Goal: Task Accomplishment & Management: Complete application form

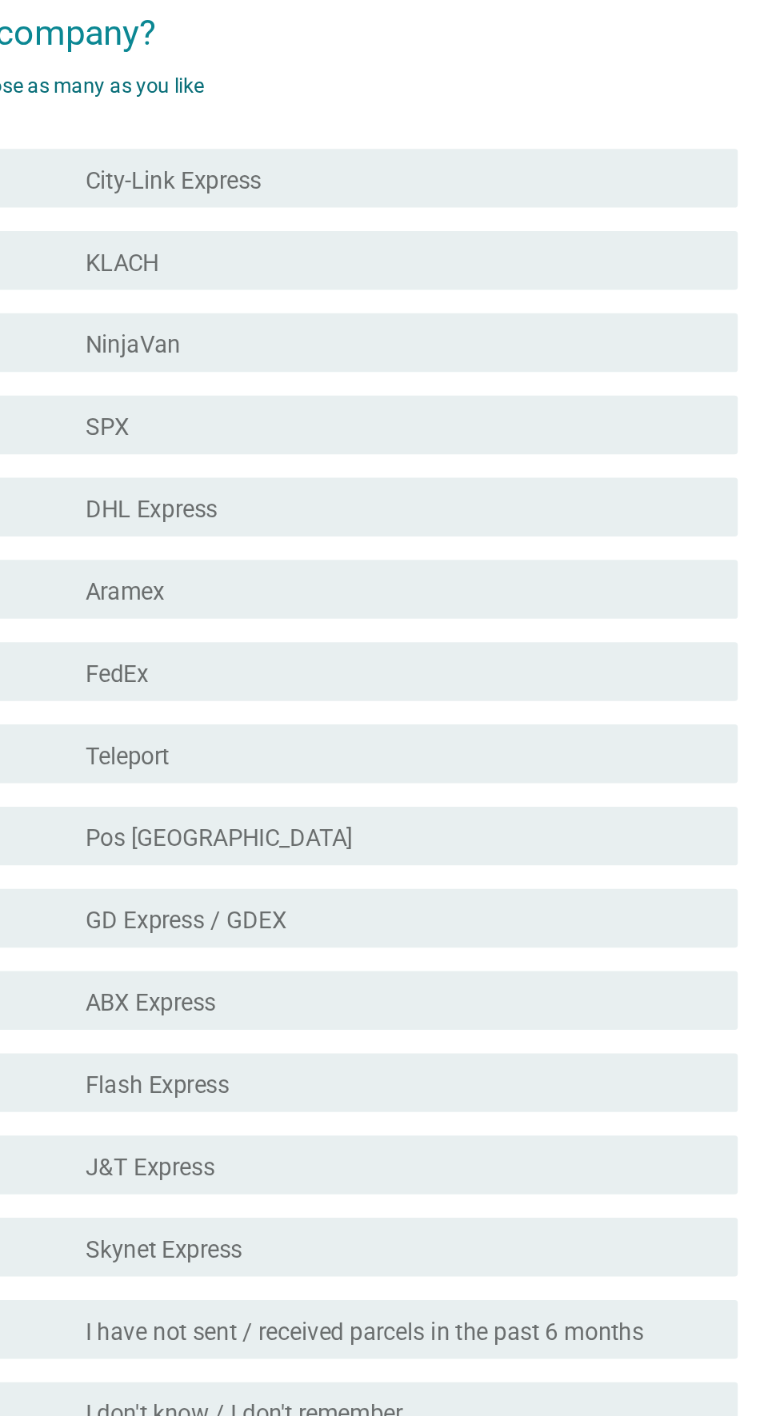
click at [468, 501] on div "check_box_outline_blank NinjaVan" at bounding box center [431, 490] width 342 height 19
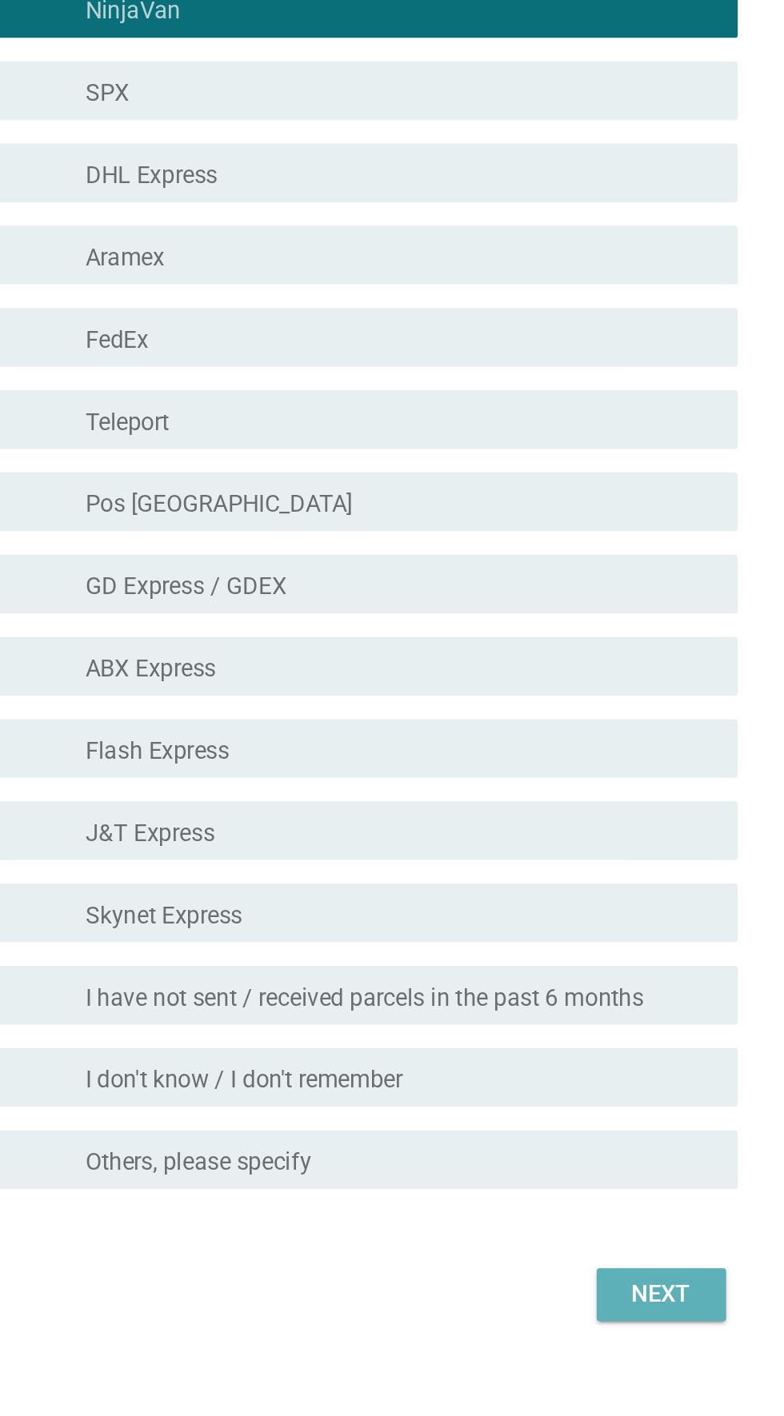
click at [574, 1201] on div "Next" at bounding box center [573, 1191] width 45 height 19
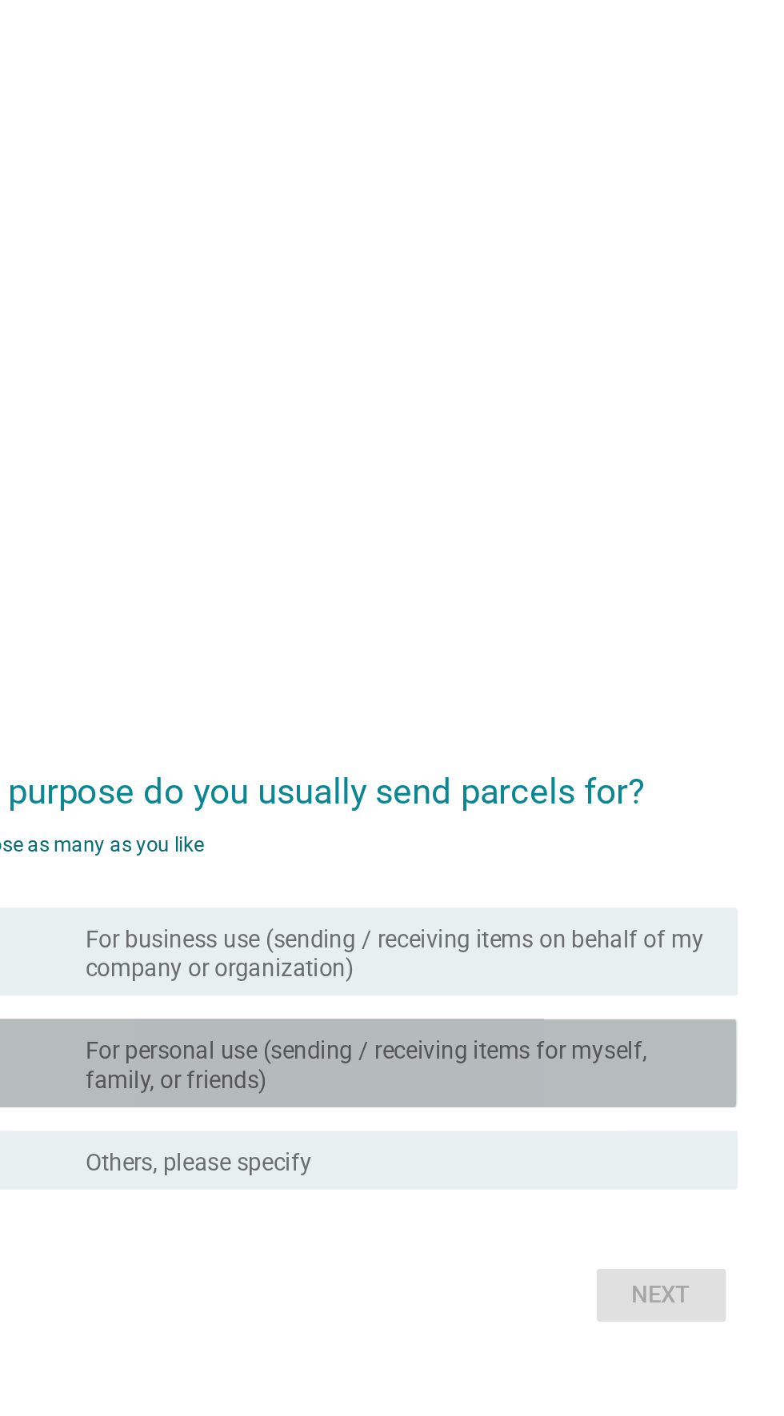
click at [574, 742] on label "For personal use (sending / receiving items for myself, family, or friends)" at bounding box center [431, 726] width 342 height 32
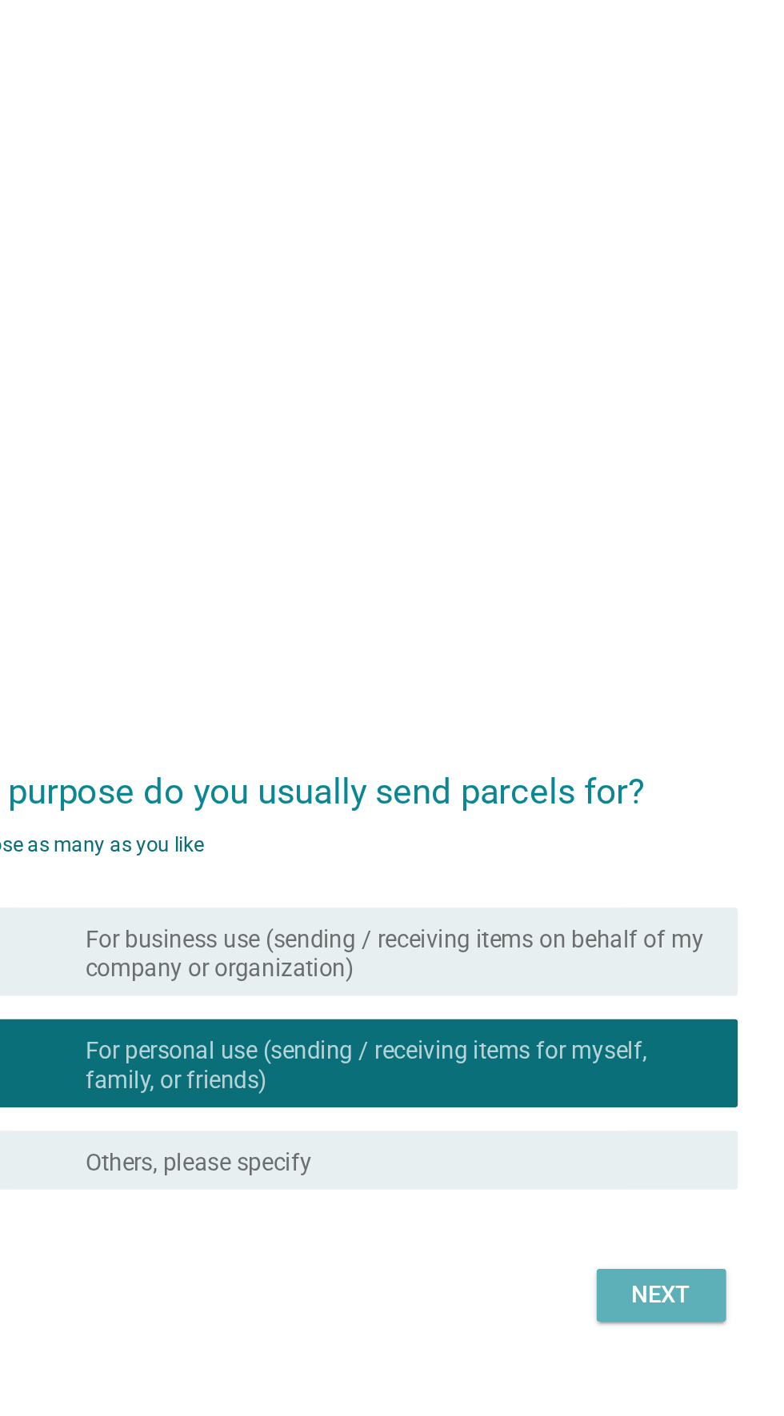
click at [593, 860] on div "Next" at bounding box center [573, 850] width 45 height 19
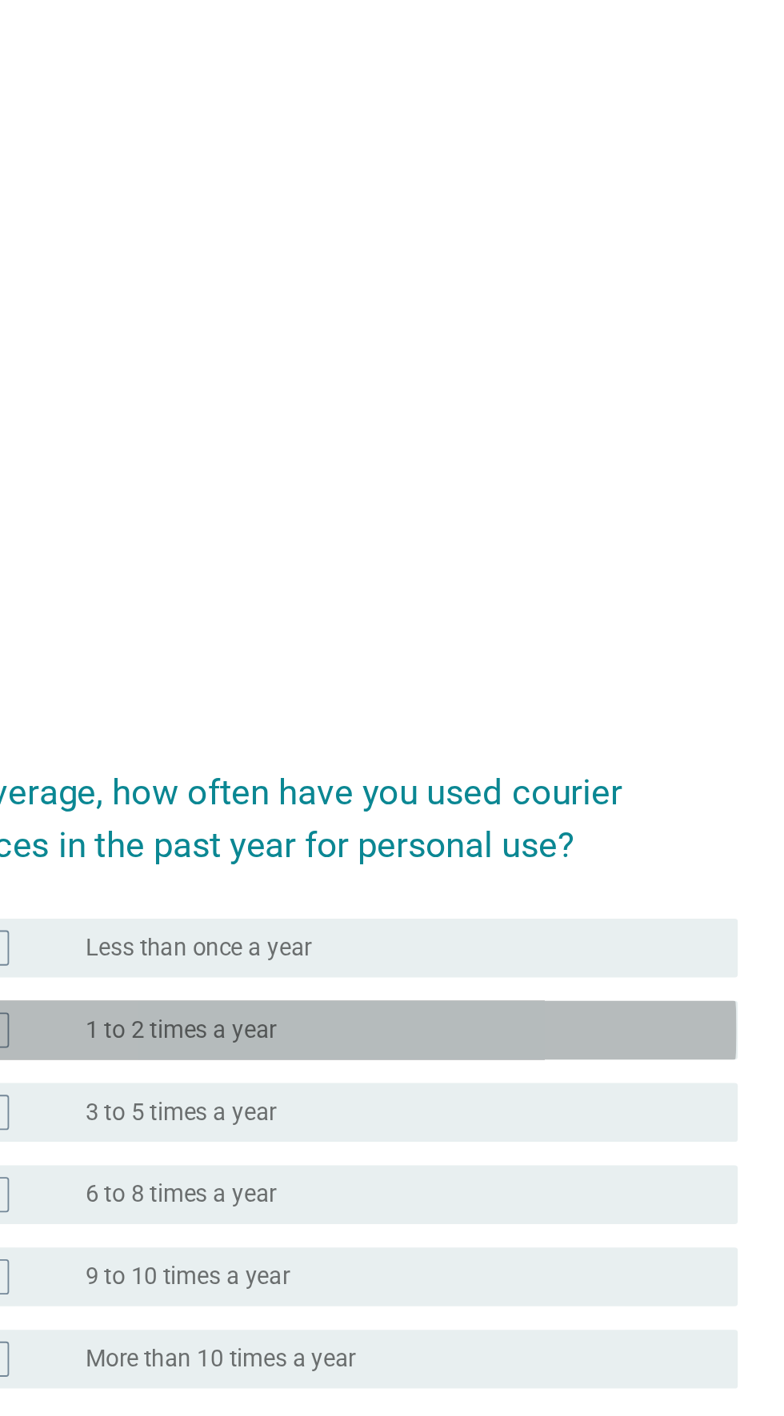
click at [521, 651] on div "radio_button_unchecked 1 to 2 times a year" at bounding box center [424, 643] width 329 height 16
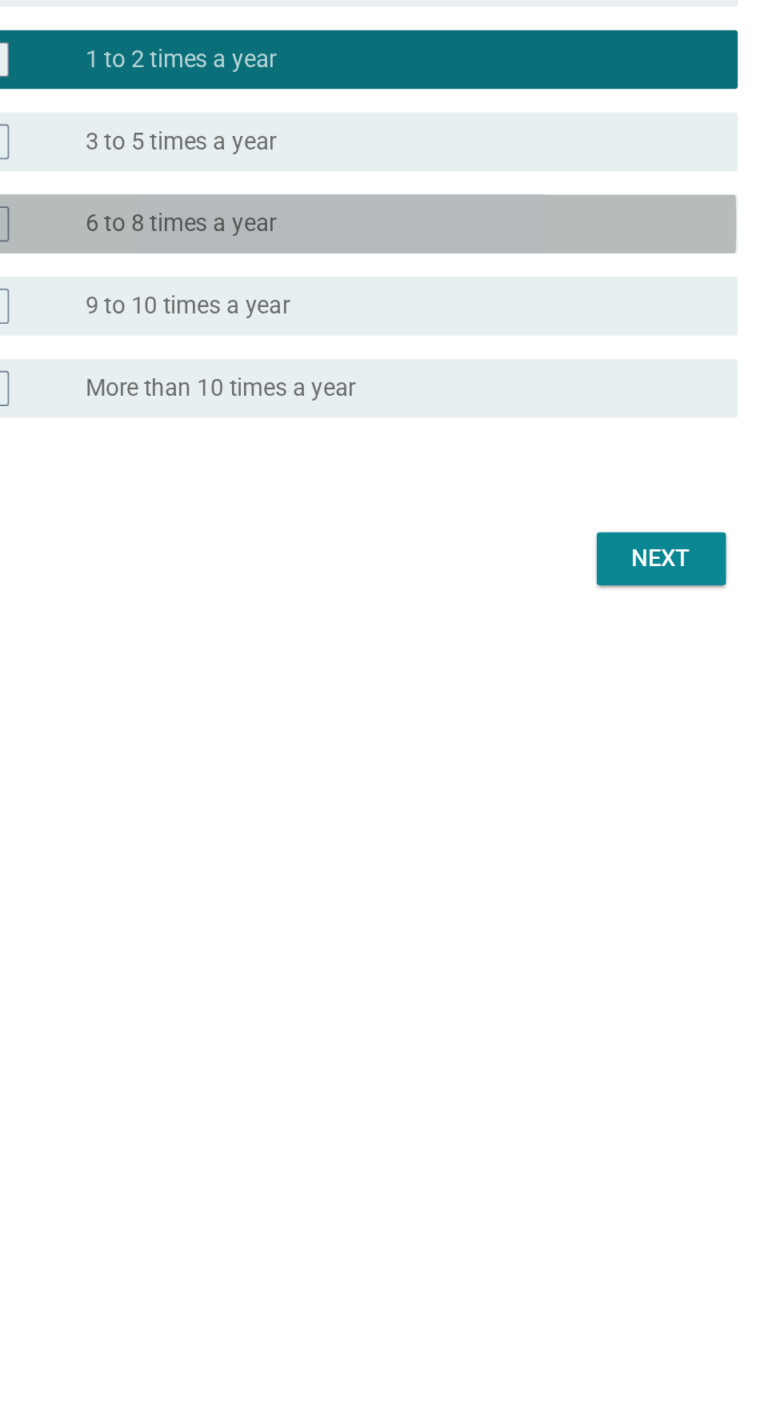
scroll to position [42, 0]
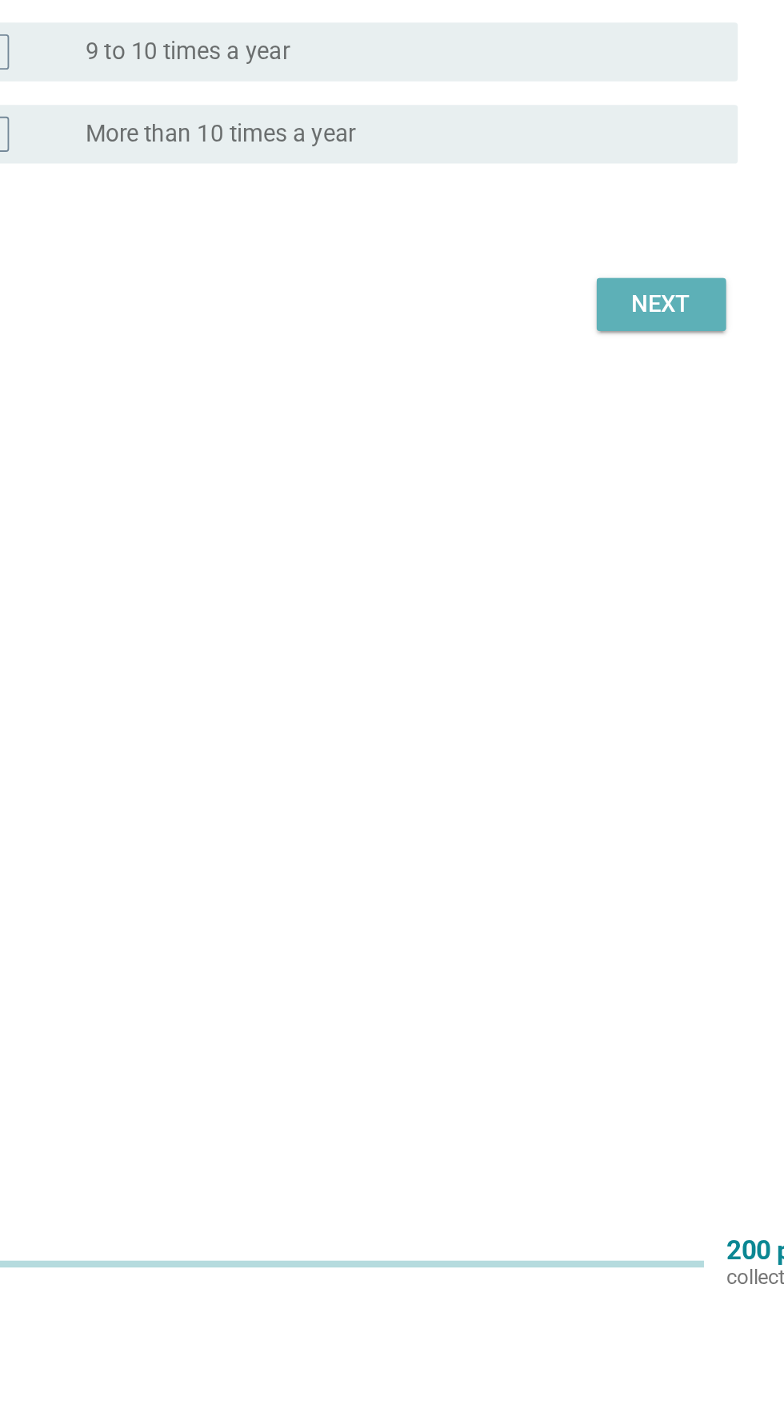
click at [592, 883] on div "Next" at bounding box center [573, 873] width 45 height 19
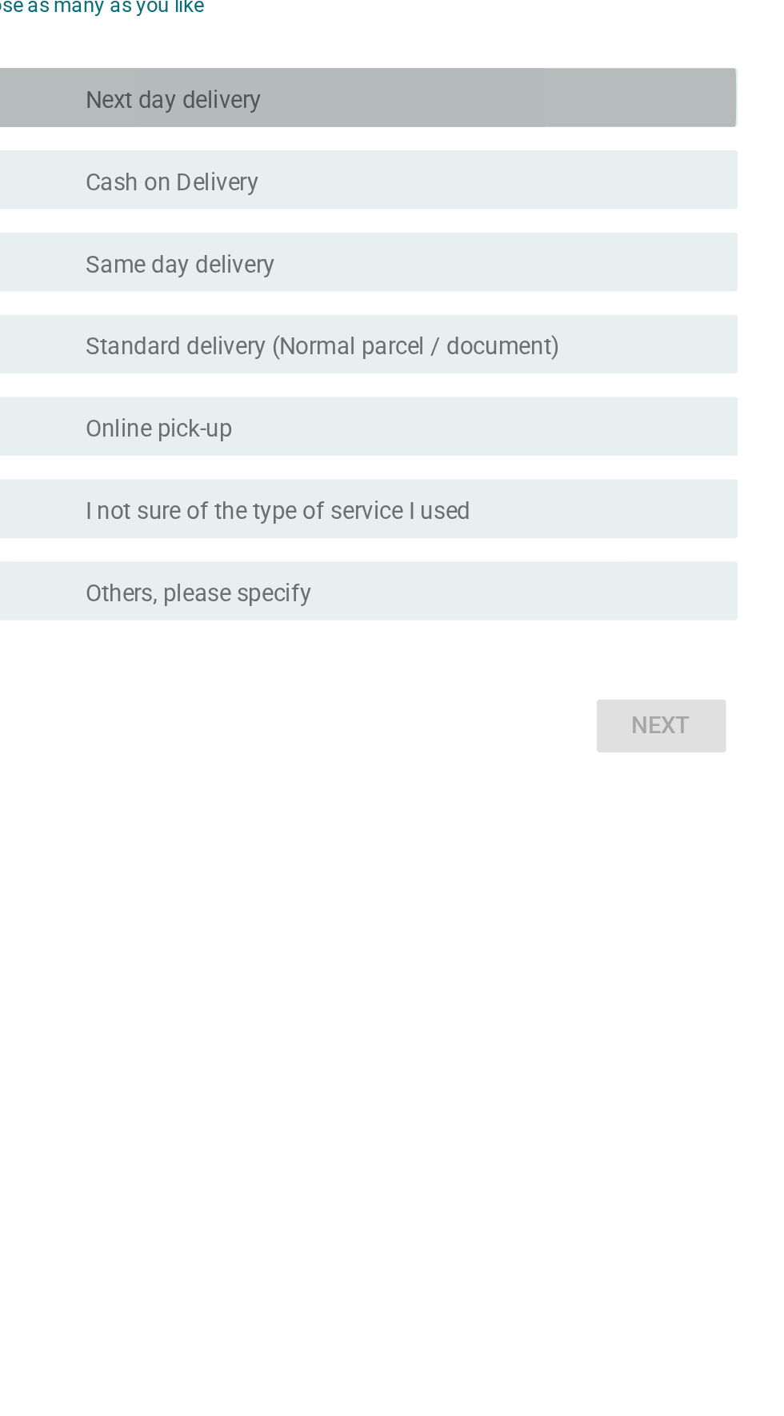
click at [444, 565] on div "check_box_outline_blank Next day delivery" at bounding box center [431, 554] width 342 height 19
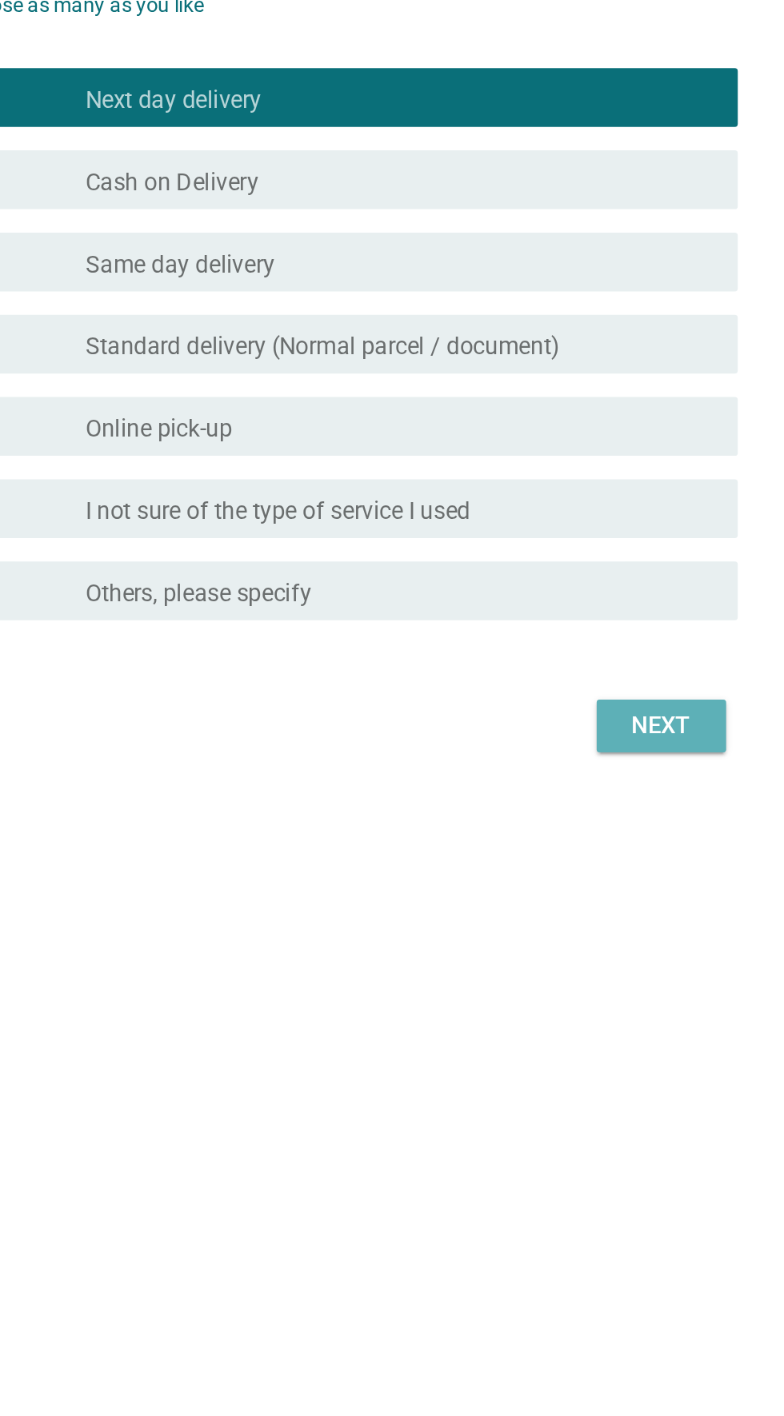
click at [592, 907] on div "Next" at bounding box center [573, 897] width 45 height 19
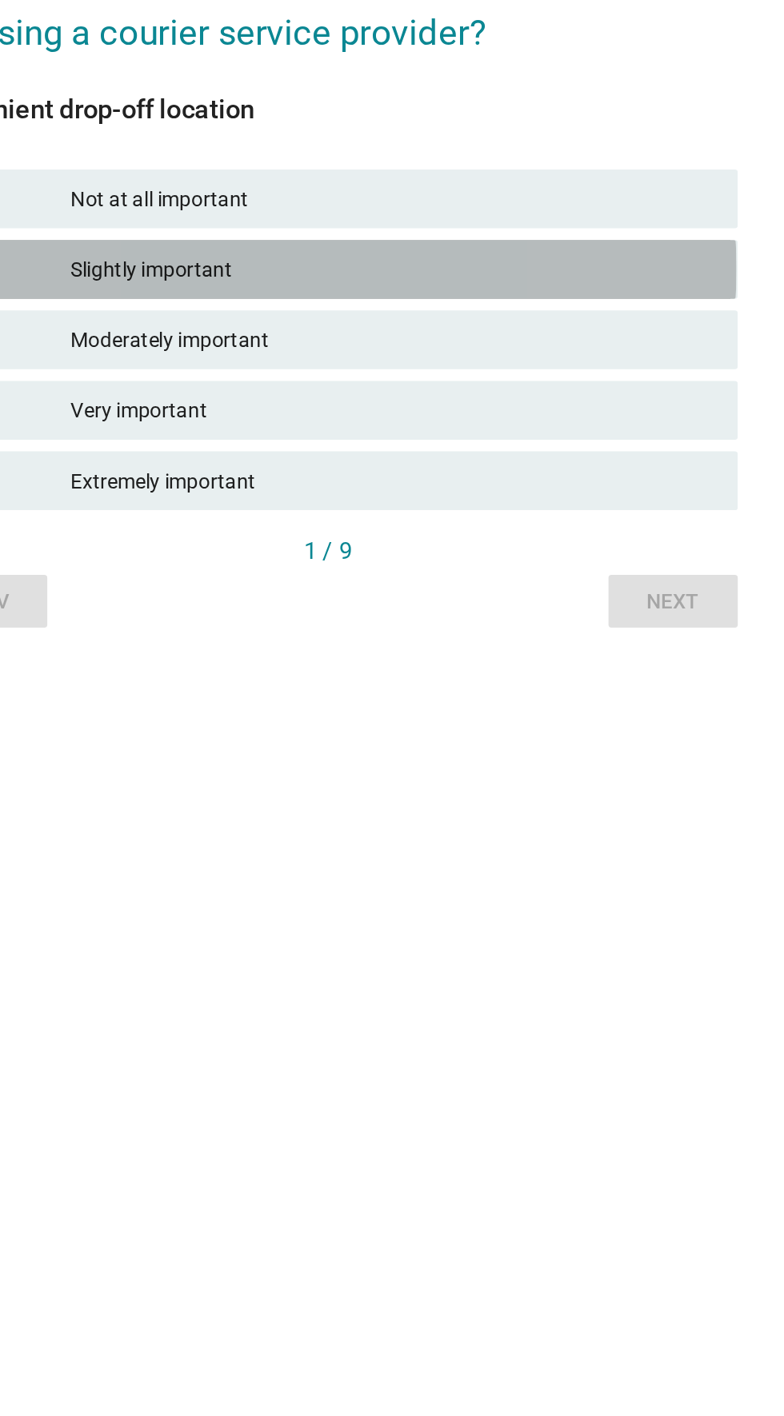
click at [437, 673] on div "Slightly important" at bounding box center [427, 662] width 350 height 19
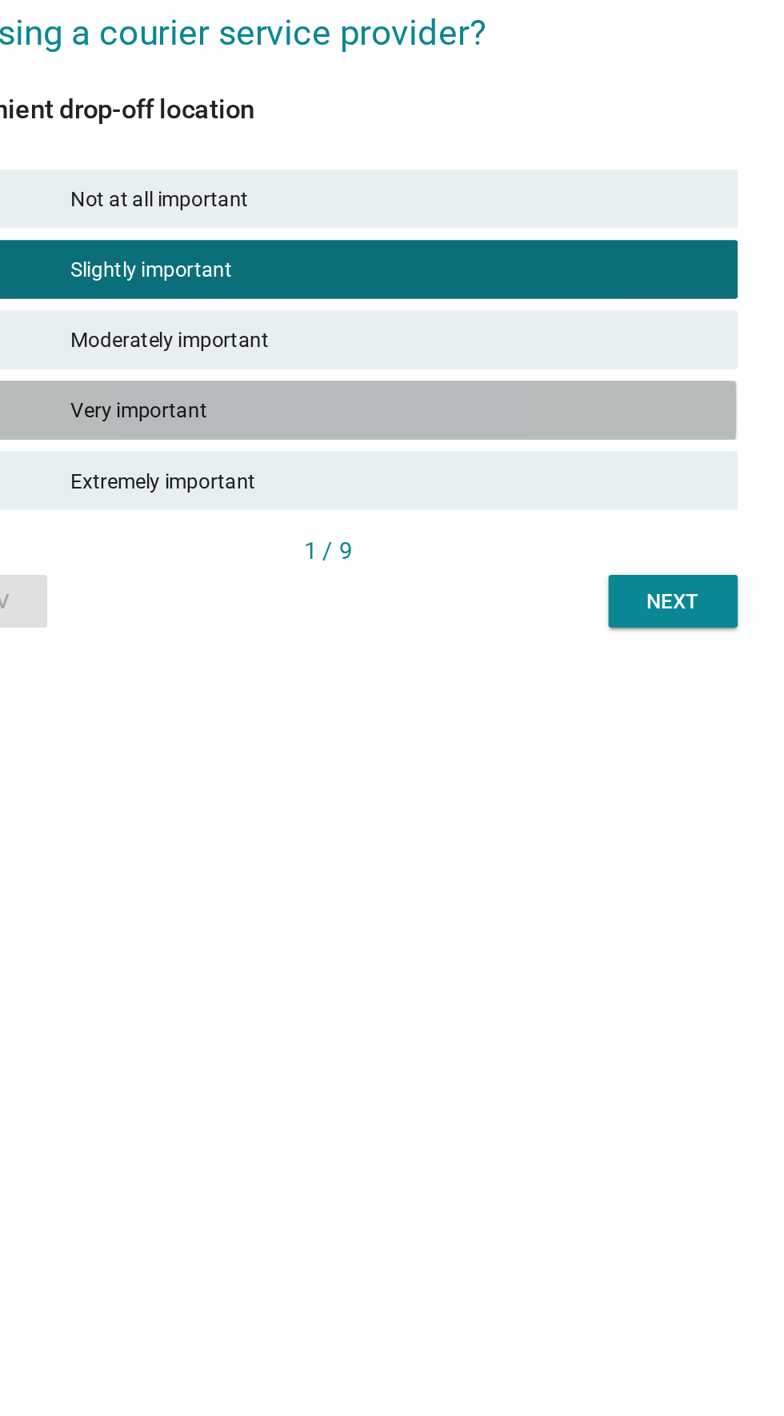
click at [465, 749] on div "Very important" at bounding box center [427, 739] width 350 height 19
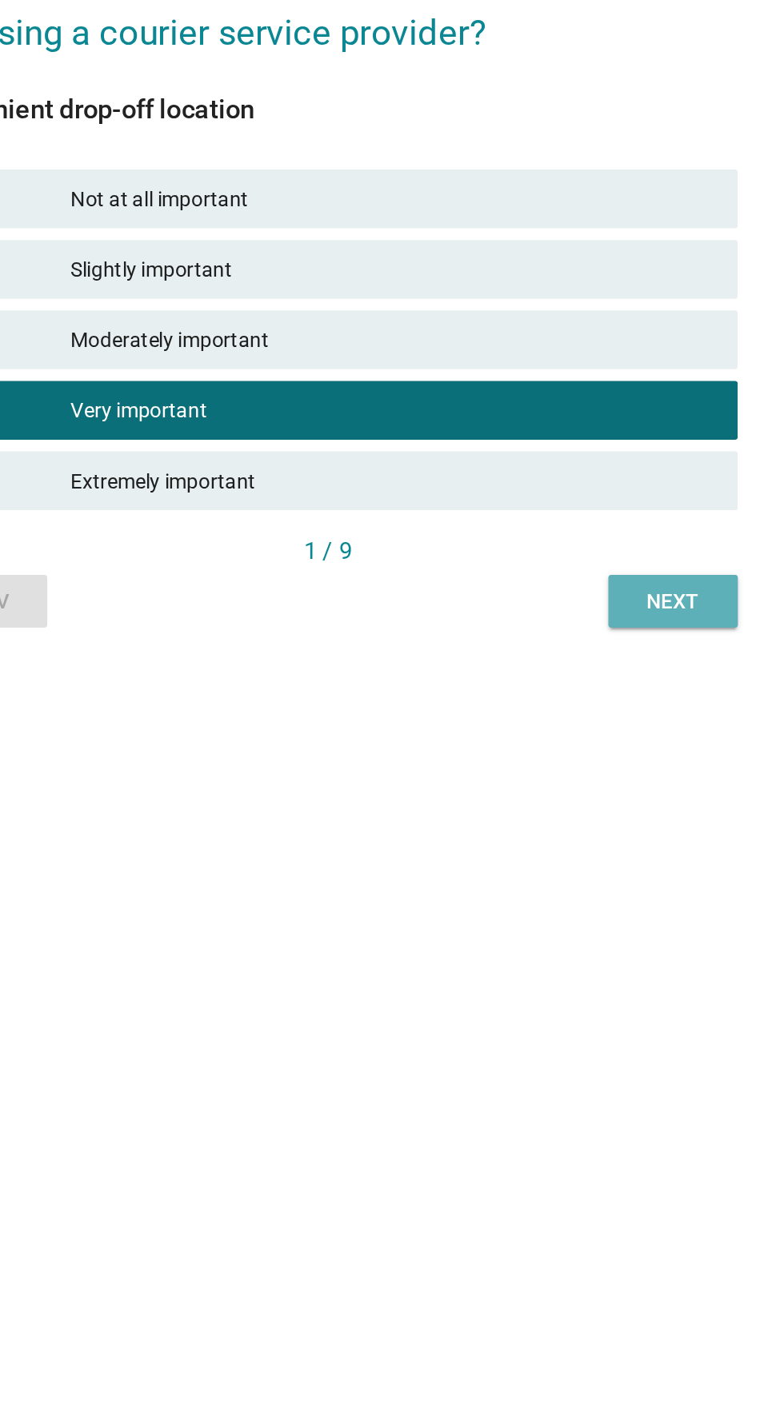
click at [601, 852] on div "Next" at bounding box center [579, 844] width 45 height 17
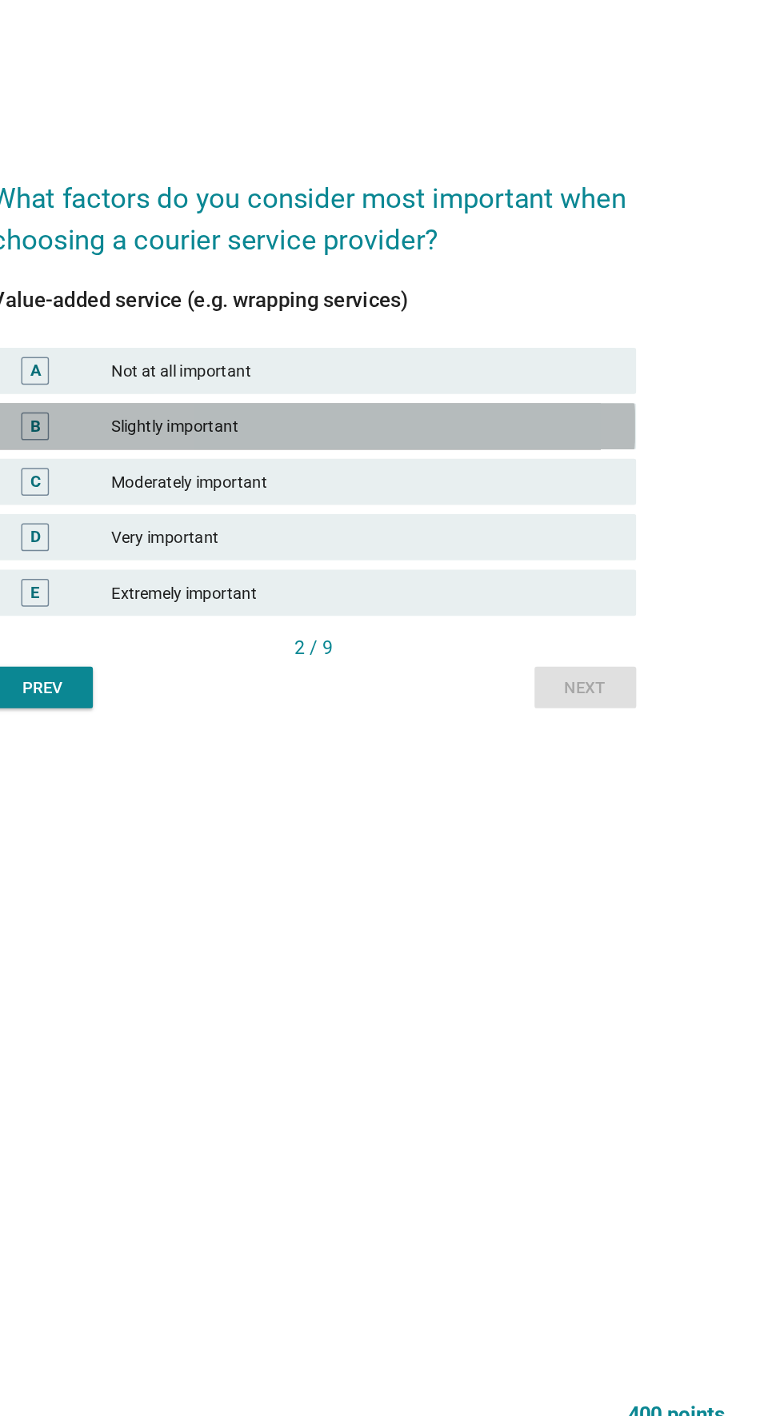
scroll to position [0, 0]
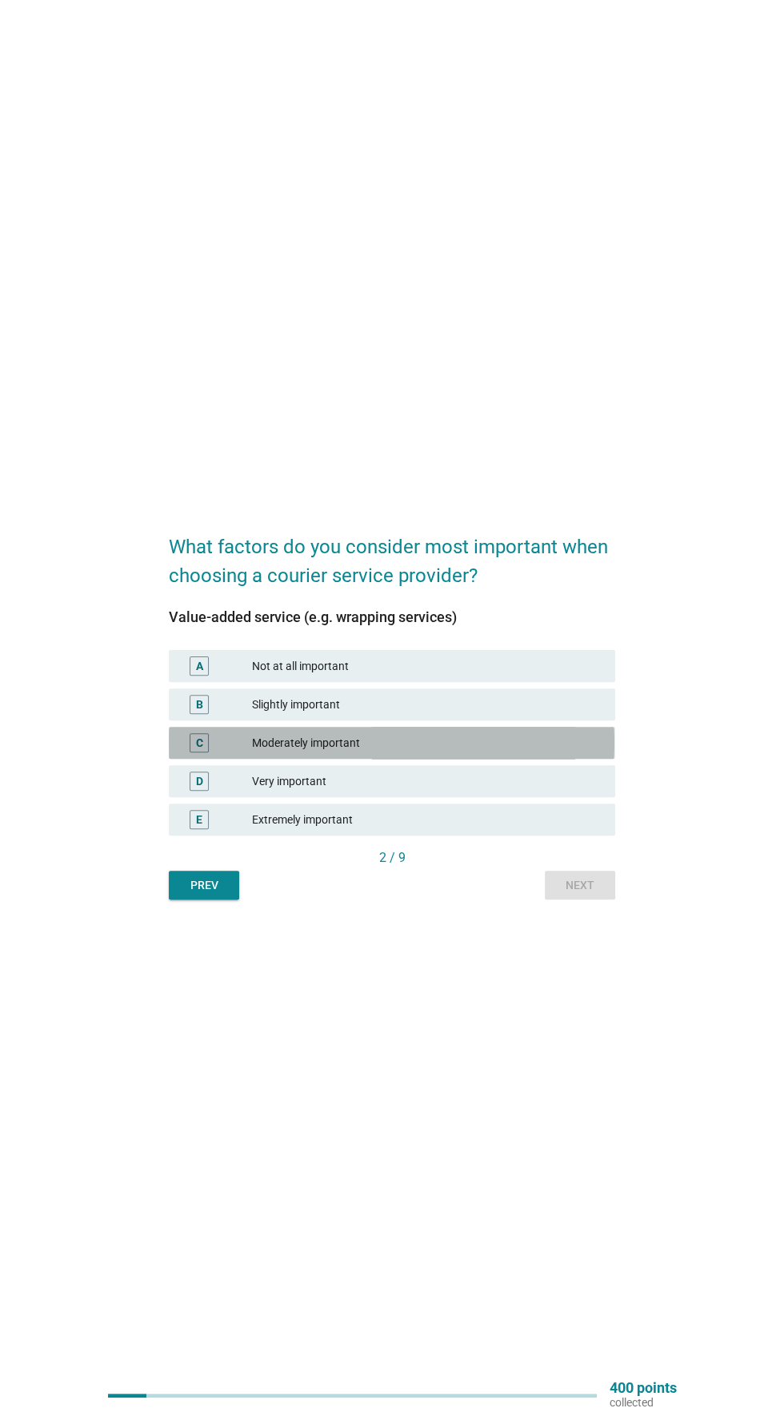
click at [477, 753] on div "Moderately important" at bounding box center [427, 742] width 350 height 19
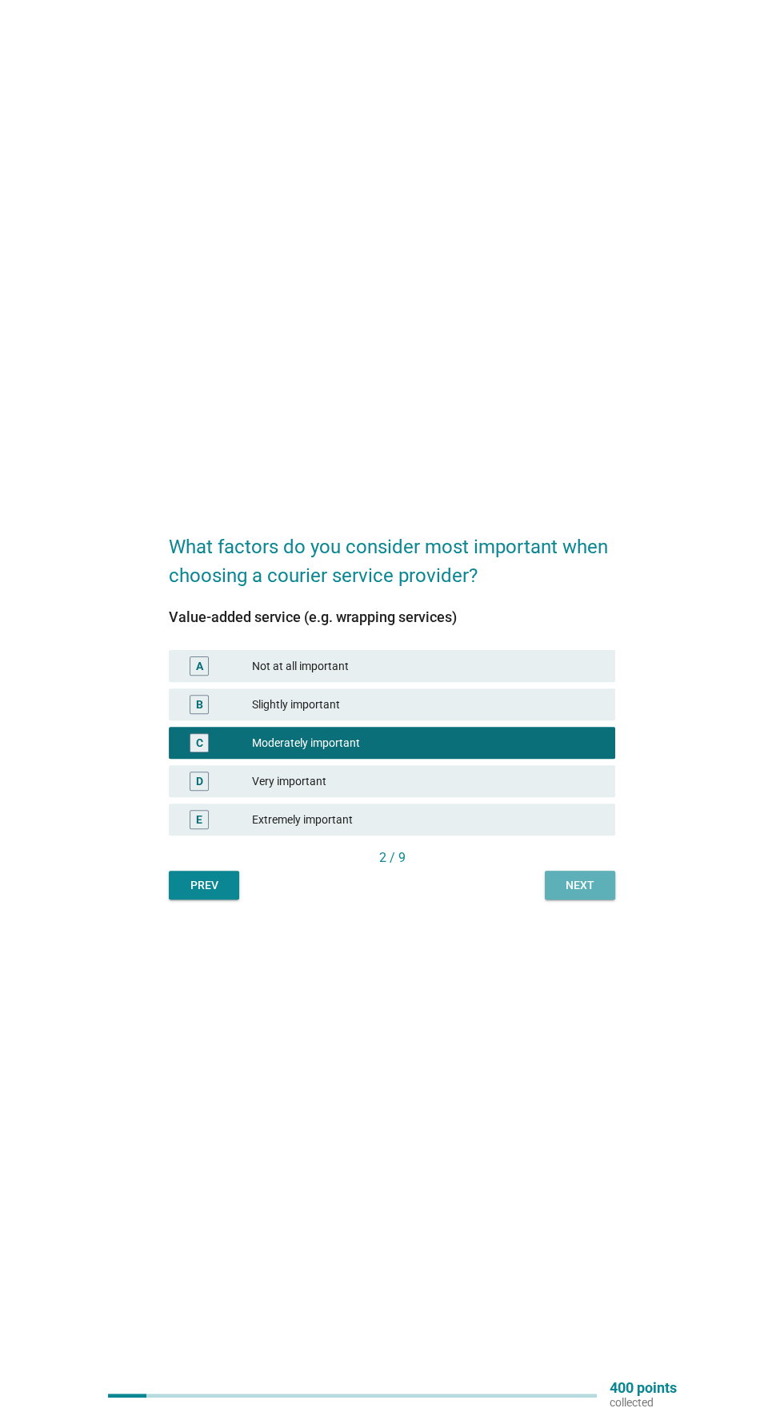
click at [594, 894] on div "Next" at bounding box center [579, 885] width 45 height 17
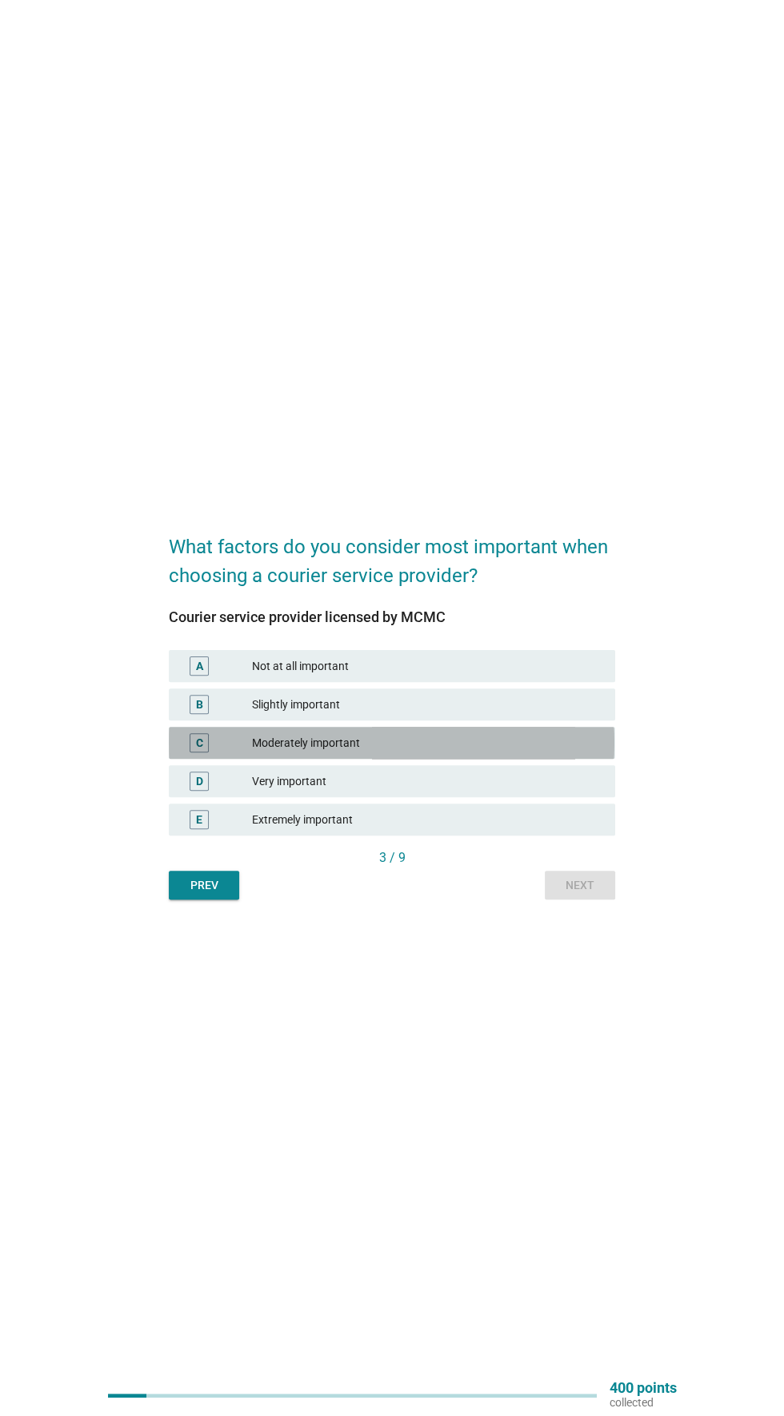
click at [465, 753] on div "Moderately important" at bounding box center [427, 742] width 350 height 19
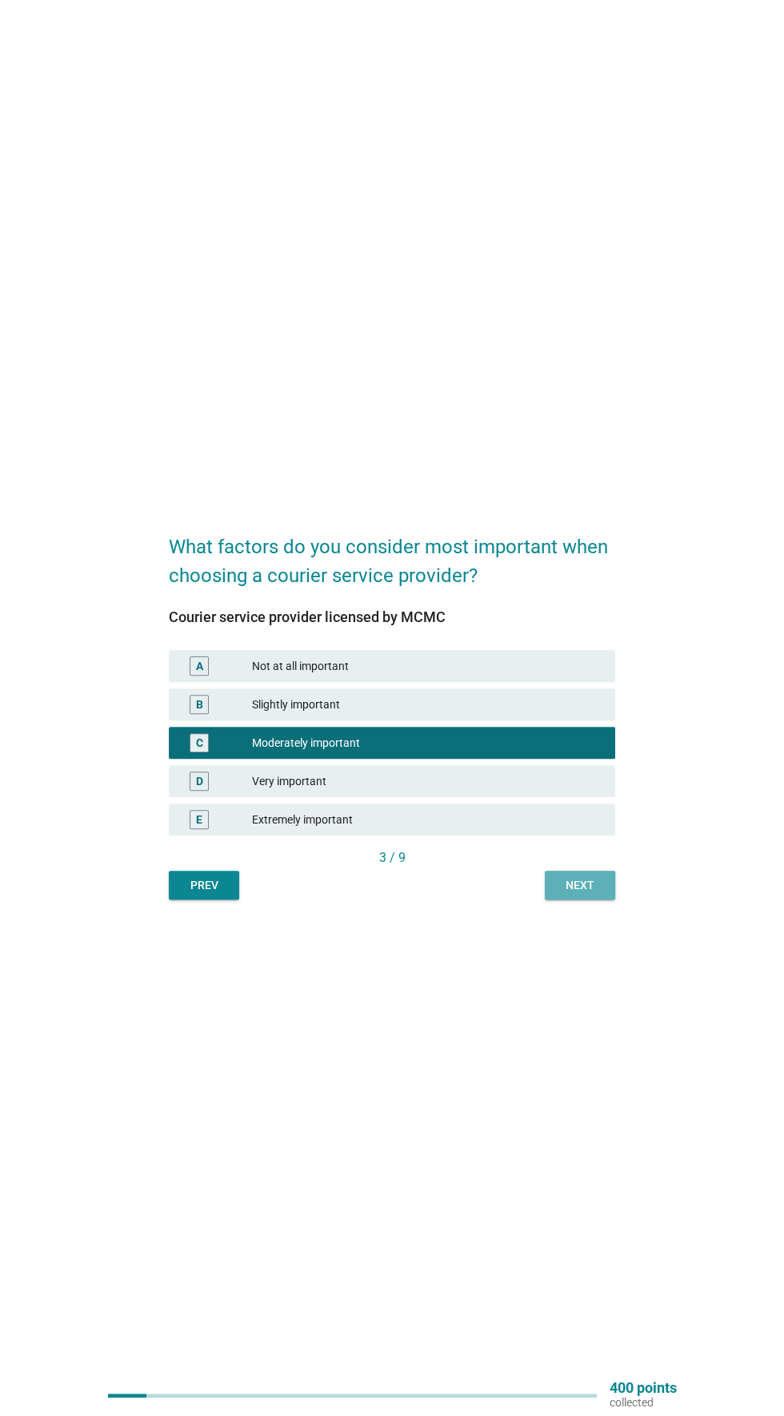
click at [599, 894] on div "Next" at bounding box center [579, 885] width 45 height 17
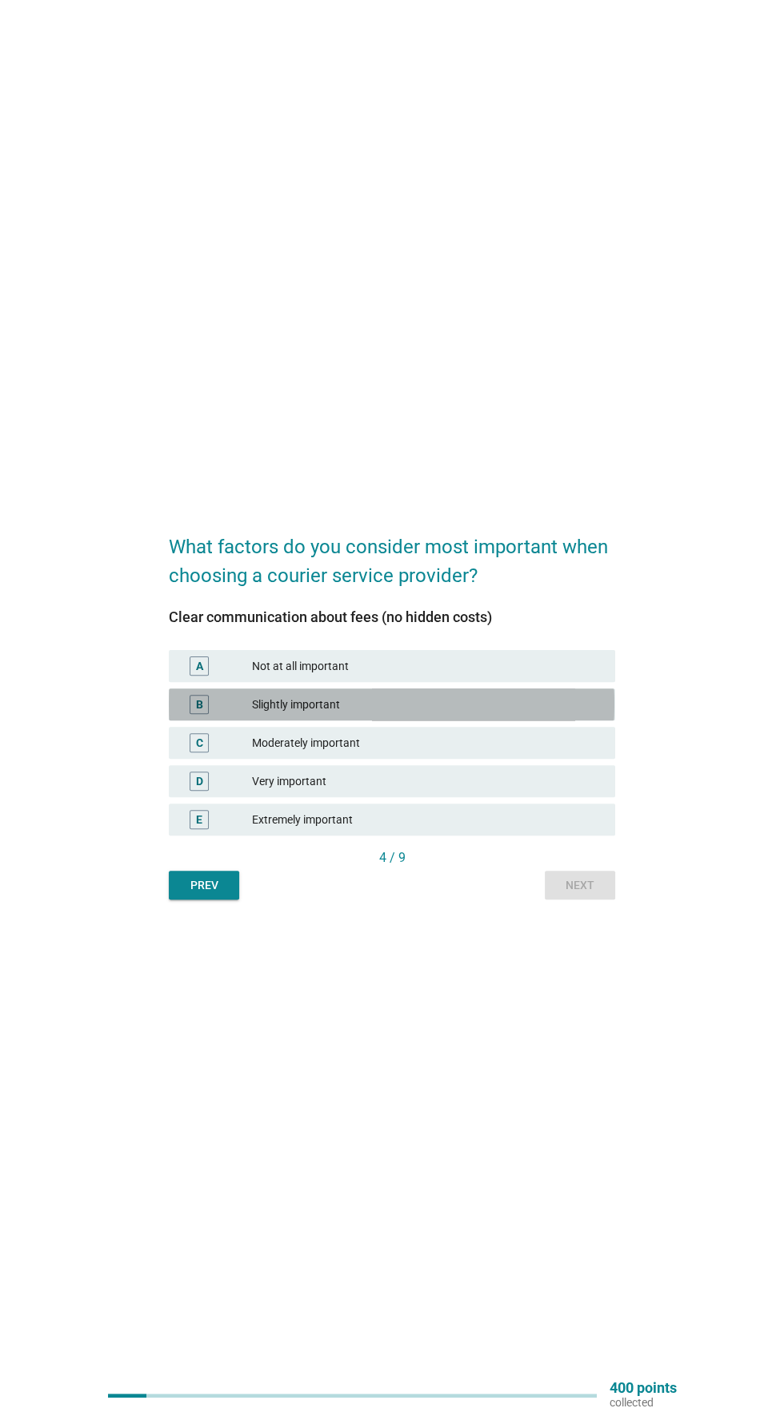
click at [431, 714] on div "Slightly important" at bounding box center [427, 704] width 350 height 19
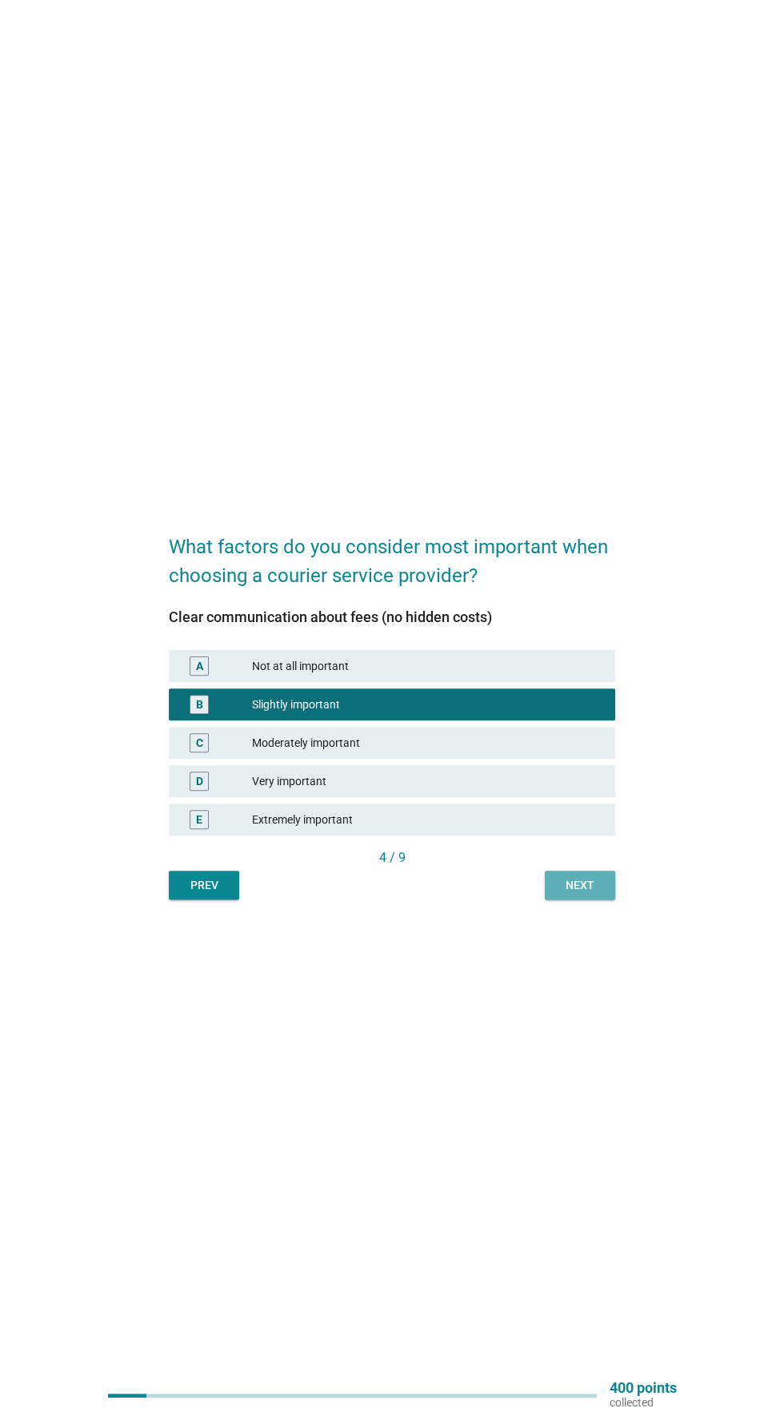
click at [609, 900] on button "Next" at bounding box center [580, 885] width 70 height 29
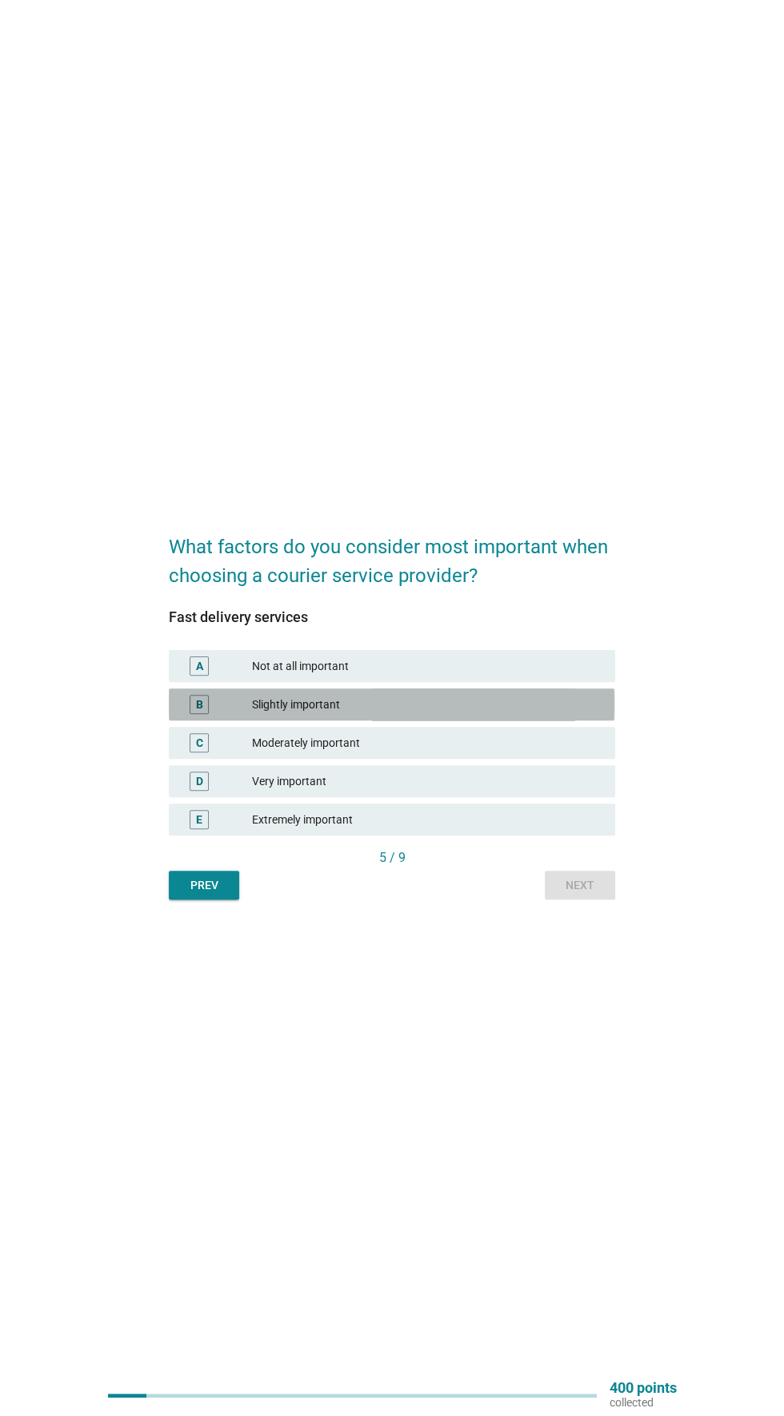
click at [421, 714] on div "Slightly important" at bounding box center [427, 704] width 350 height 19
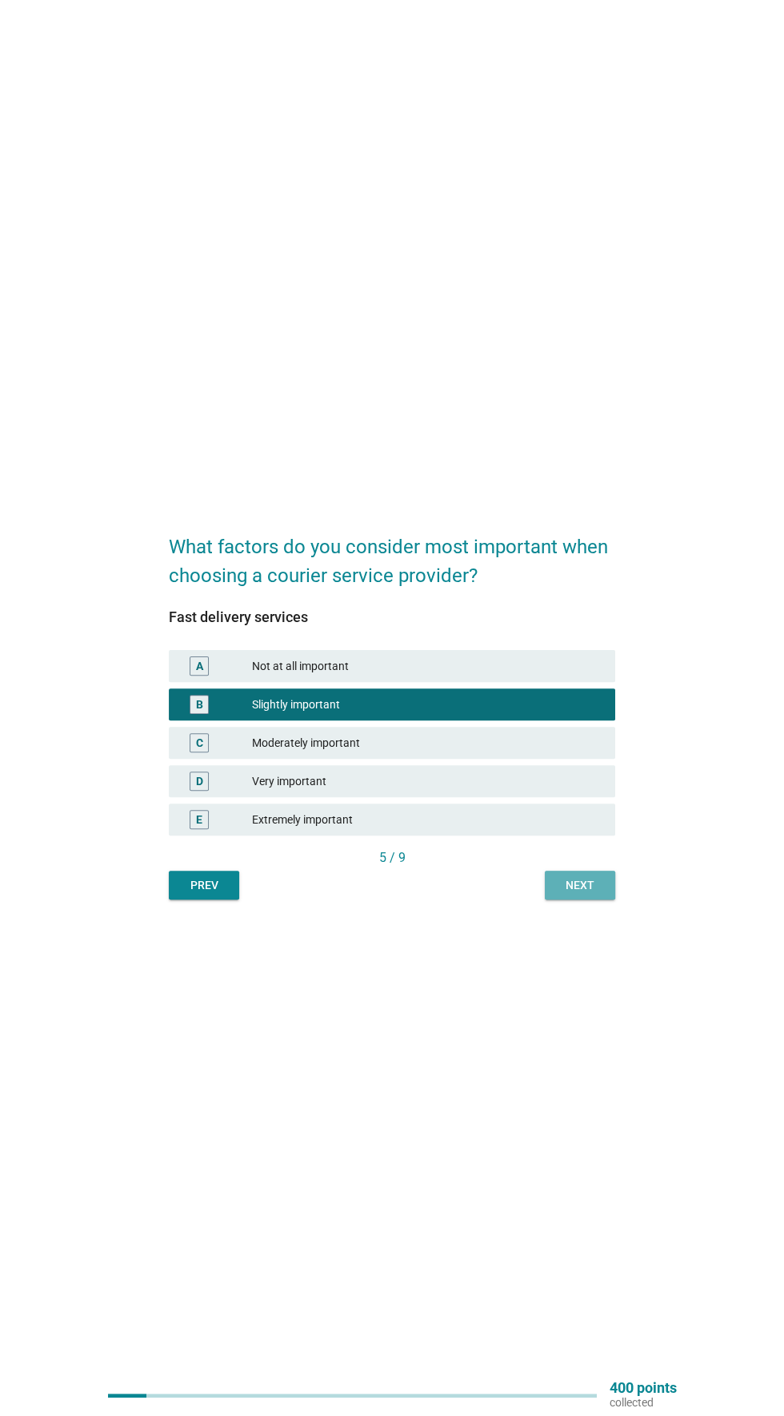
click at [579, 894] on div "Next" at bounding box center [579, 885] width 45 height 17
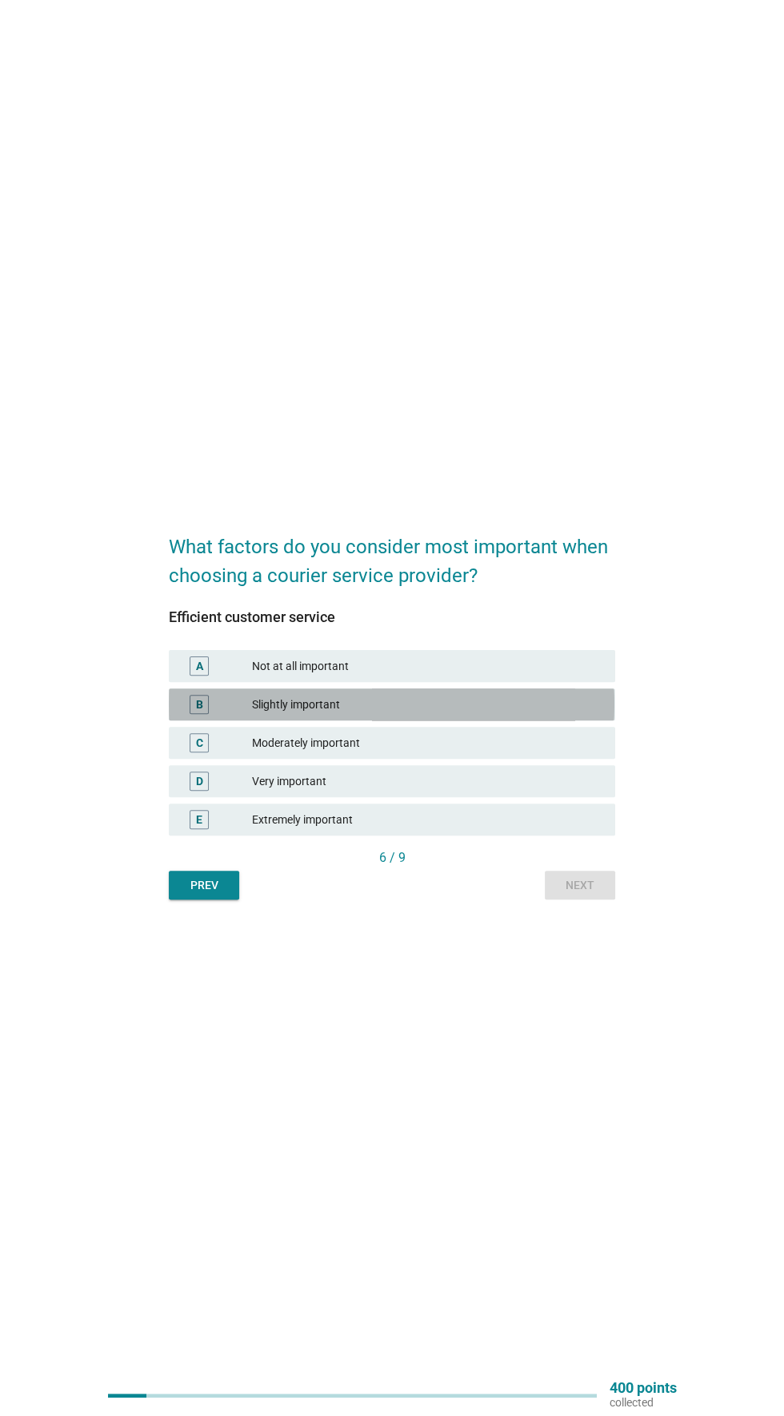
click at [418, 714] on div "Slightly important" at bounding box center [427, 704] width 350 height 19
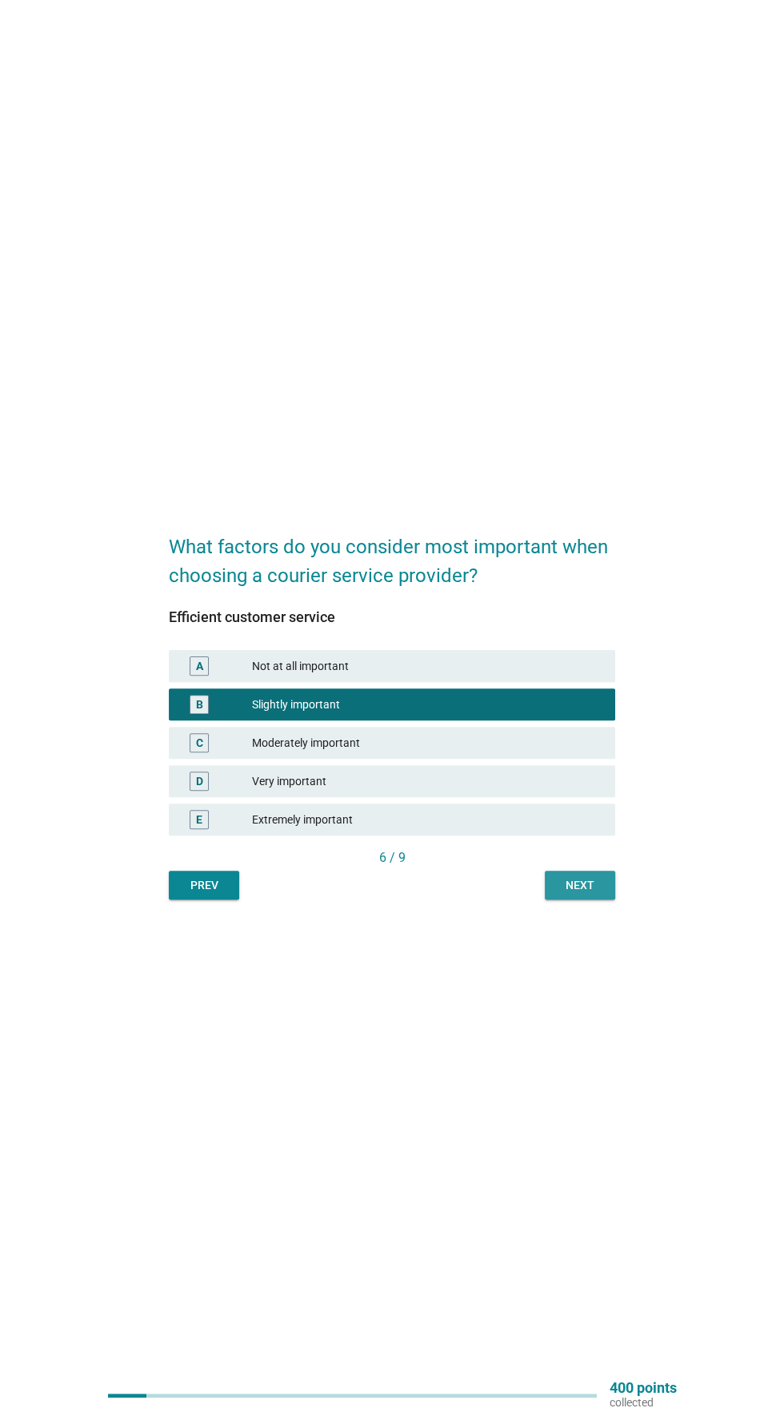
click at [584, 894] on div "Next" at bounding box center [579, 885] width 45 height 17
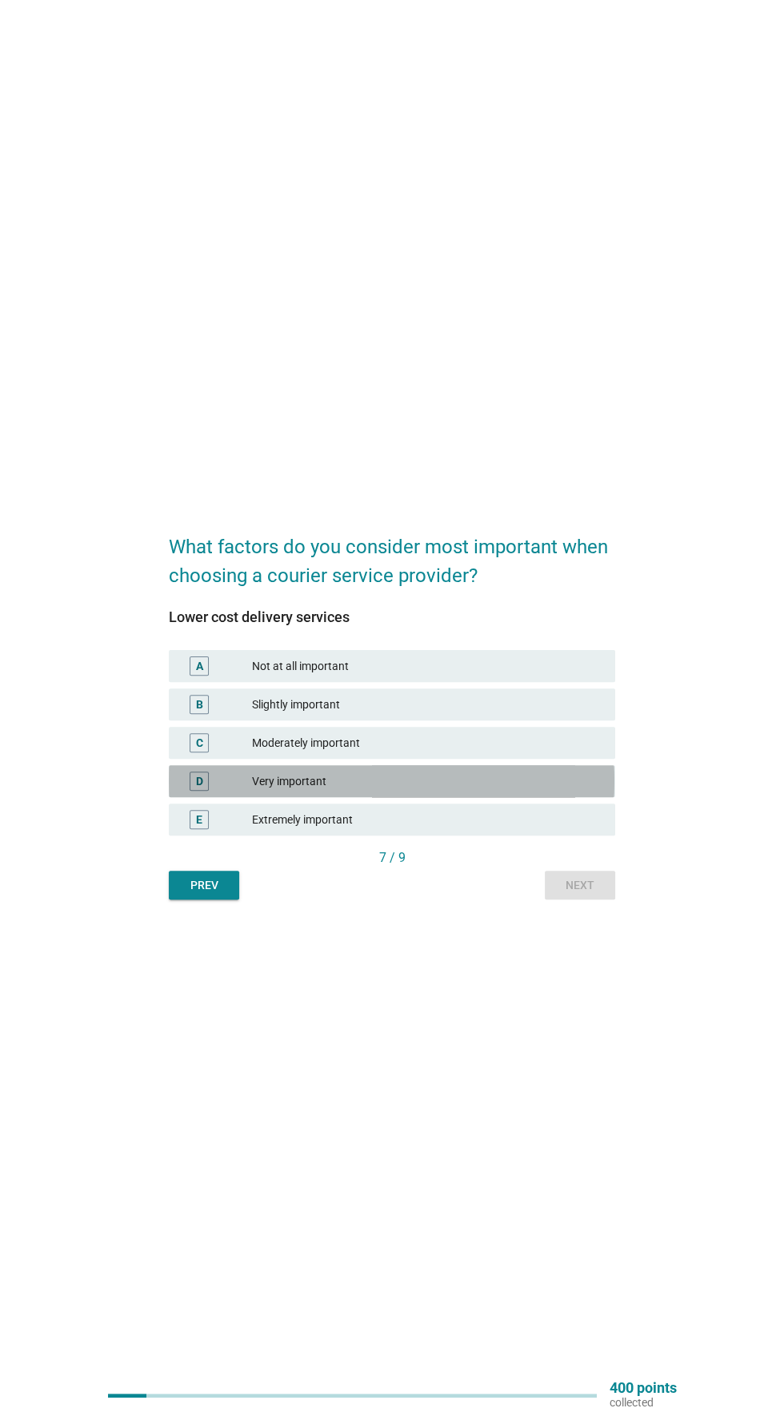
click at [429, 791] on div "Very important" at bounding box center [427, 781] width 350 height 19
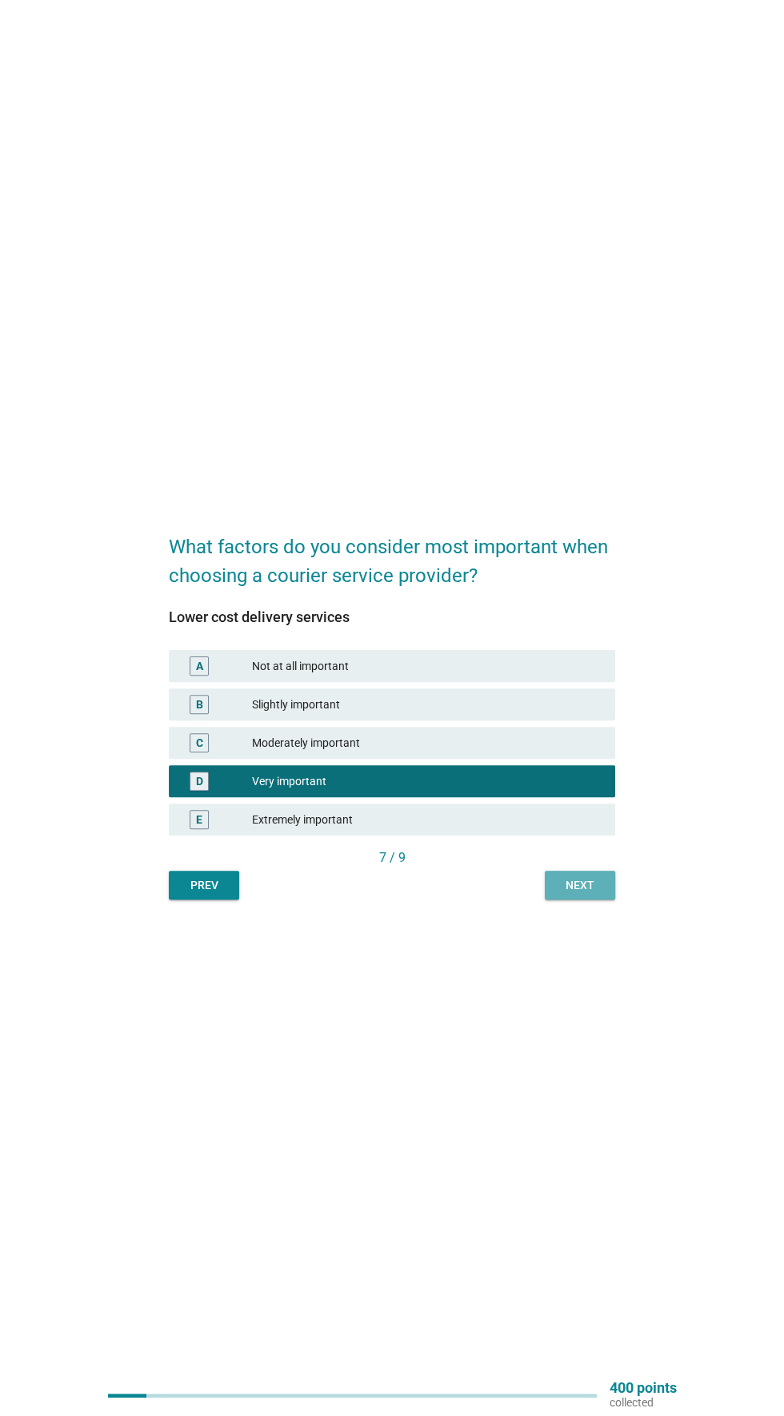
click at [598, 894] on div "Next" at bounding box center [579, 885] width 45 height 17
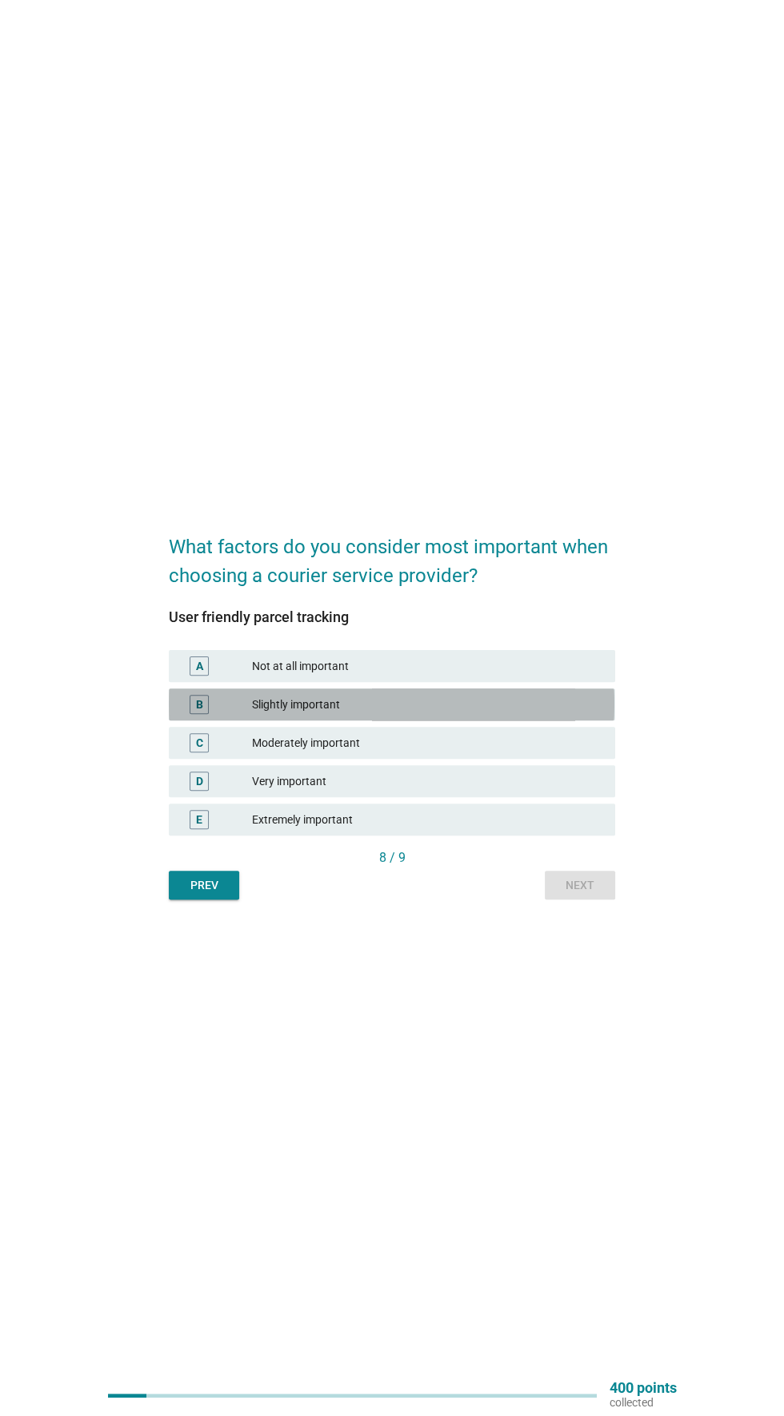
click at [433, 714] on div "Slightly important" at bounding box center [427, 704] width 350 height 19
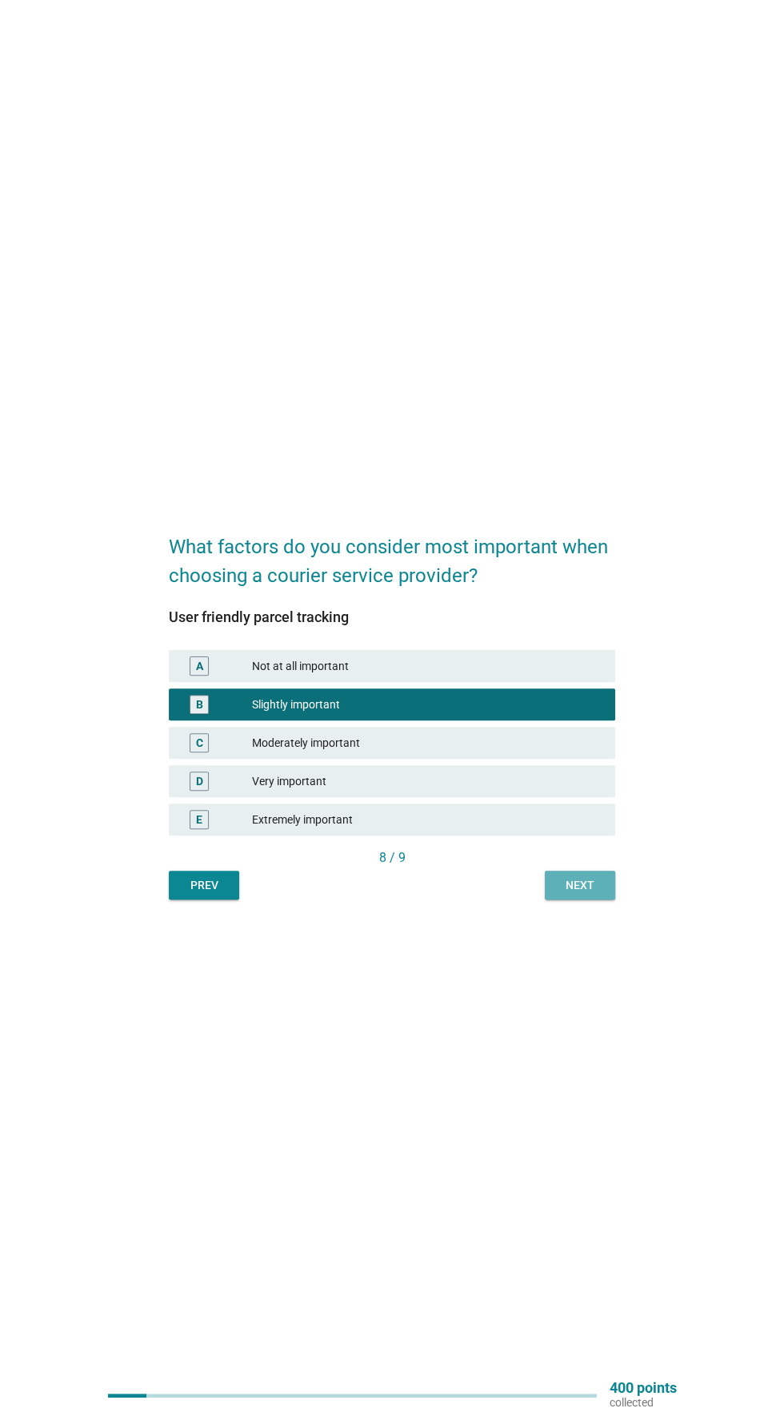
click at [598, 894] on div "Next" at bounding box center [579, 885] width 45 height 17
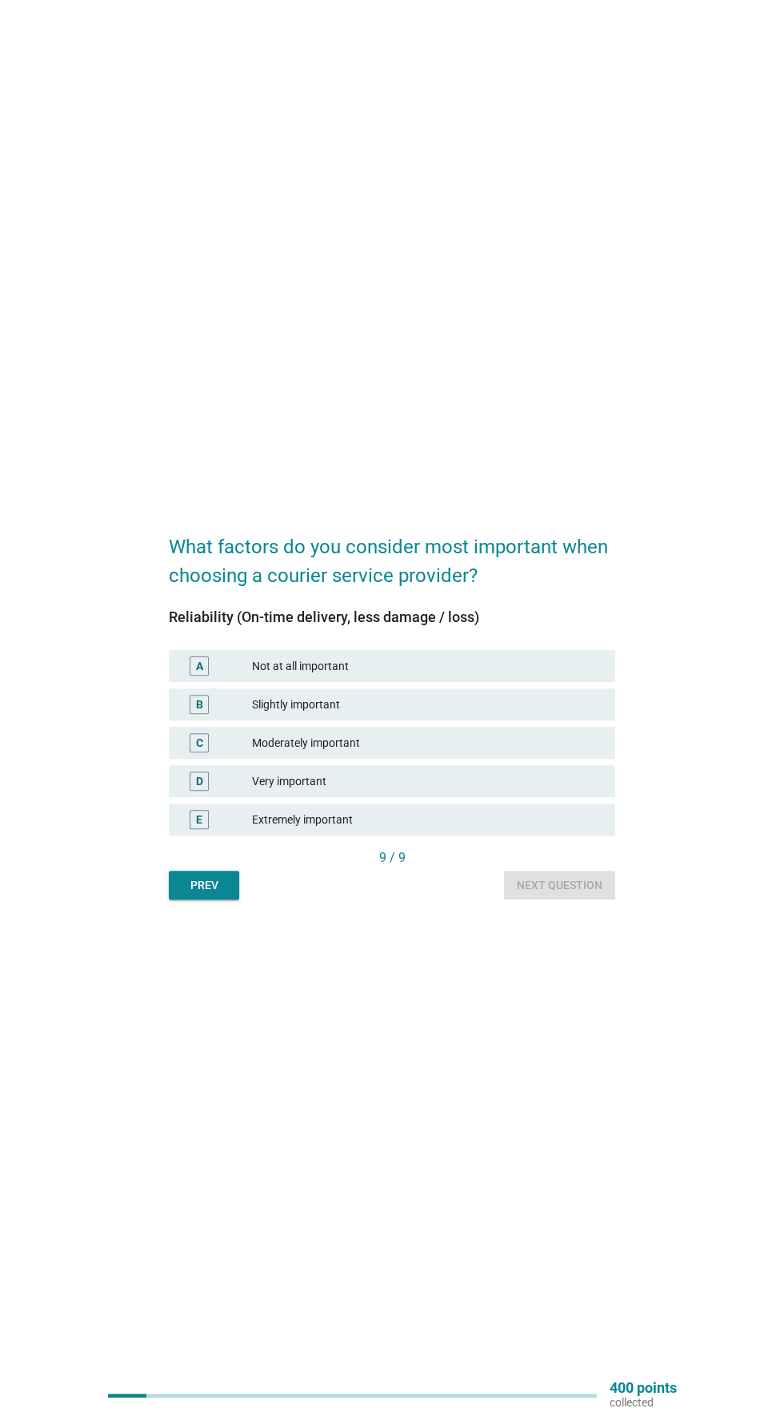
click at [477, 714] on div "Slightly important" at bounding box center [427, 704] width 350 height 19
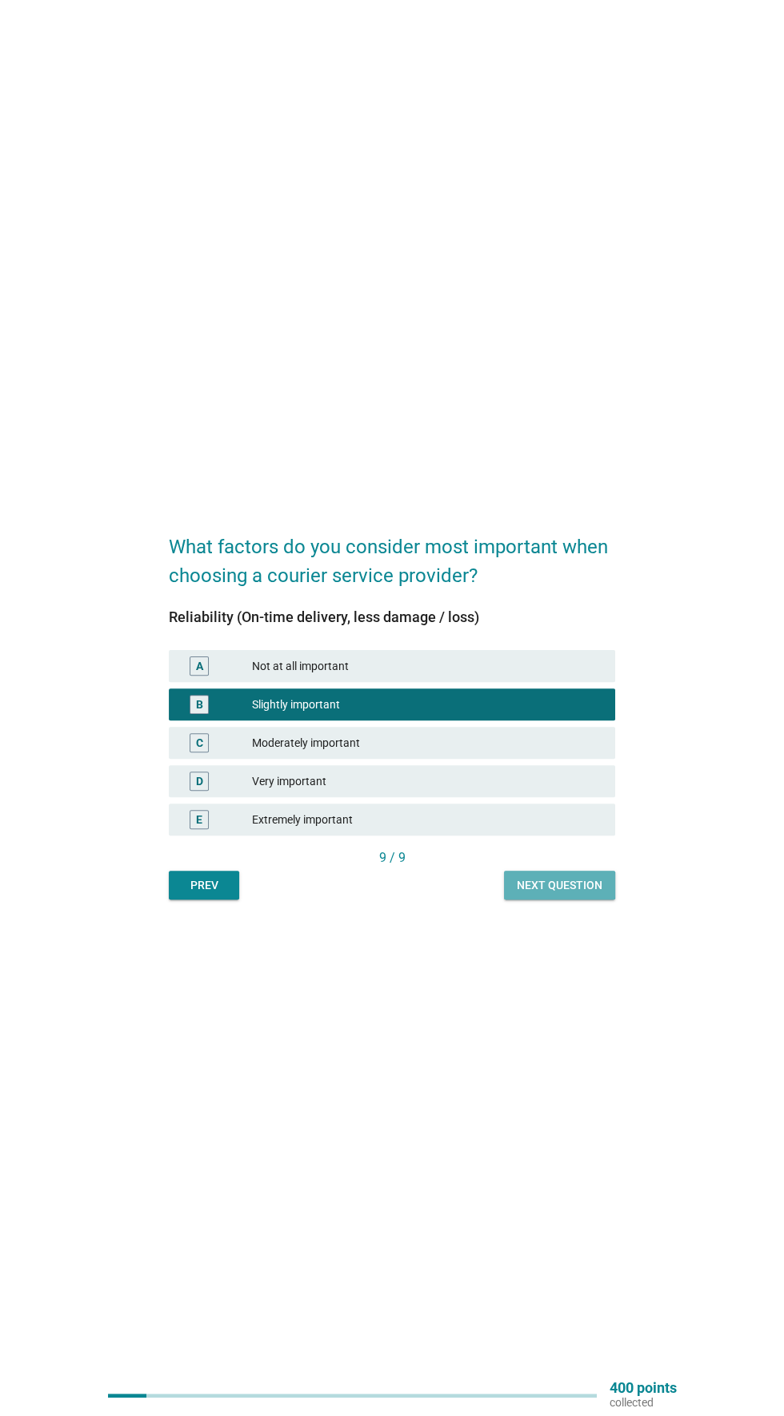
click at [589, 894] on div "Next question" at bounding box center [560, 885] width 86 height 17
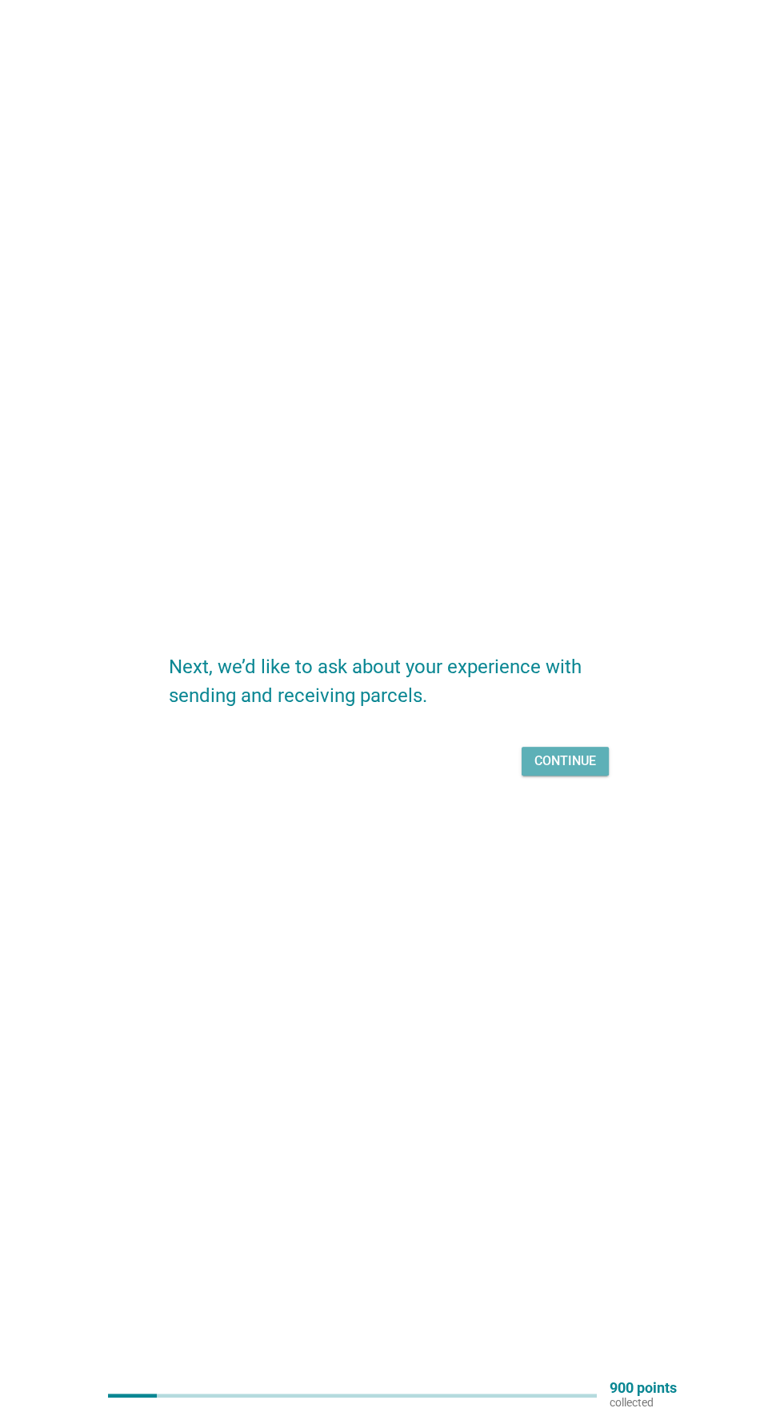
click at [569, 771] on div "Continue" at bounding box center [565, 761] width 62 height 19
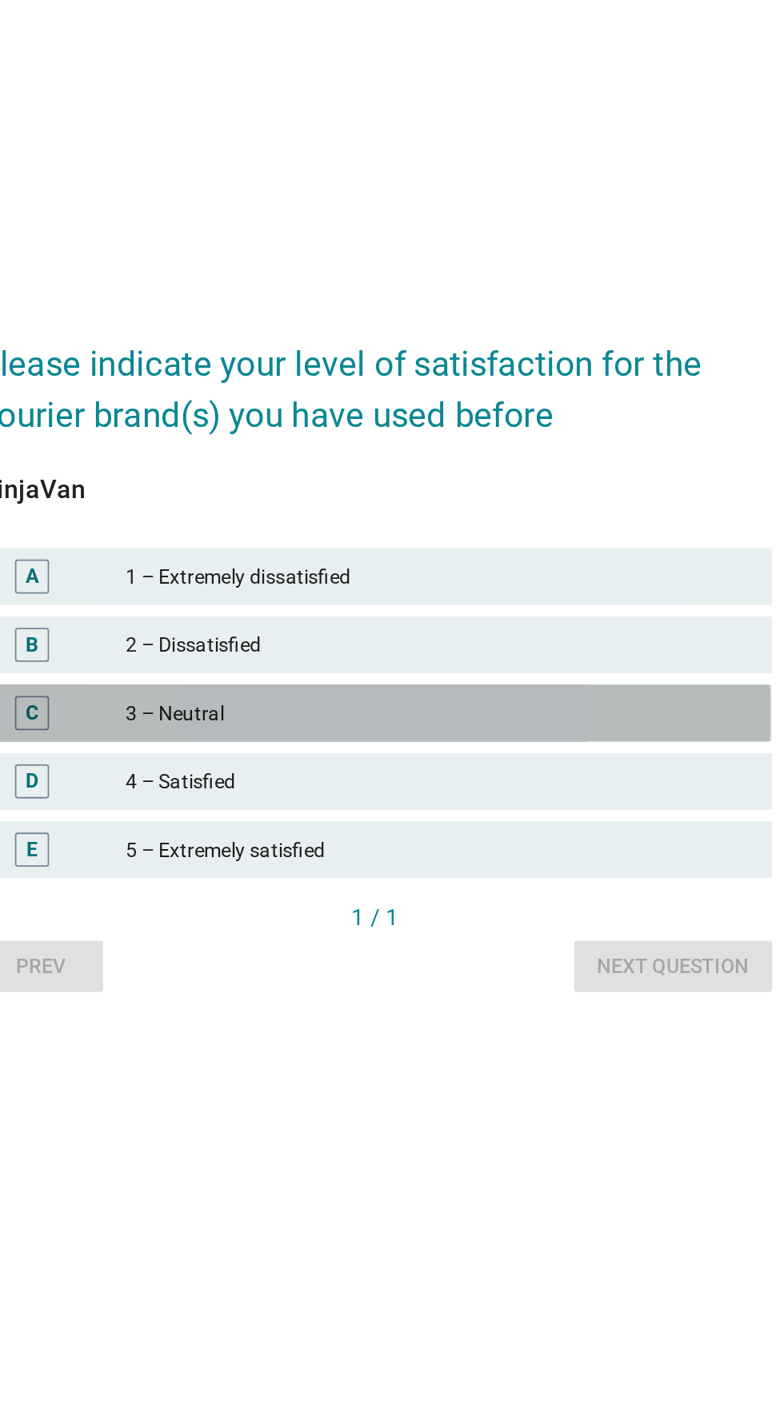
click at [423, 753] on div "3 – Neutral" at bounding box center [427, 742] width 350 height 19
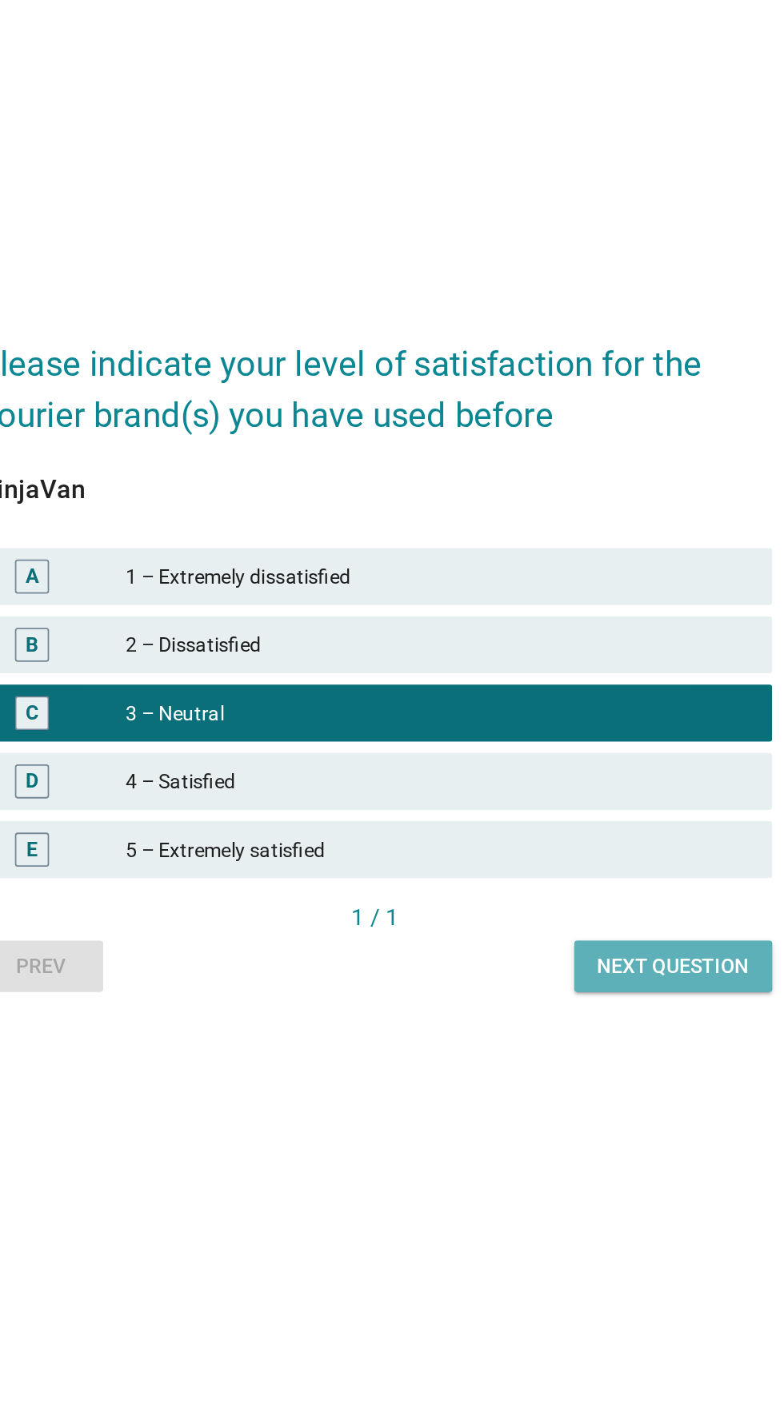
click at [566, 894] on div "Next question" at bounding box center [560, 885] width 86 height 17
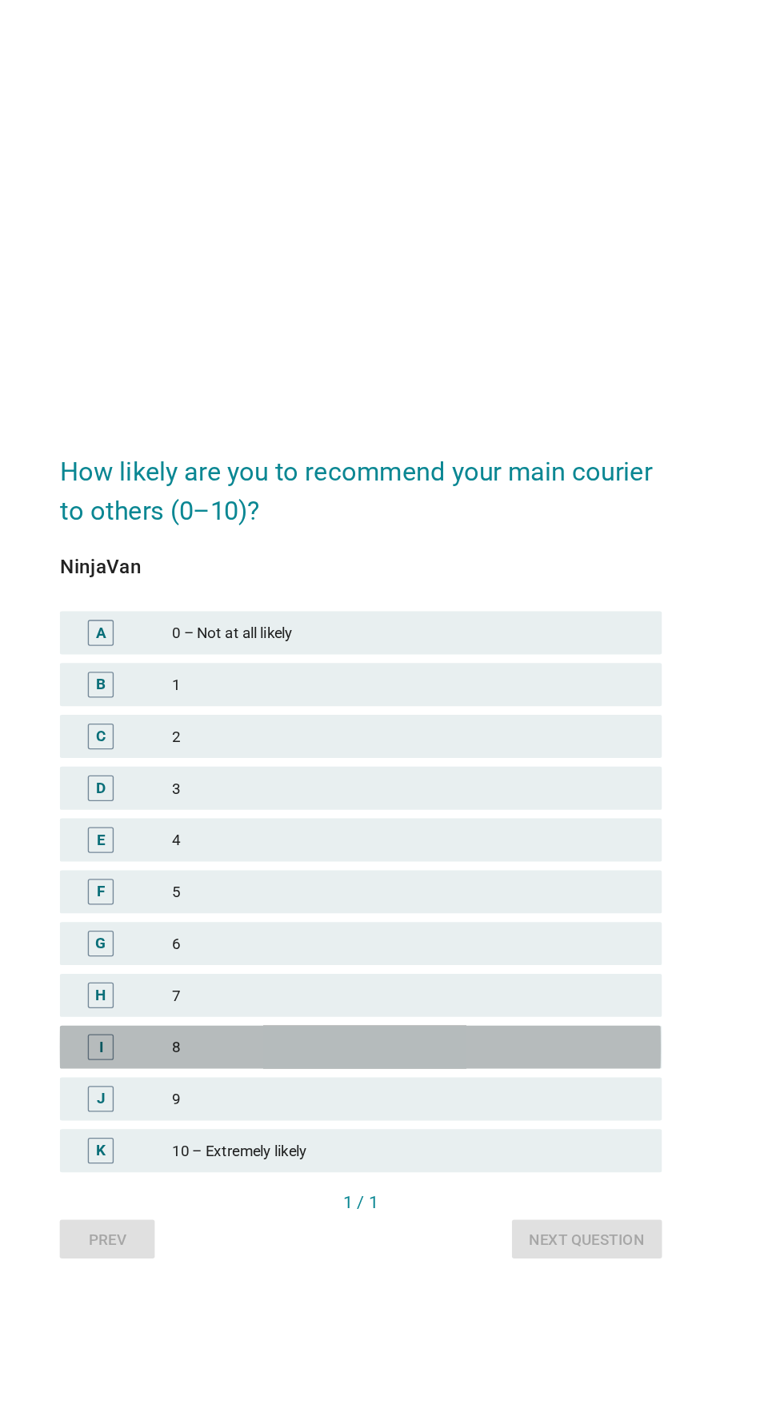
click at [437, 868] on div "8" at bounding box center [427, 857] width 350 height 19
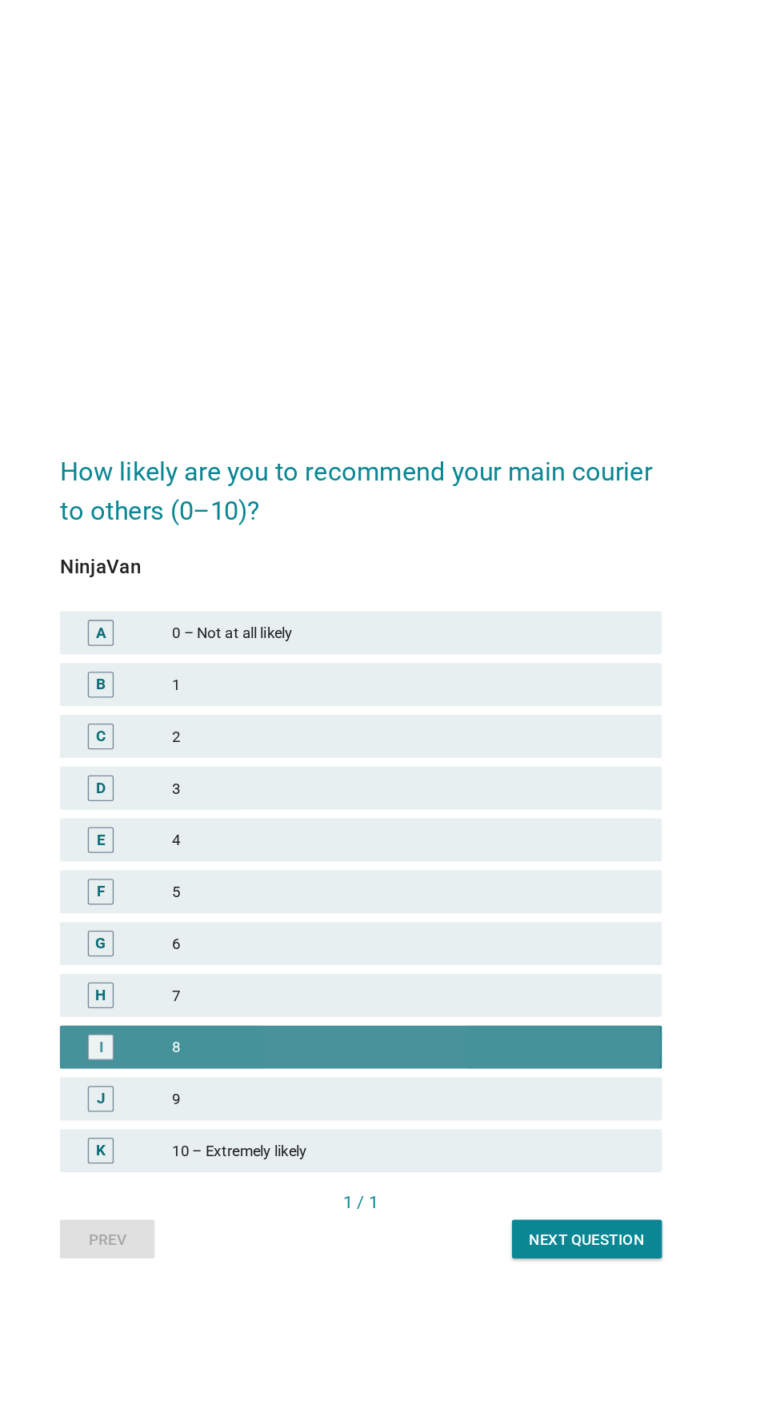
click at [605, 874] on div "I 8" at bounding box center [391, 858] width 445 height 32
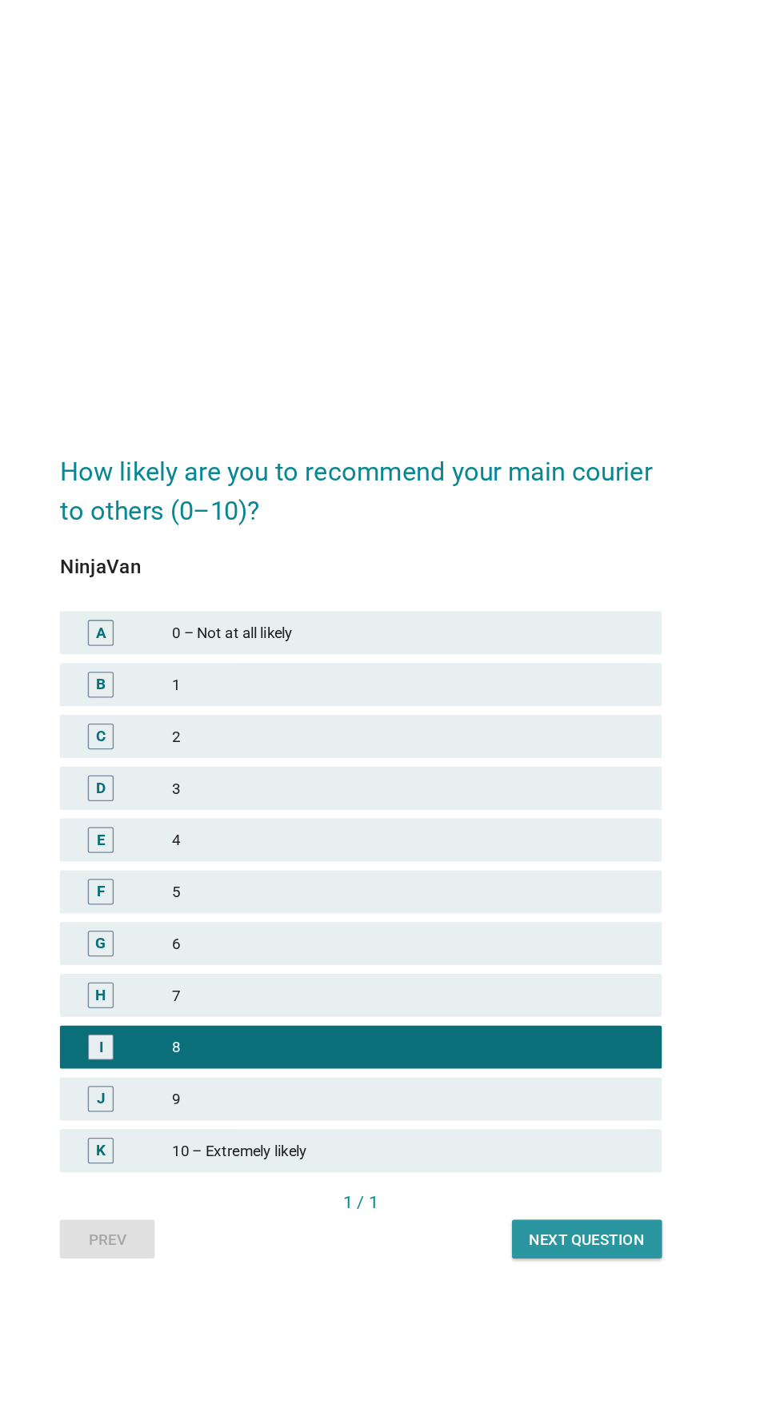
click at [573, 1009] on div "Next question" at bounding box center [560, 1000] width 86 height 17
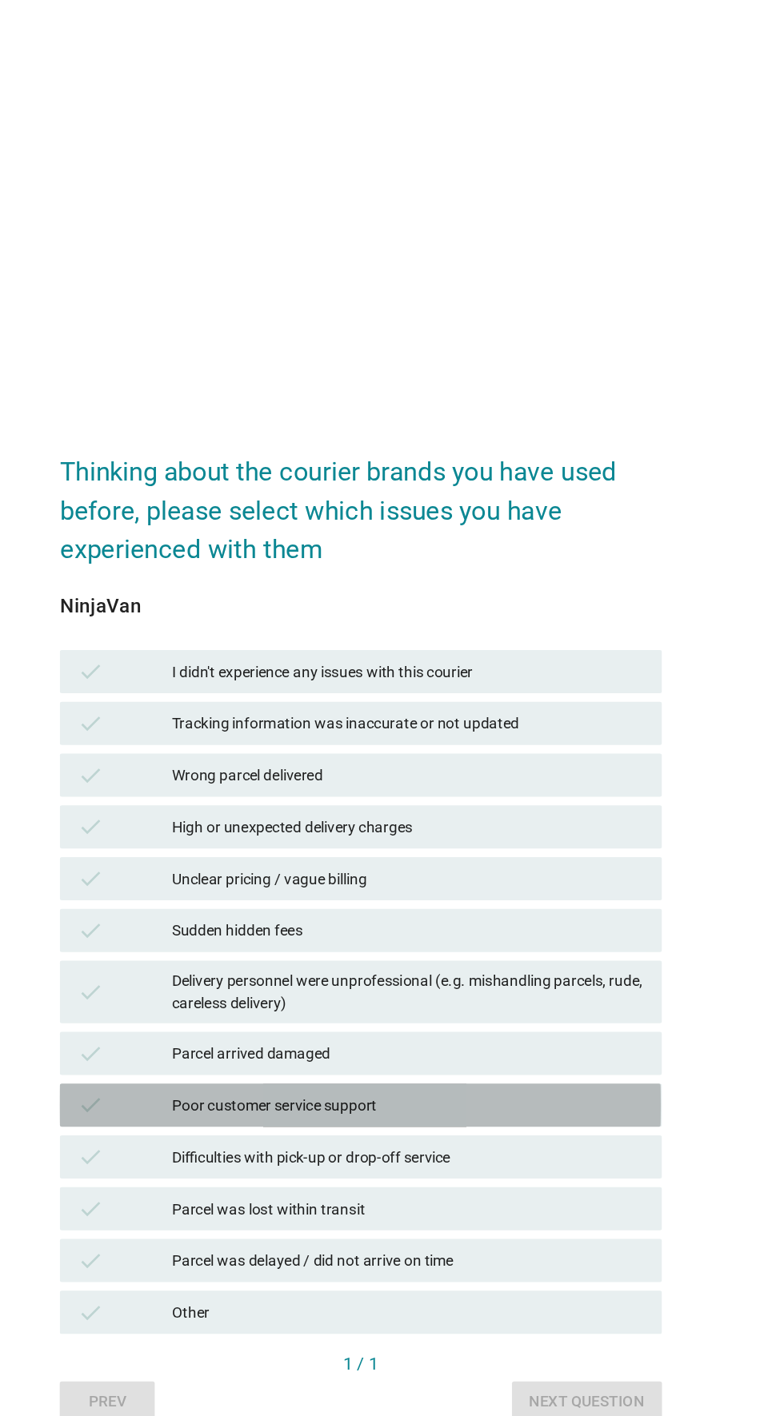
click at [516, 851] on div "Poor customer service support" at bounding box center [427, 841] width 350 height 19
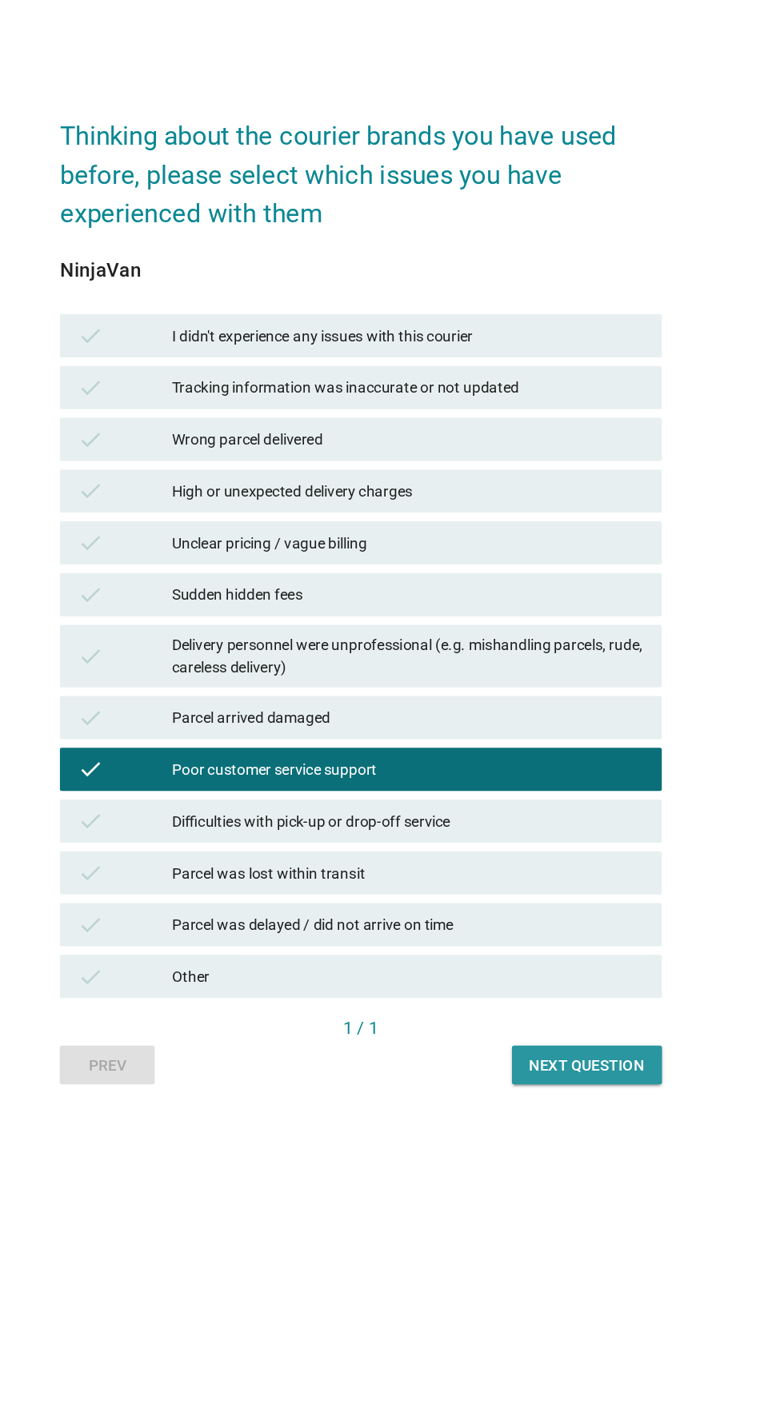
click at [586, 1075] on button "Next question" at bounding box center [559, 1060] width 111 height 29
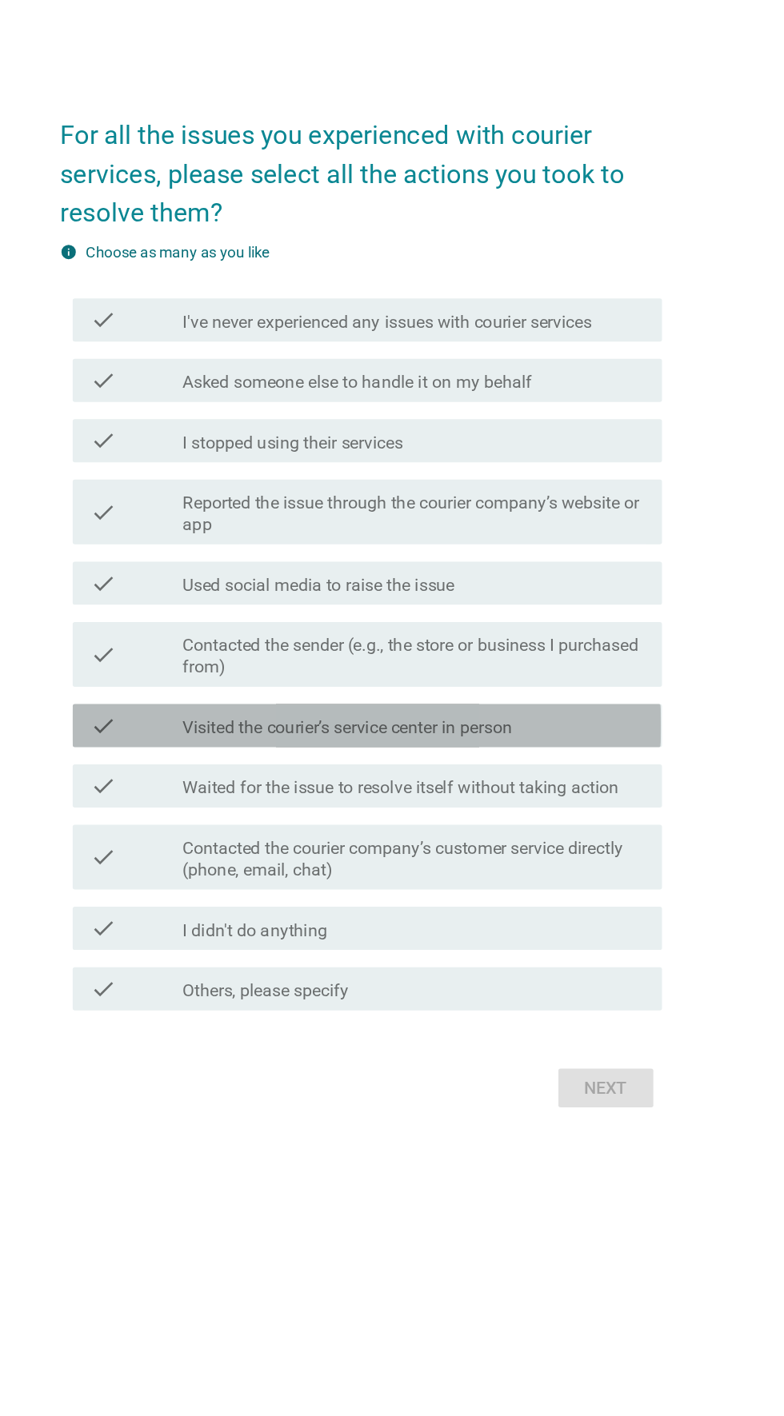
click at [504, 808] on label "Visited the courier’s service center in person" at bounding box center [382, 800] width 244 height 16
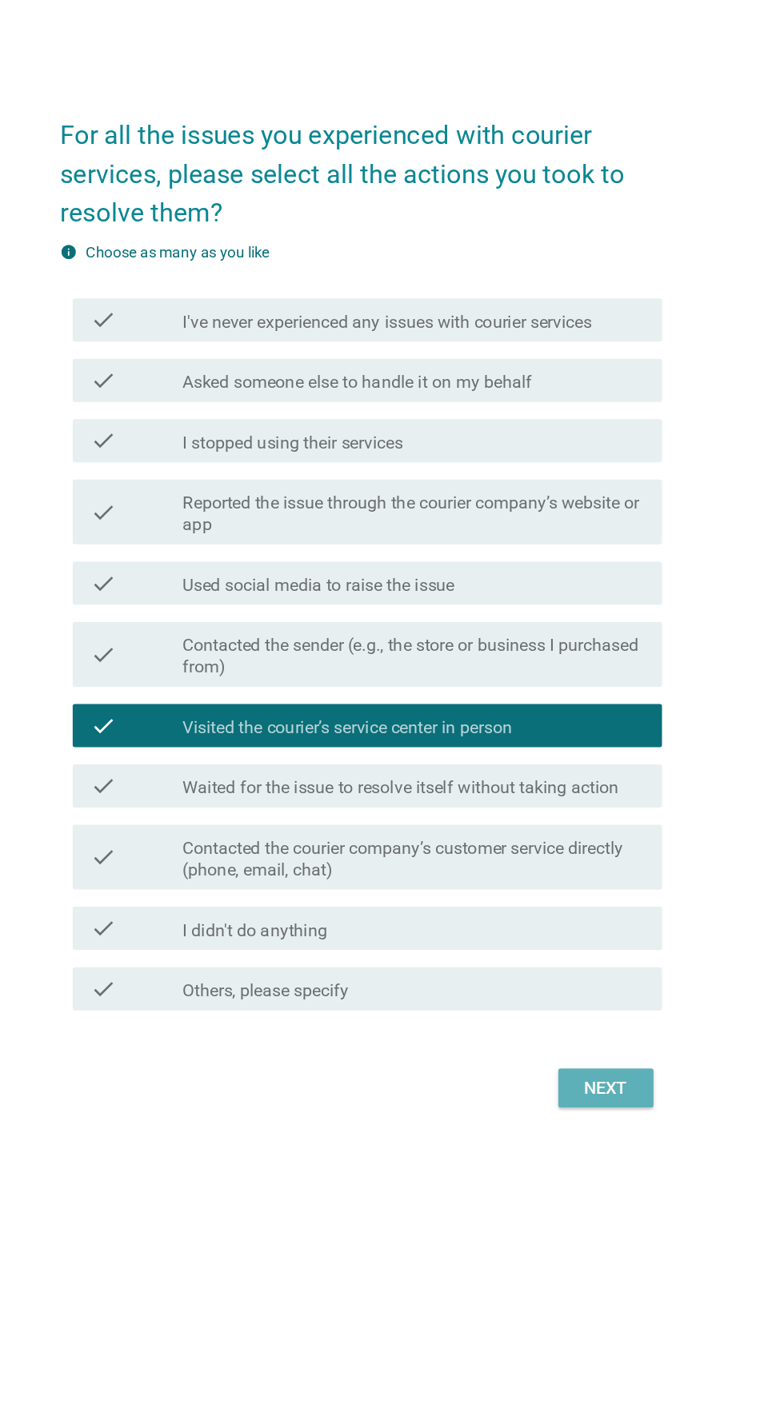
click at [586, 1076] on div "Next" at bounding box center [573, 1066] width 45 height 19
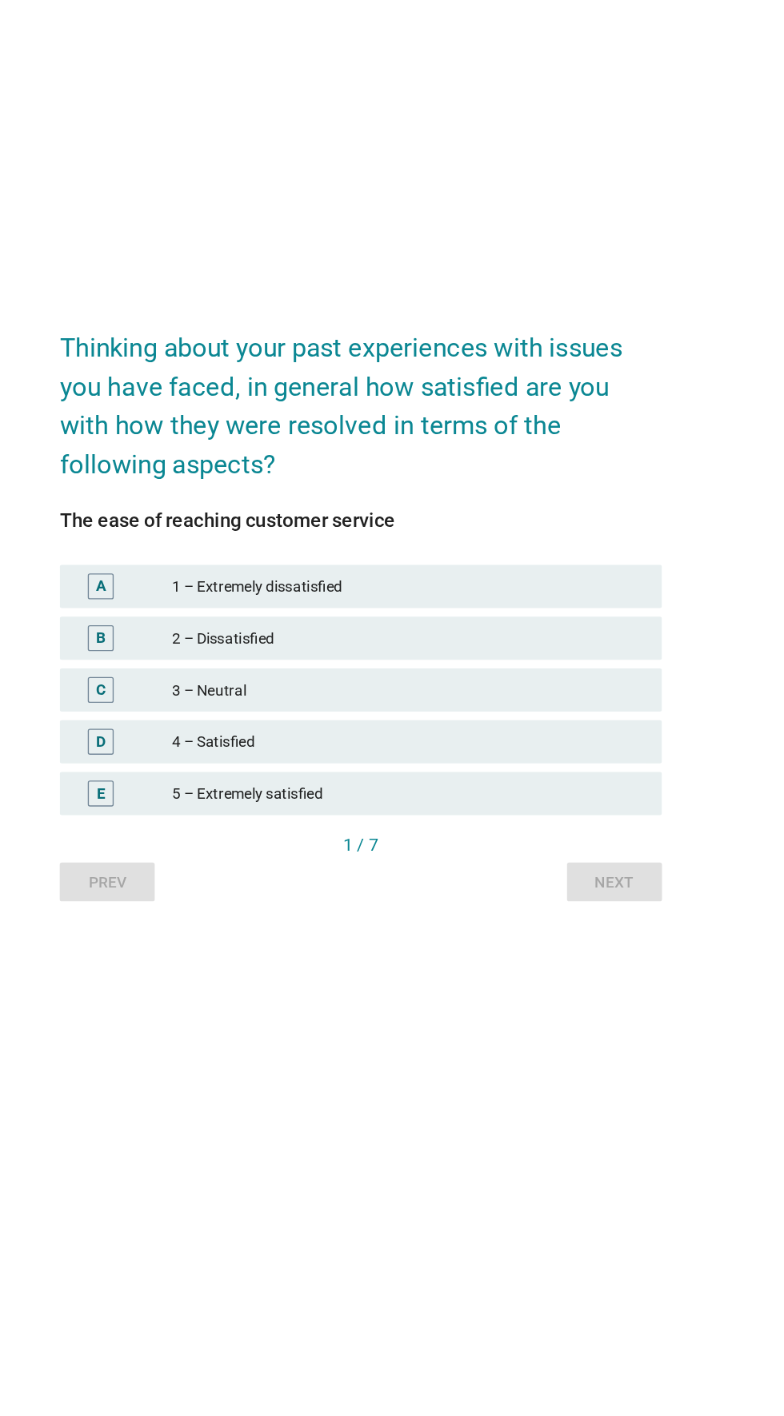
scroll to position [42, 0]
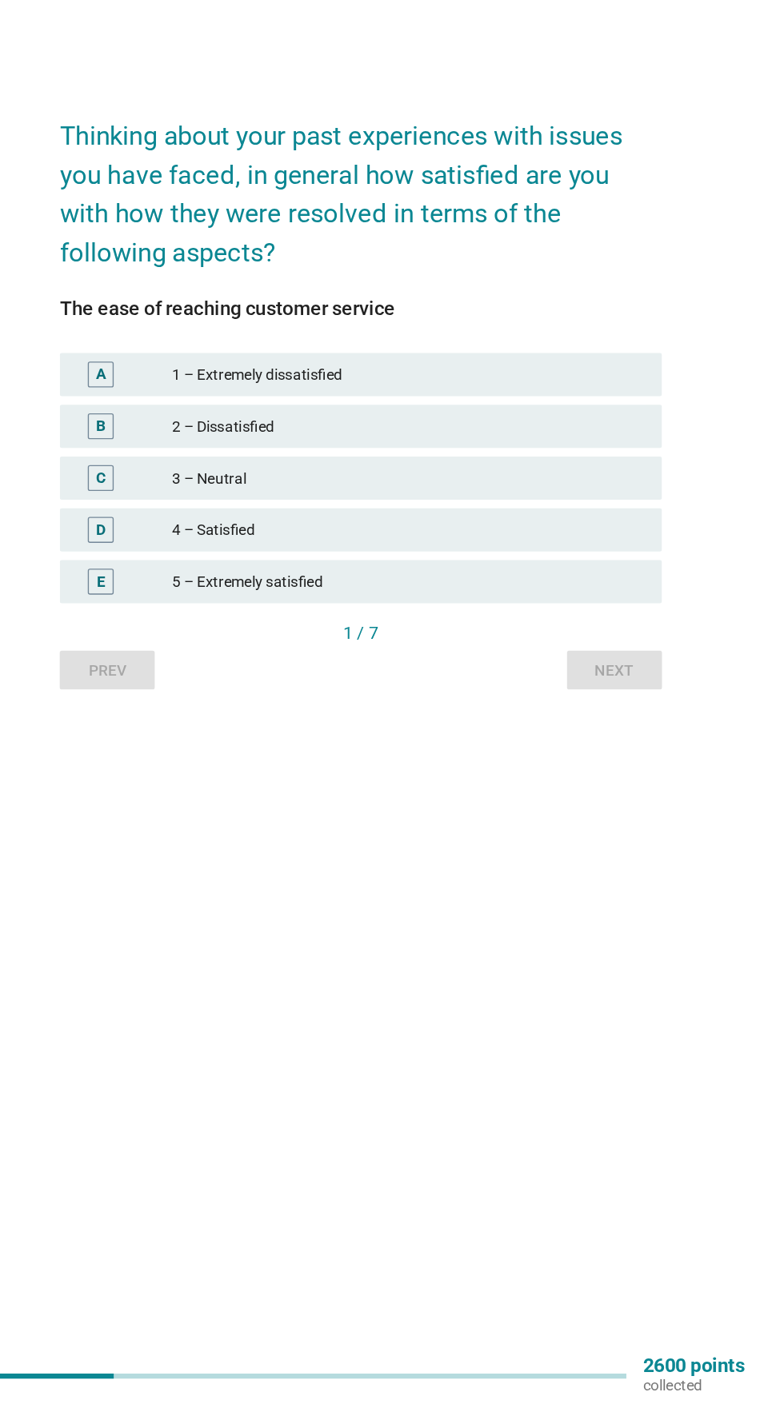
click at [448, 740] on div "3 – Neutral" at bounding box center [427, 730] width 350 height 19
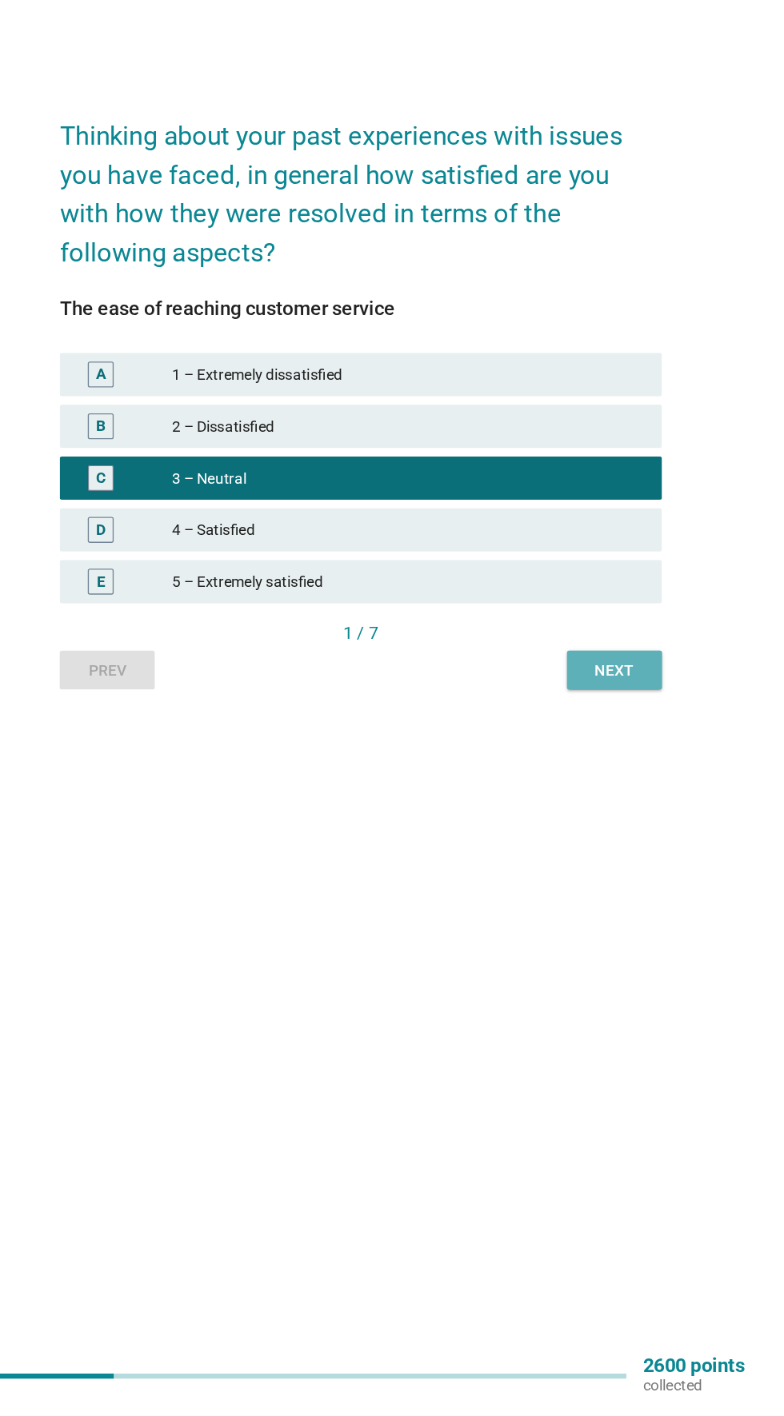
click at [597, 881] on div "Next" at bounding box center [579, 872] width 45 height 17
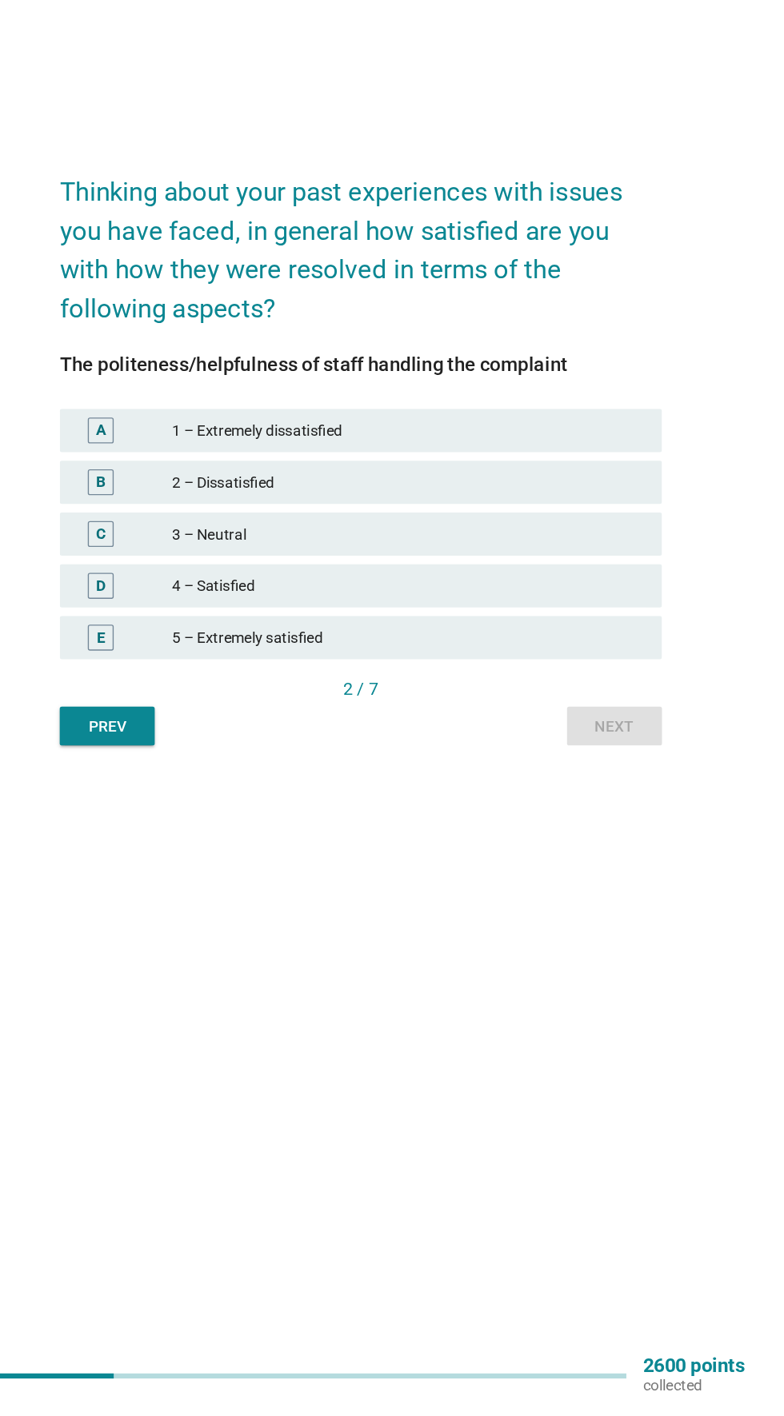
click at [454, 781] on div "3 – Neutral" at bounding box center [427, 771] width 350 height 19
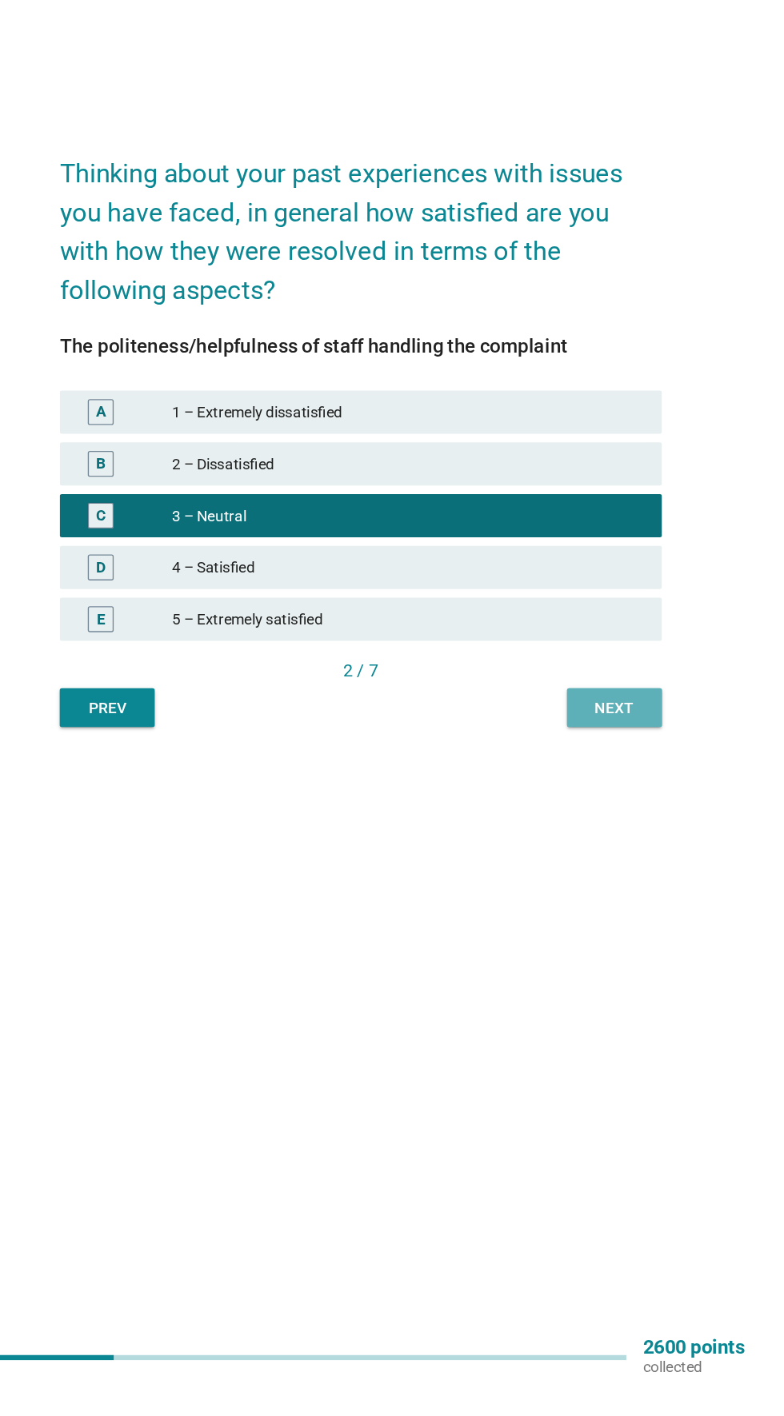
click at [579, 923] on div "Next" at bounding box center [579, 914] width 45 height 17
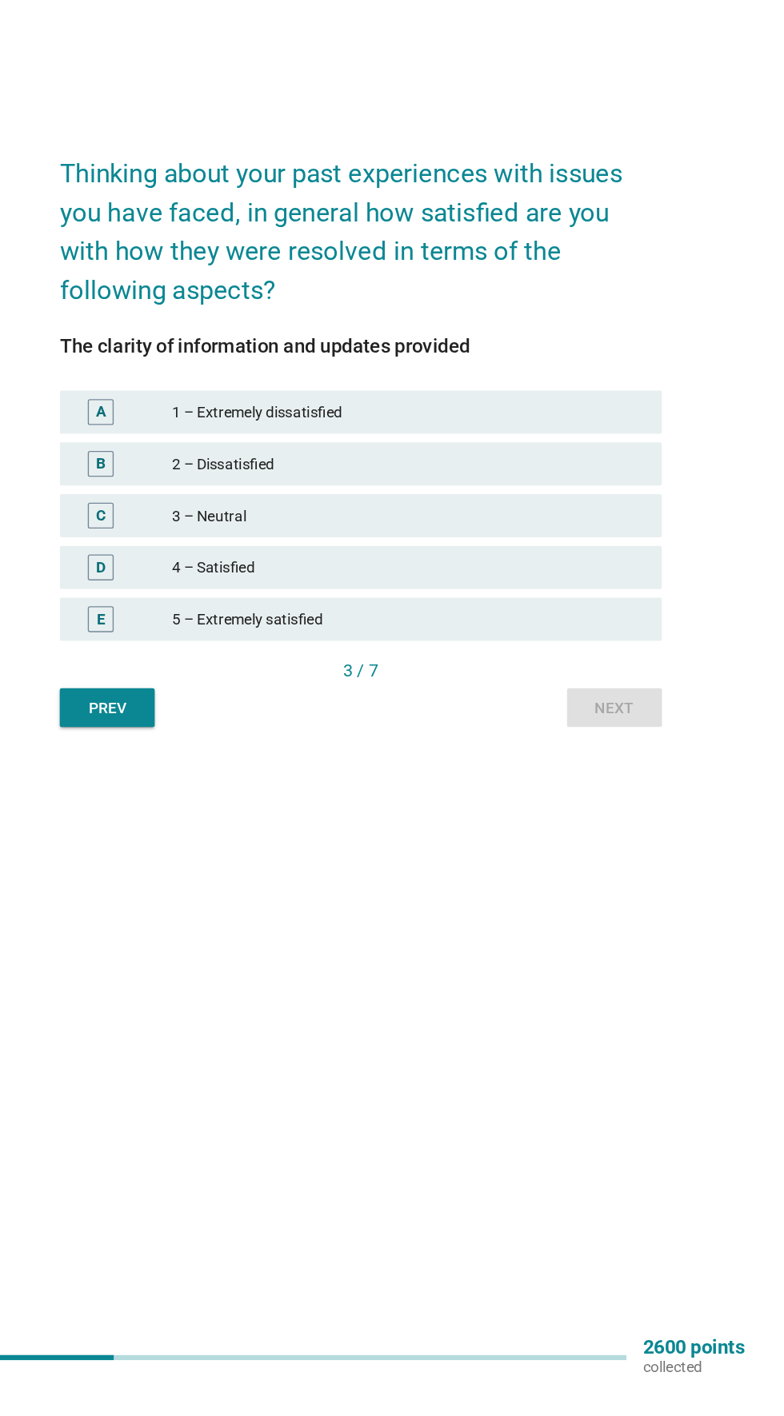
click at [494, 820] on div "4 – Satisfied" at bounding box center [427, 809] width 350 height 19
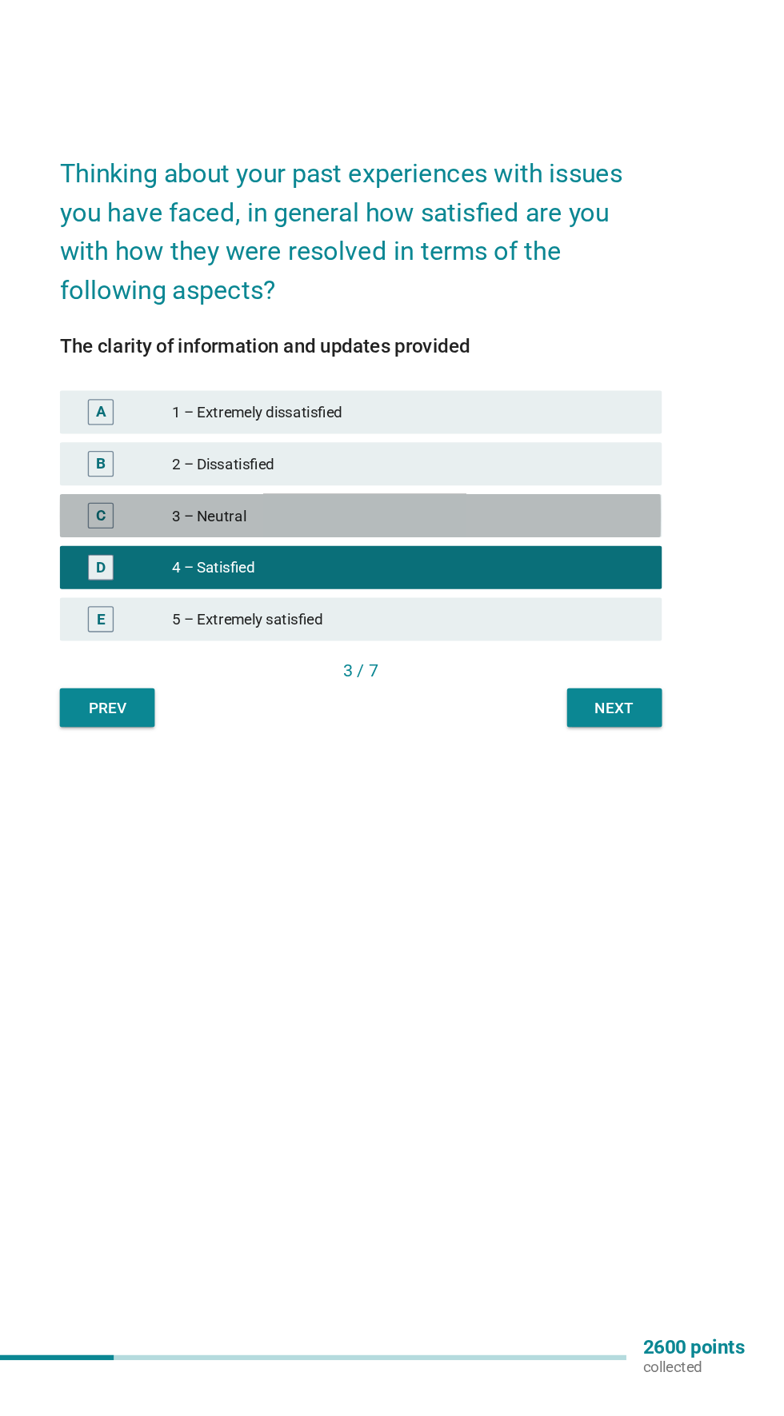
click at [485, 781] on div "3 – Neutral" at bounding box center [427, 771] width 350 height 19
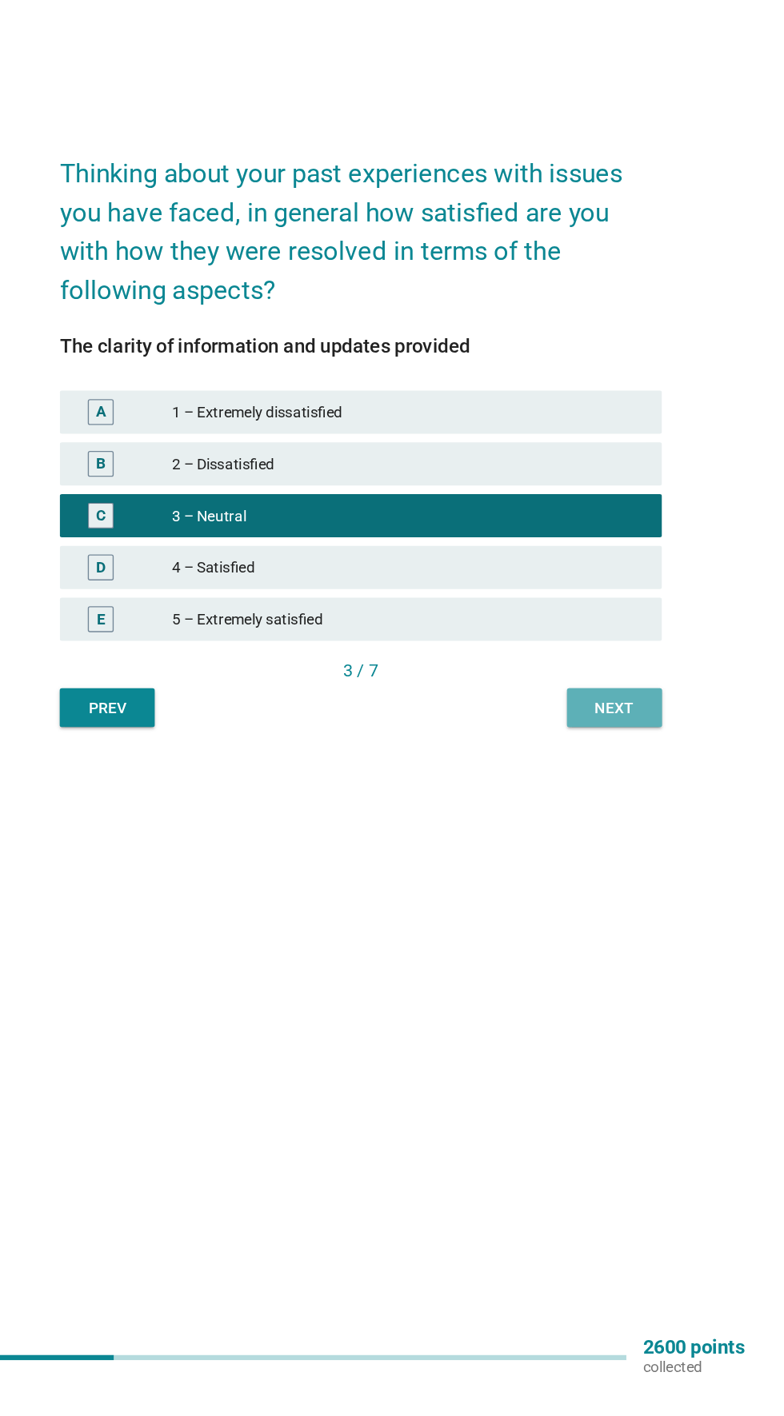
click at [593, 923] on div "Next" at bounding box center [579, 914] width 45 height 17
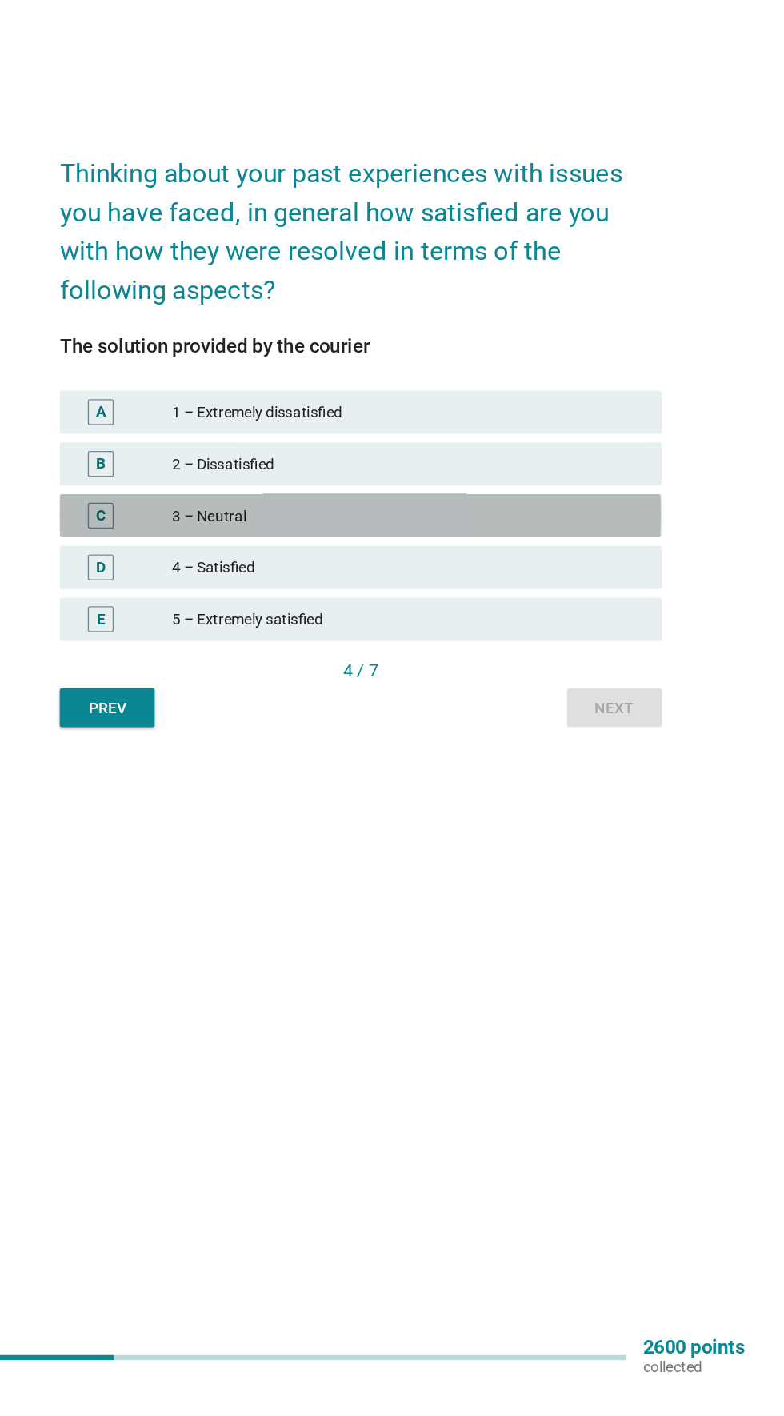
click at [480, 781] on div "3 – Neutral" at bounding box center [427, 771] width 350 height 19
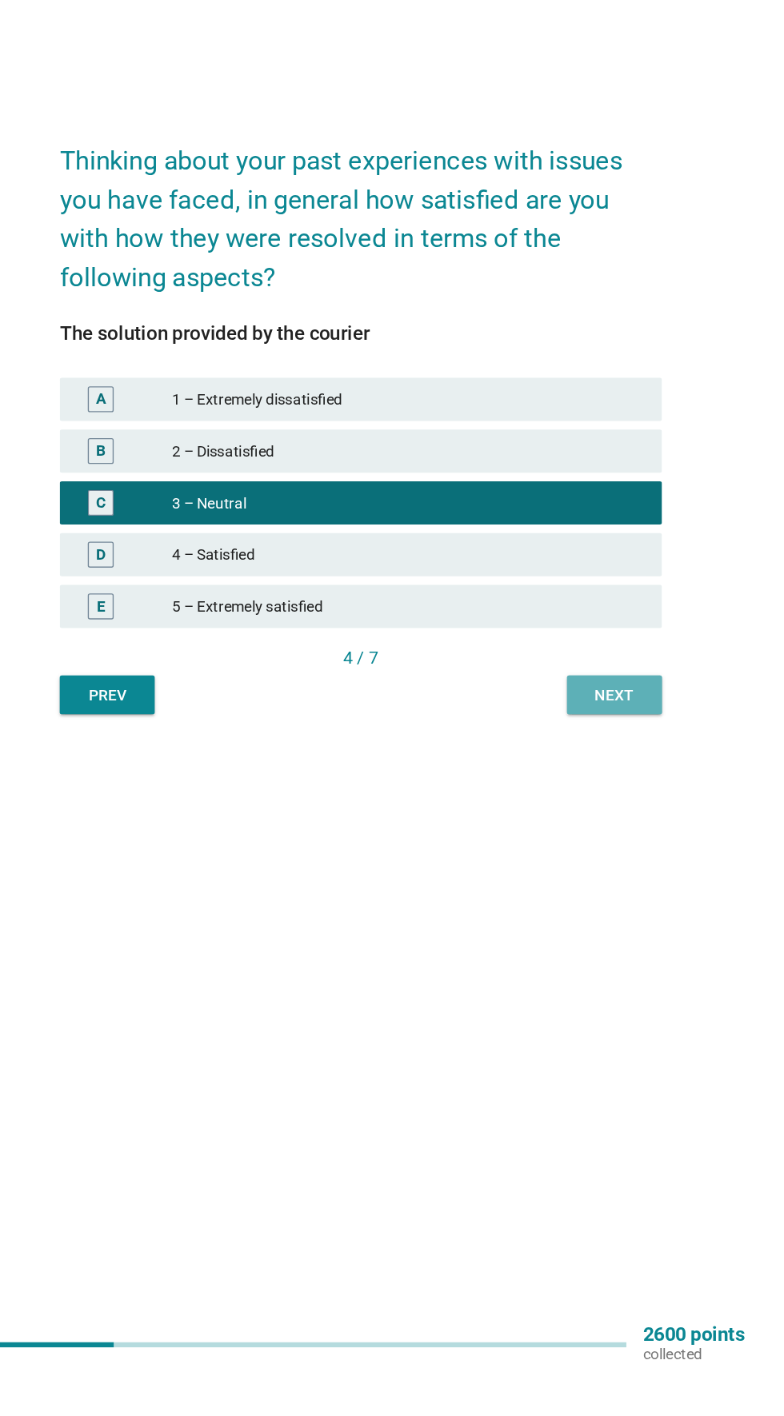
click at [582, 923] on div "Next" at bounding box center [579, 914] width 45 height 17
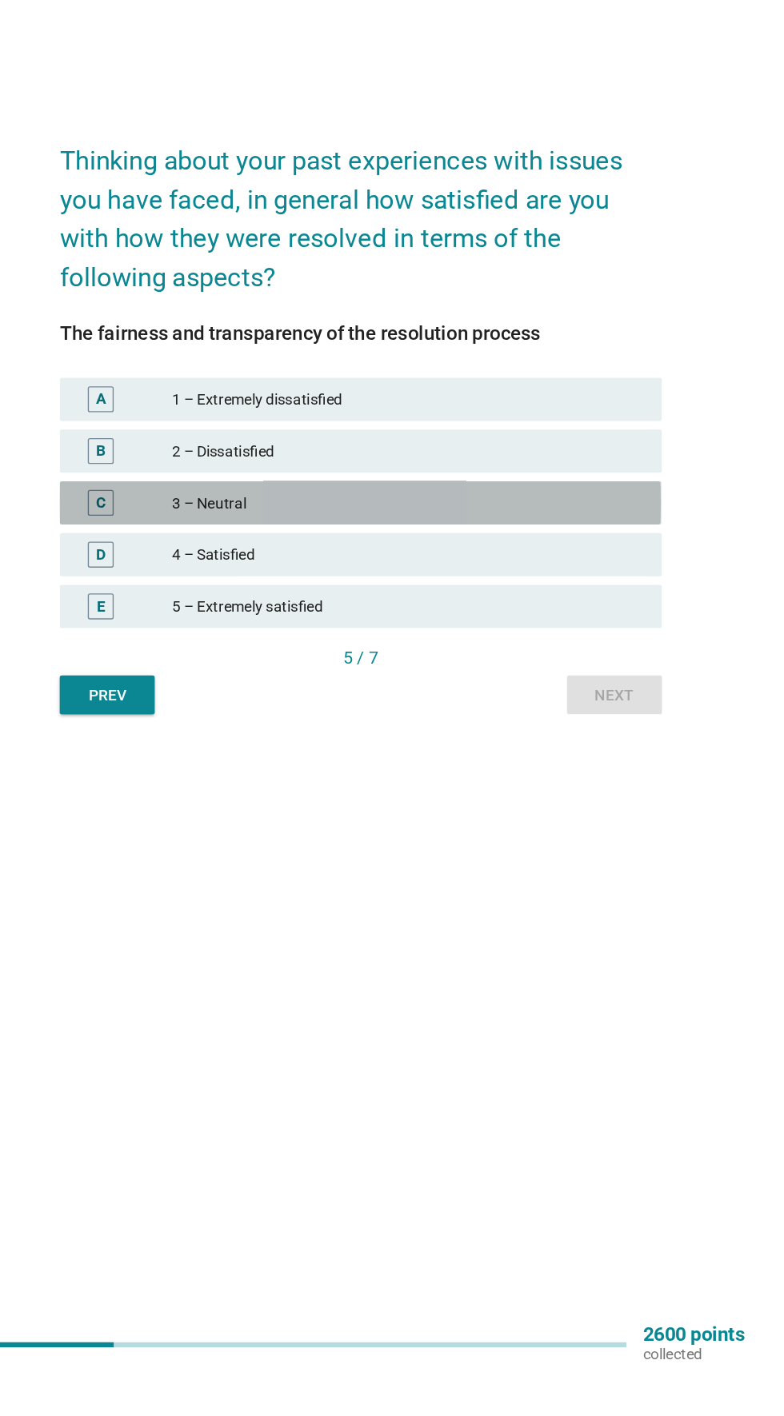
click at [477, 781] on div "3 – Neutral" at bounding box center [427, 771] width 350 height 19
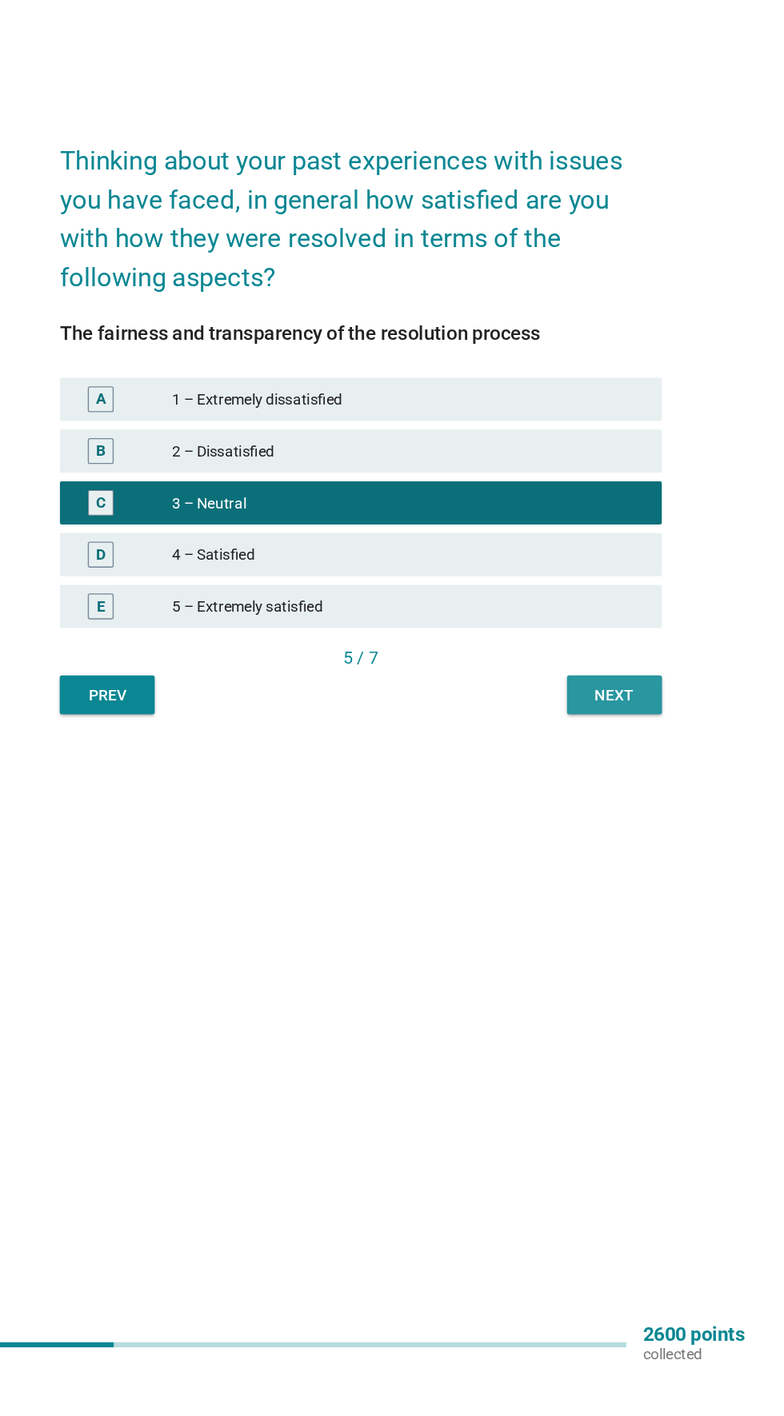
click at [571, 928] on button "Next" at bounding box center [580, 914] width 70 height 29
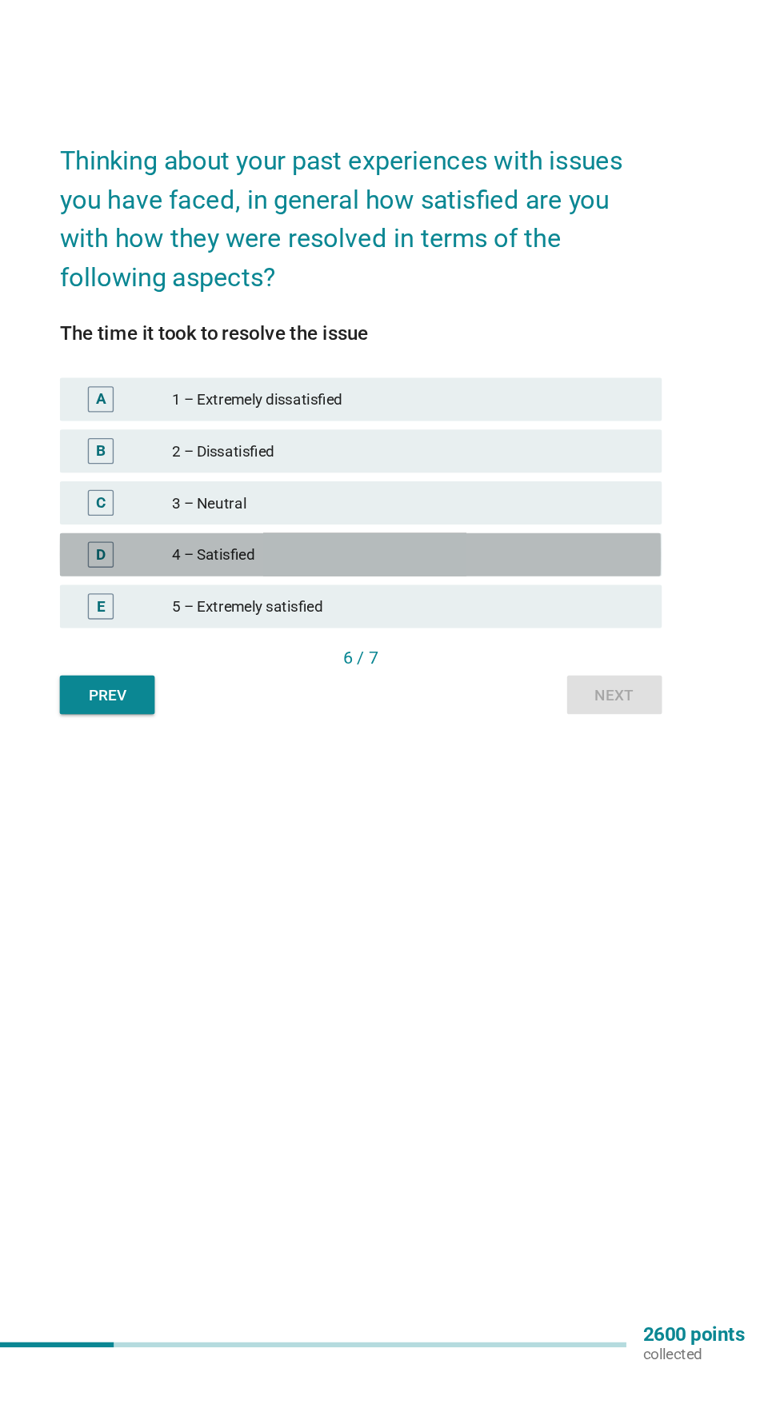
click at [481, 820] on div "4 – Satisfied" at bounding box center [427, 809] width 350 height 19
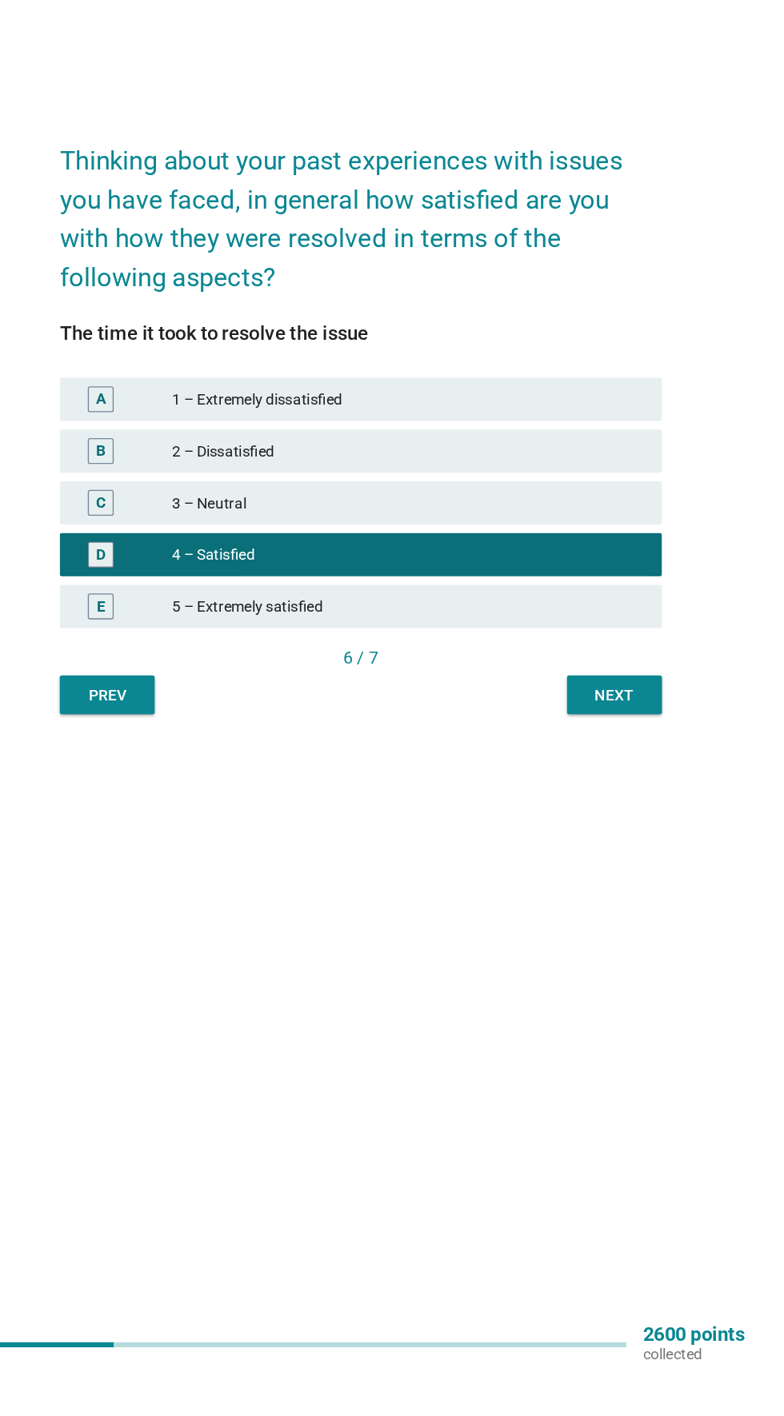
click at [501, 781] on div "3 – Neutral" at bounding box center [427, 771] width 350 height 19
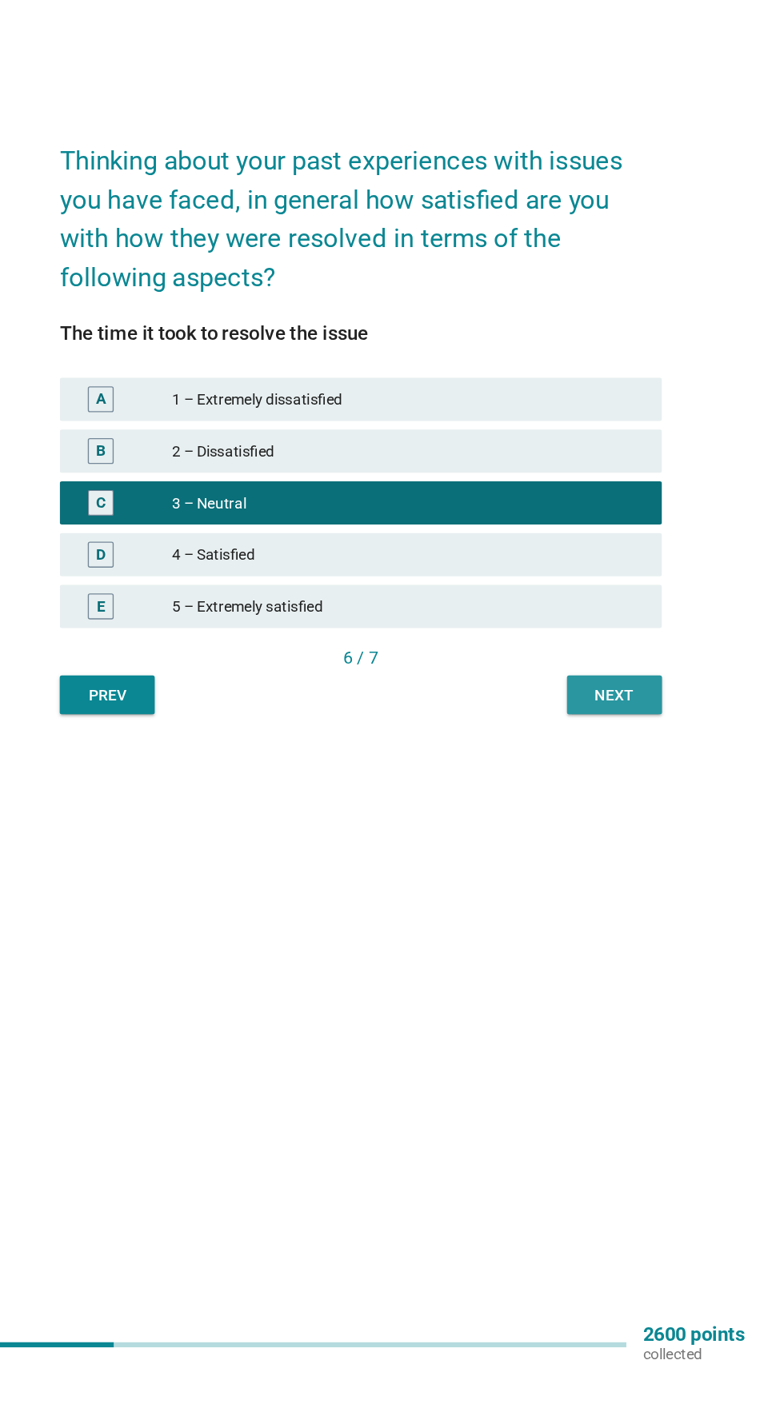
click at [584, 928] on button "Next" at bounding box center [580, 914] width 70 height 29
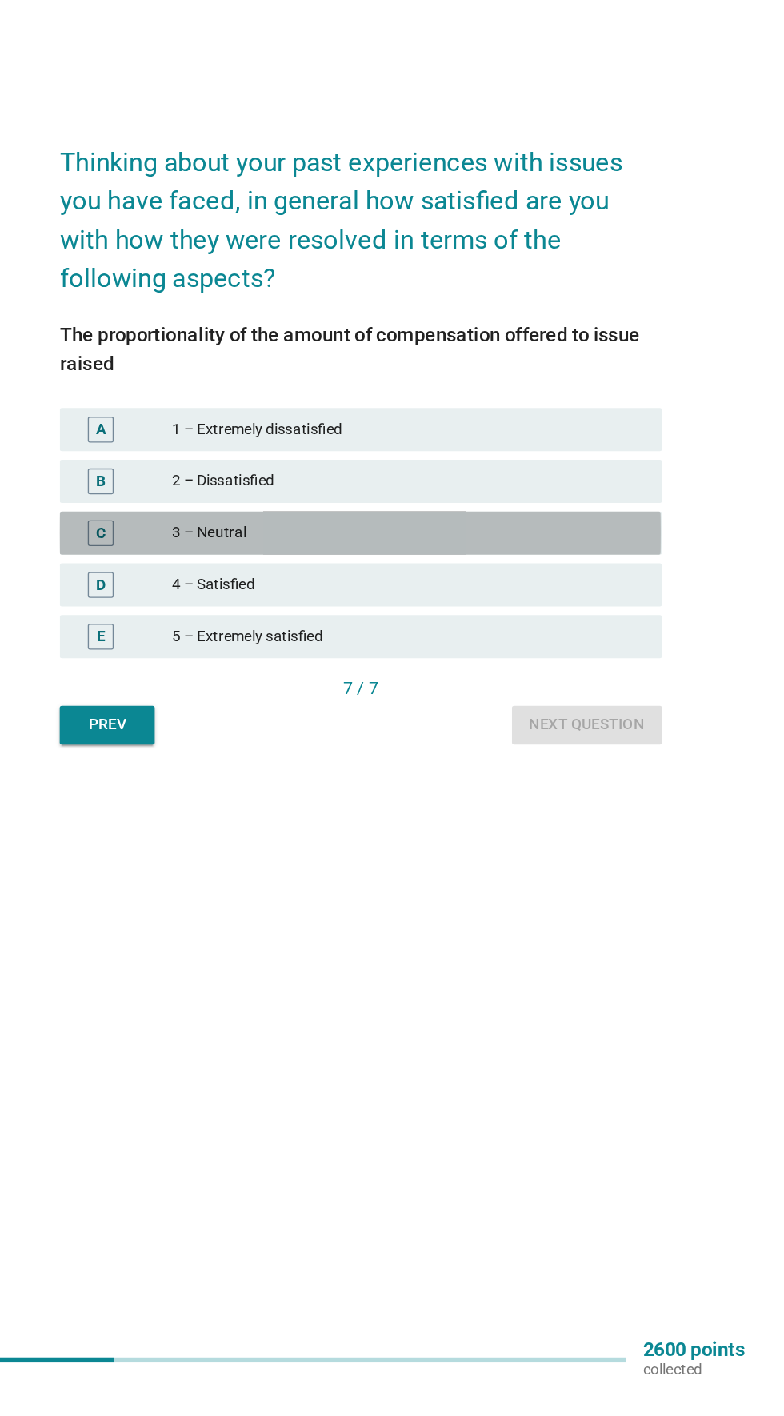
click at [525, 792] on div "3 – Neutral" at bounding box center [427, 782] width 350 height 19
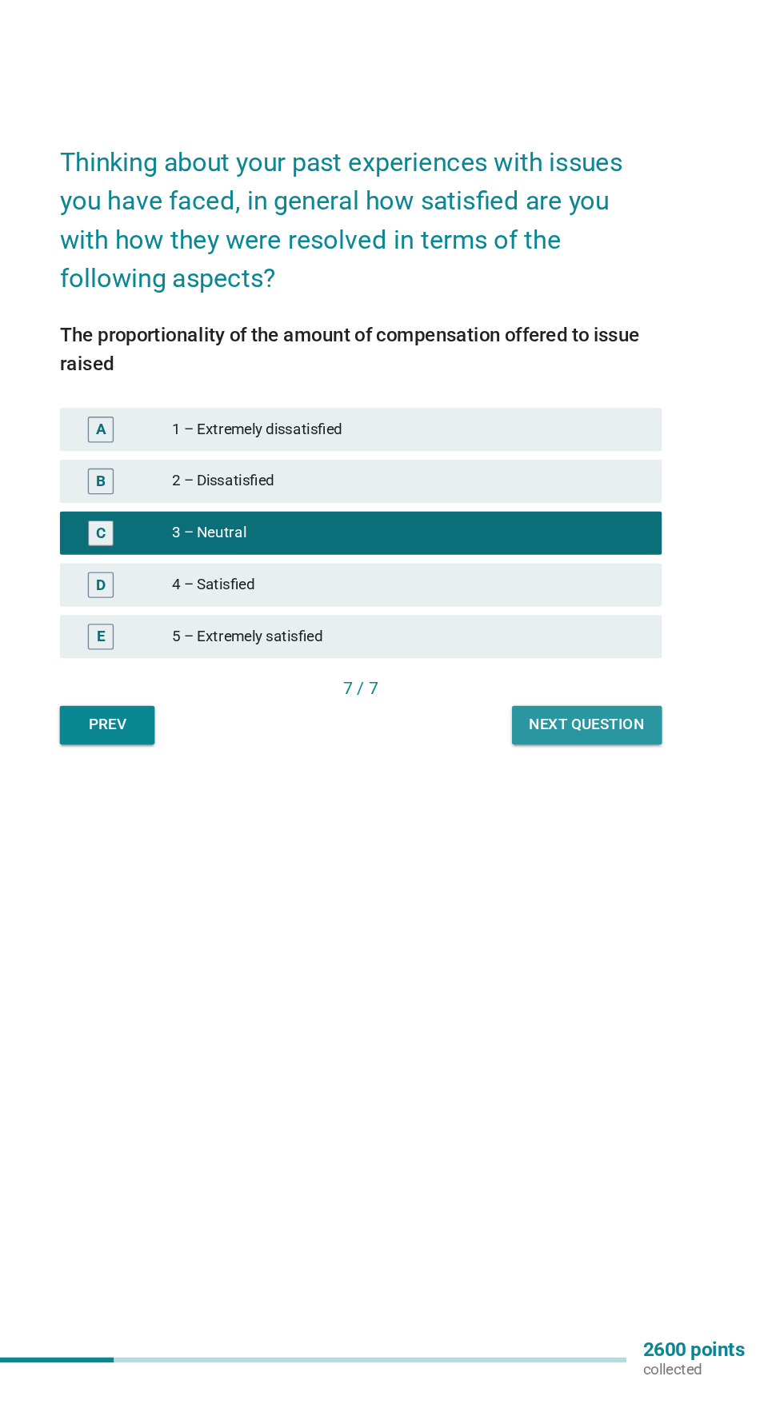
click at [581, 933] on div "Next question" at bounding box center [560, 924] width 86 height 17
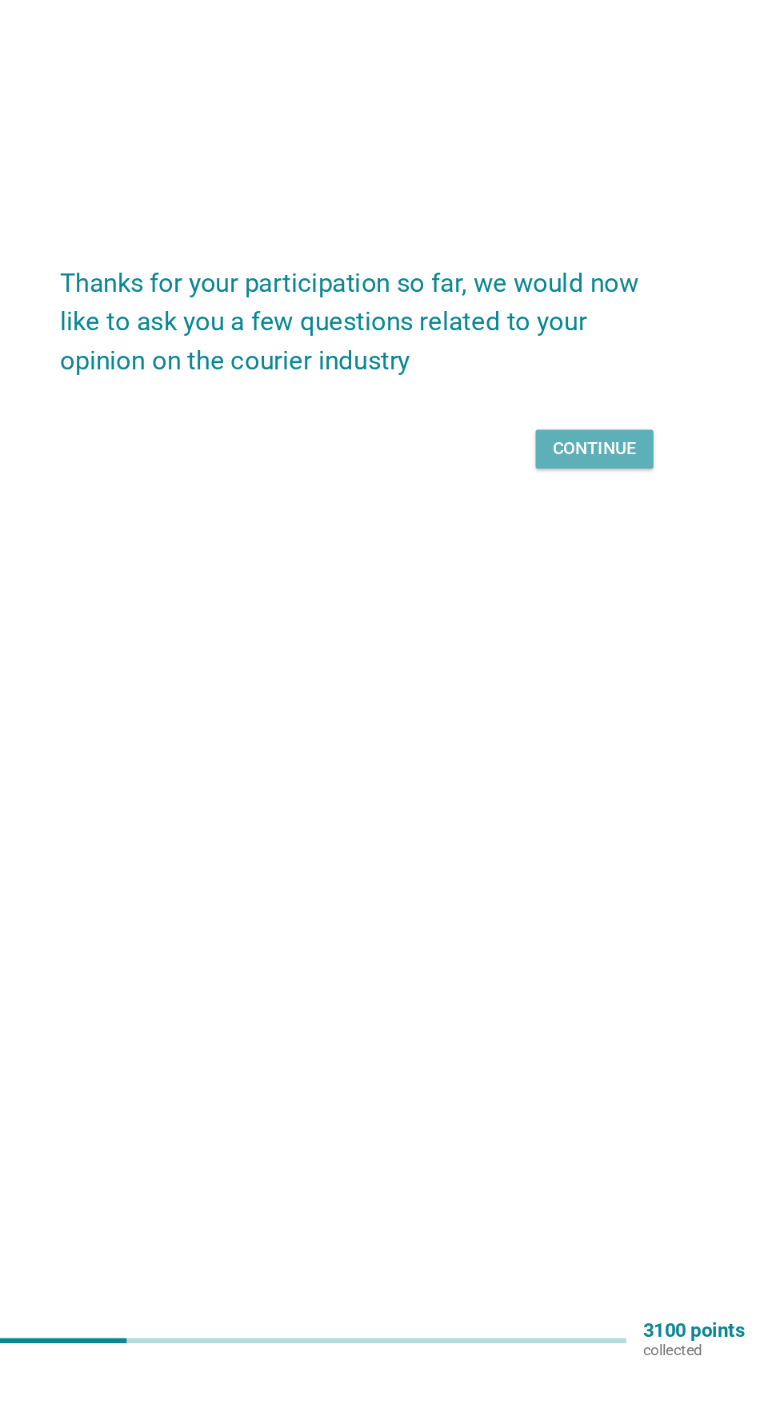
click at [570, 745] on div "Continue" at bounding box center [565, 734] width 62 height 19
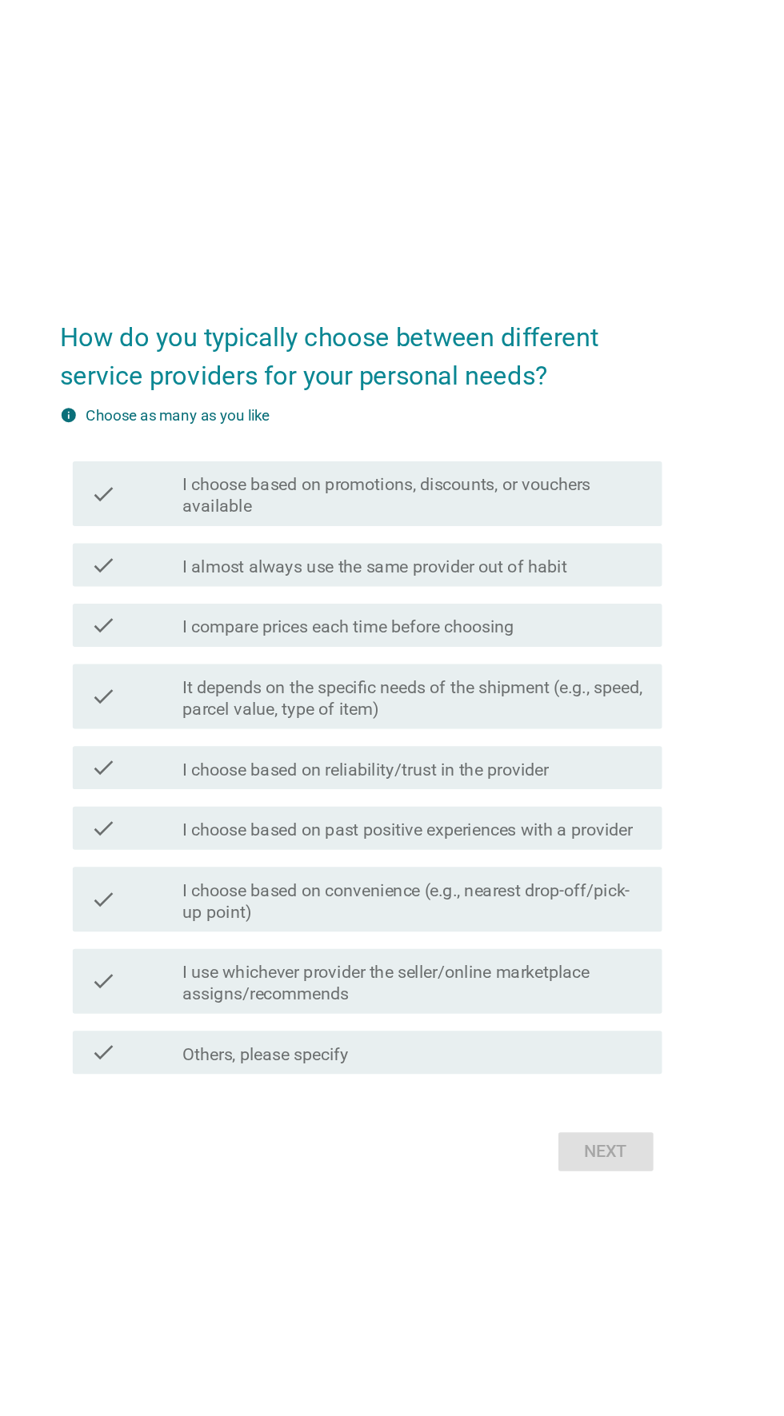
click at [495, 696] on label "It depends on the specific needs of the shipment (e.g., speed, parcel value, ty…" at bounding box center [431, 680] width 342 height 32
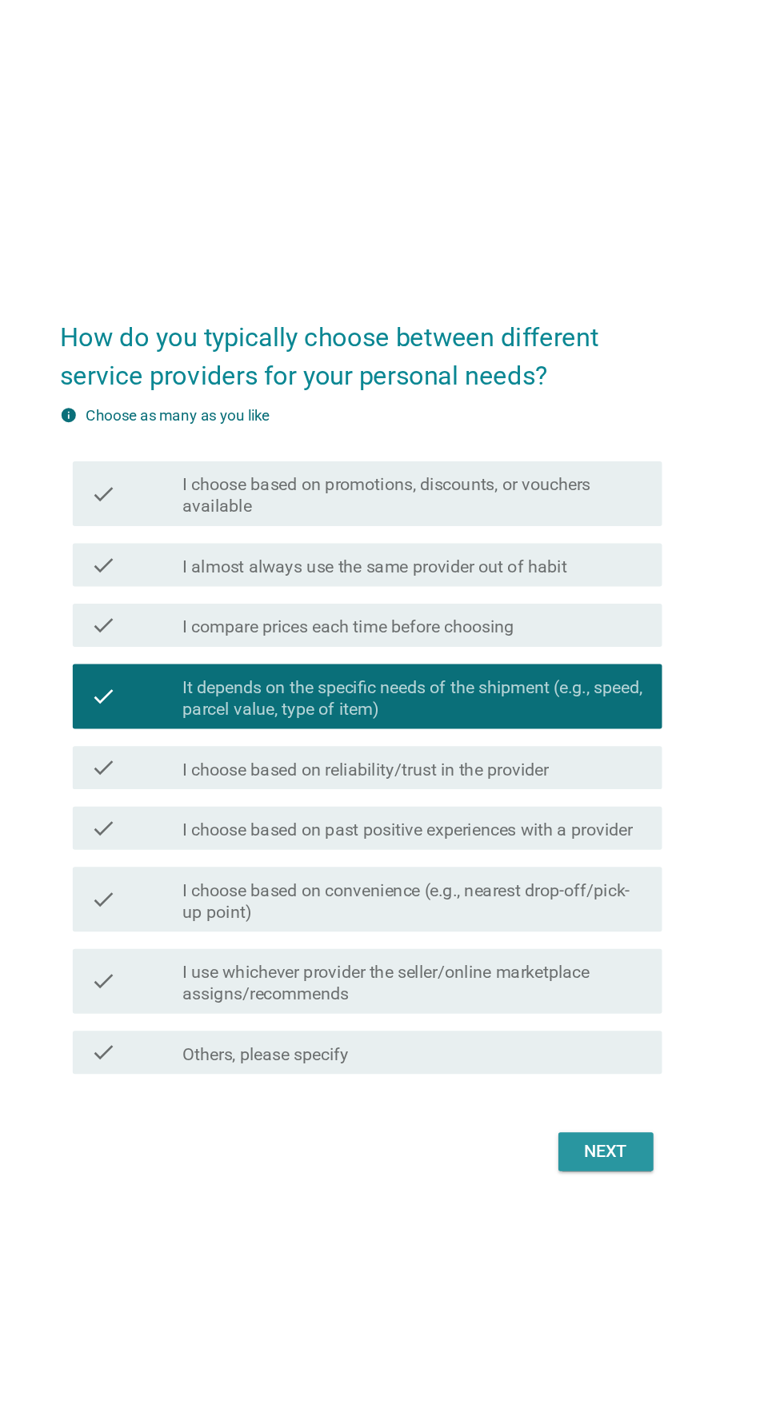
click at [589, 1025] on div "Next" at bounding box center [573, 1015] width 45 height 19
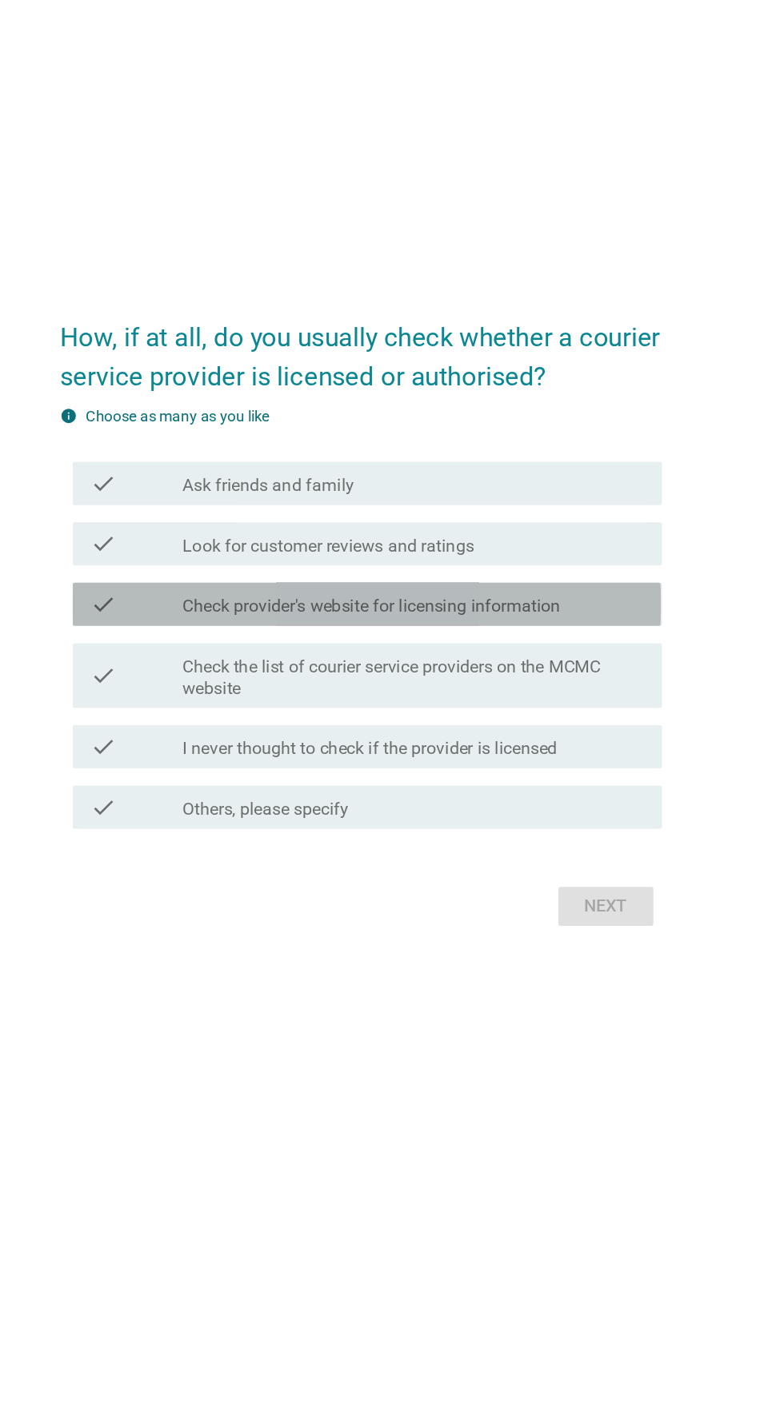
click at [527, 669] on label "Check provider's website for licensing information" at bounding box center [400, 661] width 280 height 16
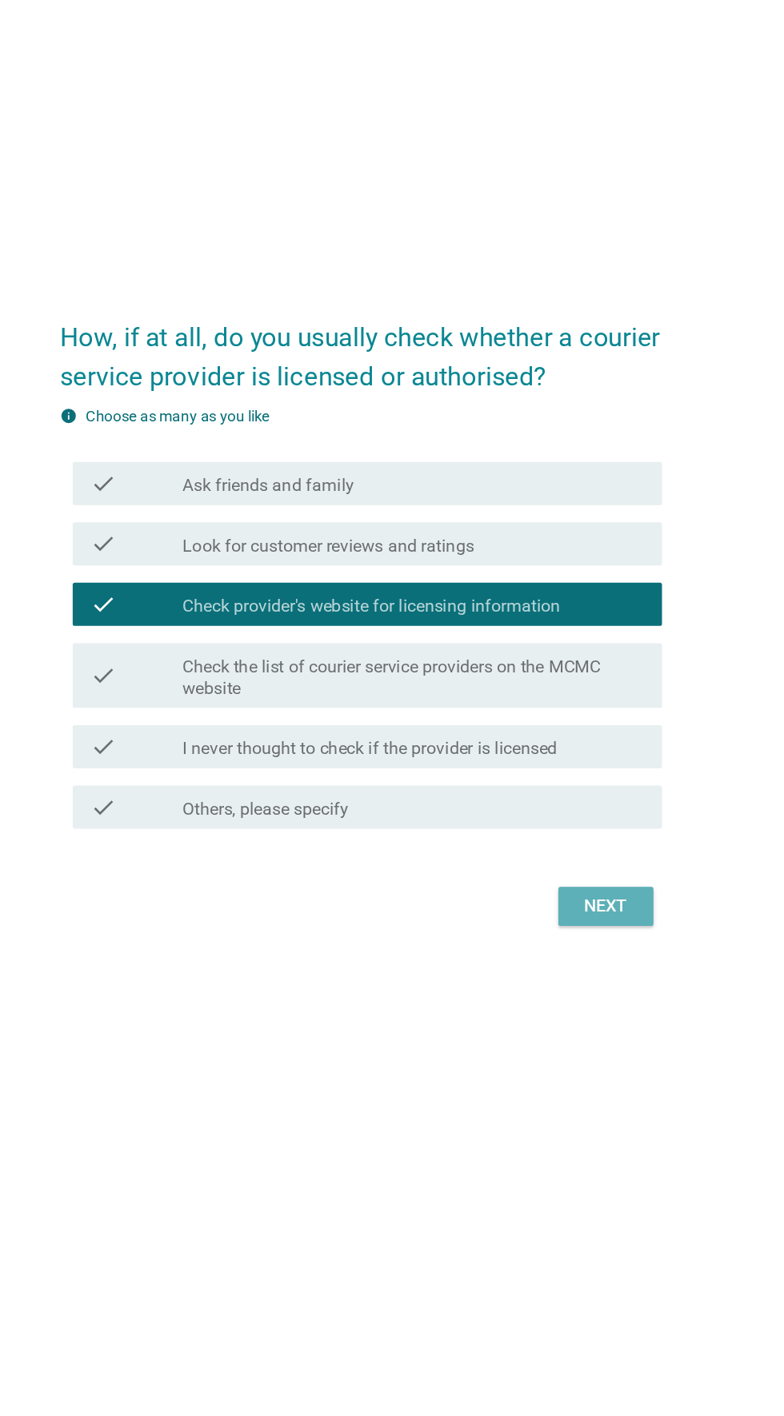
click at [585, 892] on div "Next" at bounding box center [573, 882] width 45 height 19
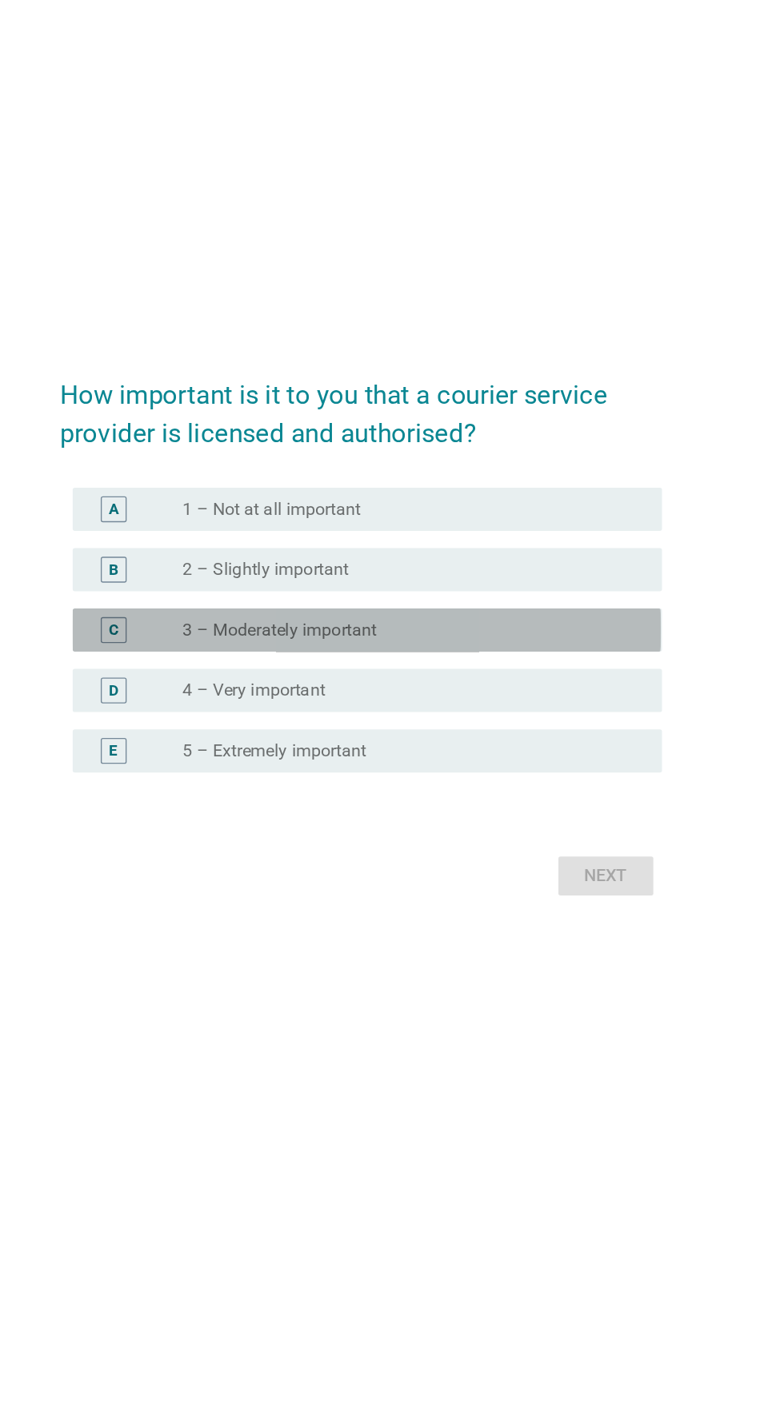
click at [540, 686] on div "radio_button_unchecked 3 – Moderately important" at bounding box center [424, 678] width 329 height 16
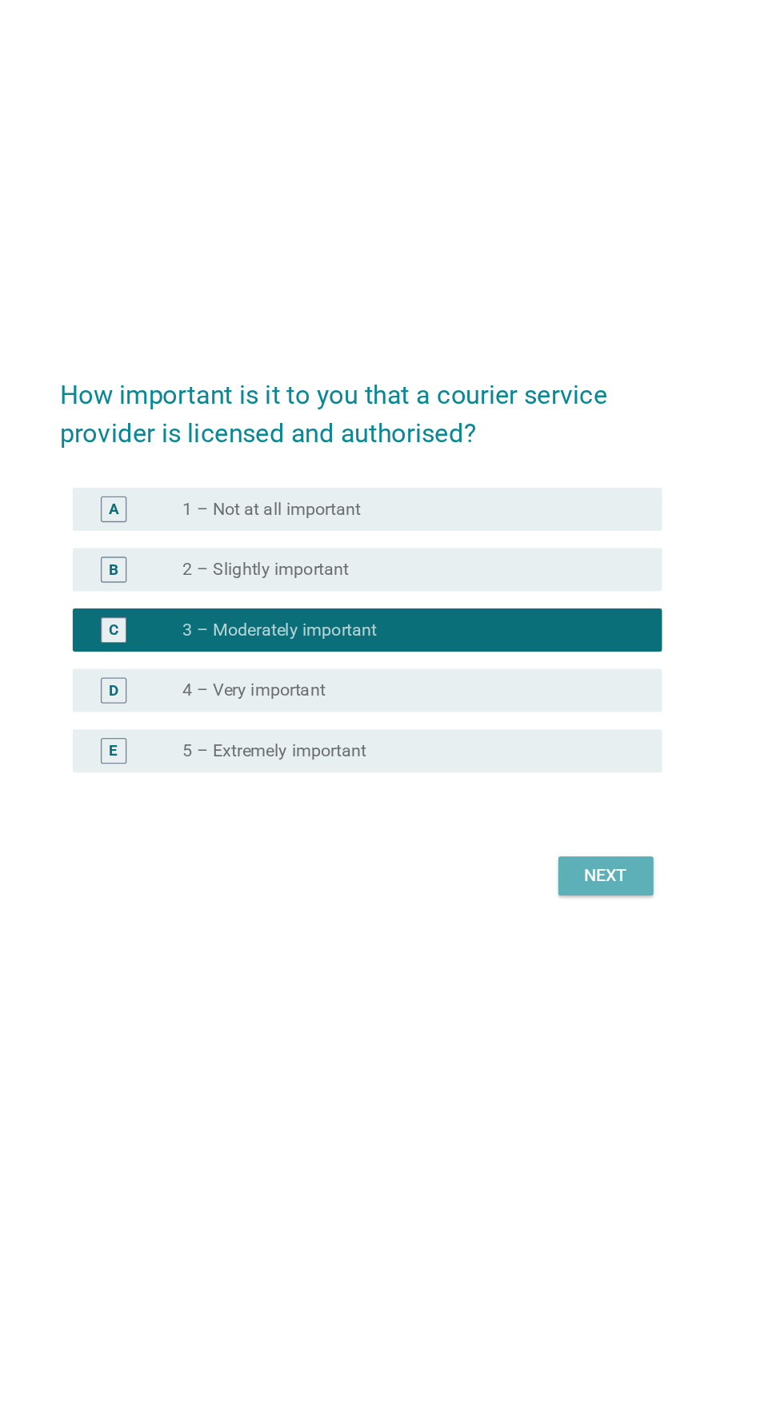
click at [585, 875] on button "Next" at bounding box center [573, 860] width 70 height 29
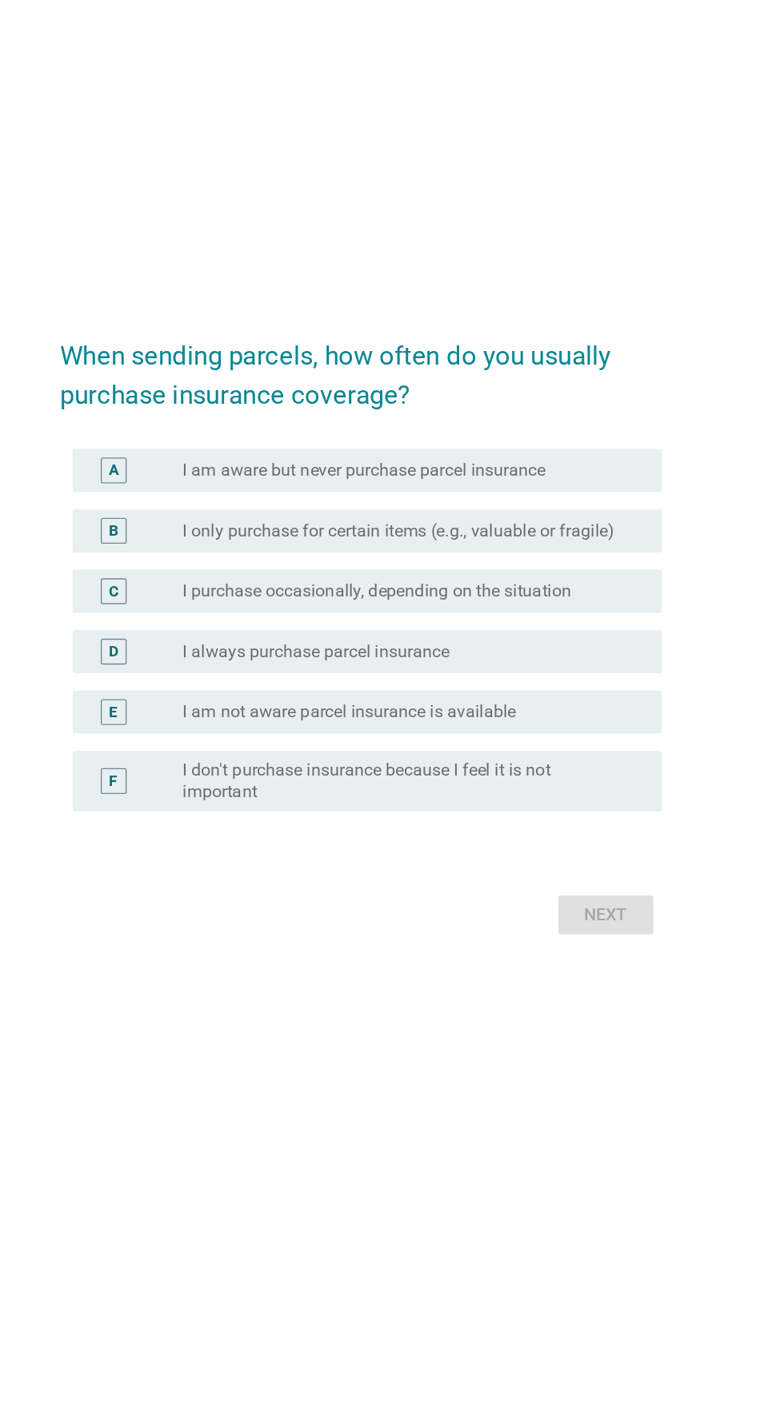
scroll to position [0, 0]
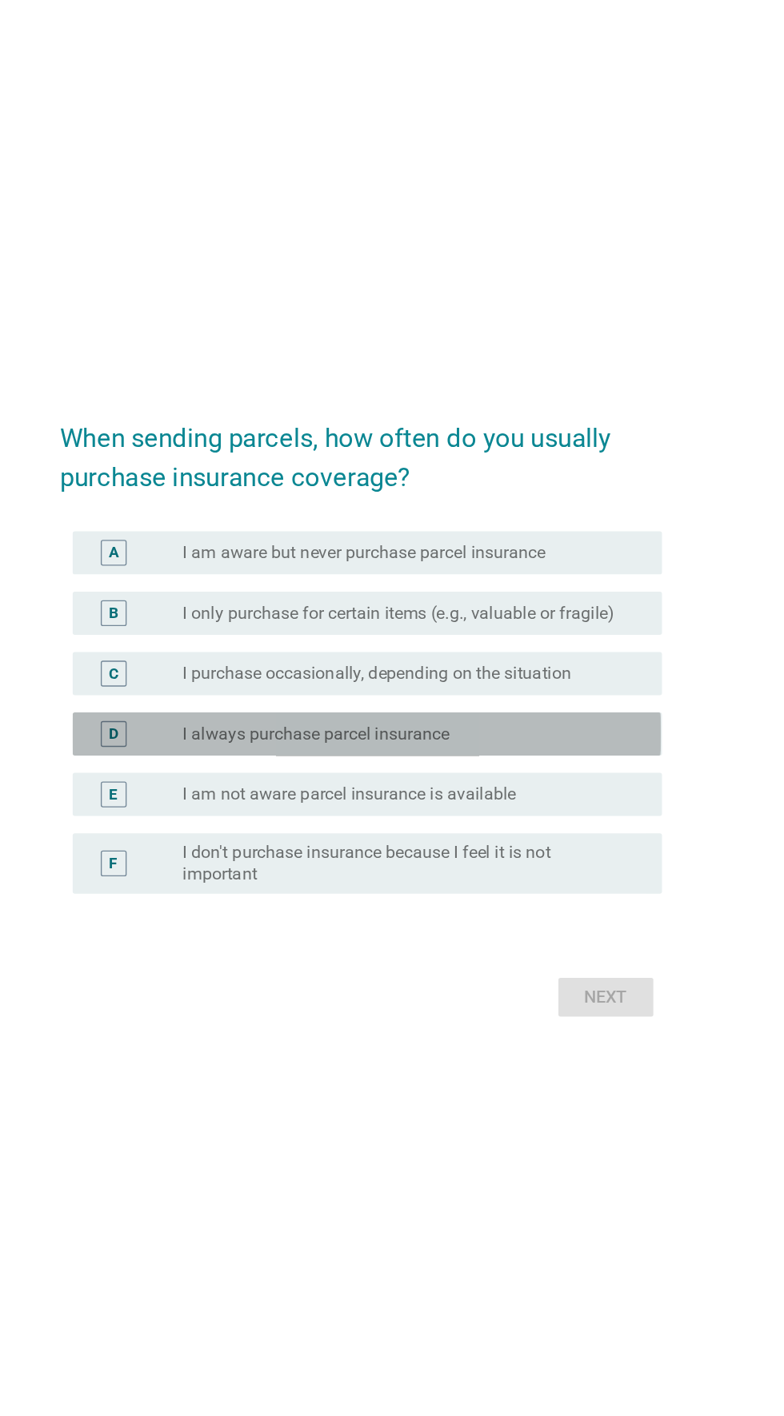
click at [521, 736] on div "radio_button_unchecked I always purchase parcel insurance" at bounding box center [431, 726] width 342 height 19
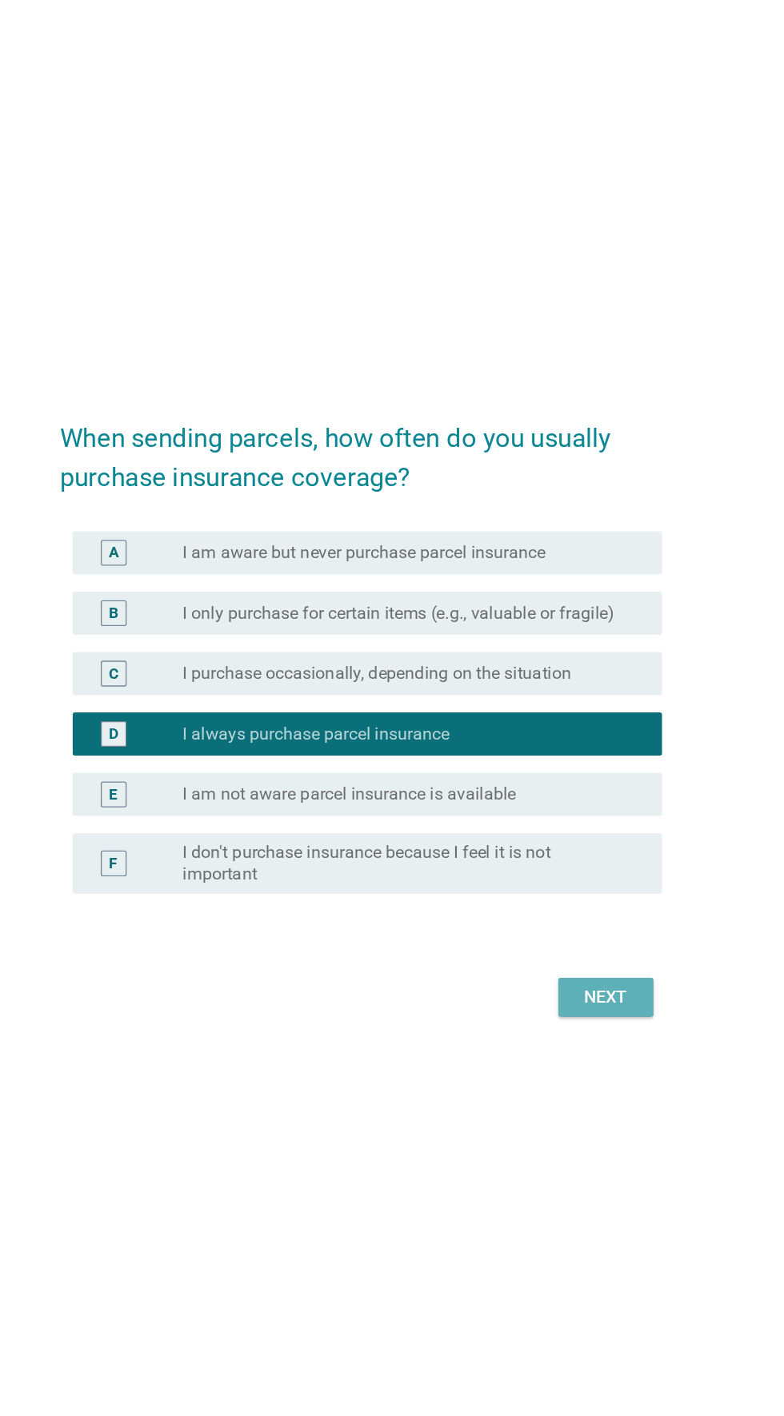
click at [569, 931] on div "Next" at bounding box center [573, 921] width 45 height 19
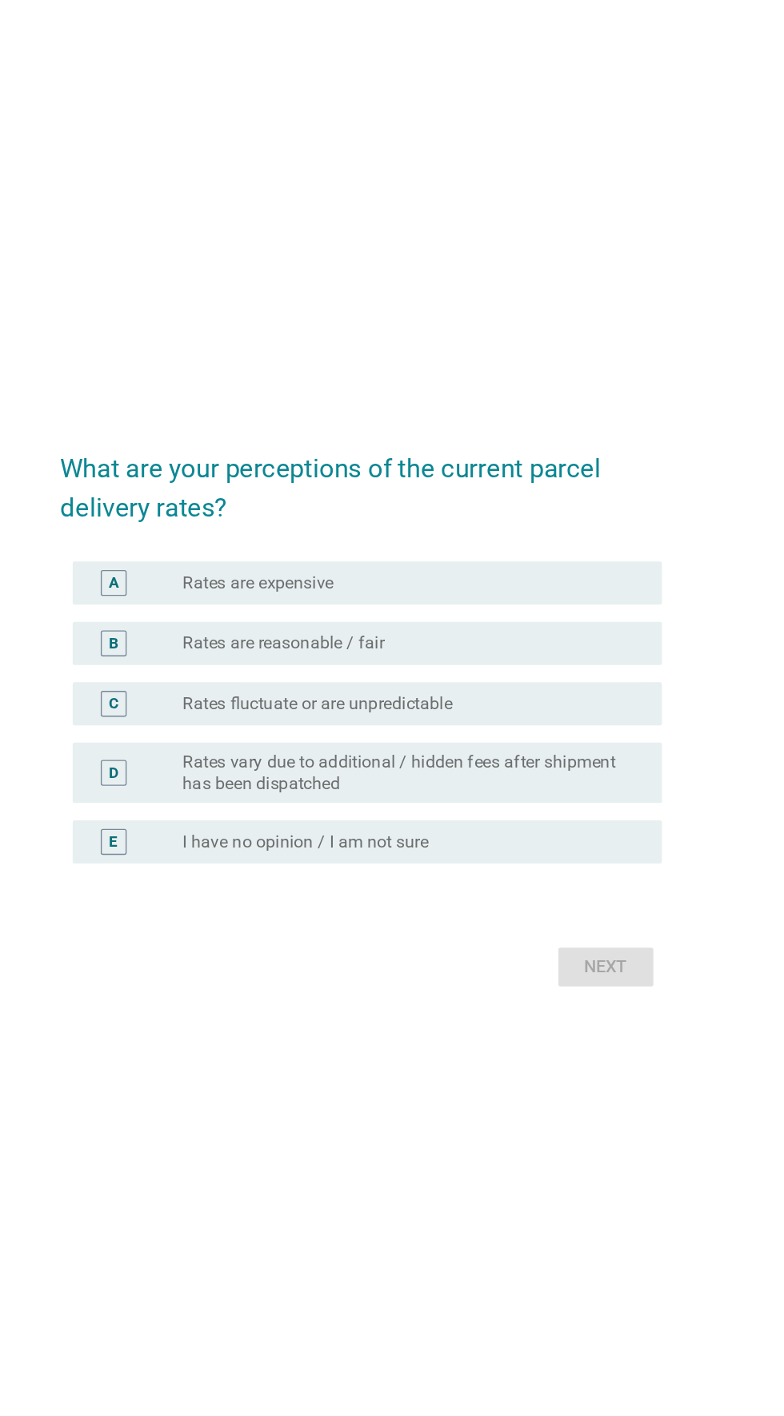
scroll to position [22, 0]
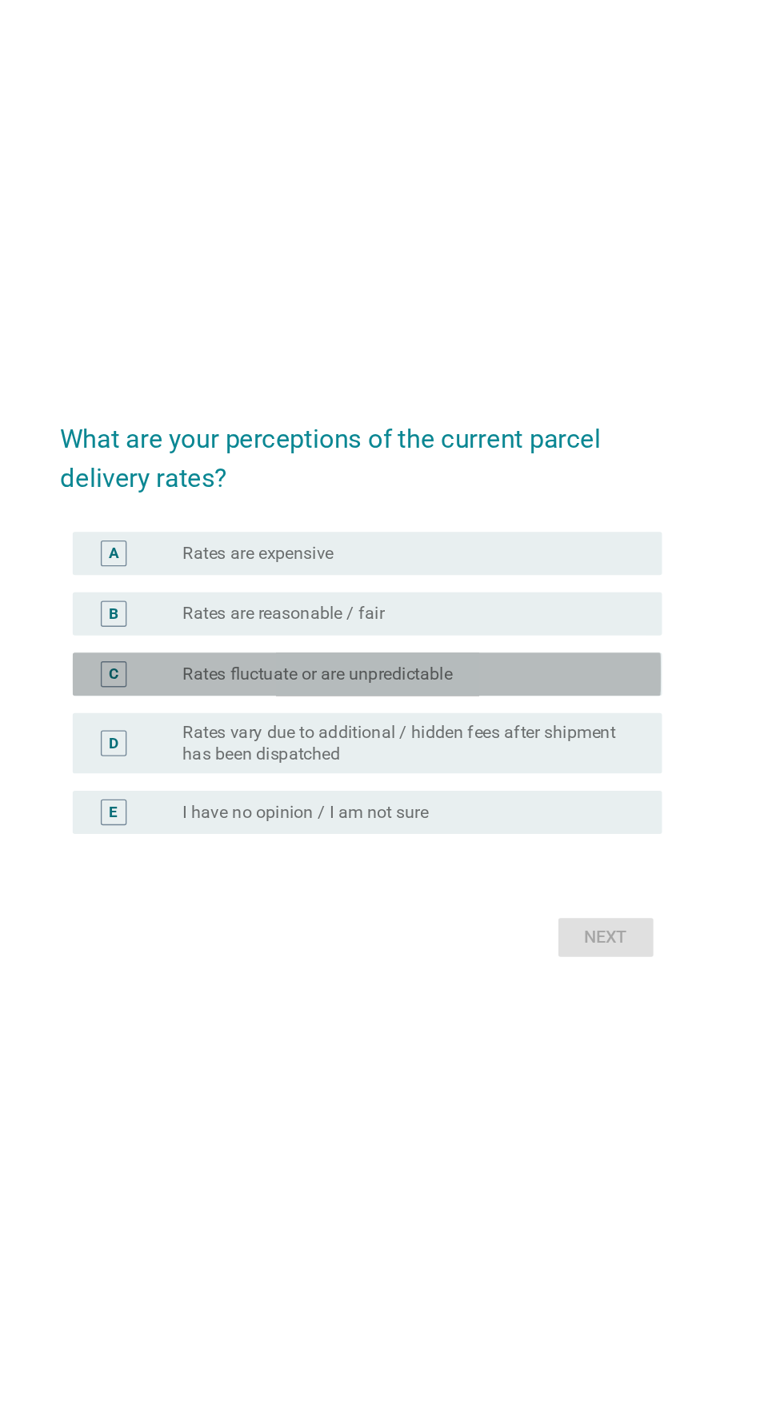
click at [533, 690] on div "radio_button_unchecked Rates fluctuate or are unpredictable" at bounding box center [424, 682] width 329 height 16
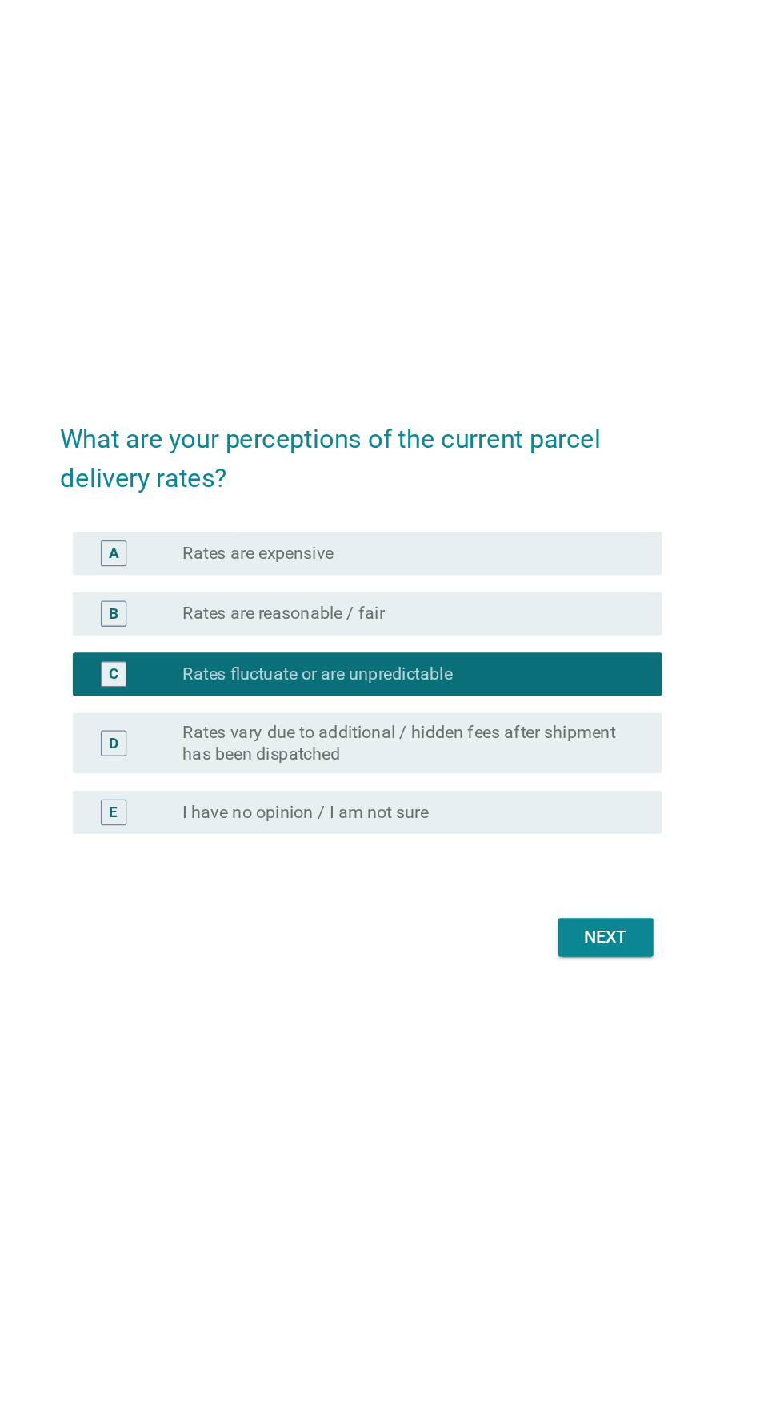
click at [576, 909] on div "What are your perceptions of the current parcel delivery rates? A radio_button_…" at bounding box center [391, 687] width 471 height 445
click at [572, 887] on div "Next" at bounding box center [573, 877] width 45 height 19
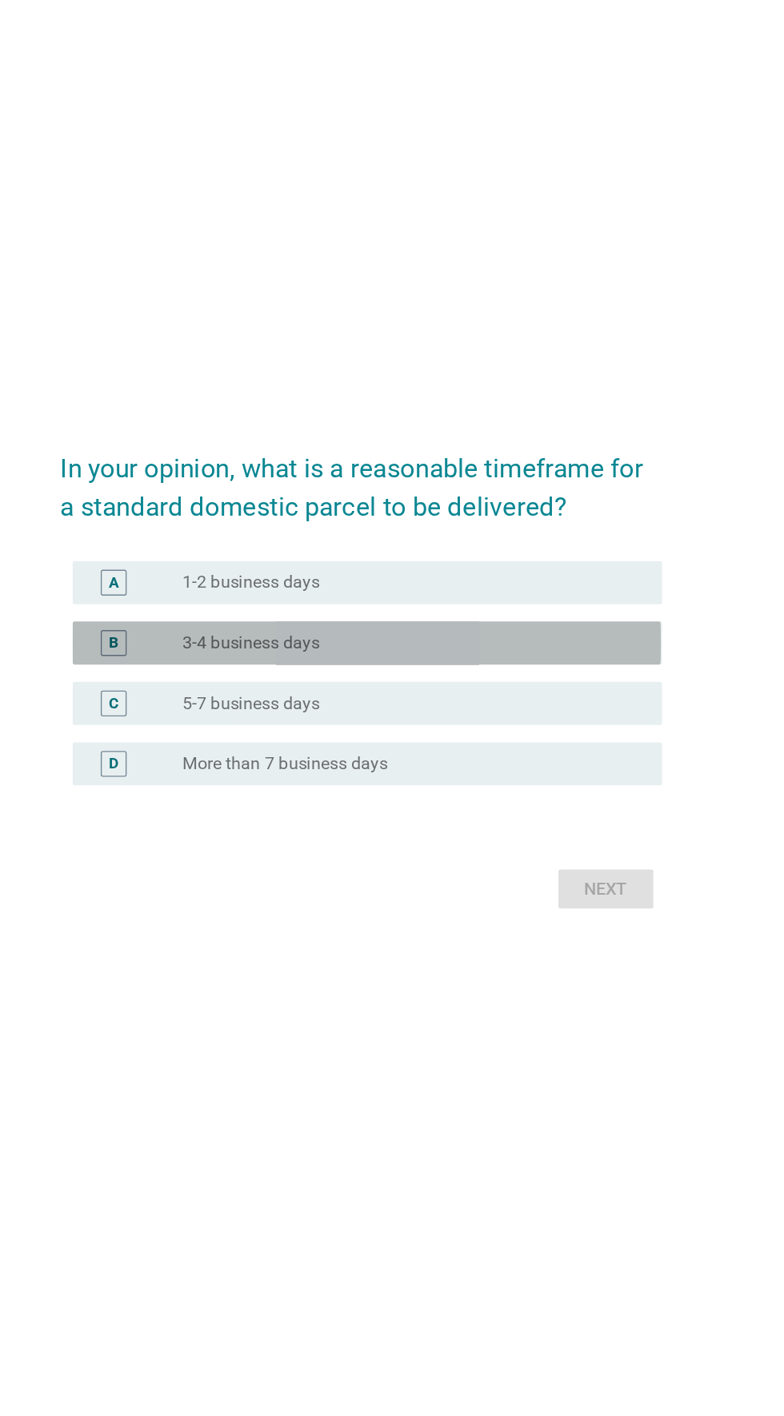
click at [537, 667] on div "radio_button_unchecked 3-4 business days" at bounding box center [424, 659] width 329 height 16
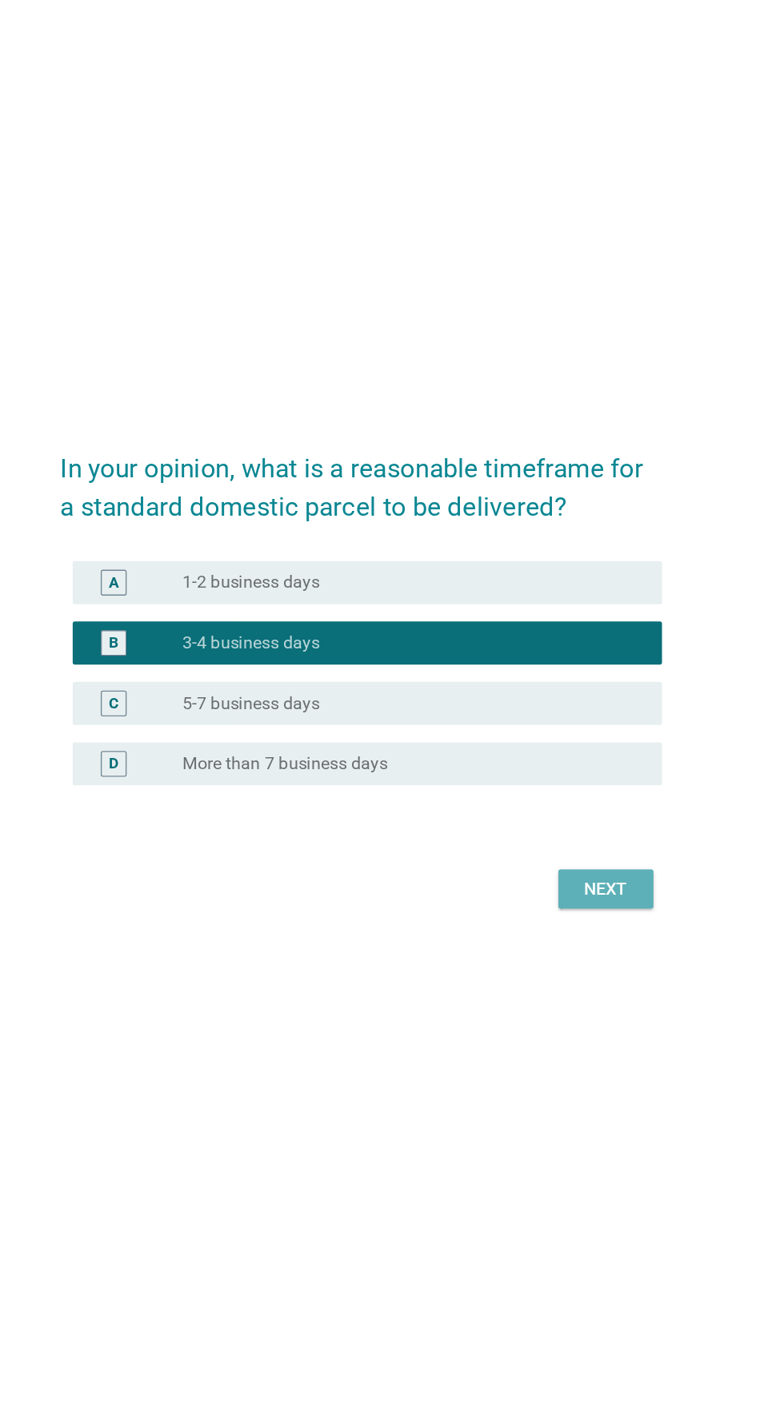
click at [580, 856] on button "Next" at bounding box center [573, 841] width 70 height 29
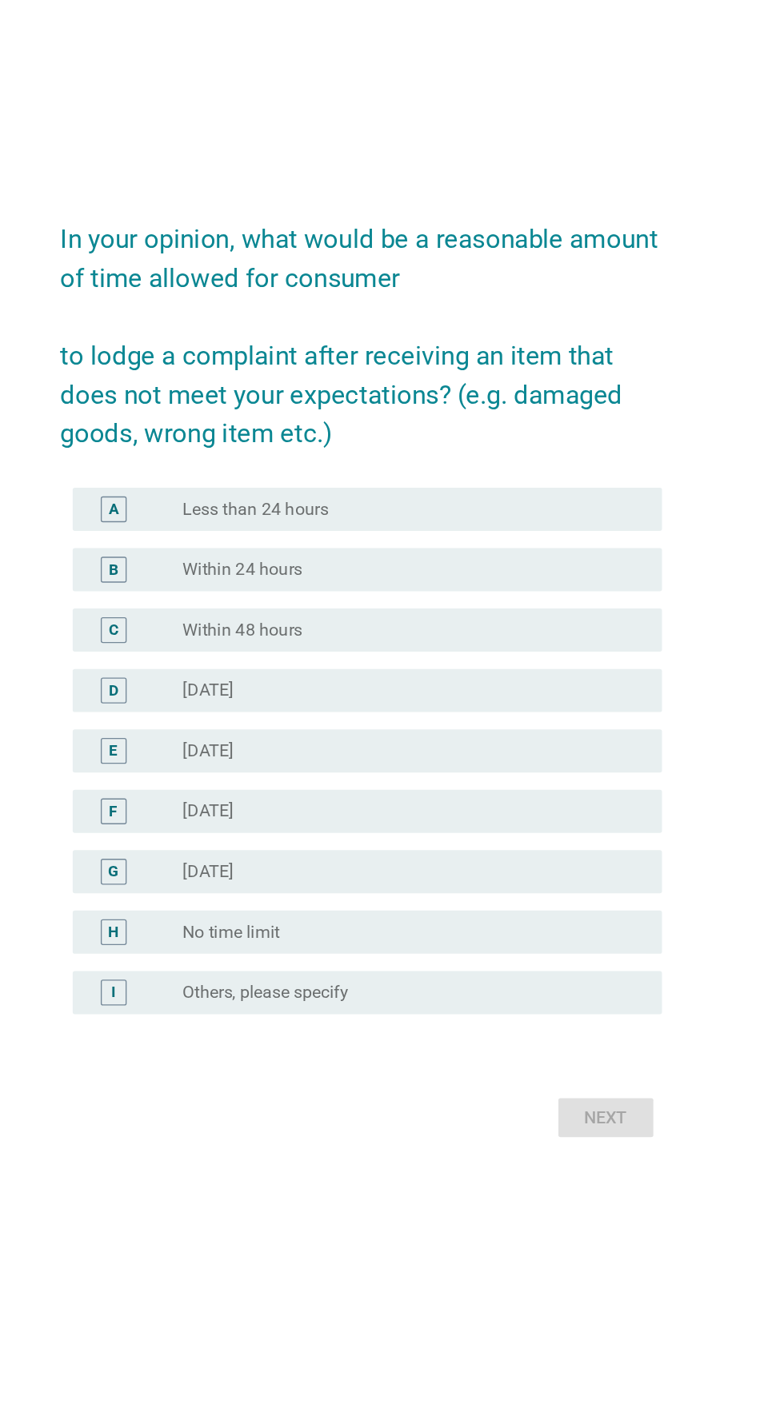
scroll to position [0, 0]
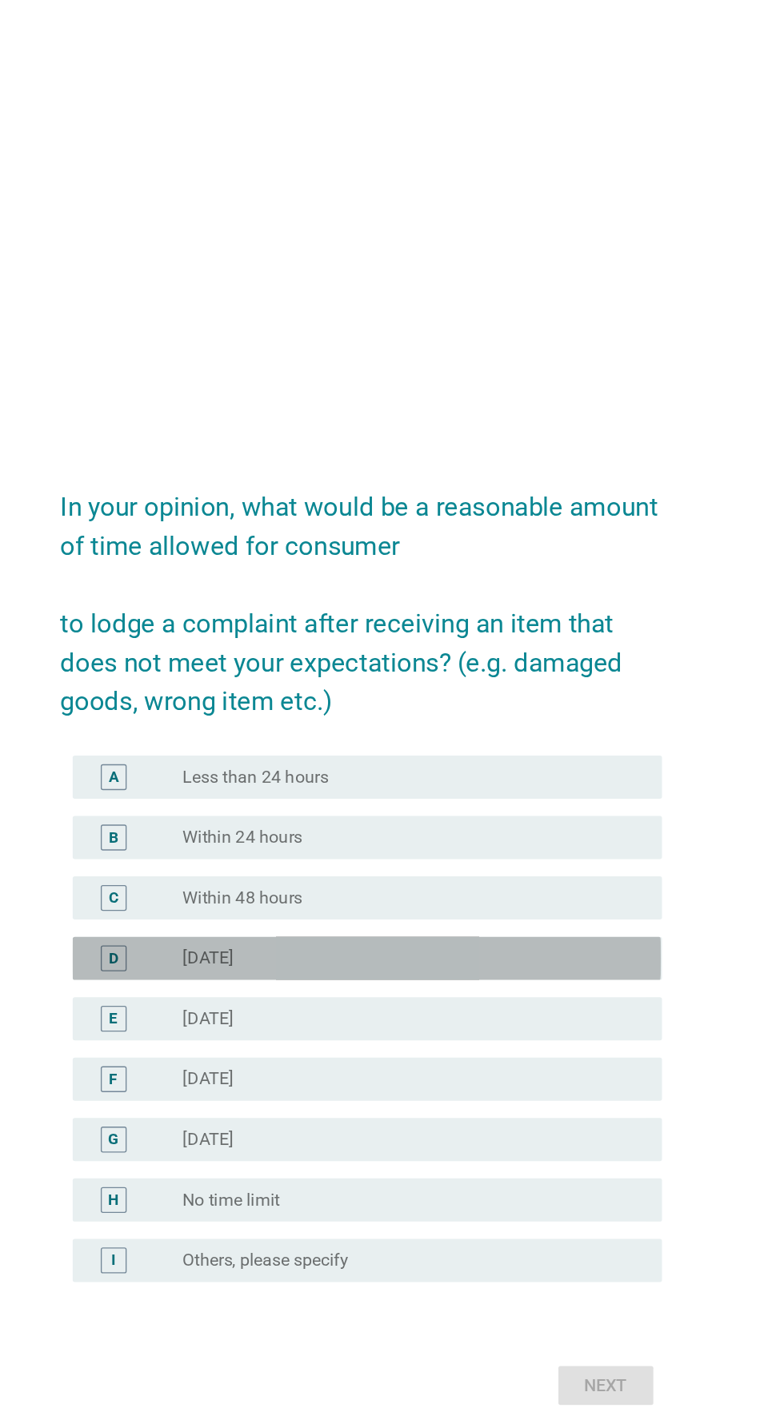
click at [537, 731] on div "radio_button_unchecked [DATE]" at bounding box center [424, 723] width 329 height 16
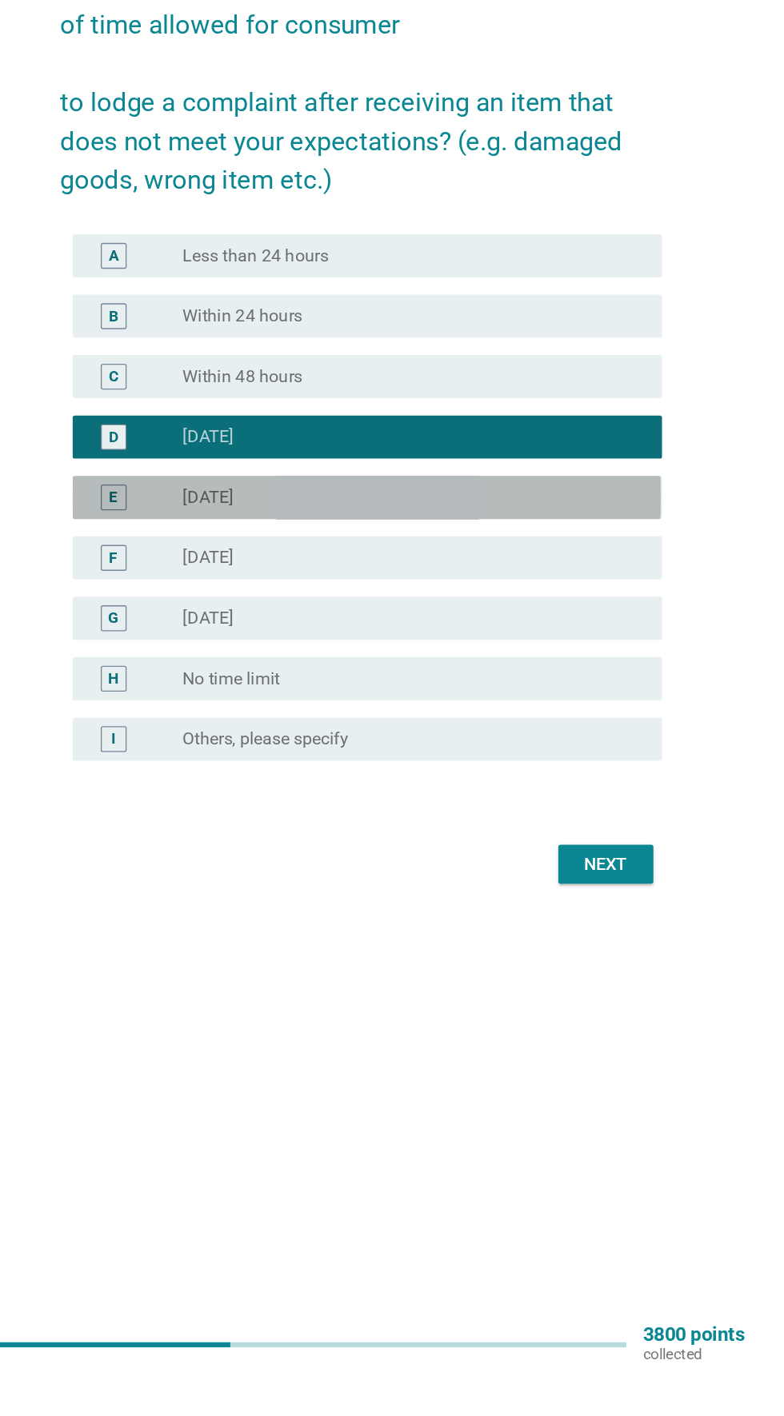
scroll to position [42, 0]
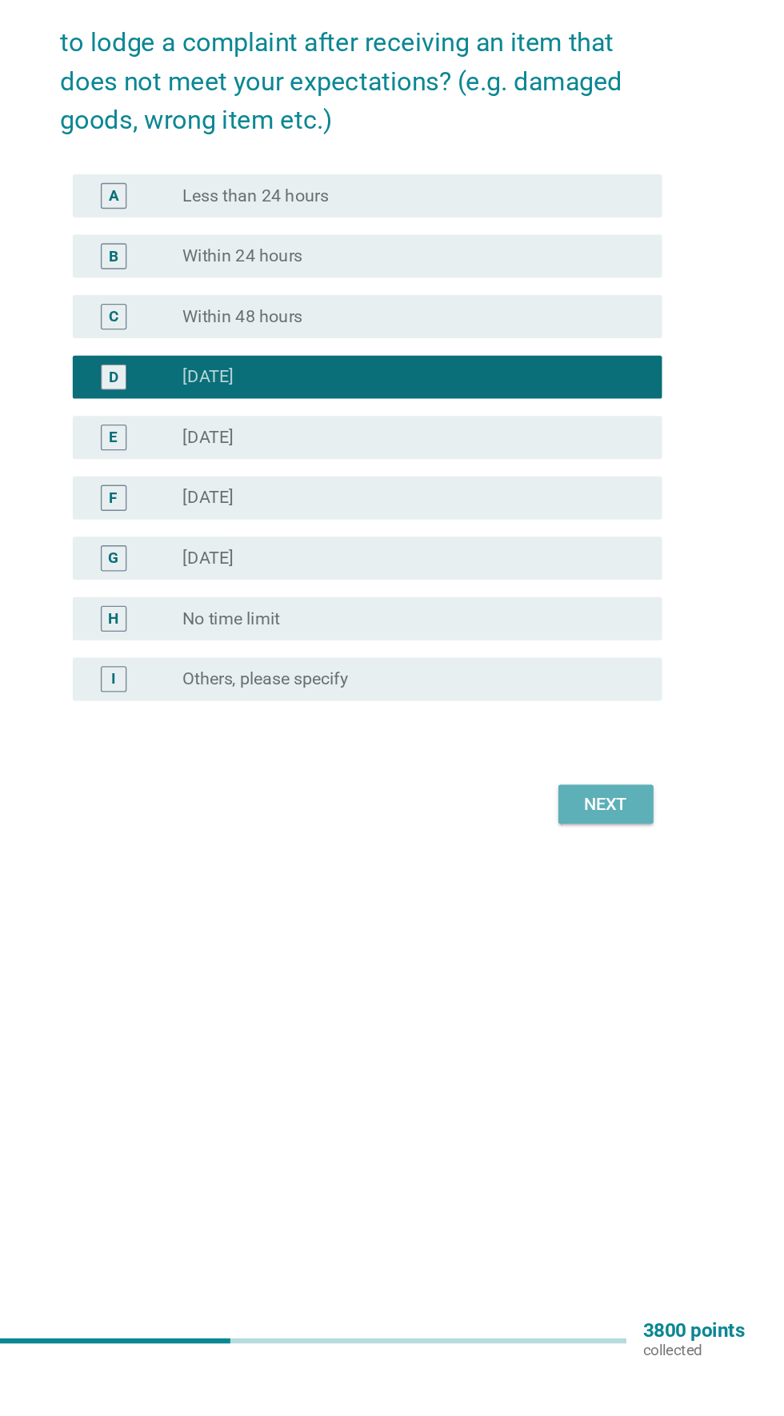
click at [581, 1012] on button "Next" at bounding box center [573, 998] width 70 height 29
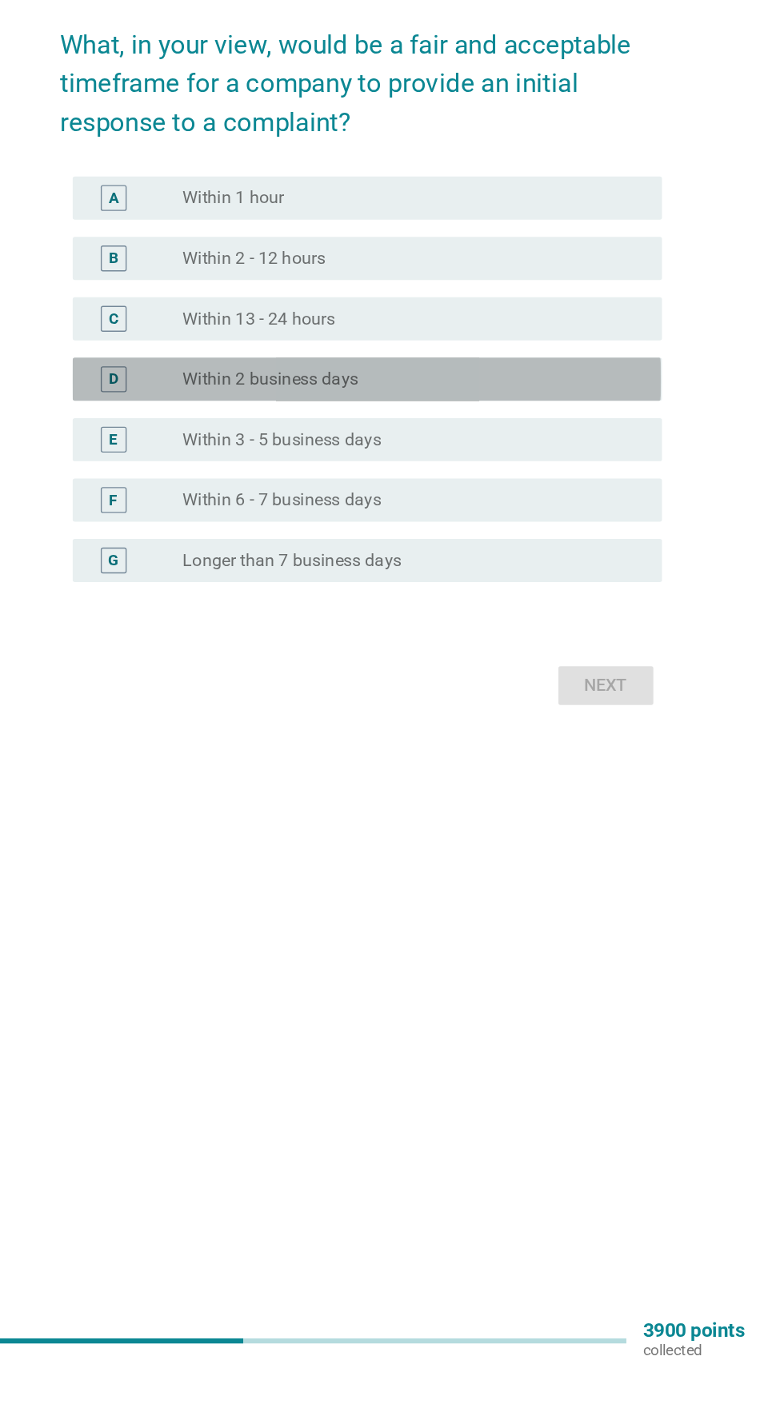
click at [541, 691] on div "radio_button_unchecked Within 2 business days" at bounding box center [424, 683] width 329 height 16
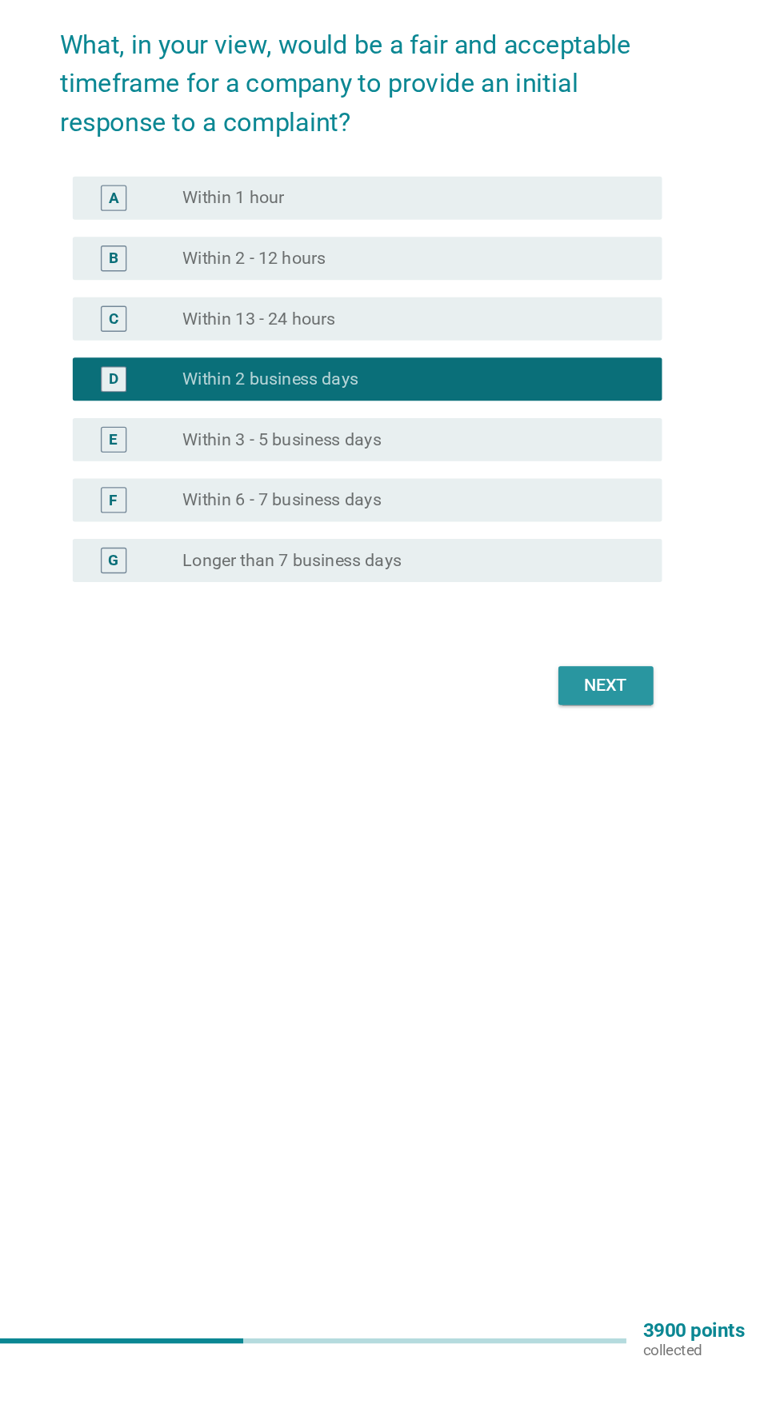
click at [563, 920] on div "Next" at bounding box center [573, 909] width 45 height 19
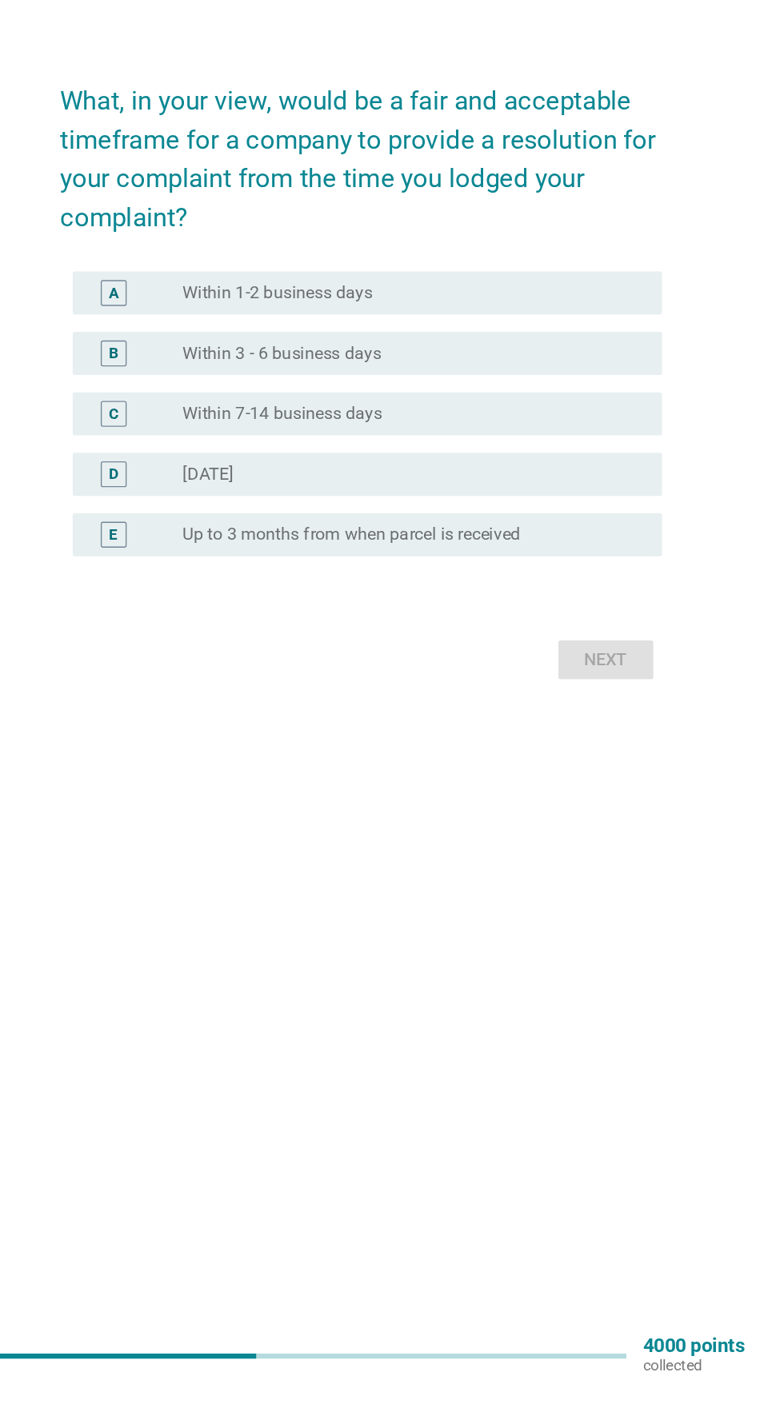
click at [517, 705] on div "radio_button_unchecked Within 7-14 business days" at bounding box center [424, 697] width 329 height 16
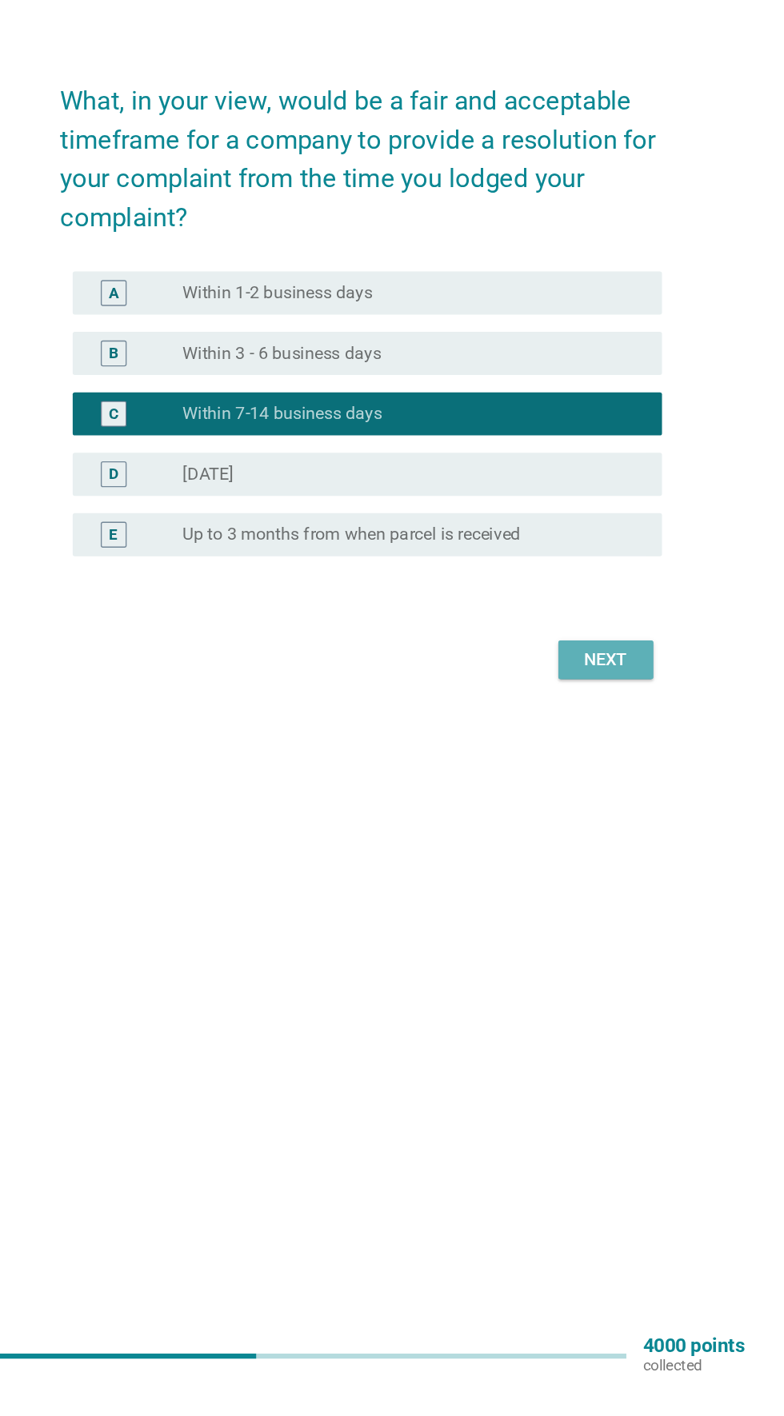
click at [589, 889] on div "Next" at bounding box center [573, 879] width 45 height 19
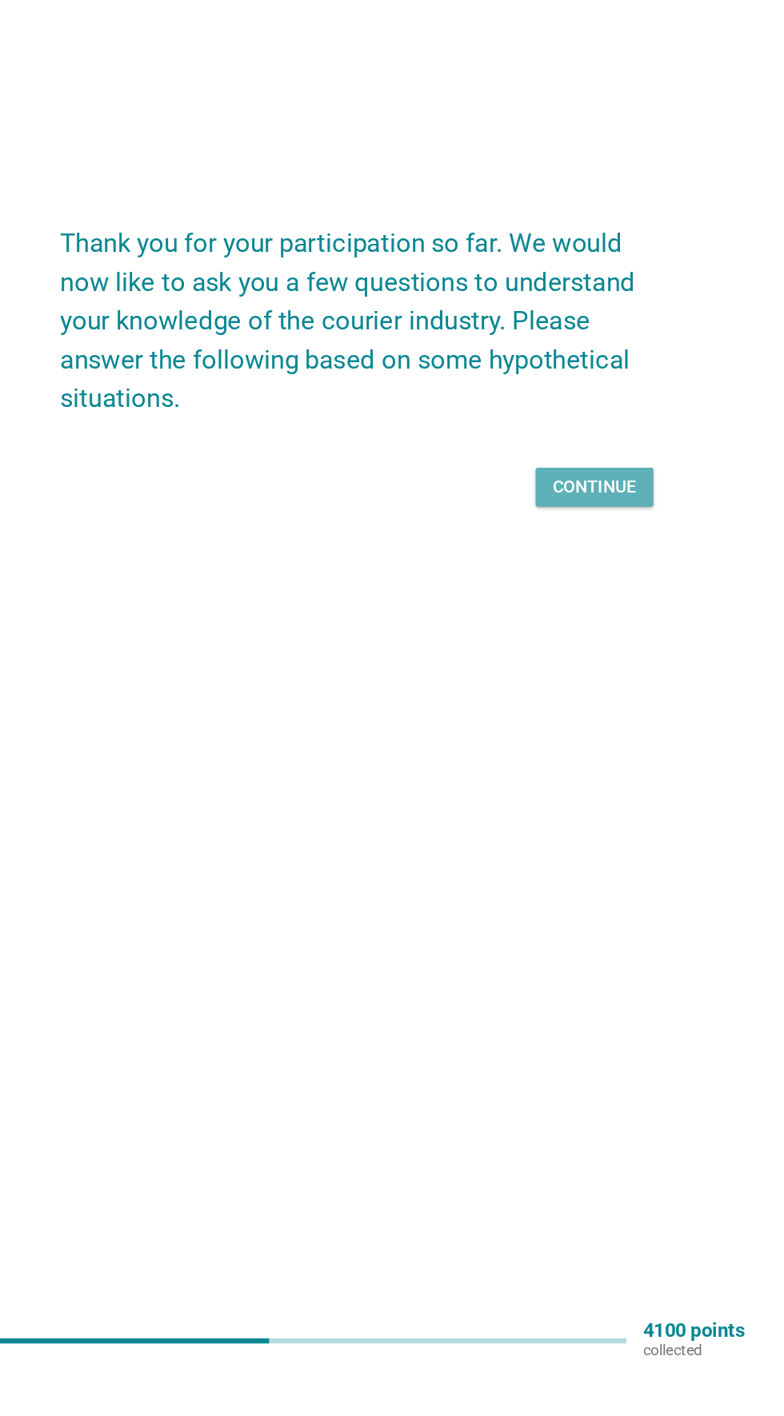
click at [564, 773] on div "Continue" at bounding box center [565, 762] width 62 height 19
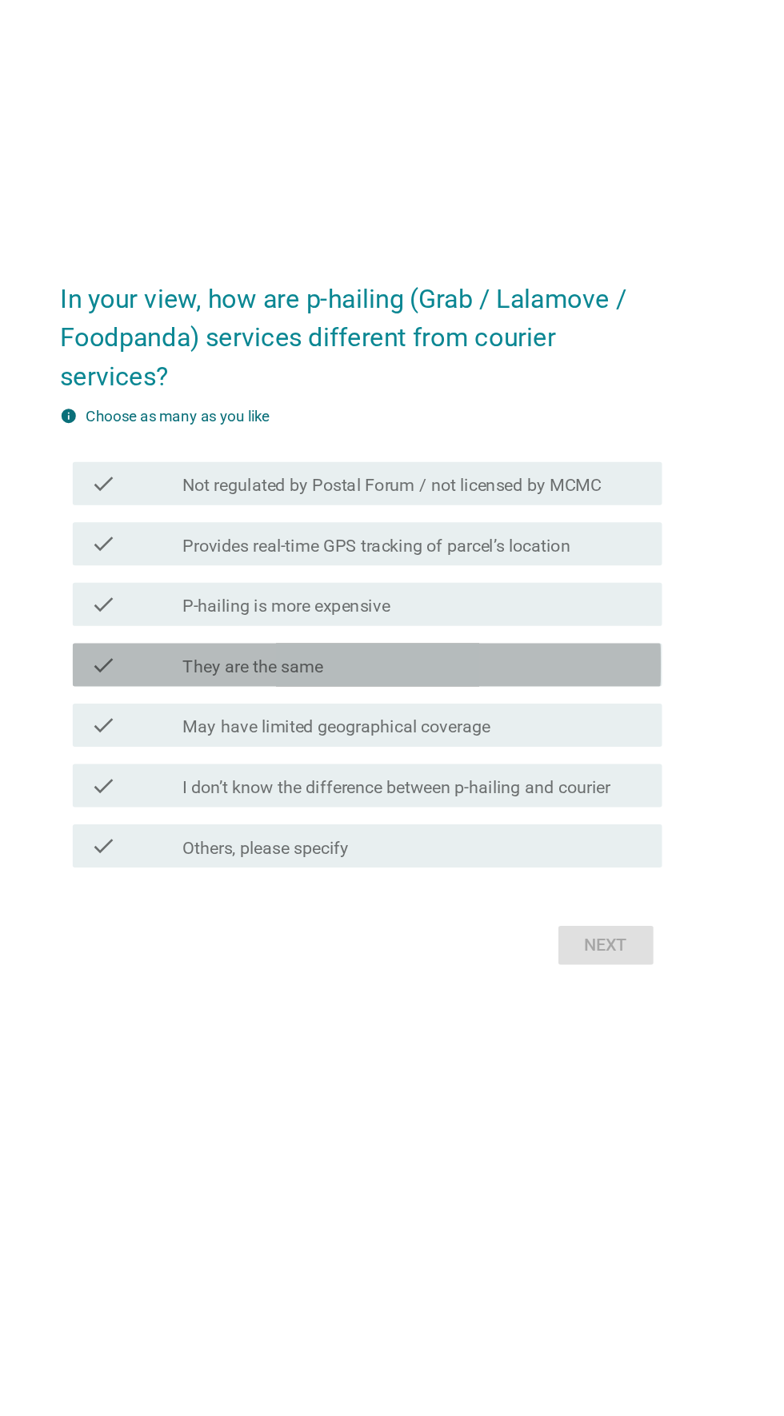
click at [513, 755] on div "check_box_outline_blank They are the same" at bounding box center [431, 745] width 342 height 19
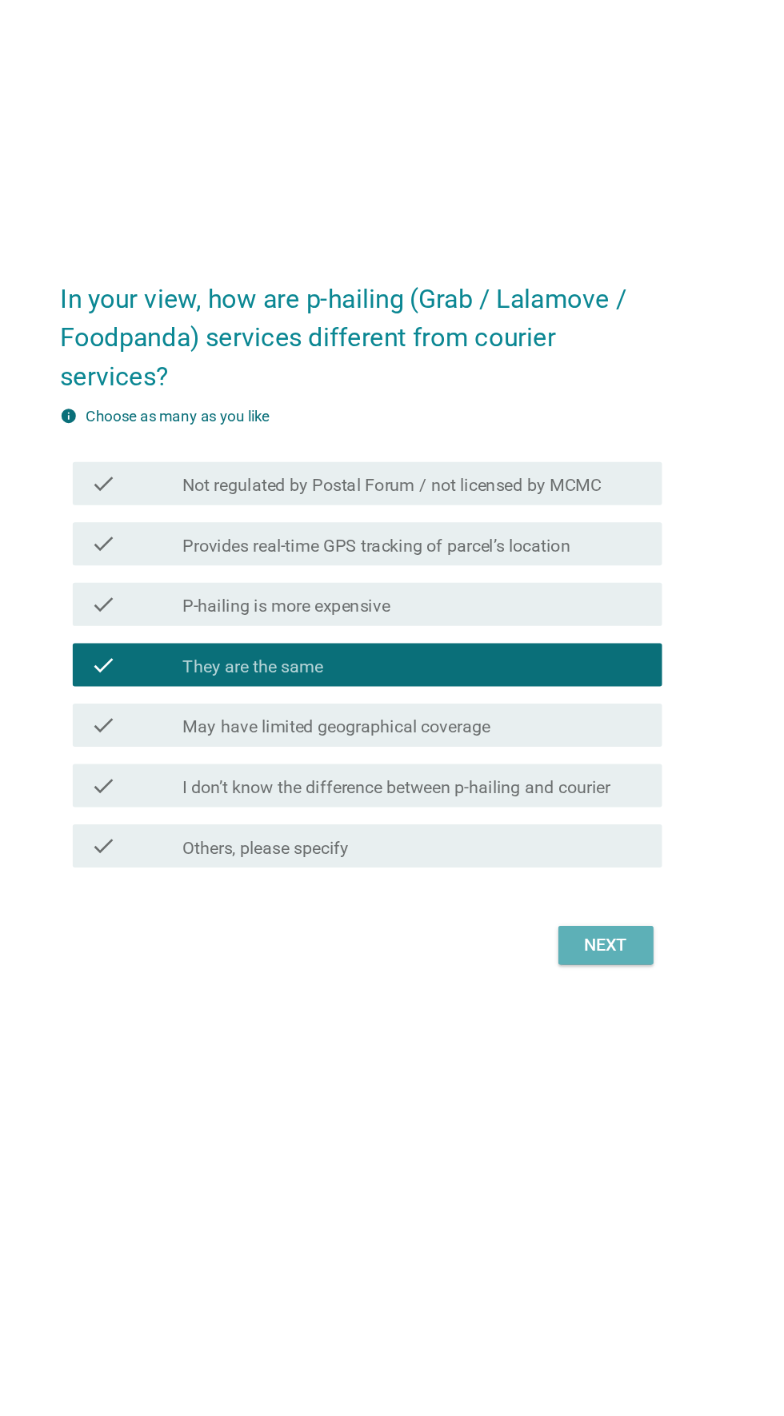
click at [567, 968] on button "Next" at bounding box center [573, 953] width 70 height 29
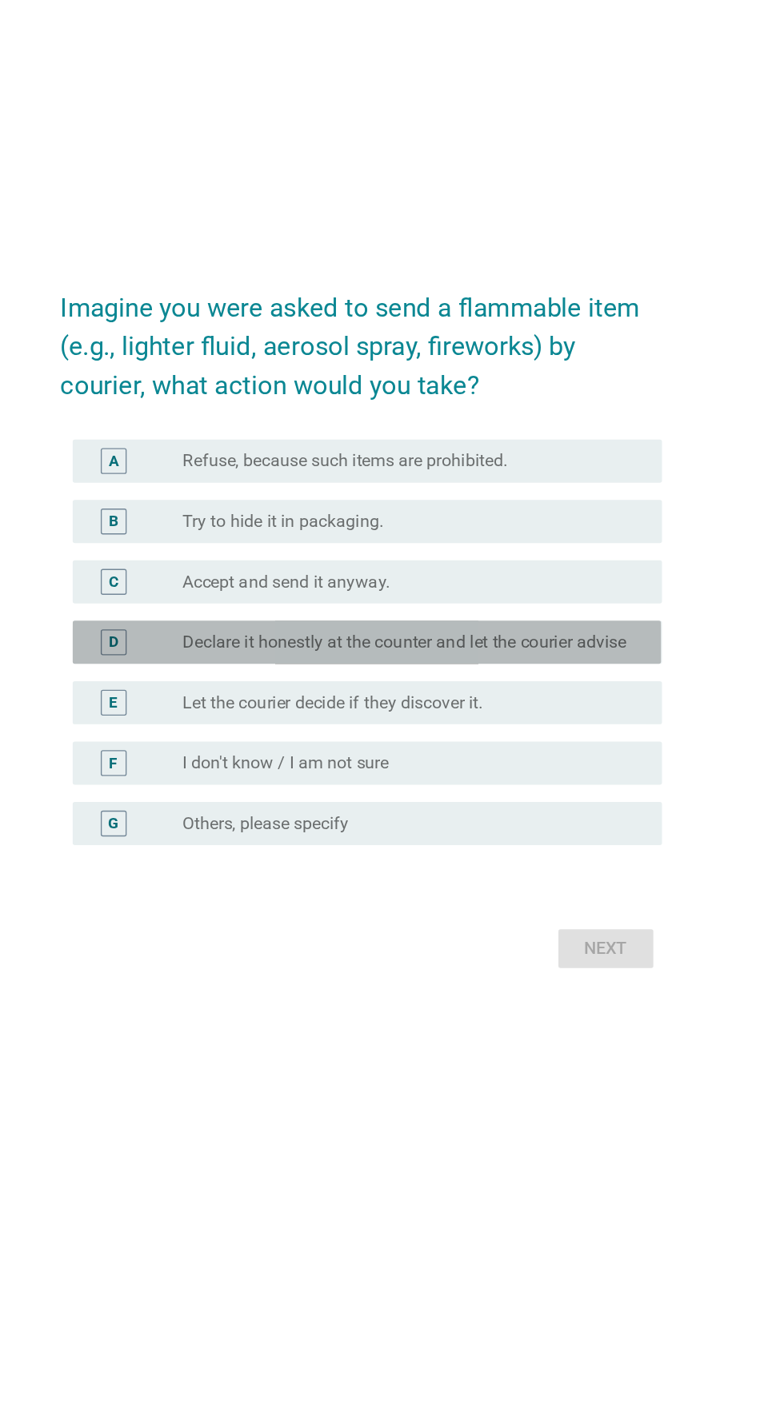
click at [527, 733] on label "Declare it honestly at the counter and let the courier advise" at bounding box center [424, 725] width 329 height 16
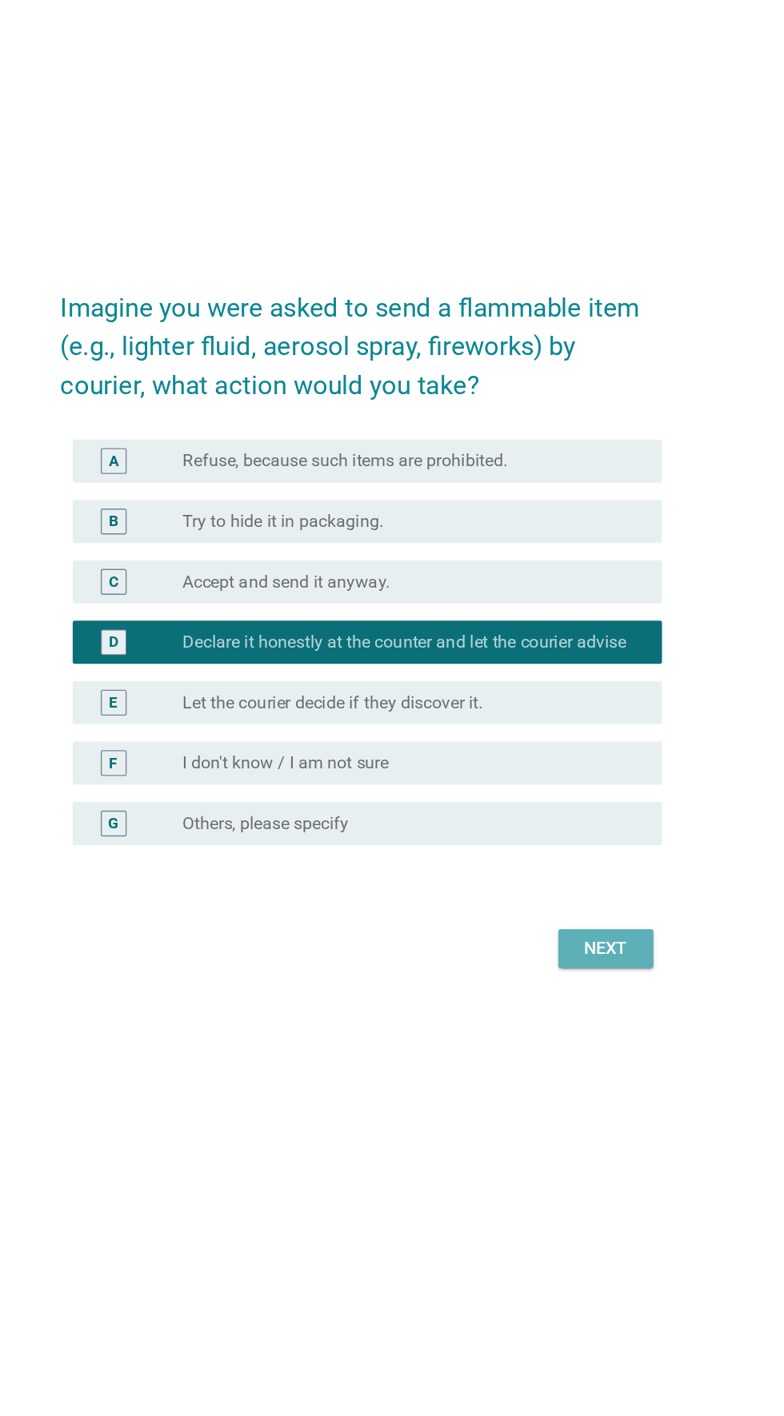
click at [586, 961] on div "Next" at bounding box center [573, 951] width 45 height 19
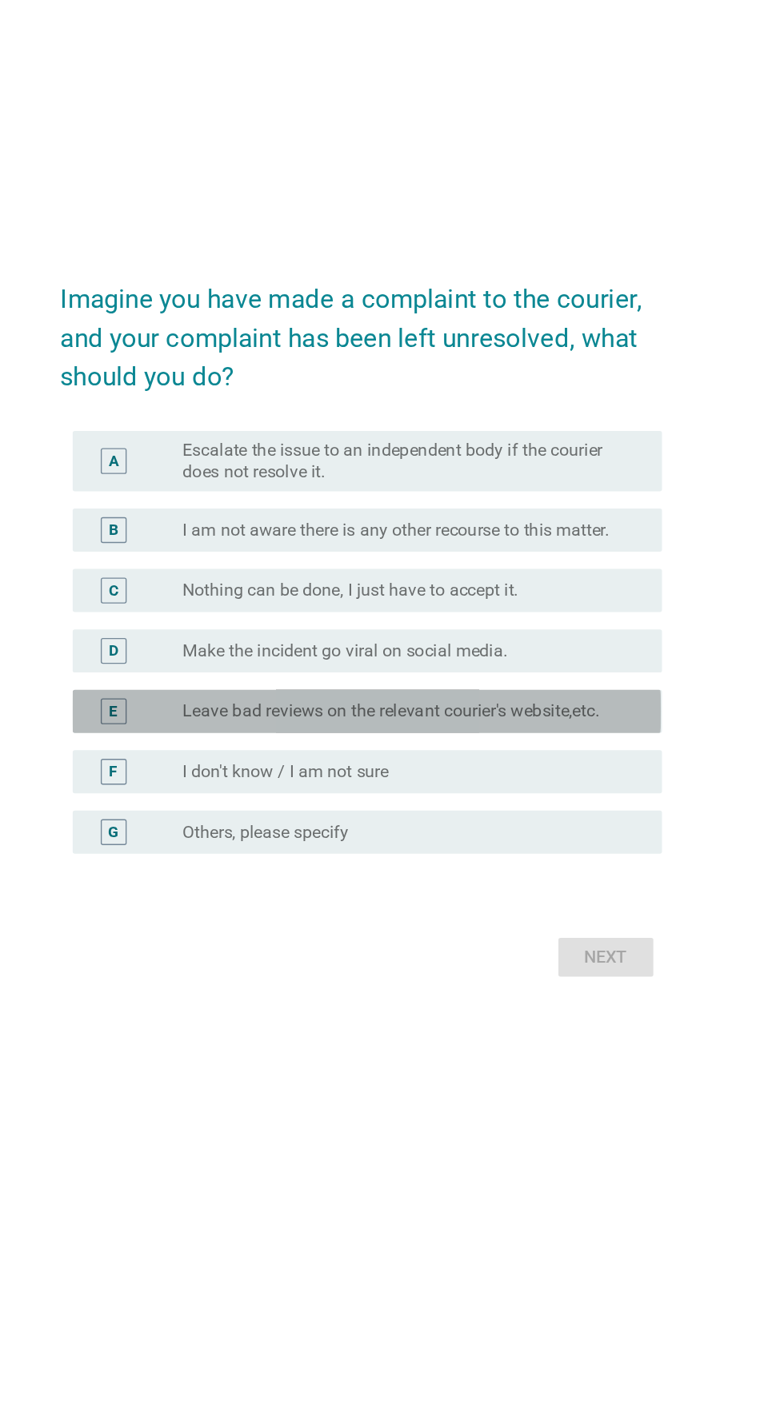
click at [502, 784] on label "Leave bad reviews on the relevant courier's website,etc." at bounding box center [414, 776] width 309 height 16
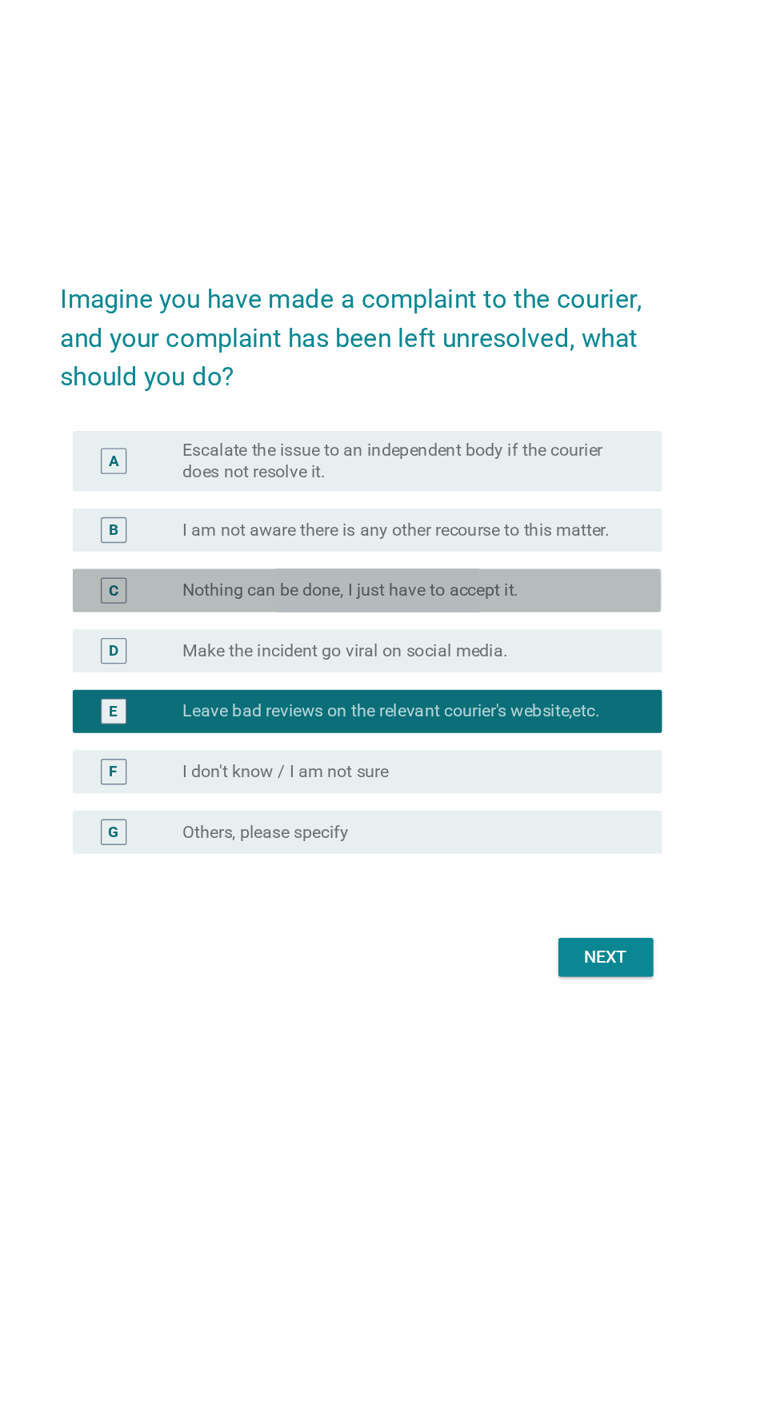
click at [501, 694] on label "Nothing can be done, I just have to accept it." at bounding box center [384, 686] width 249 height 16
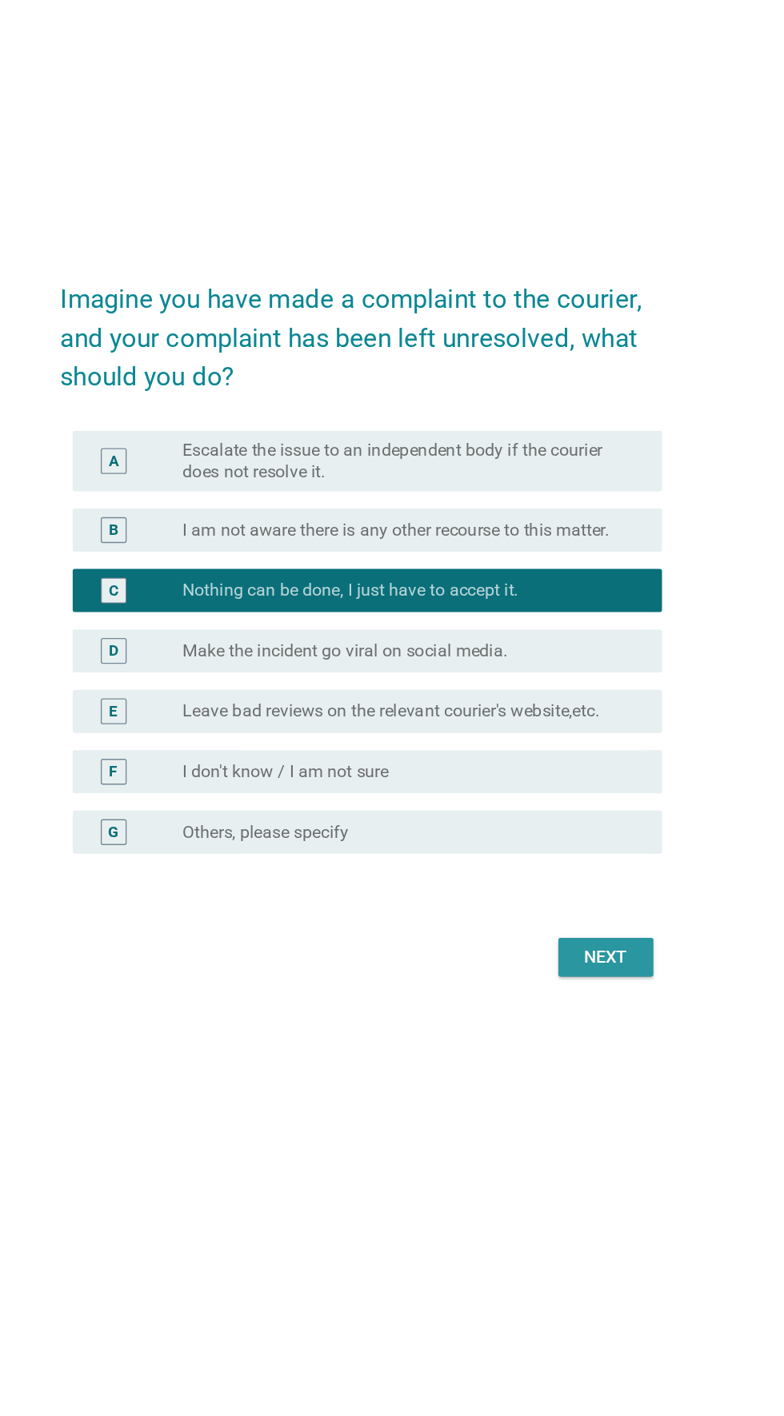
click at [583, 968] on div "Next" at bounding box center [573, 957] width 45 height 19
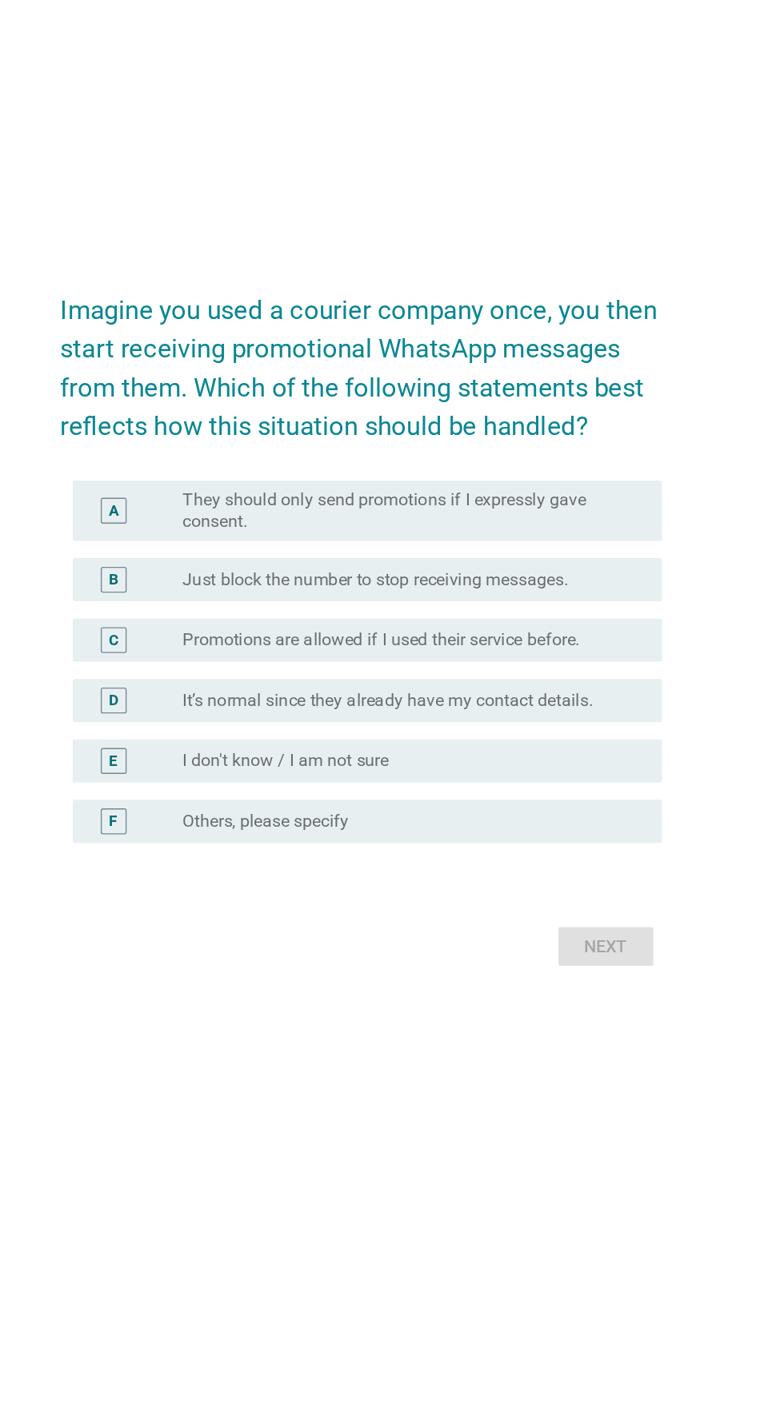
scroll to position [22, 0]
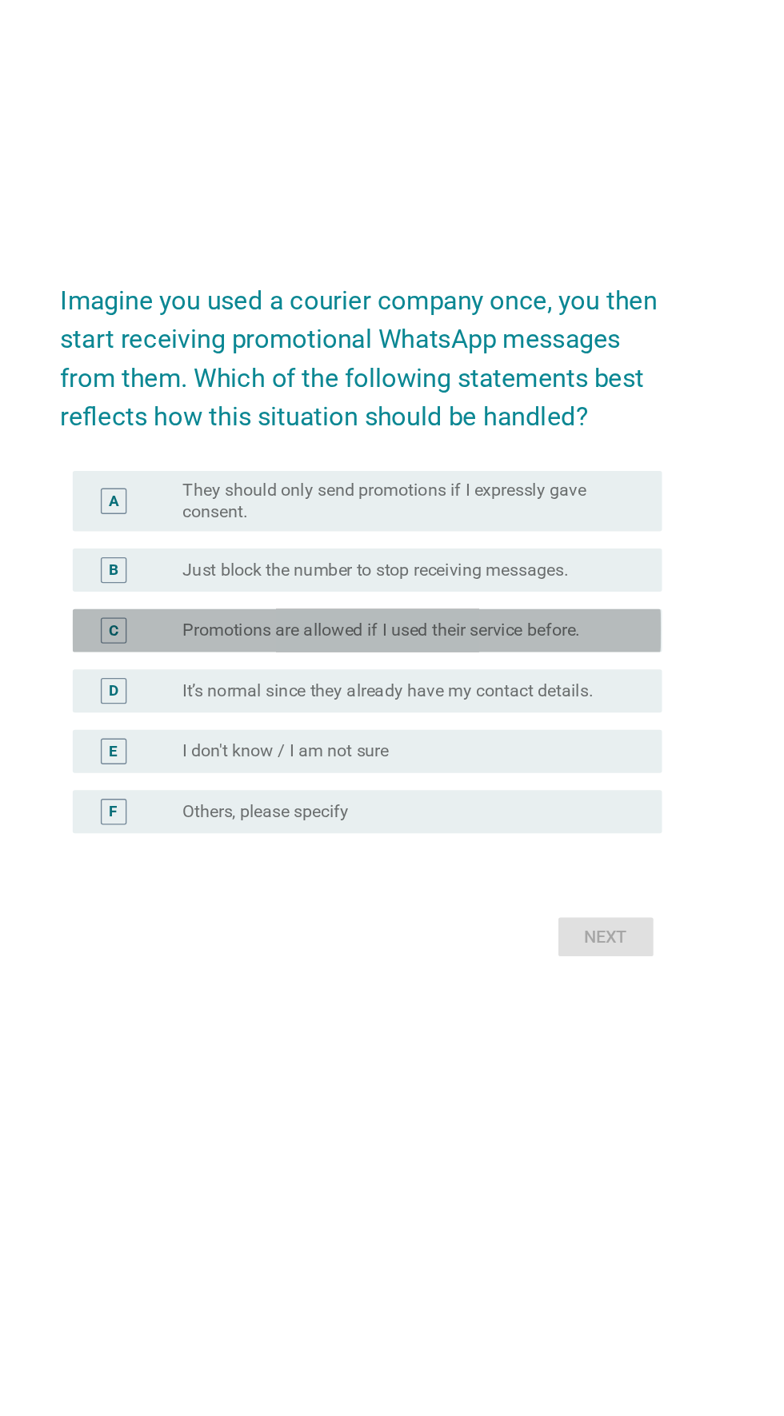
click at [534, 709] on label "Promotions are allowed if I used their service before." at bounding box center [407, 701] width 294 height 16
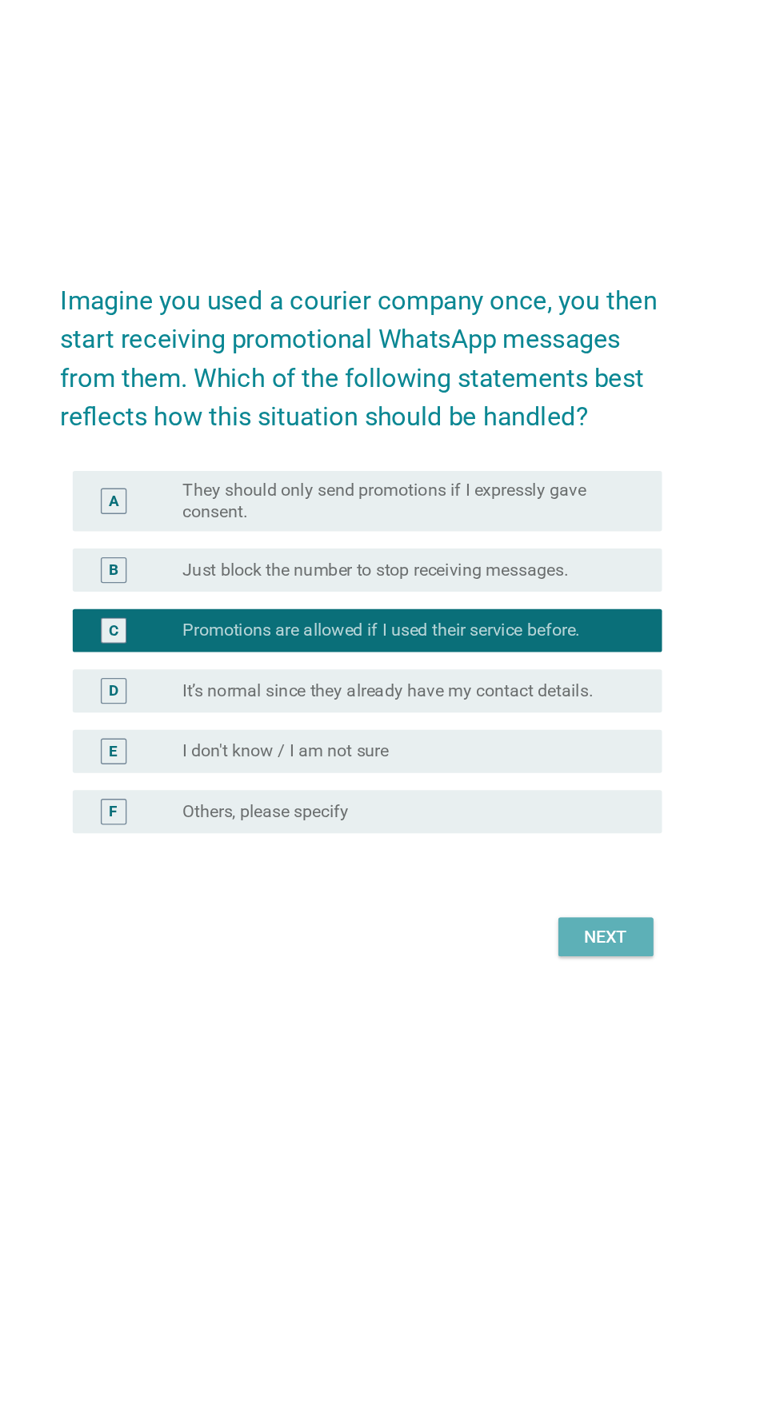
click at [584, 938] on div "Next" at bounding box center [573, 928] width 45 height 19
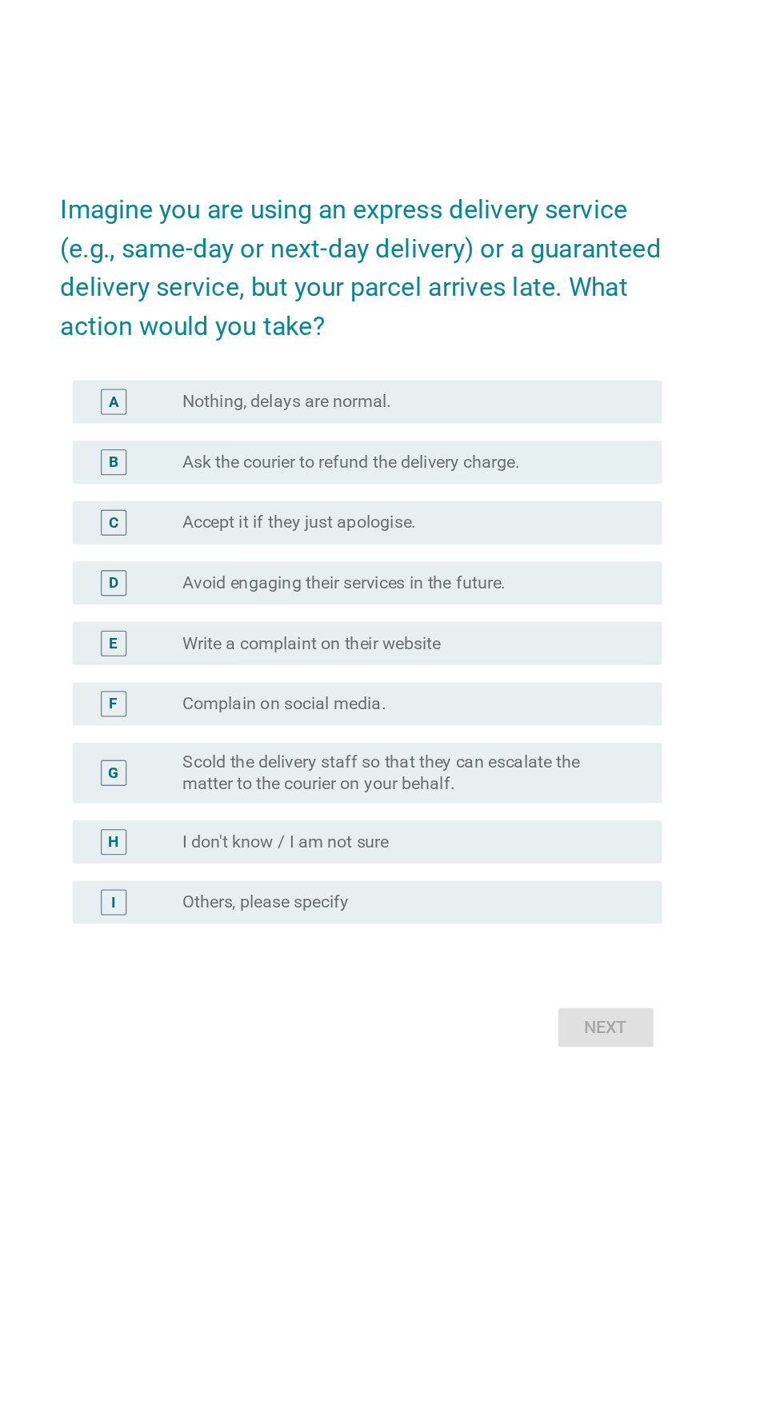
scroll to position [0, 0]
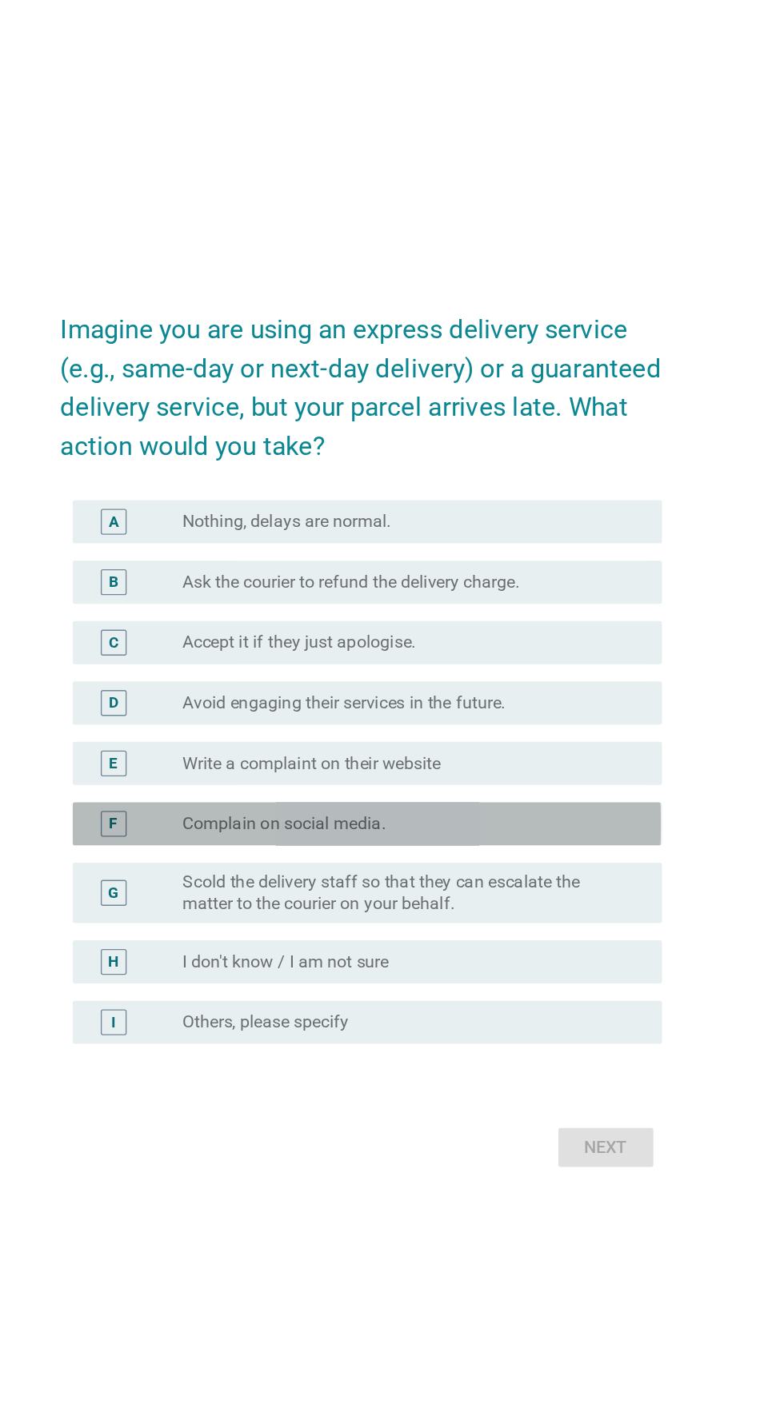
click at [549, 785] on div "radio_button_unchecked Complain on social media." at bounding box center [424, 777] width 329 height 16
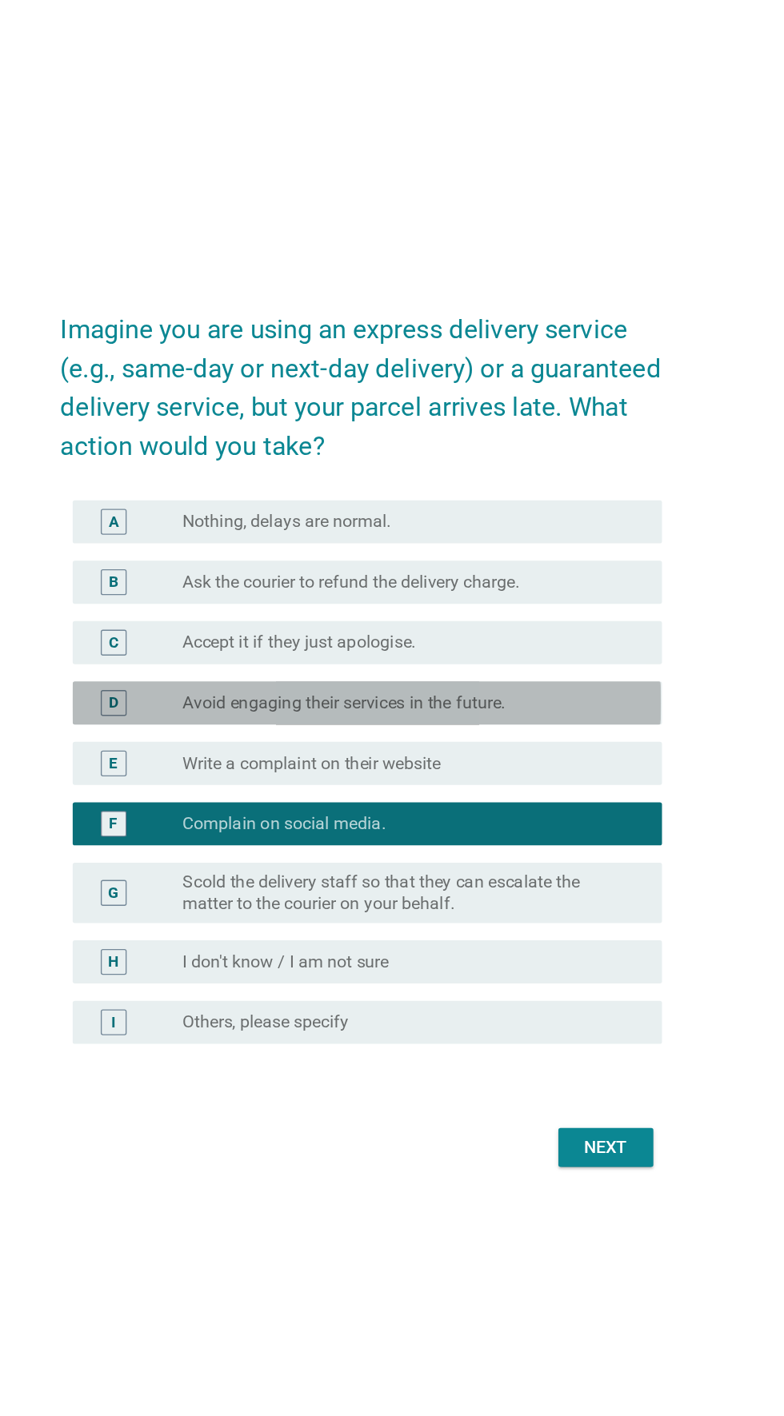
click at [529, 696] on div "radio_button_unchecked Avoid engaging their services in the future." at bounding box center [424, 688] width 329 height 16
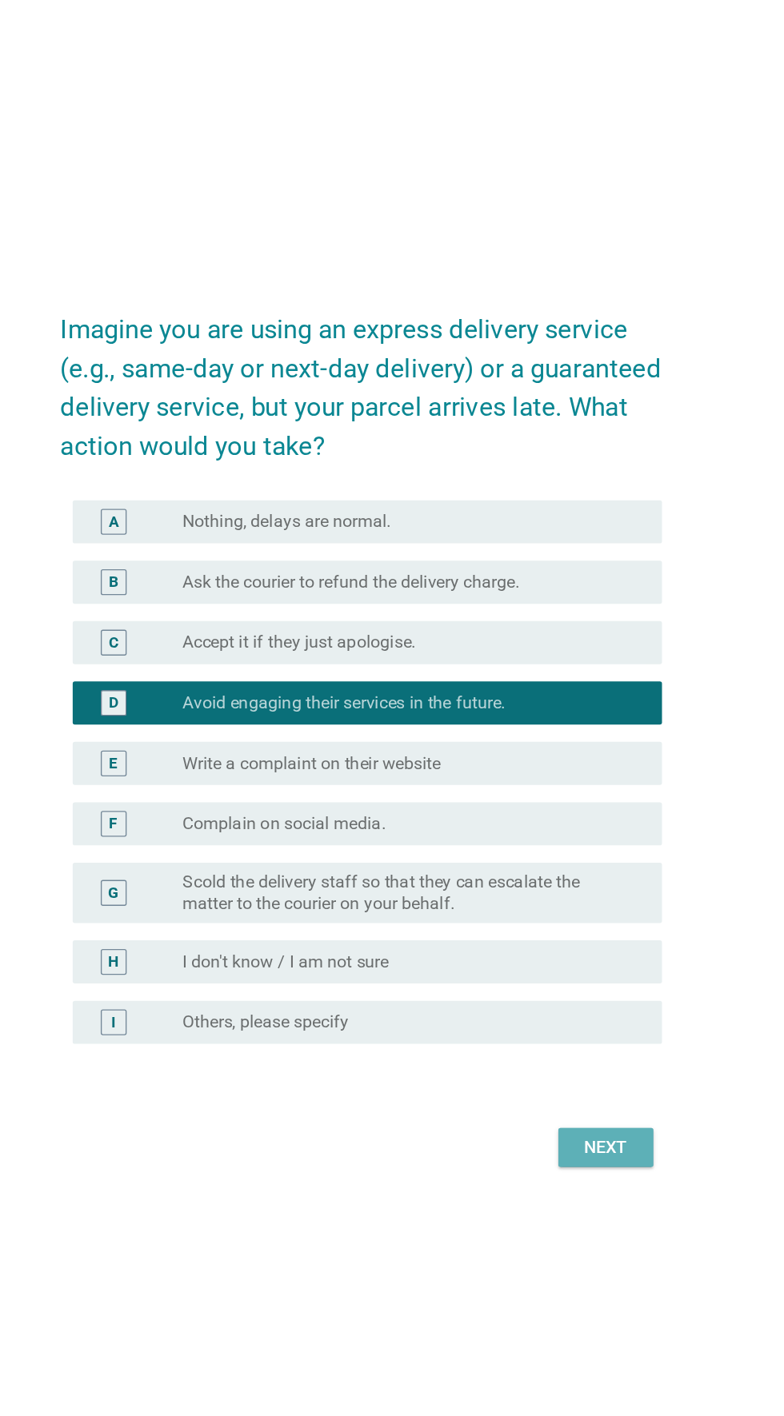
click at [561, 1032] on button "Next" at bounding box center [573, 1017] width 70 height 29
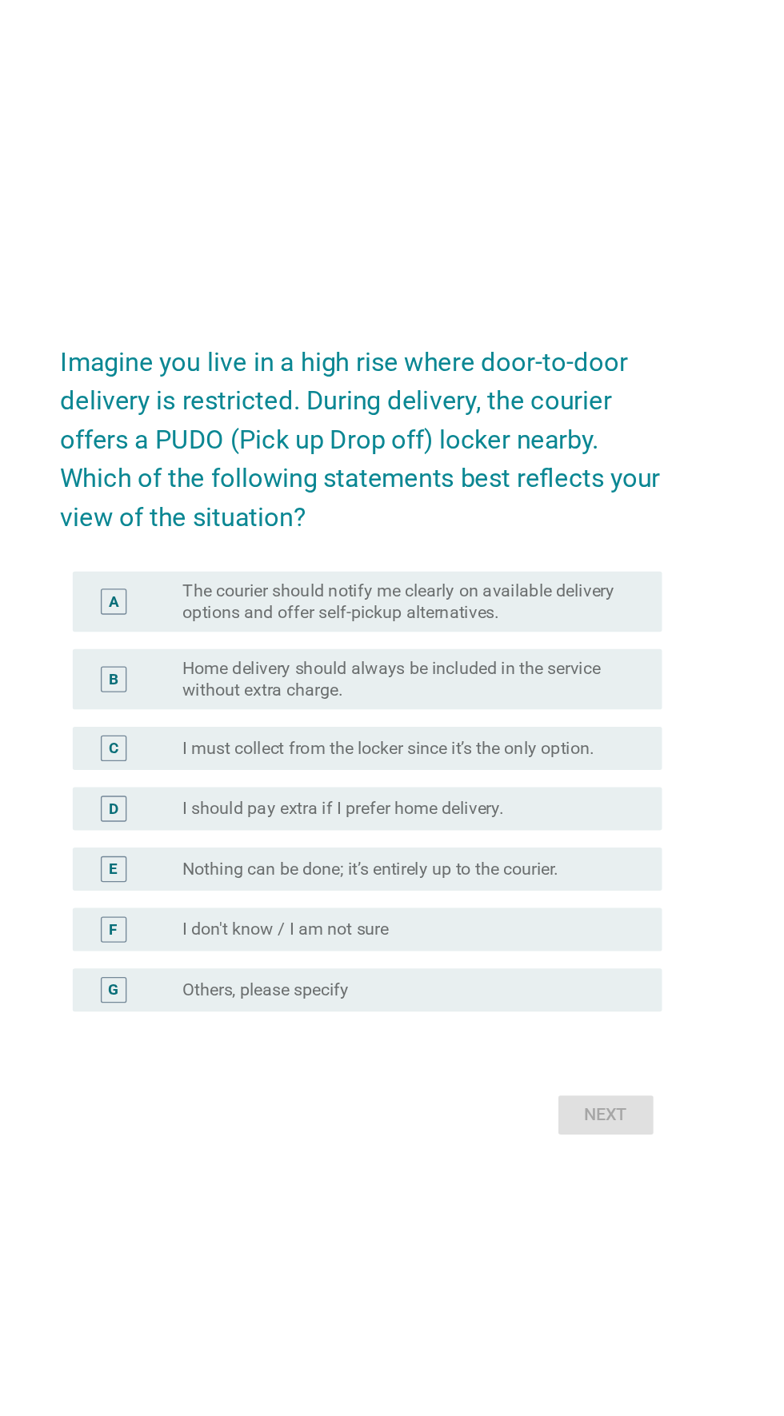
scroll to position [38, 0]
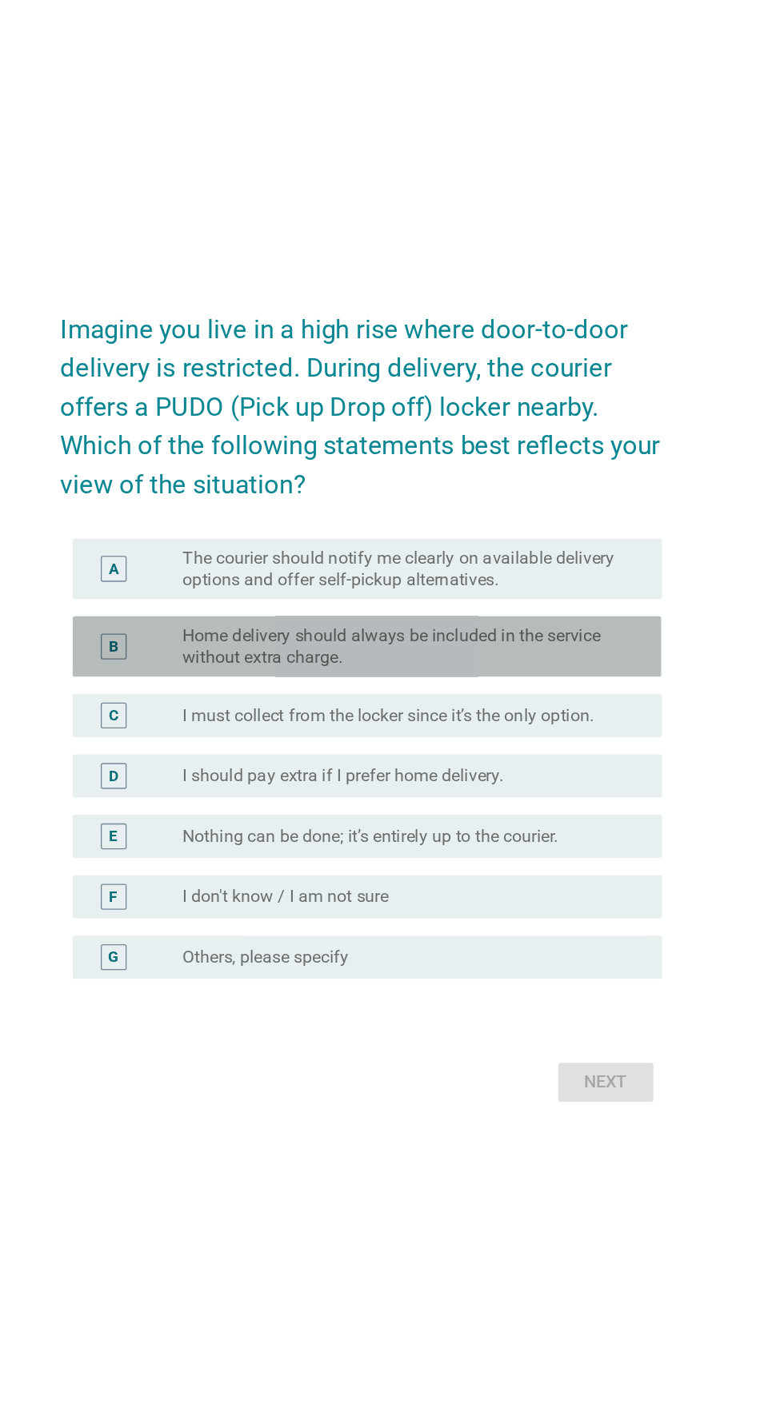
click at [555, 648] on label "Home delivery should always be included in the service without extra charge." at bounding box center [424, 632] width 329 height 32
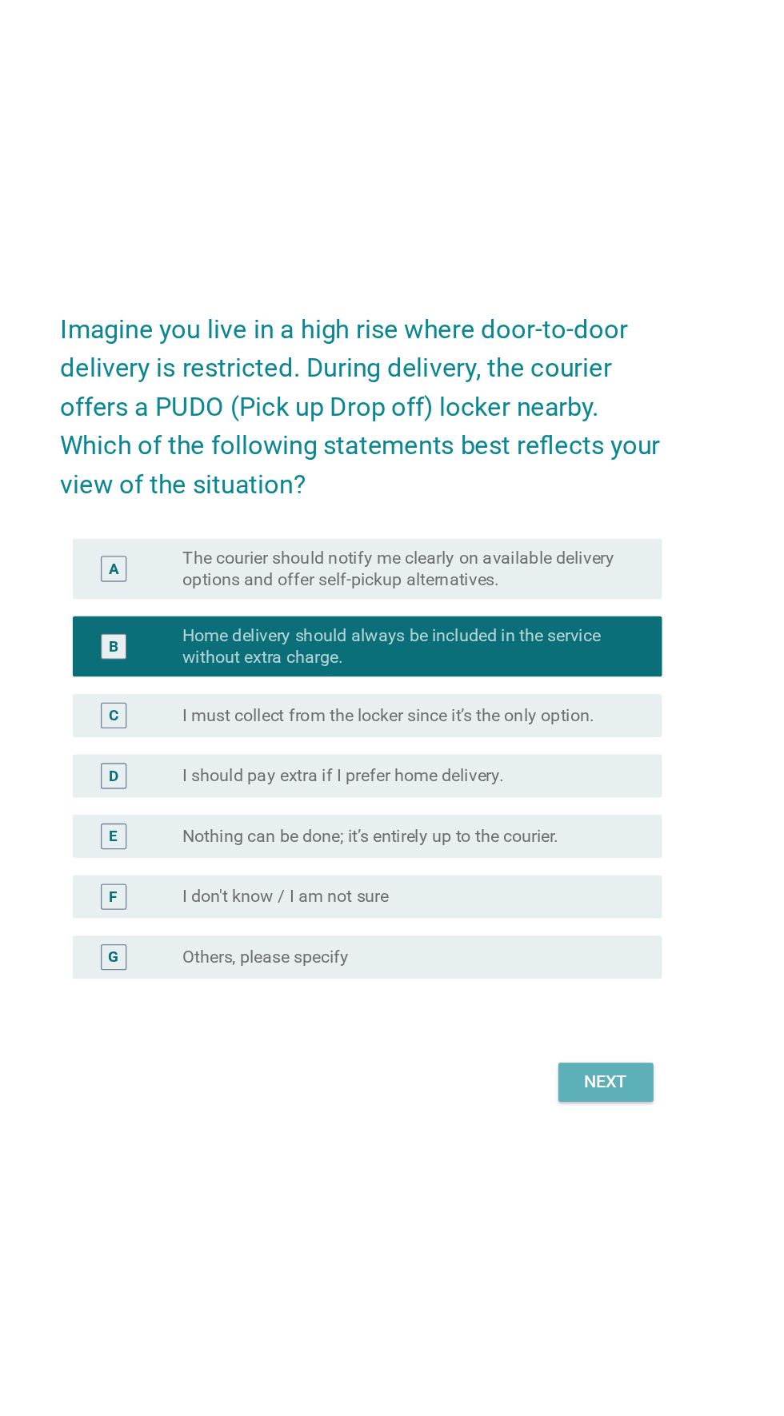
click at [591, 969] on button "Next" at bounding box center [573, 954] width 70 height 29
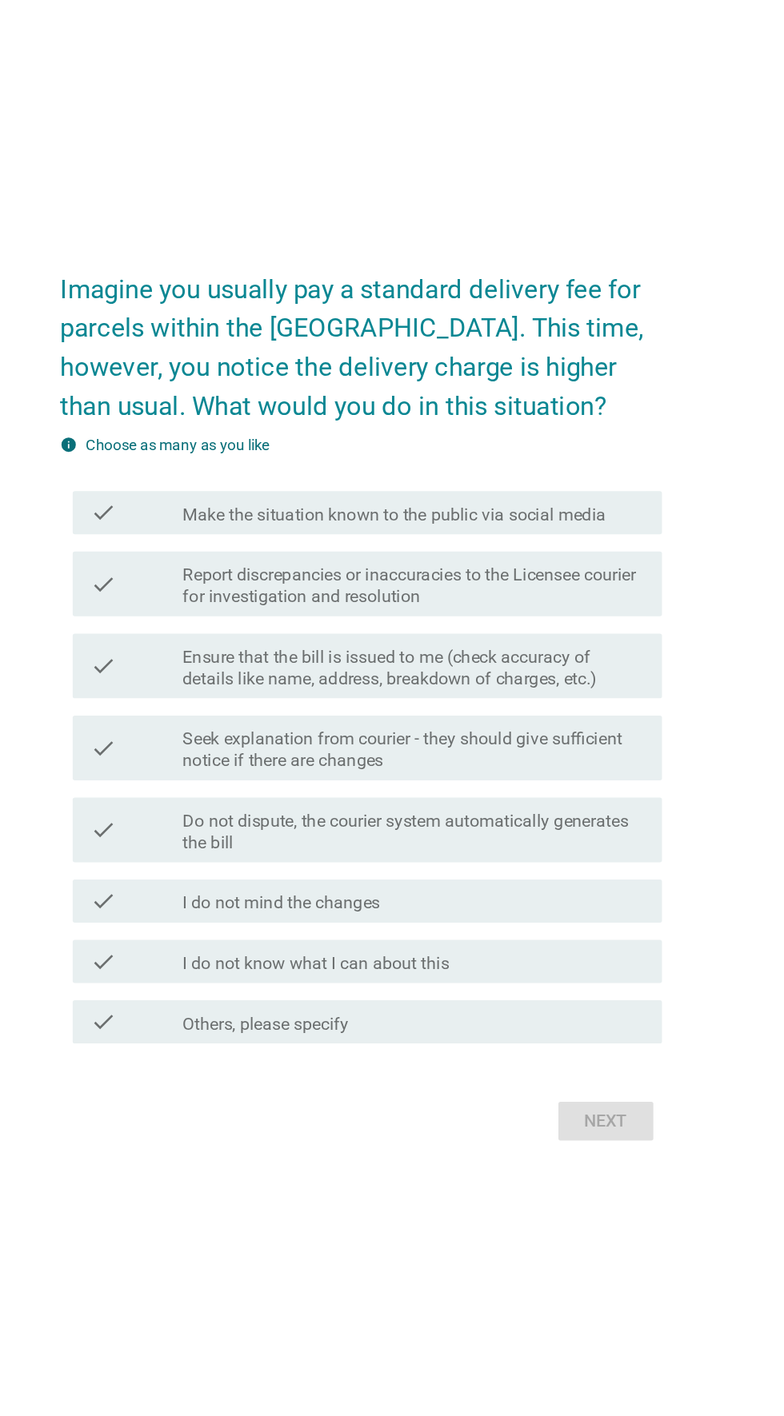
scroll to position [0, 0]
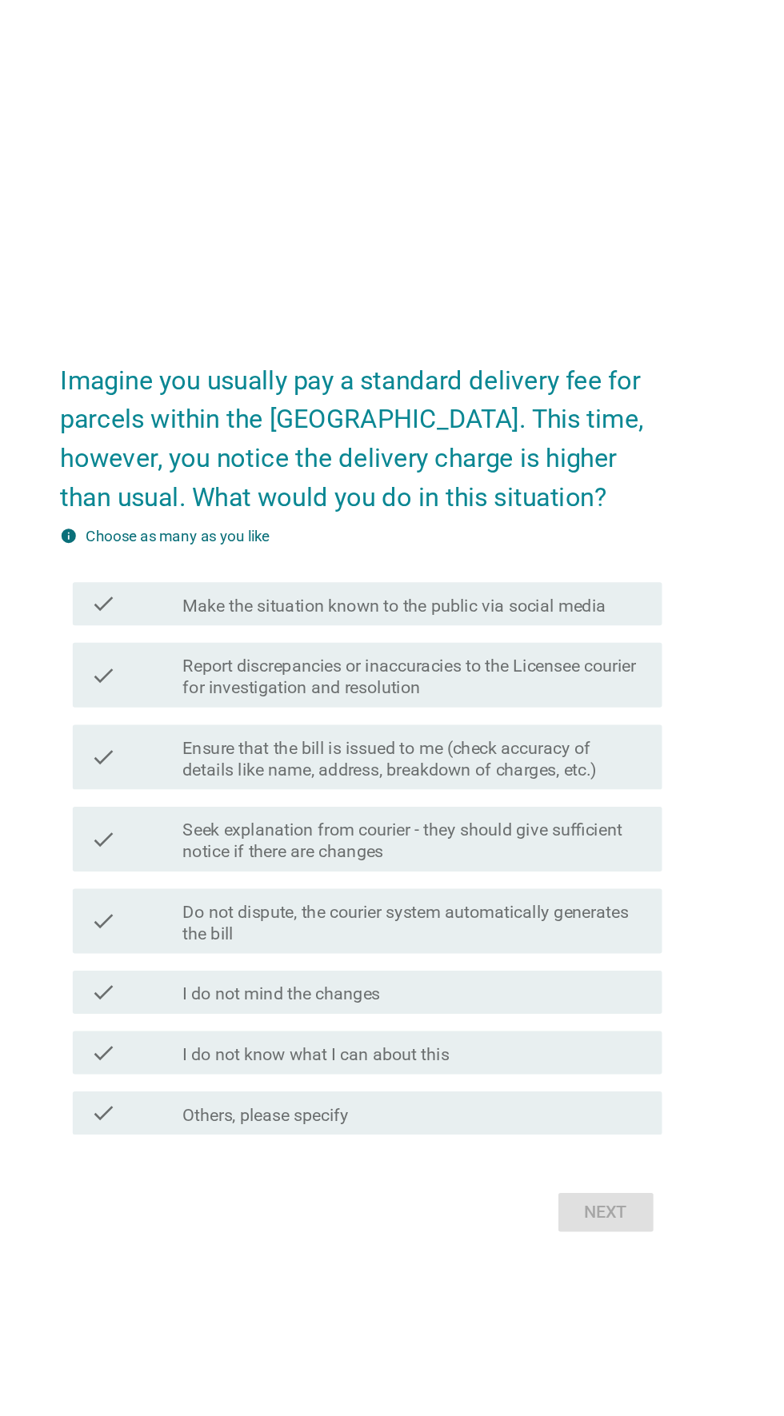
click at [537, 763] on label "Seek explanation from courier - they should give sufficient notice if there are…" at bounding box center [431, 747] width 342 height 32
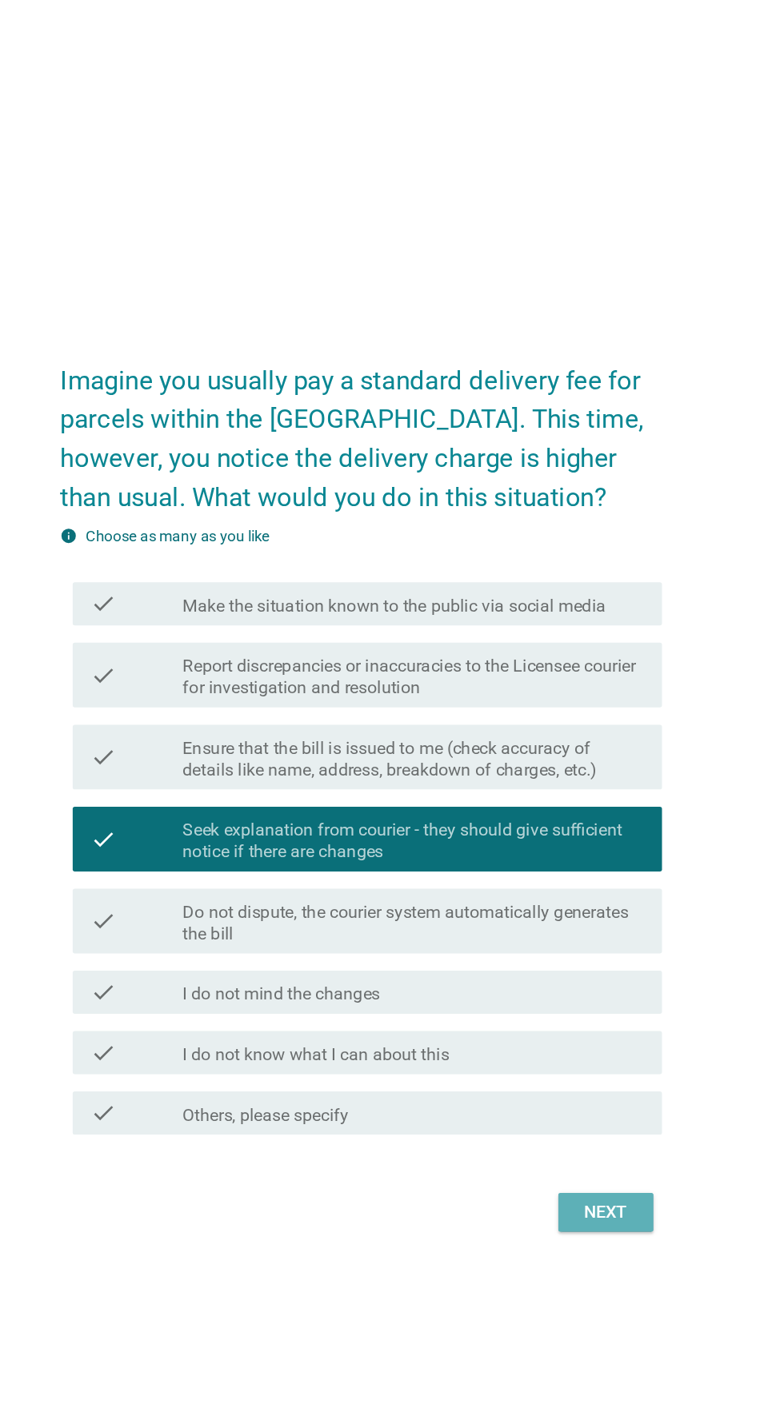
click at [598, 1036] on button "Next" at bounding box center [573, 1022] width 70 height 29
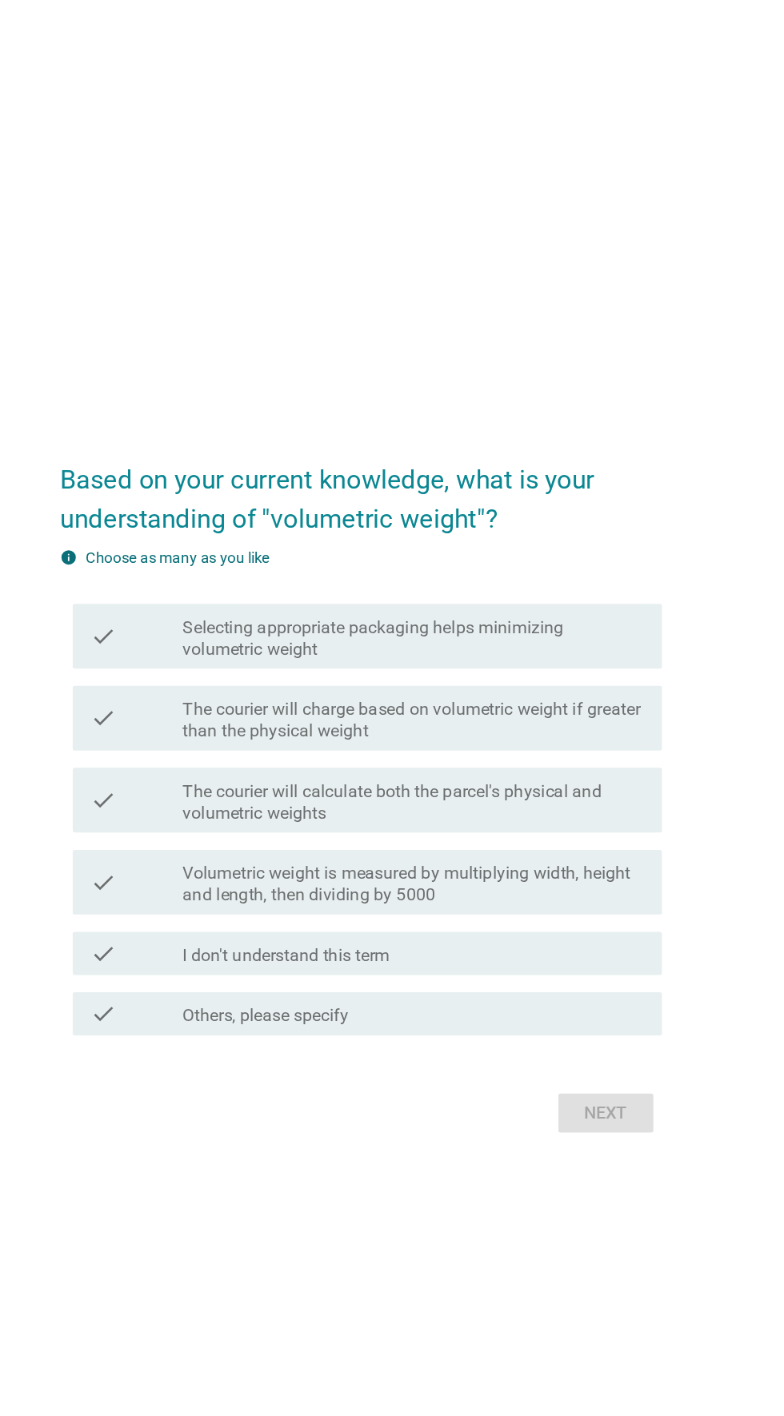
scroll to position [42, 0]
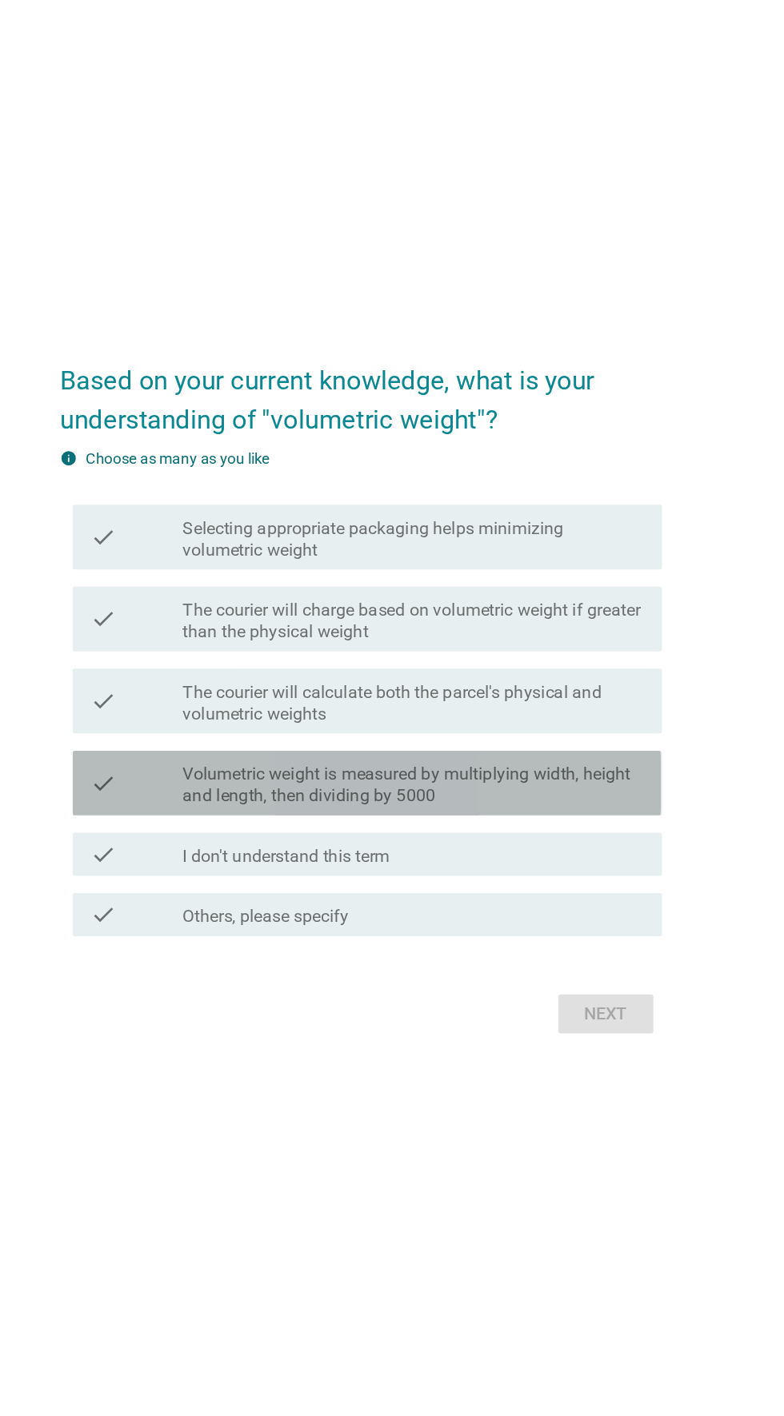
click at [535, 753] on label "Volumetric weight is measured by multiplying width, height and length, then div…" at bounding box center [431, 737] width 342 height 32
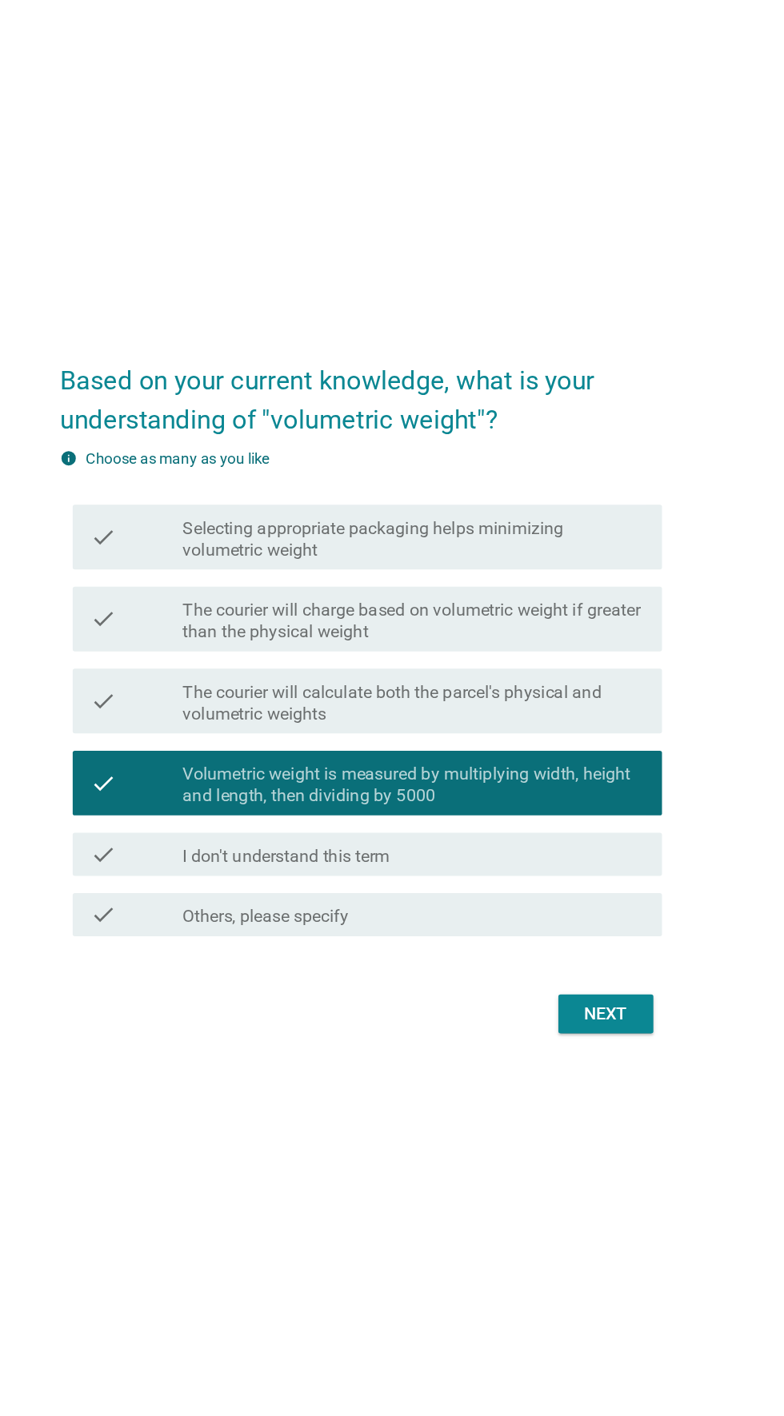
click at [569, 939] on div "Based on your current knowledge, what is your understanding of "volumetric weig…" at bounding box center [391, 666] width 471 height 545
click at [573, 916] on div "Next" at bounding box center [573, 906] width 45 height 19
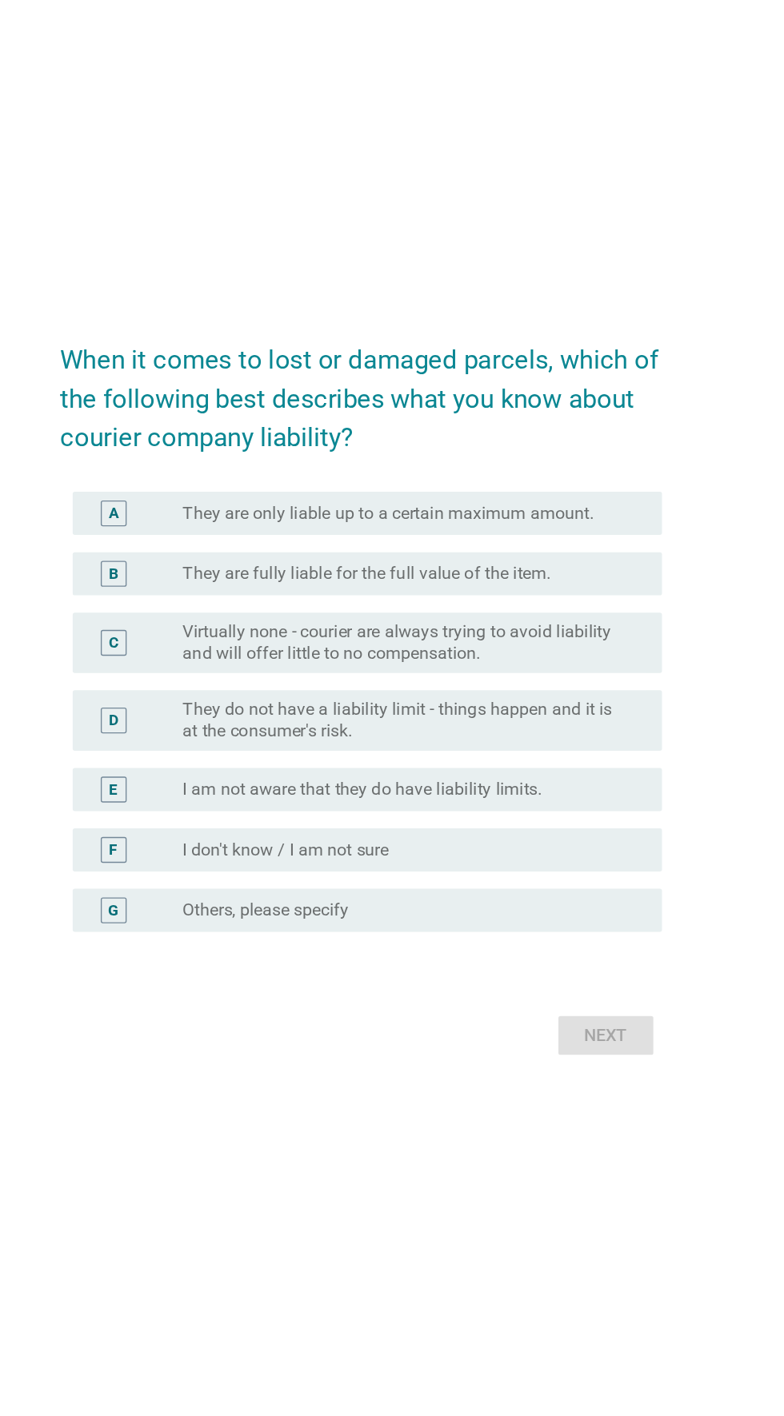
scroll to position [0, 0]
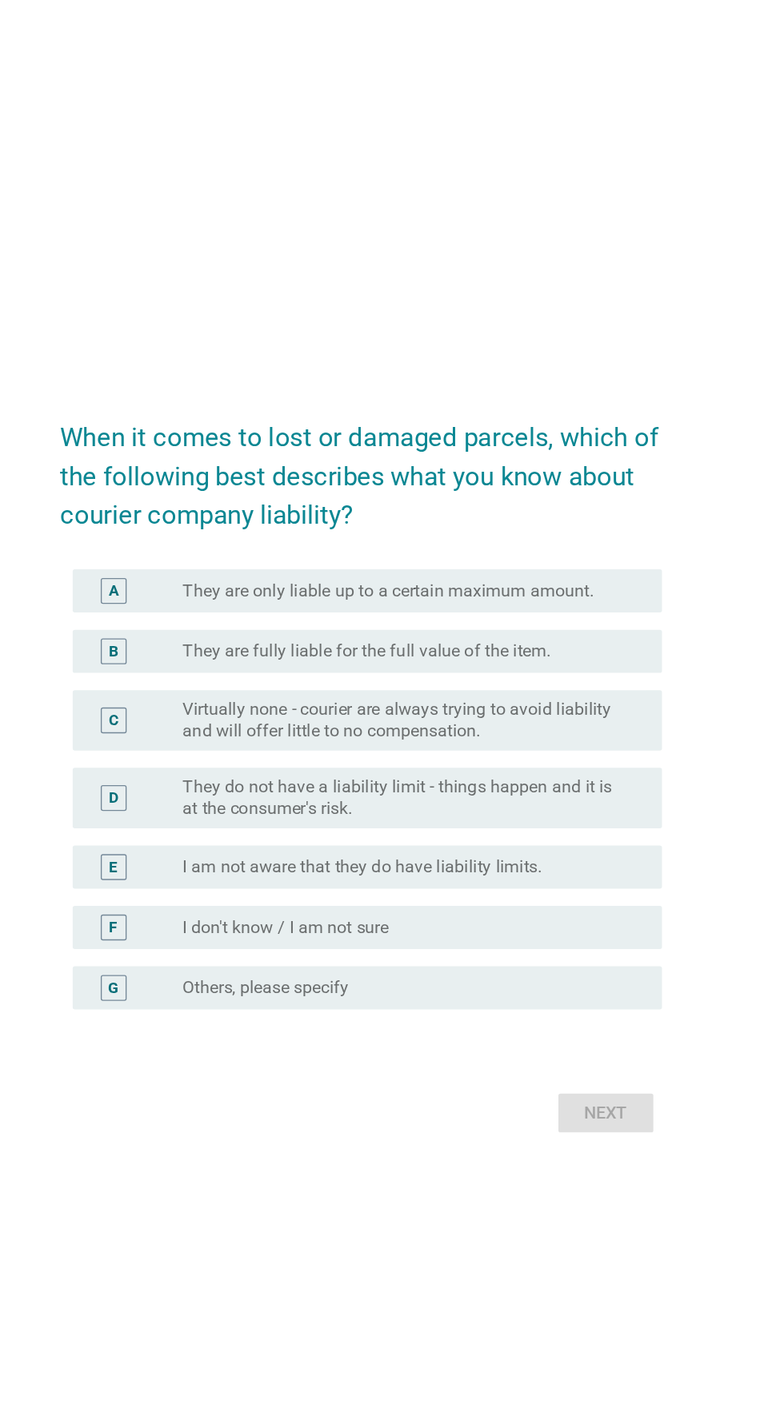
click at [550, 747] on label "They do not have a liability limit - things happen and it is at the consumer's …" at bounding box center [424, 731] width 329 height 32
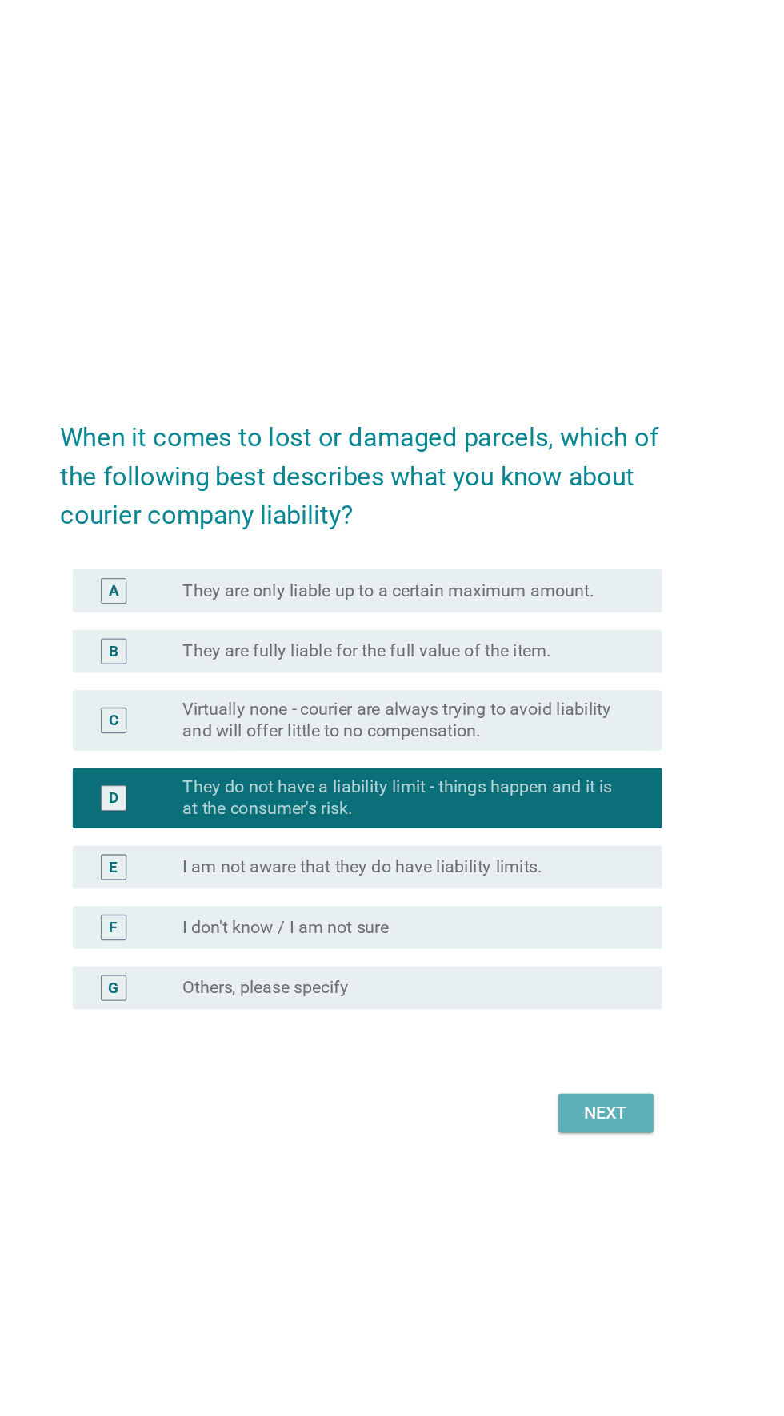
click at [578, 974] on div "Next" at bounding box center [573, 964] width 45 height 19
click at [562, 984] on div "Next" at bounding box center [391, 964] width 445 height 38
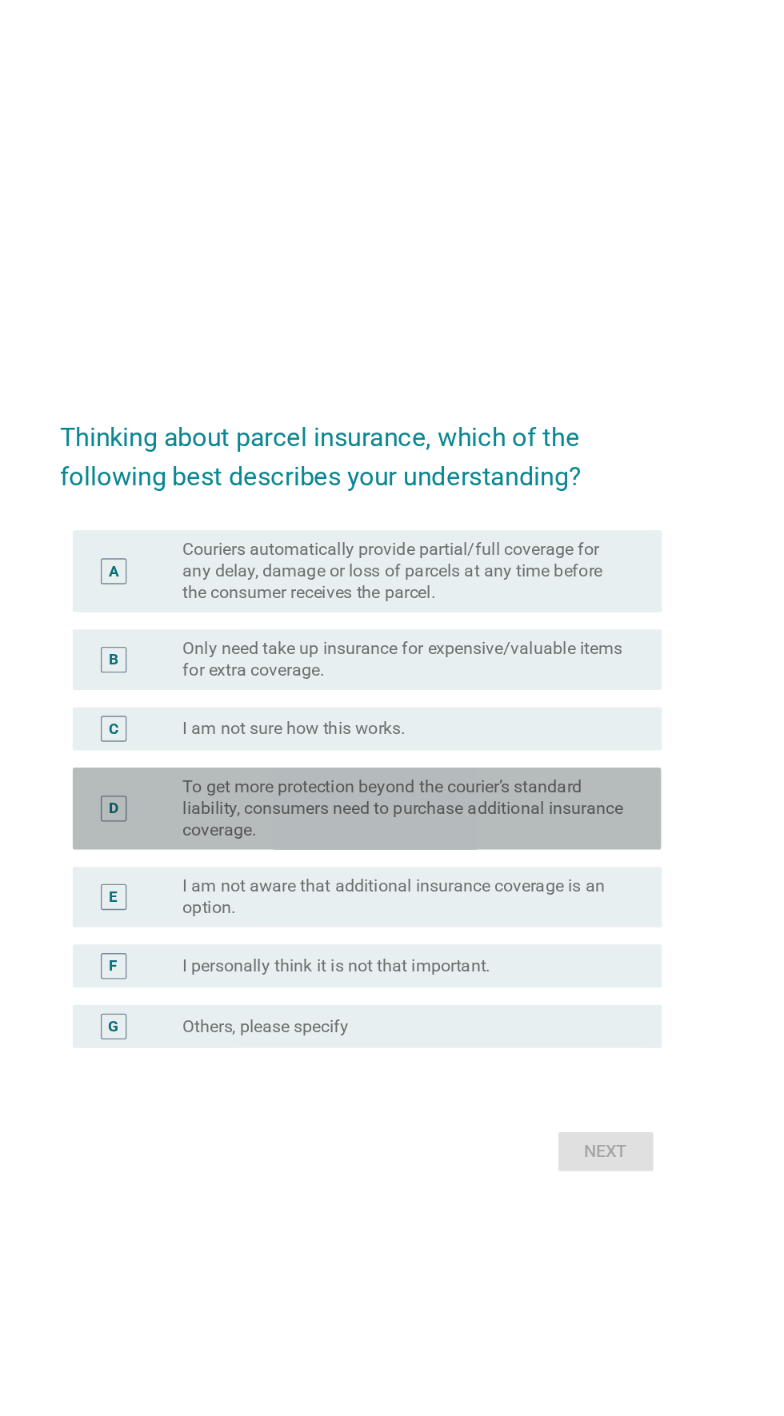
click at [563, 749] on label "To get more protection beyond the courier’s standard liability, consumers need …" at bounding box center [424, 725] width 329 height 48
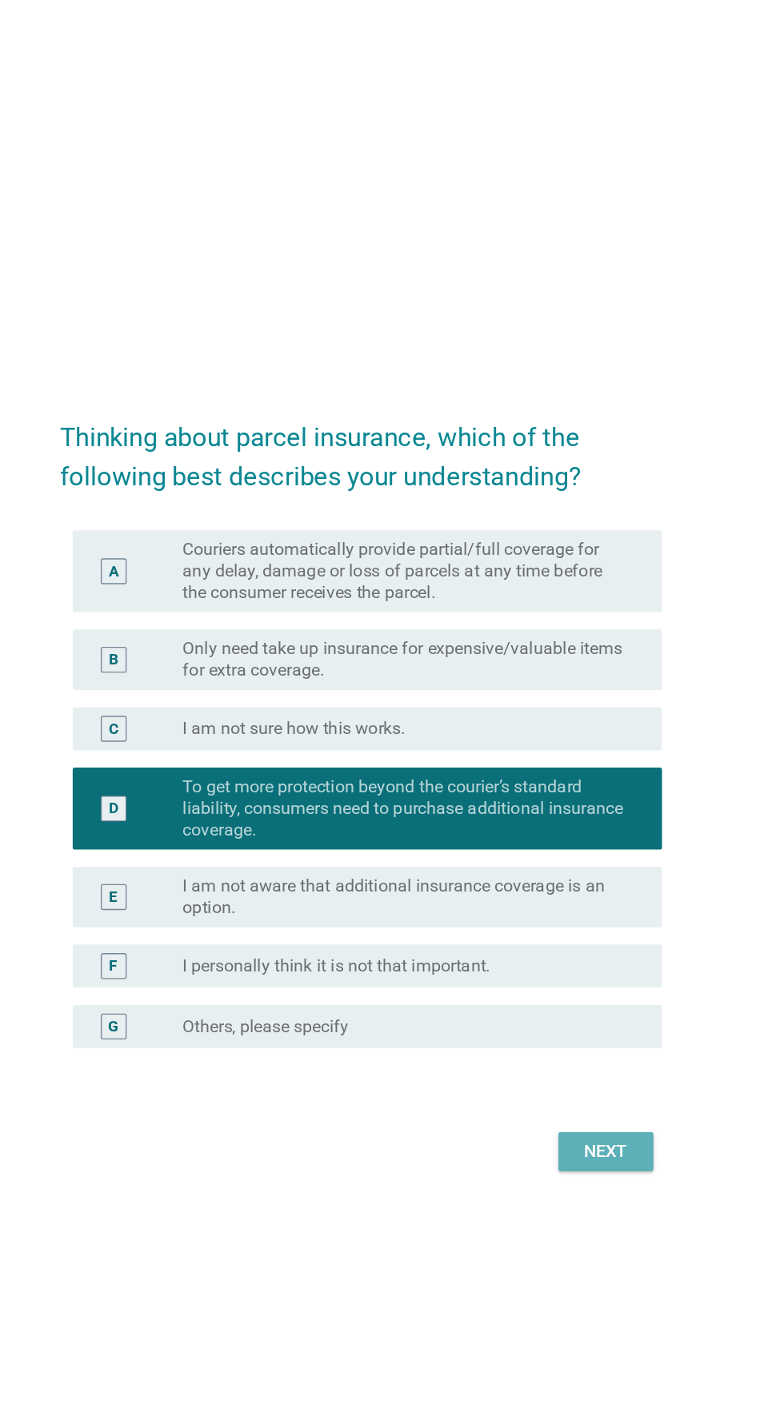
click at [564, 988] on div "Next" at bounding box center [573, 978] width 45 height 19
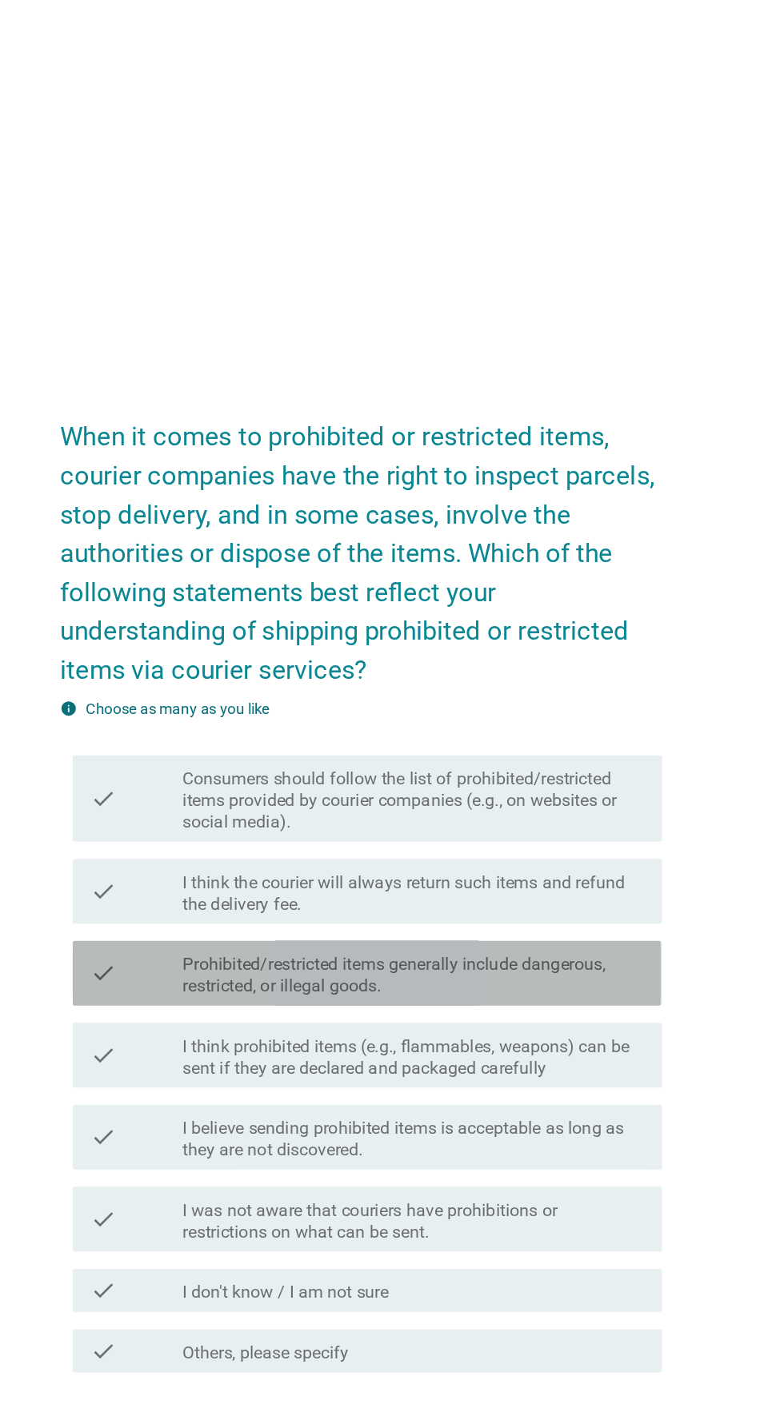
click at [561, 753] on label "Prohibited/restricted items generally include dangerous, restricted, or illegal…" at bounding box center [431, 737] width 342 height 32
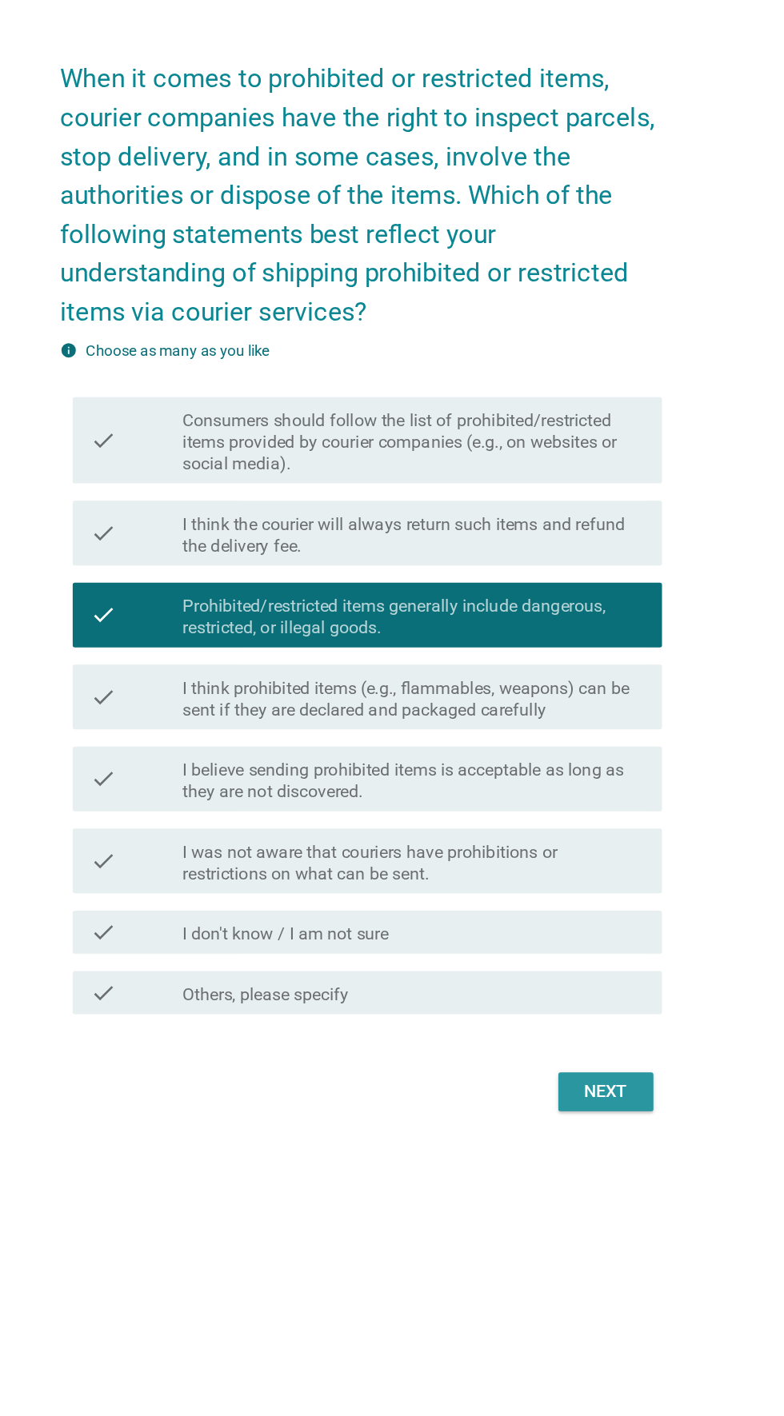
click at [581, 1099] on div "Next" at bounding box center [573, 1089] width 45 height 19
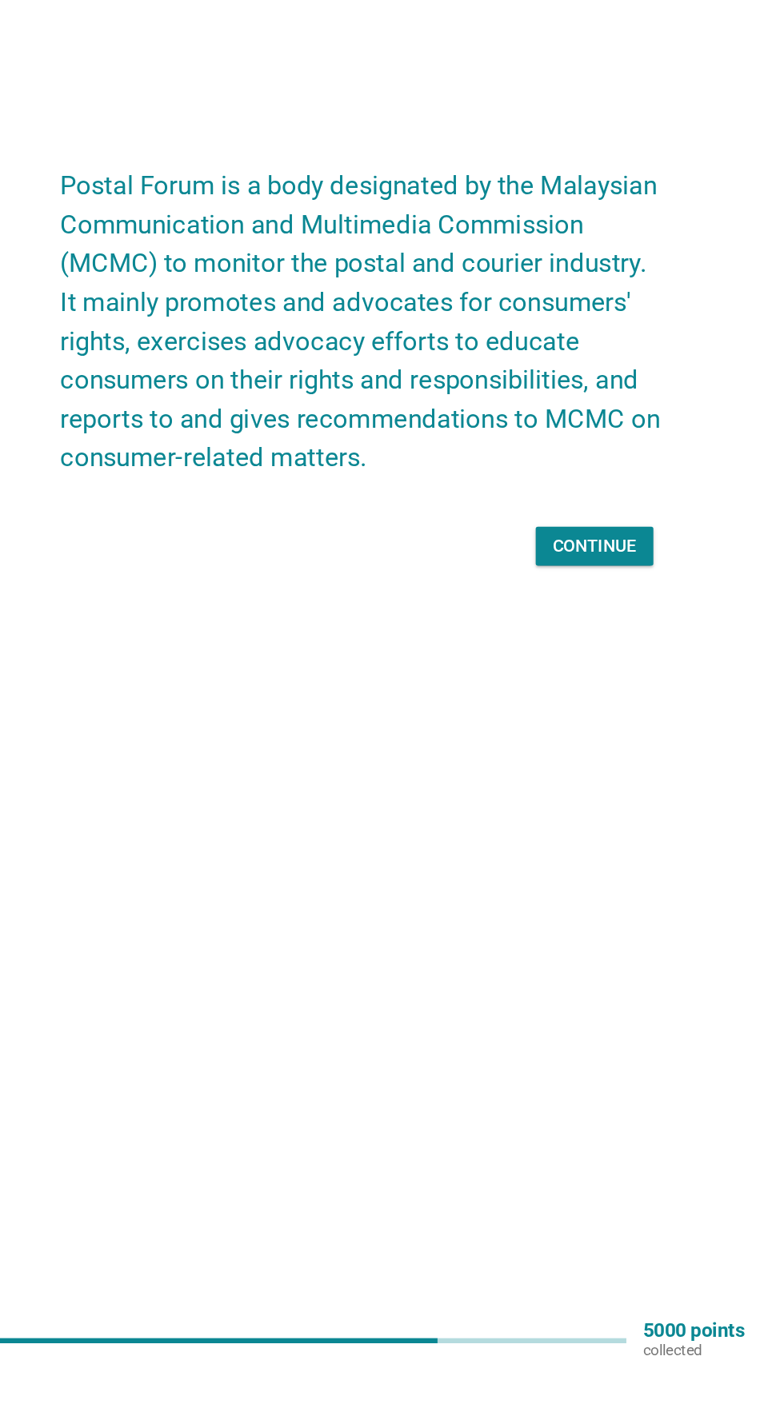
scroll to position [42, 0]
click at [575, 816] on div "Continue" at bounding box center [565, 805] width 62 height 19
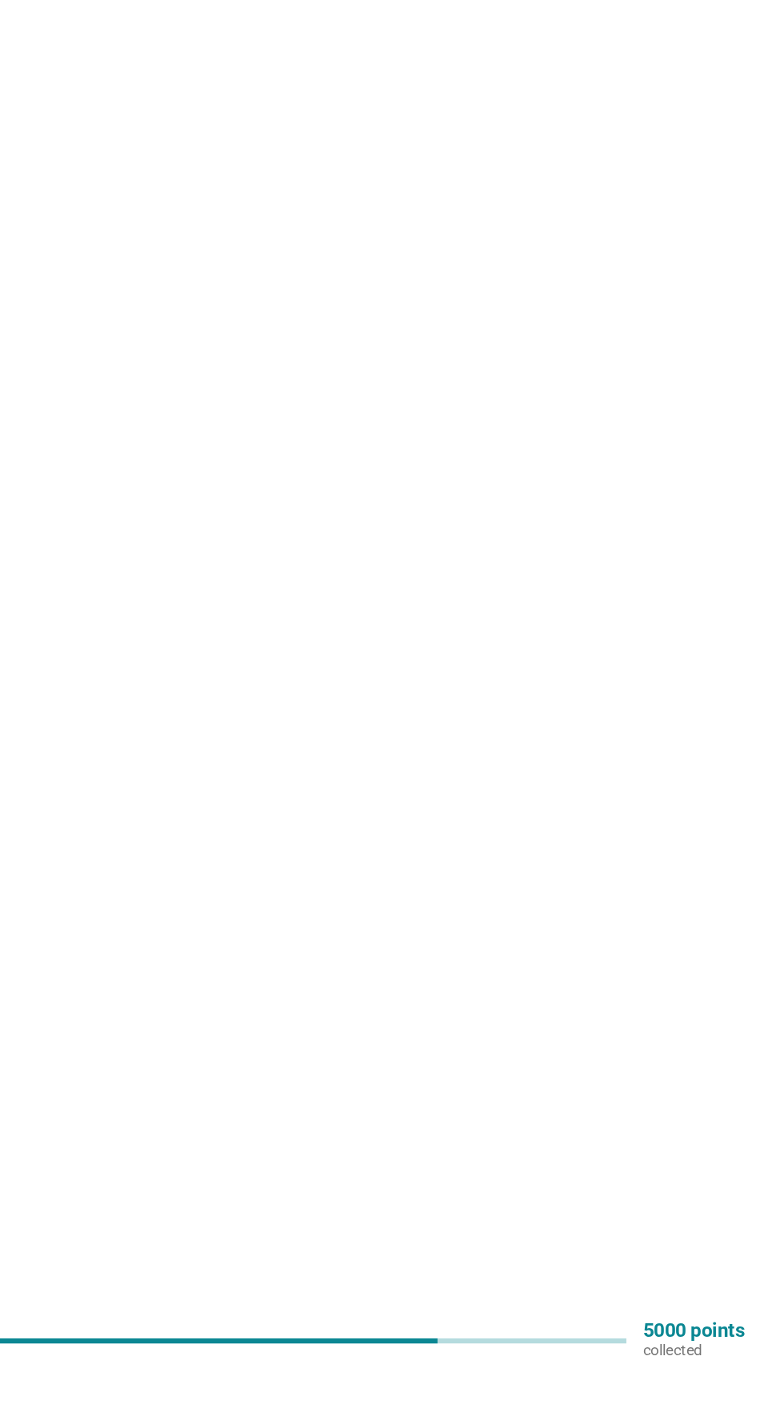
scroll to position [0, 0]
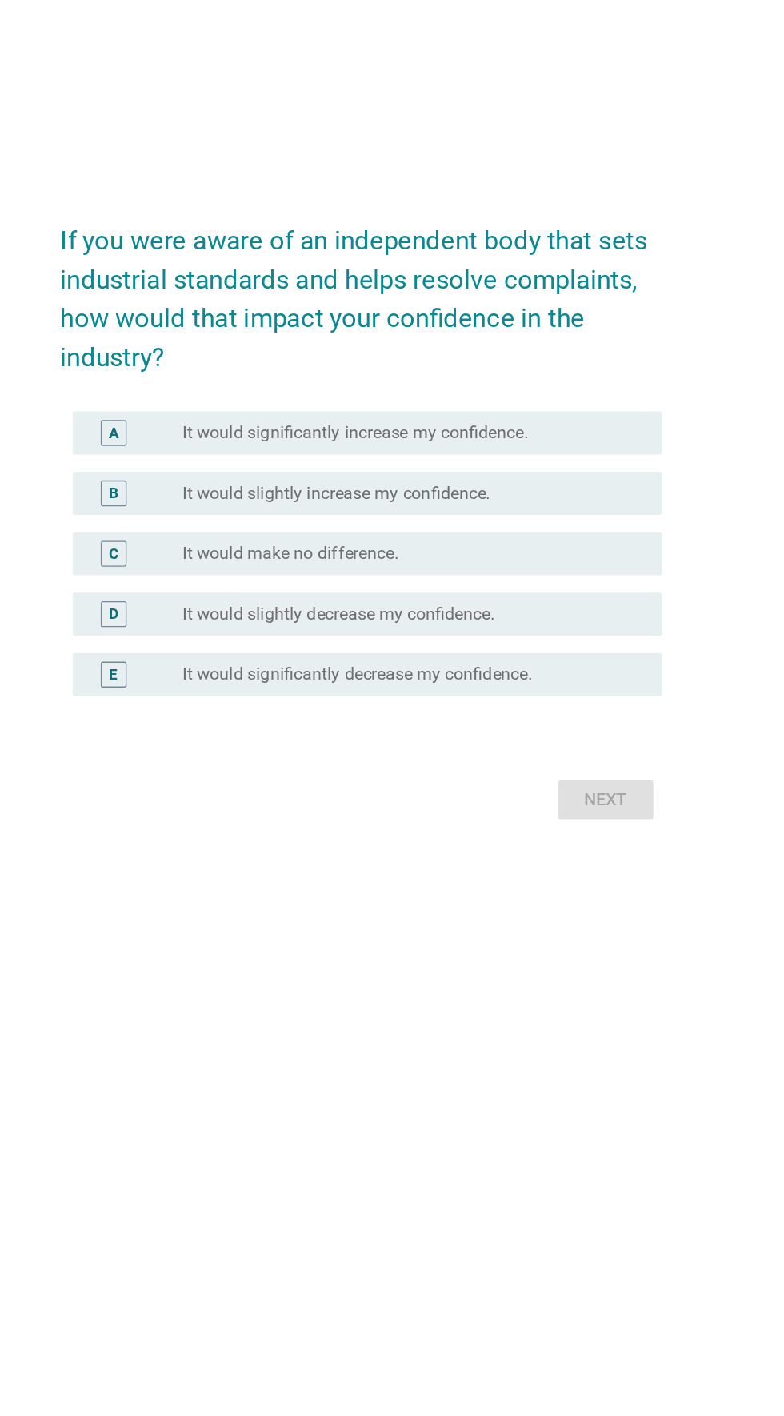
click at [537, 792] on div "radio_button_unchecked It would slightly decrease my confidence." at bounding box center [424, 784] width 329 height 16
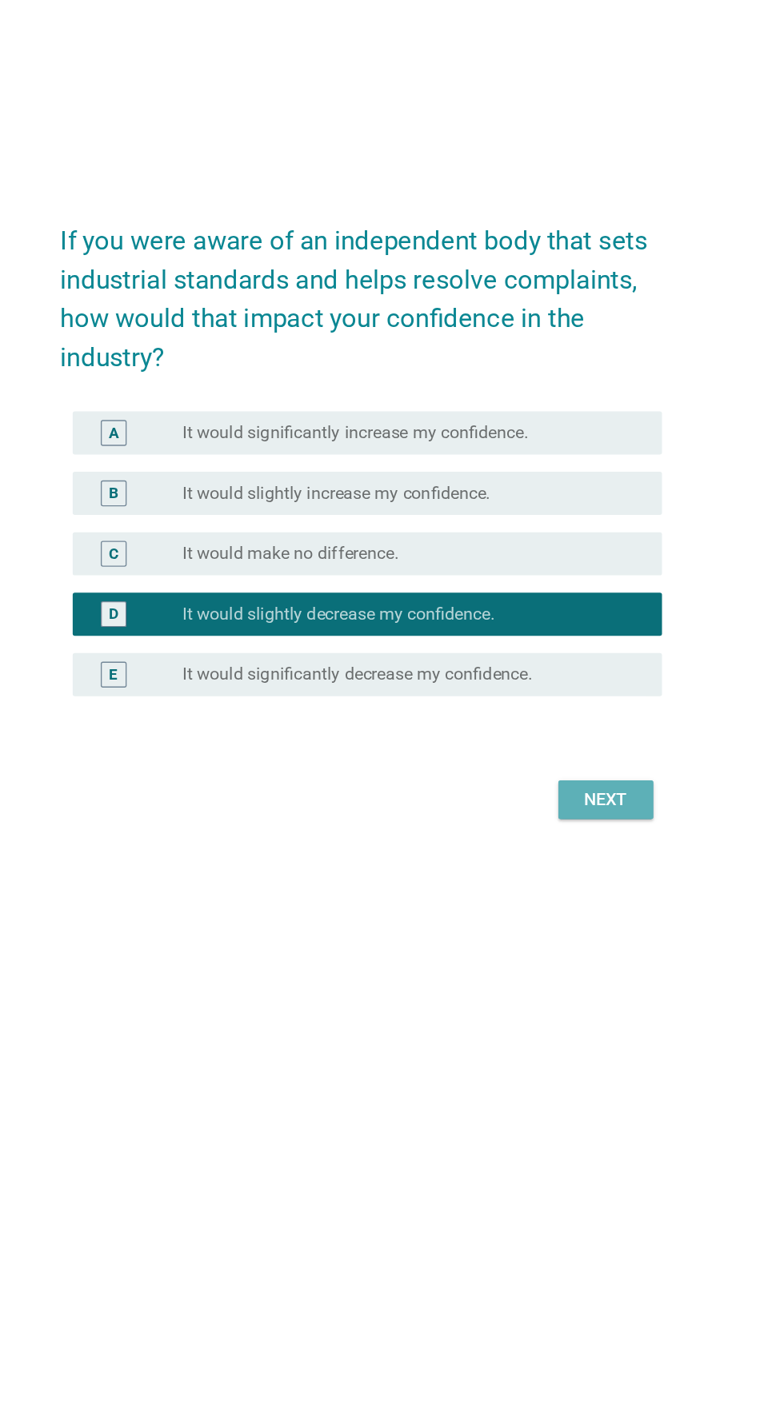
click at [581, 931] on div "Next" at bounding box center [573, 921] width 45 height 19
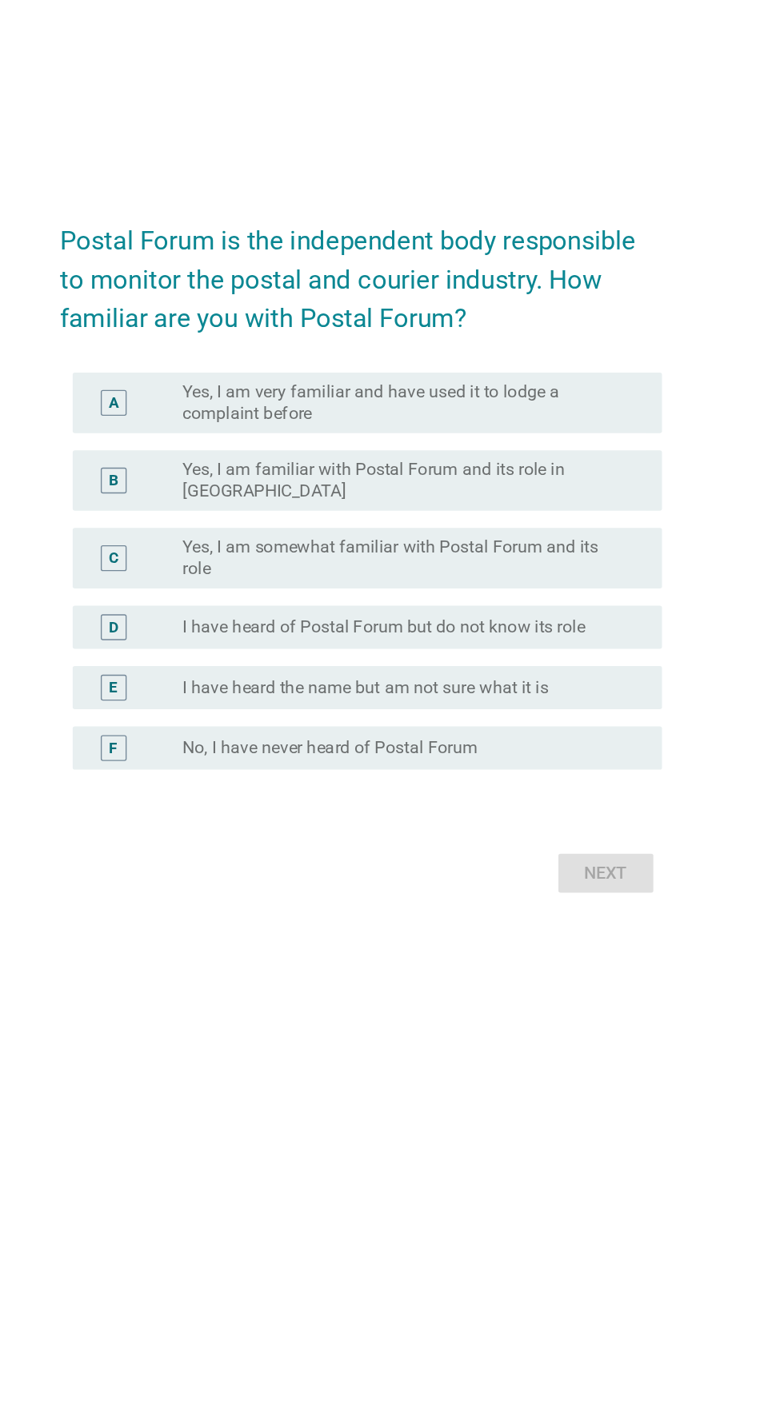
click at [514, 774] on label "I have heard of Postal Forum but do not know its role" at bounding box center [409, 766] width 298 height 16
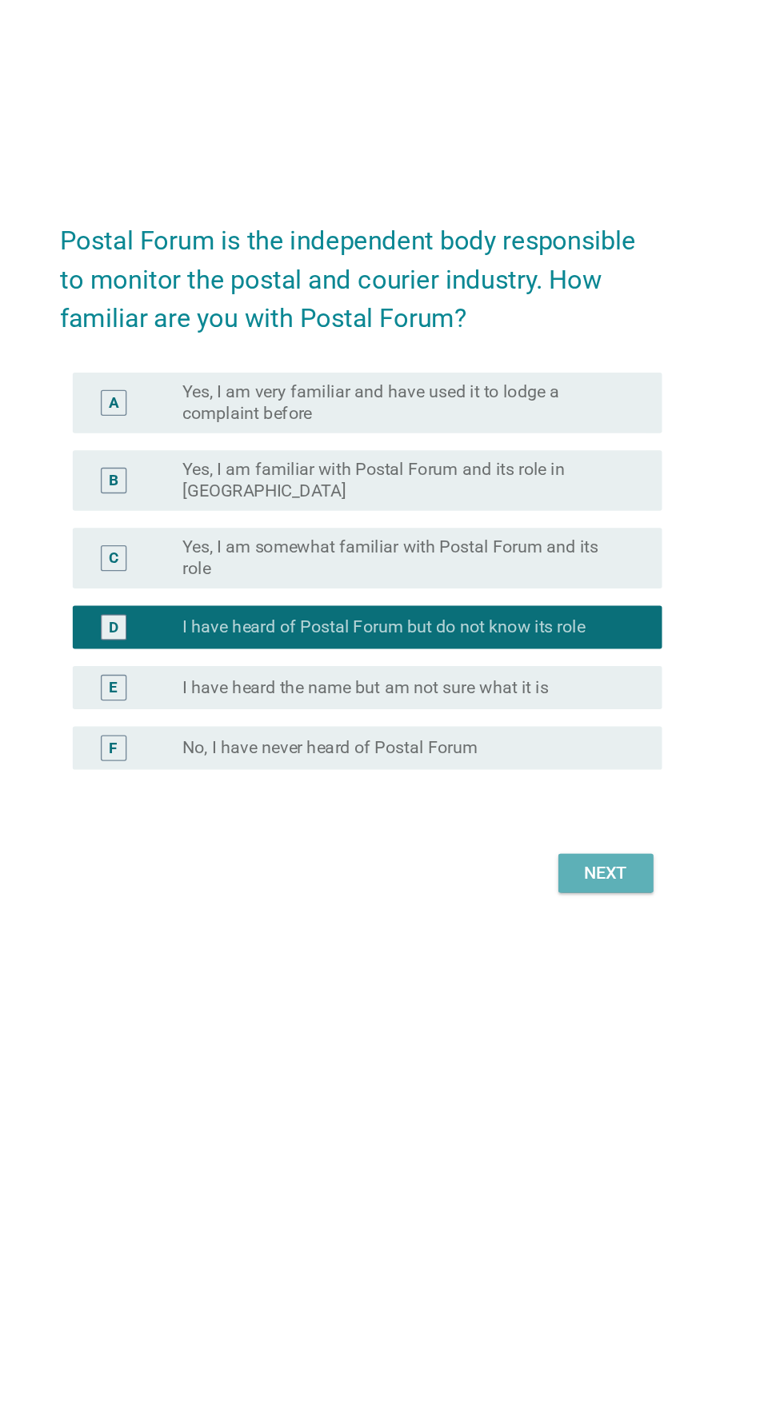
click at [582, 958] on div "Next" at bounding box center [573, 948] width 45 height 19
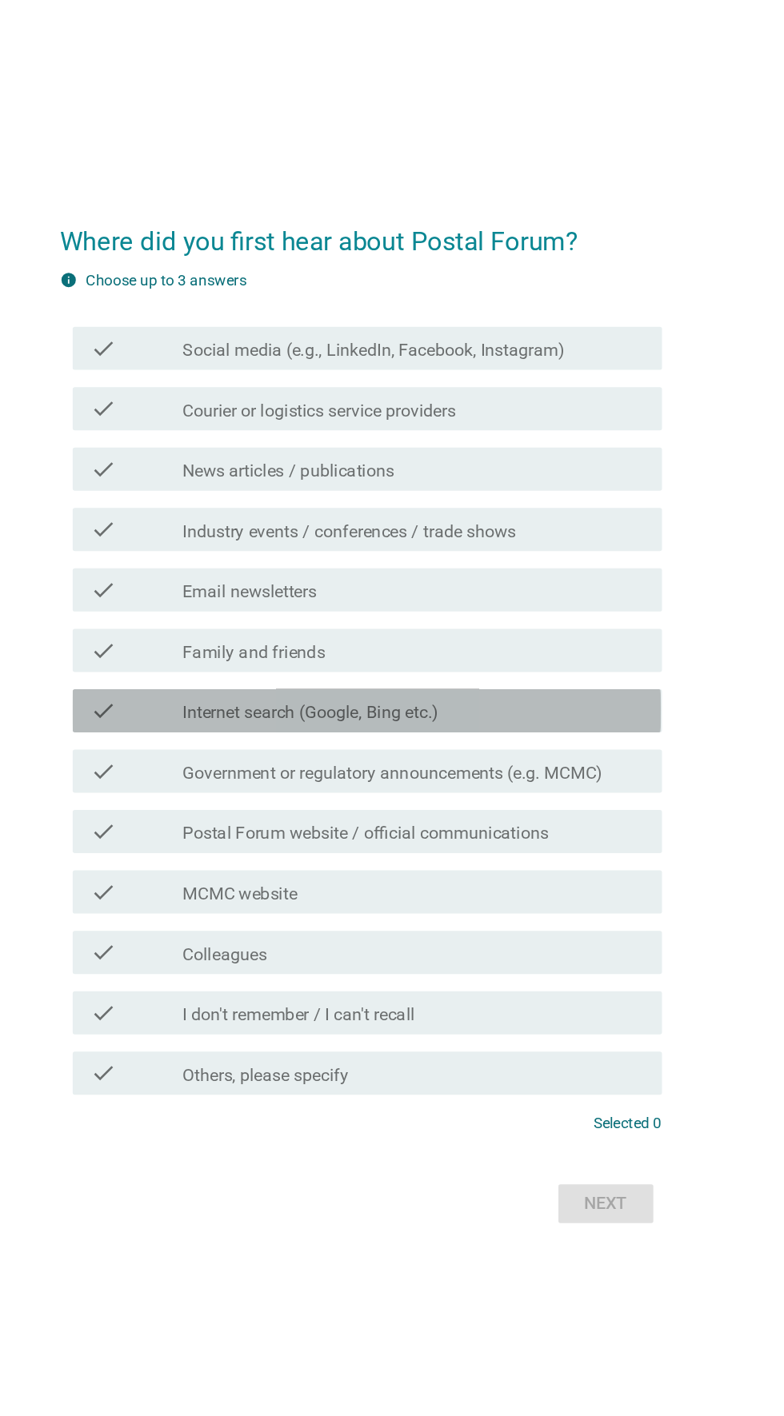
click at [559, 715] on div "check_box_outline_blank Internet search (Google, Bing etc.)" at bounding box center [431, 705] width 342 height 19
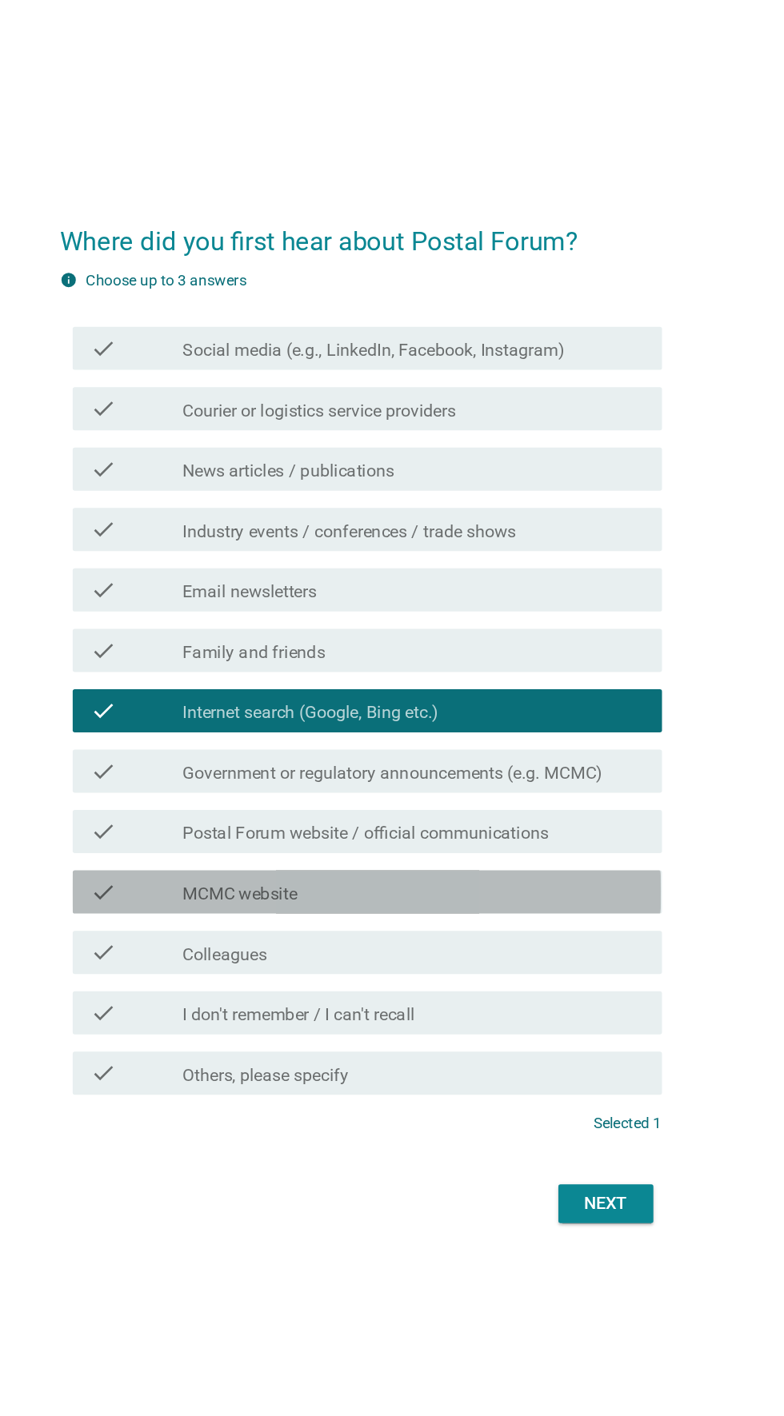
click at [561, 849] on div "check_box_outline_blank MCMC website" at bounding box center [431, 839] width 342 height 19
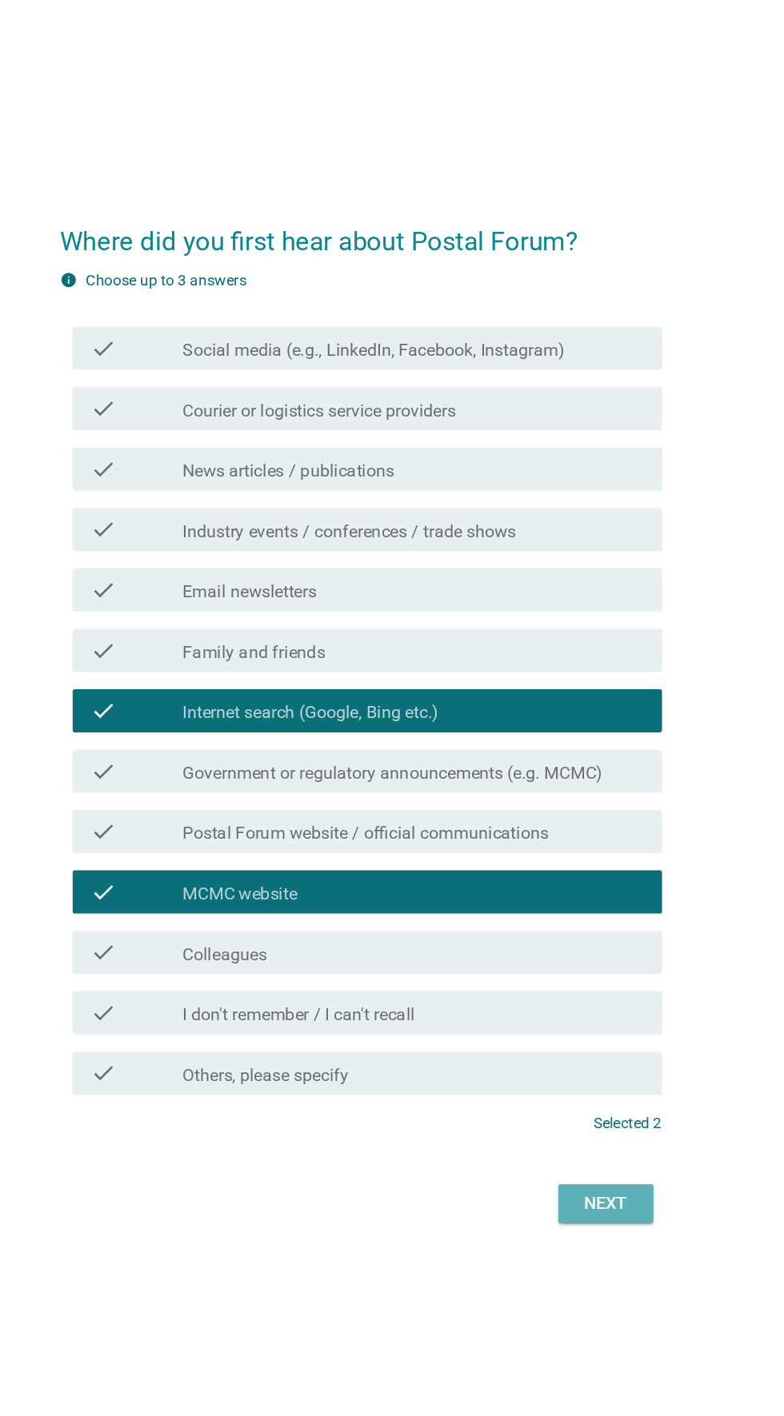
click at [570, 1080] on div "Next" at bounding box center [573, 1070] width 45 height 19
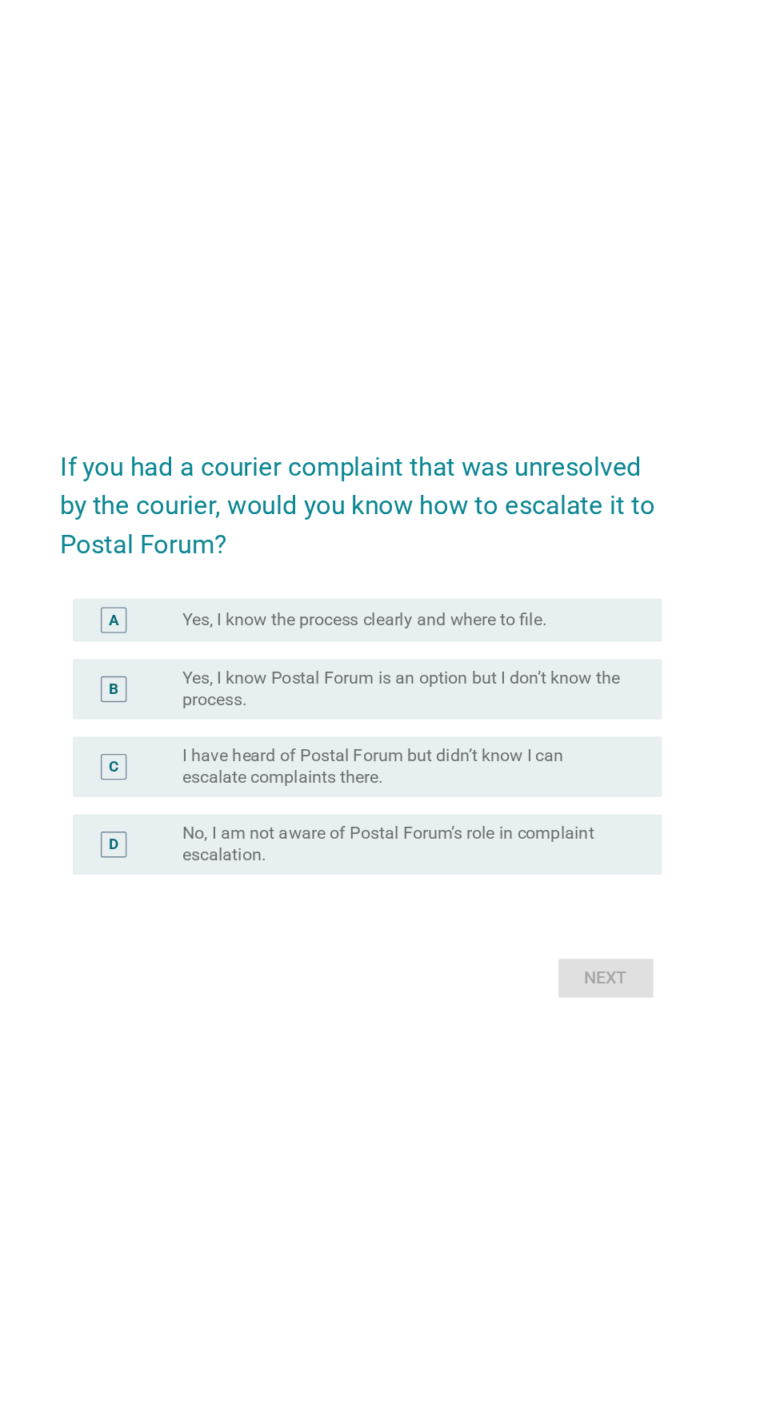
scroll to position [42, 0]
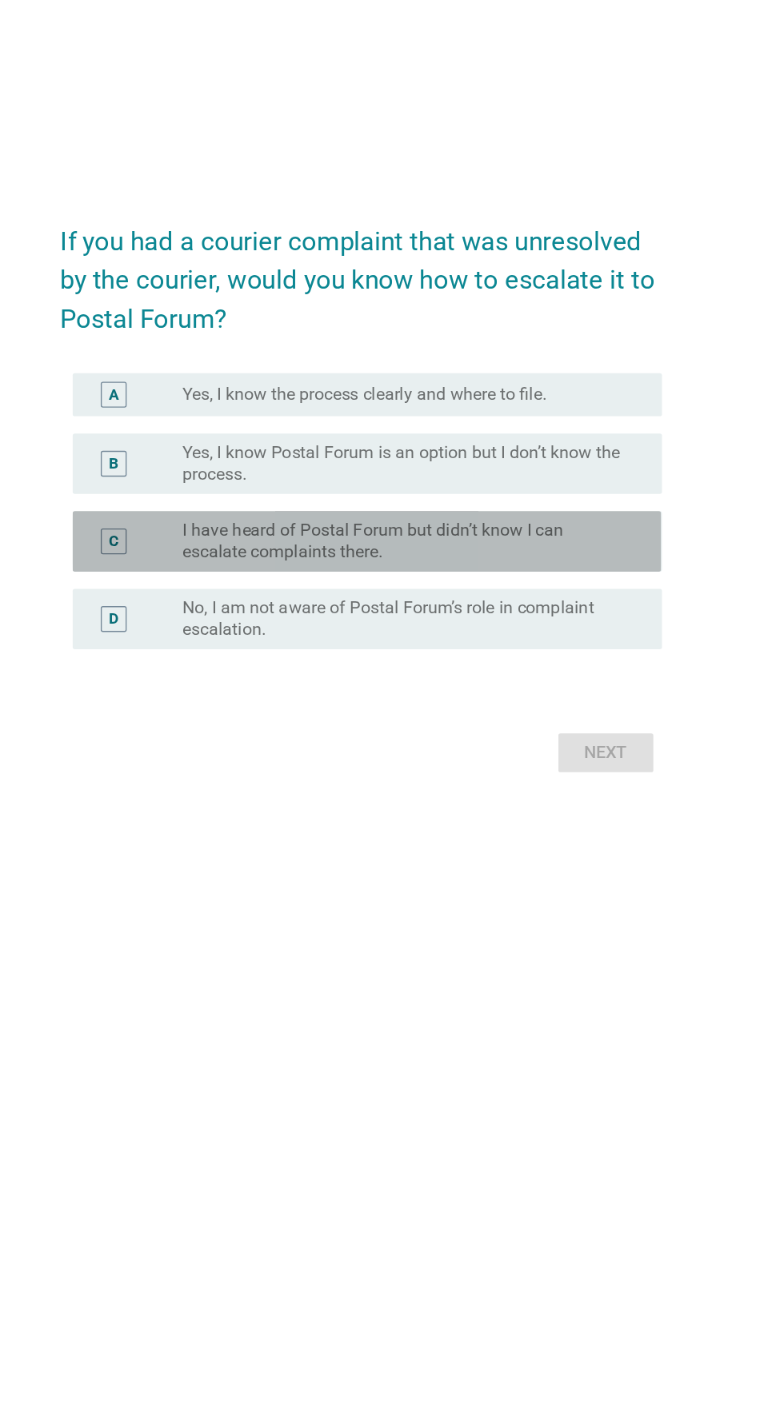
click at [577, 721] on label "I have heard of Postal Forum but didn’t know I can escalate complaints there." at bounding box center [424, 705] width 329 height 32
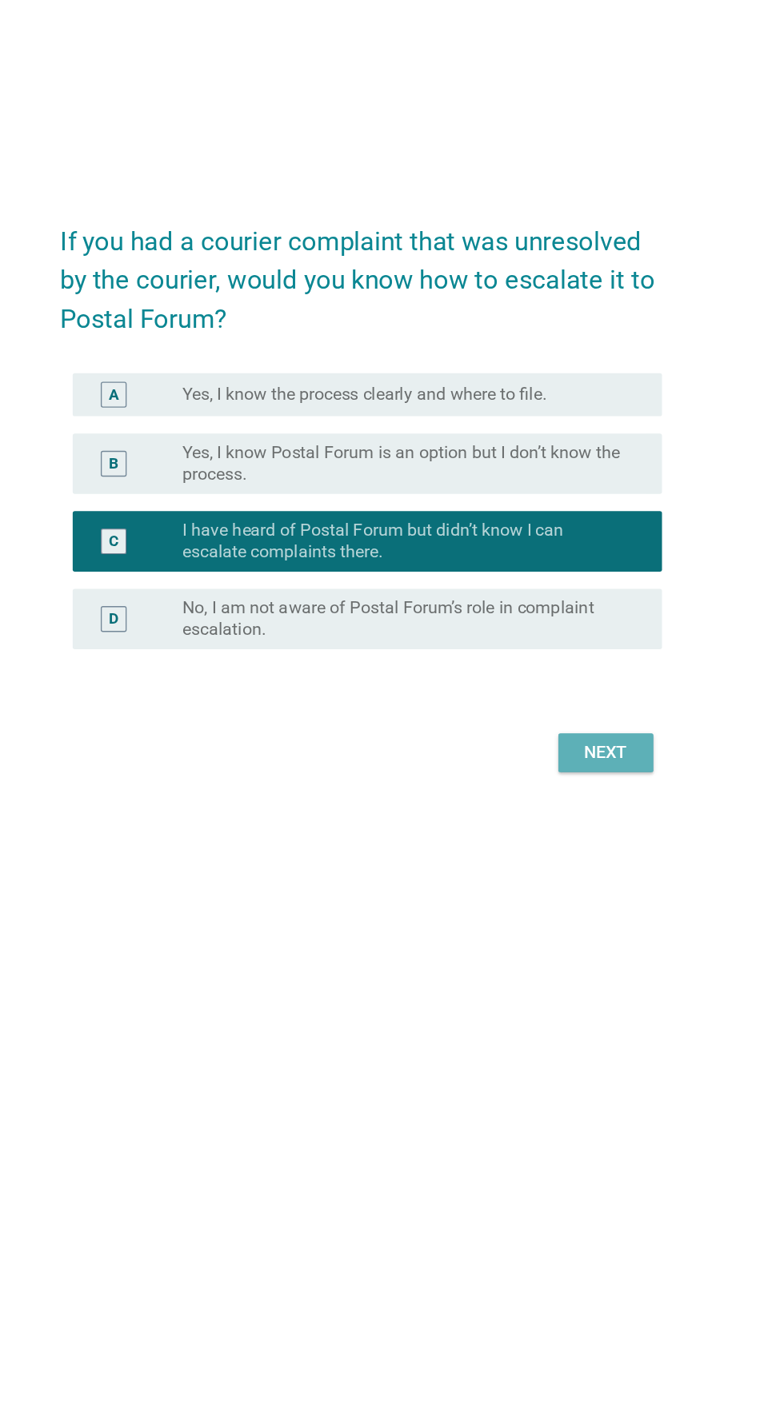
click at [582, 872] on div "Next" at bounding box center [573, 861] width 45 height 19
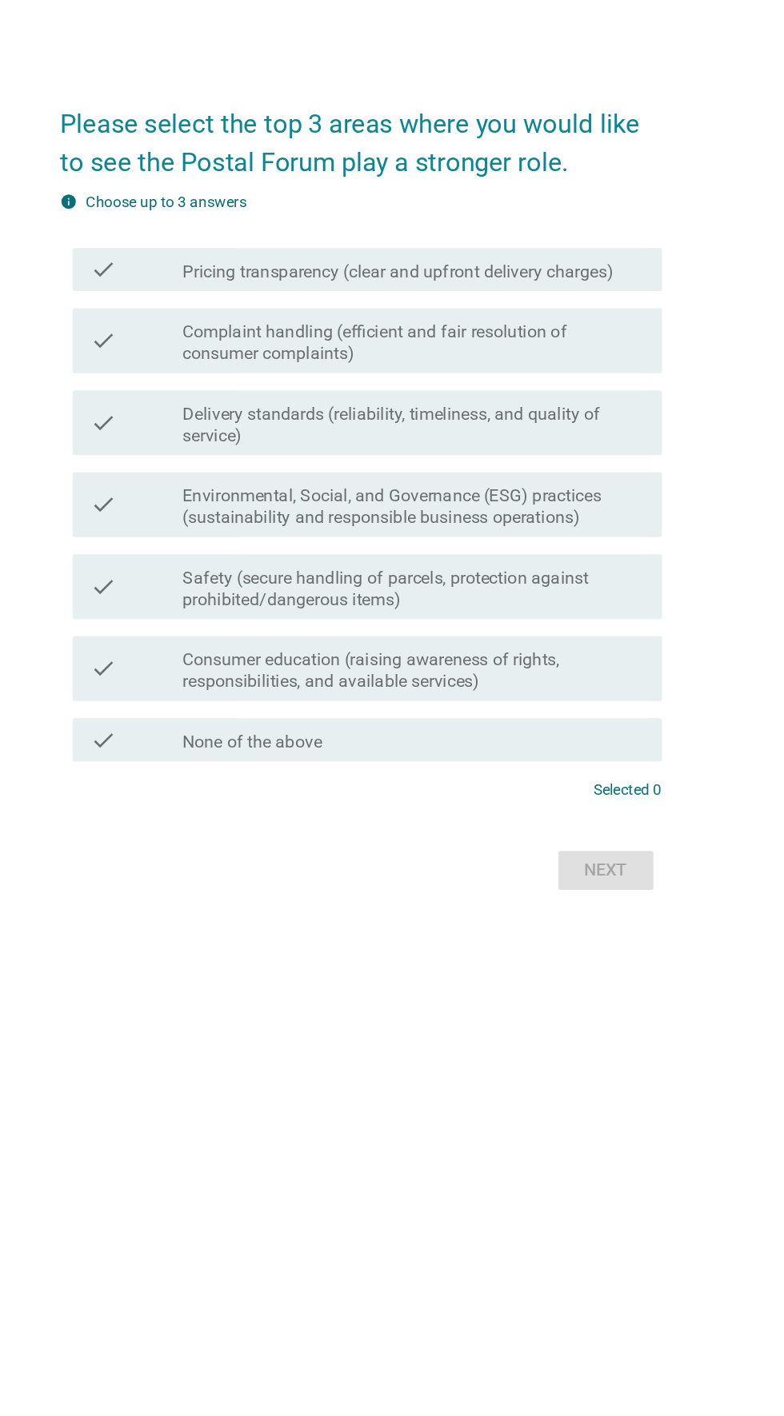
scroll to position [0, 0]
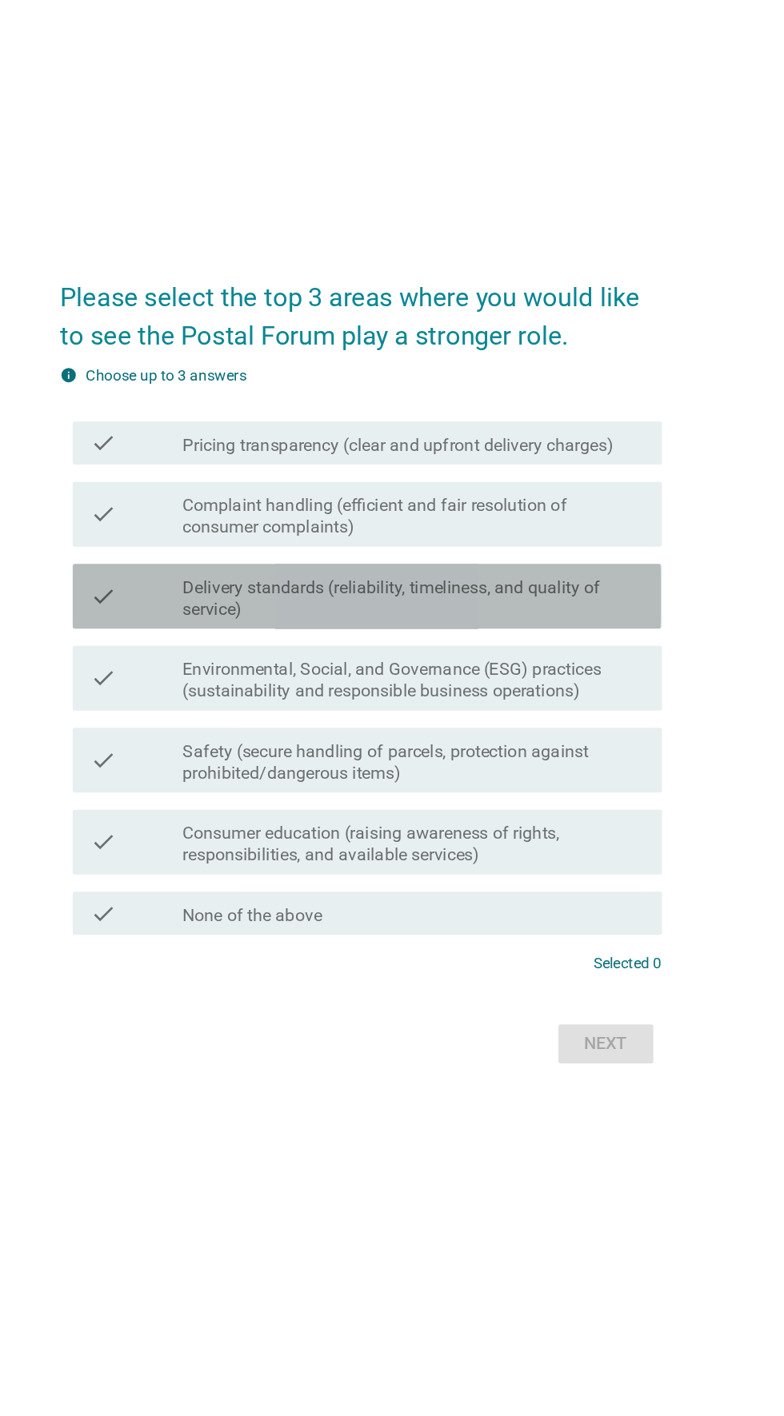
click at [544, 677] on label "Delivery standards (reliability, timeliness, and quality of service)" at bounding box center [431, 661] width 342 height 32
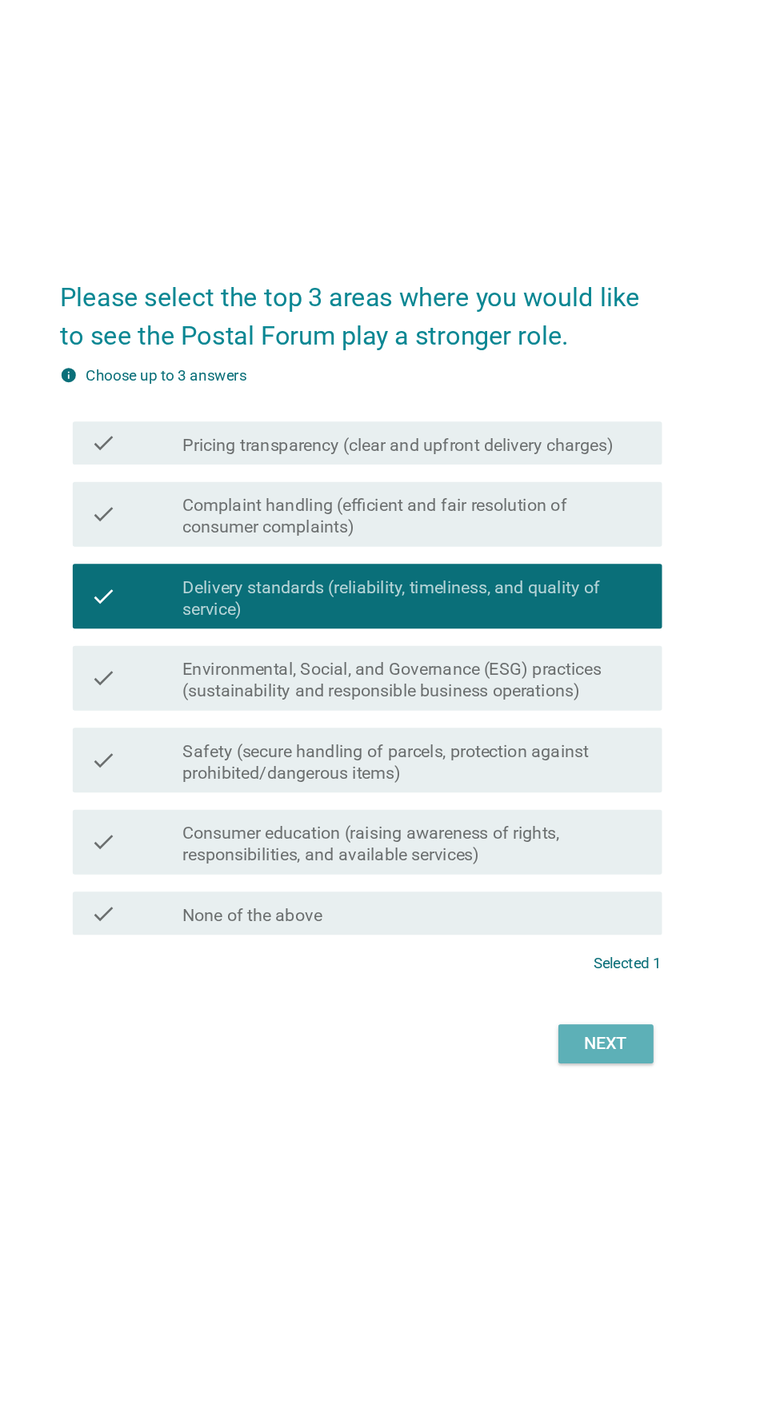
click at [589, 1005] on button "Next" at bounding box center [573, 990] width 70 height 29
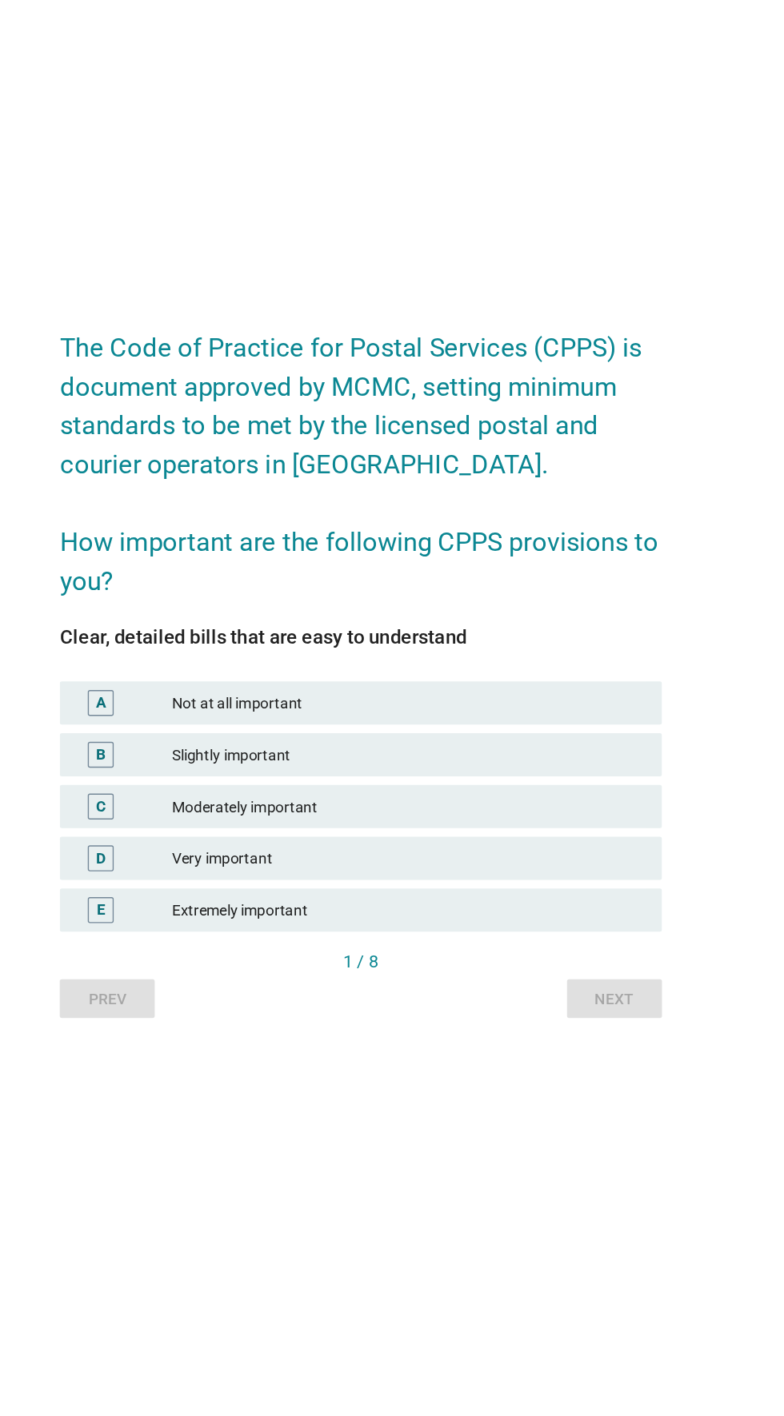
scroll to position [38, 0]
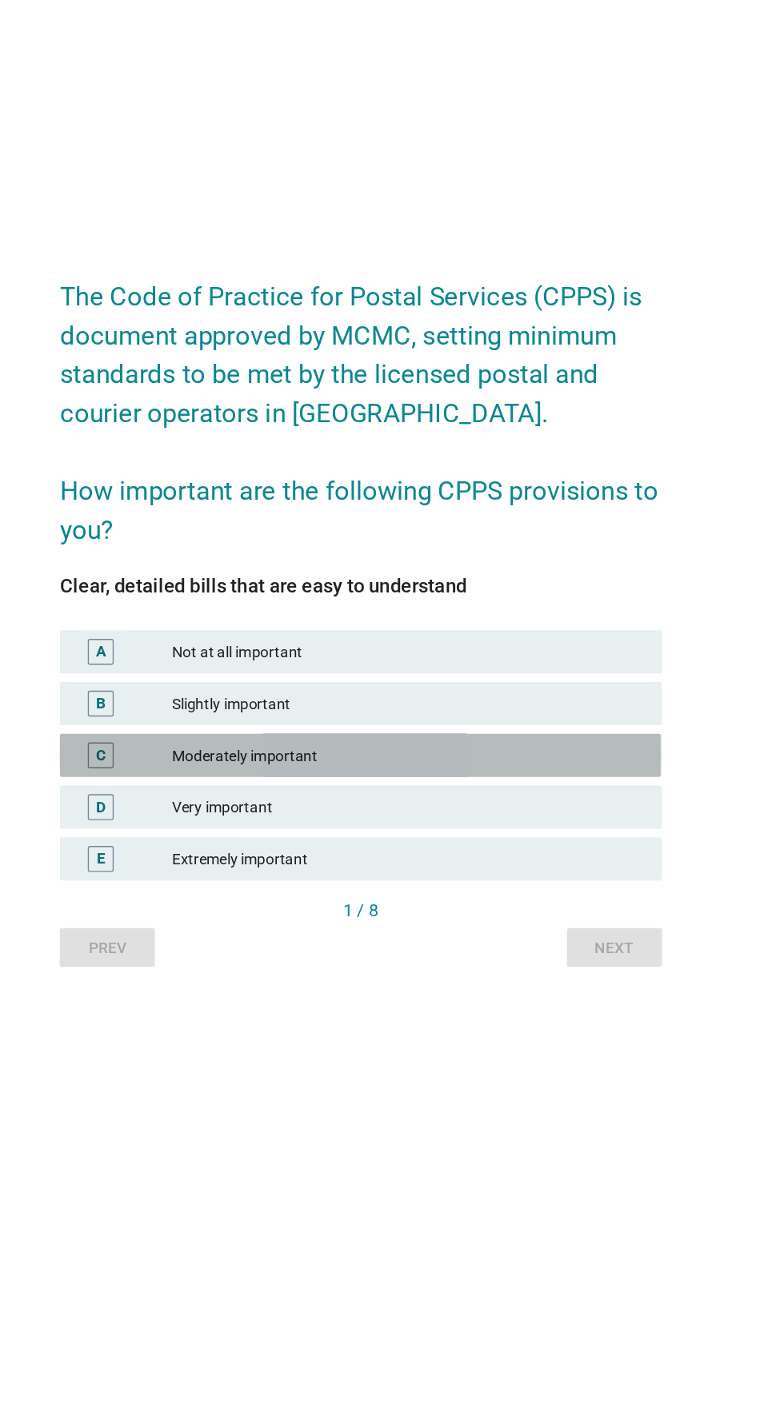
click at [534, 787] on div "Moderately important" at bounding box center [427, 777] width 350 height 19
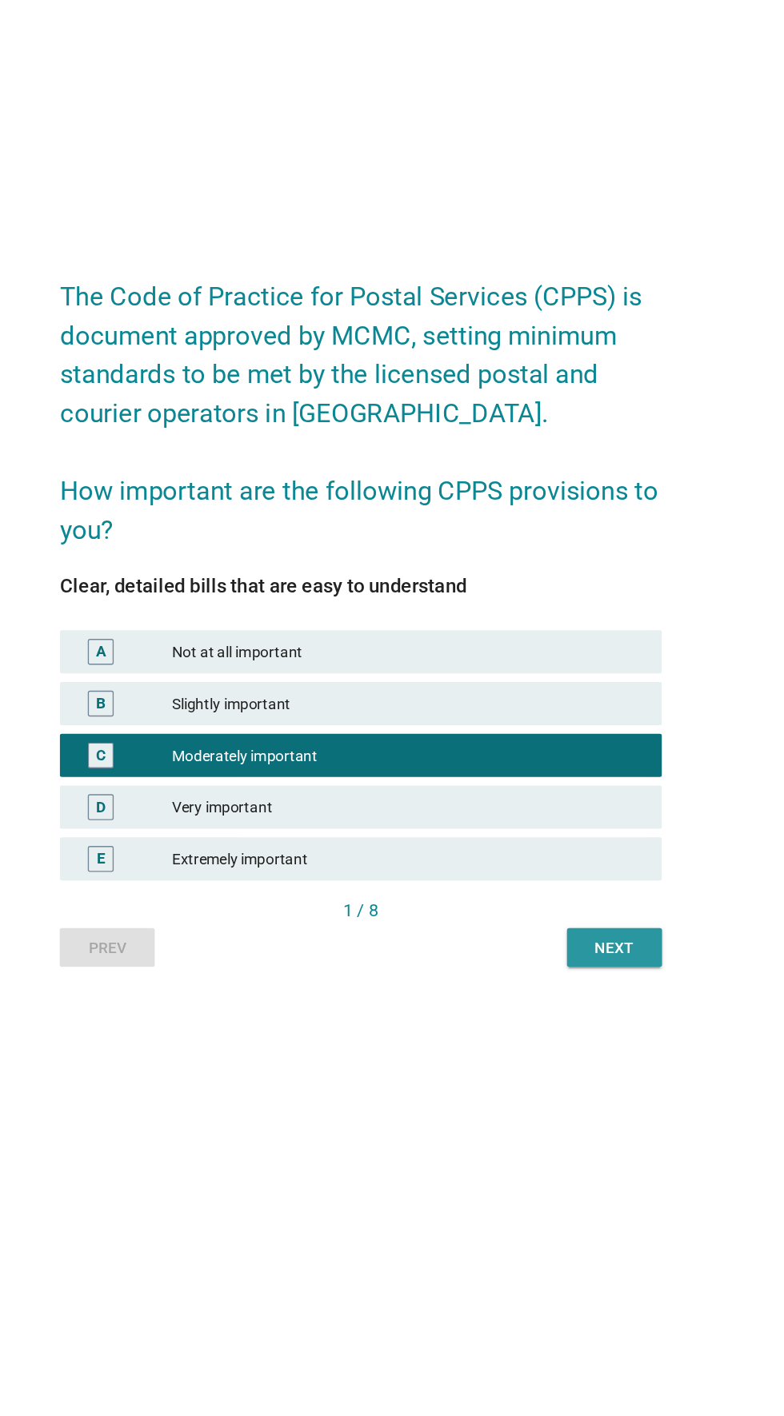
click at [597, 928] on div "Next" at bounding box center [579, 920] width 45 height 17
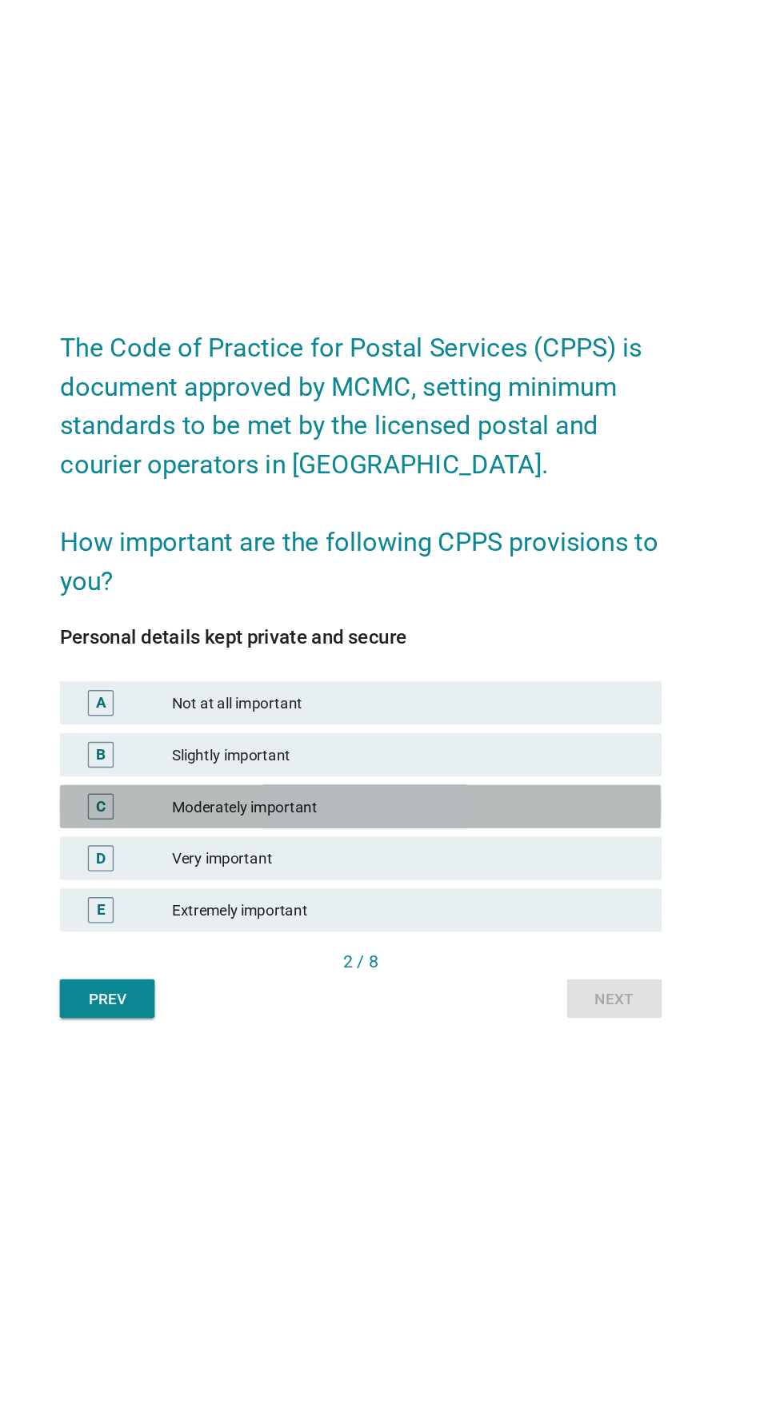
click at [514, 824] on div "Moderately important" at bounding box center [427, 814] width 350 height 19
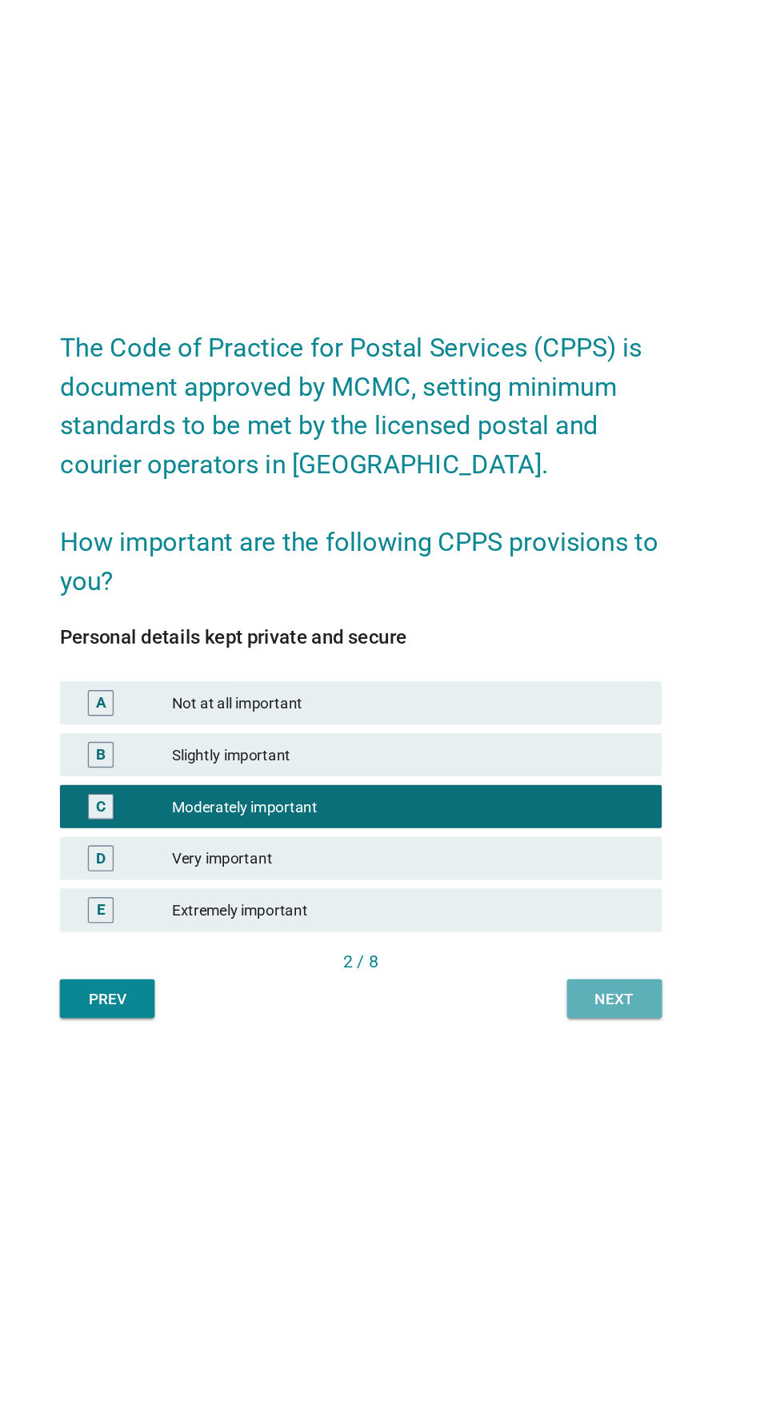
click at [603, 972] on button "Next" at bounding box center [580, 957] width 70 height 29
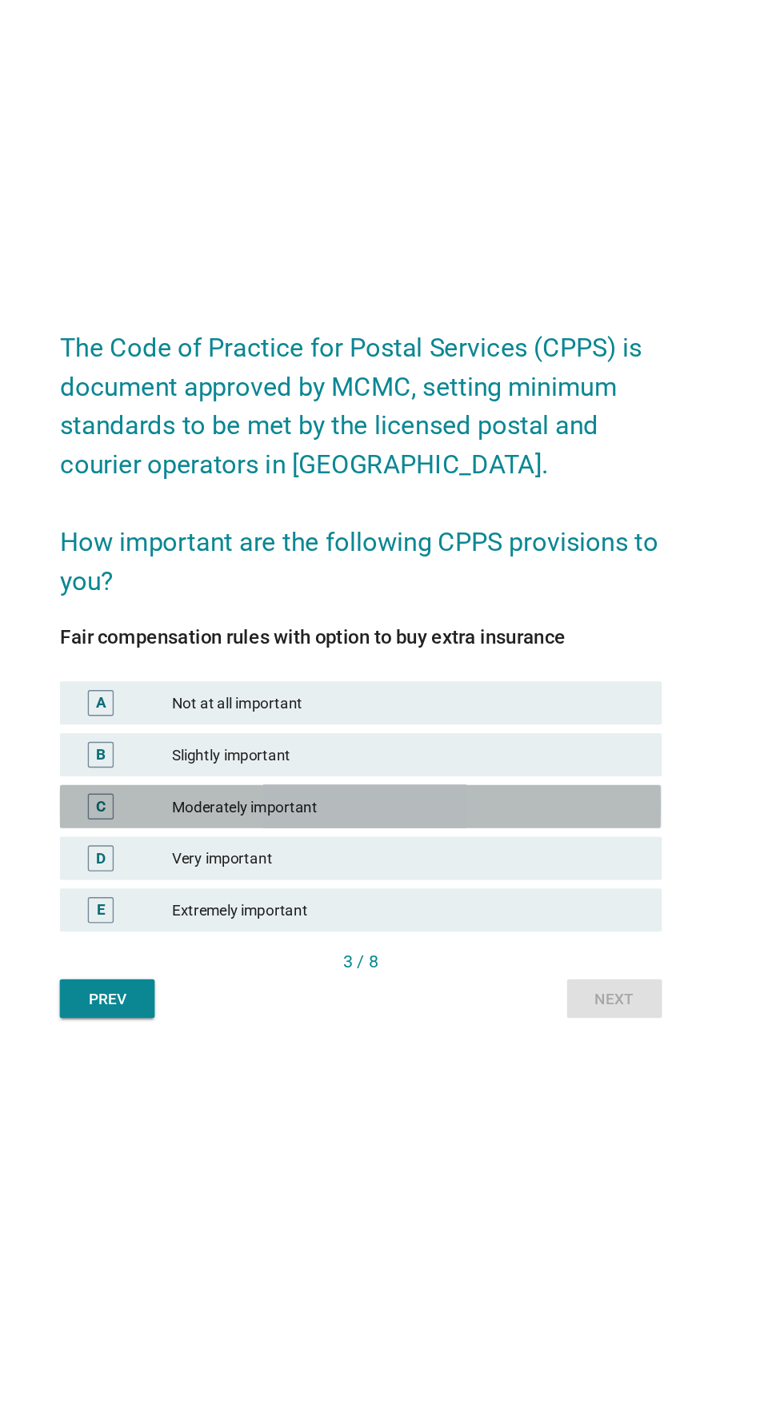
click at [504, 824] on div "Moderately important" at bounding box center [427, 814] width 350 height 19
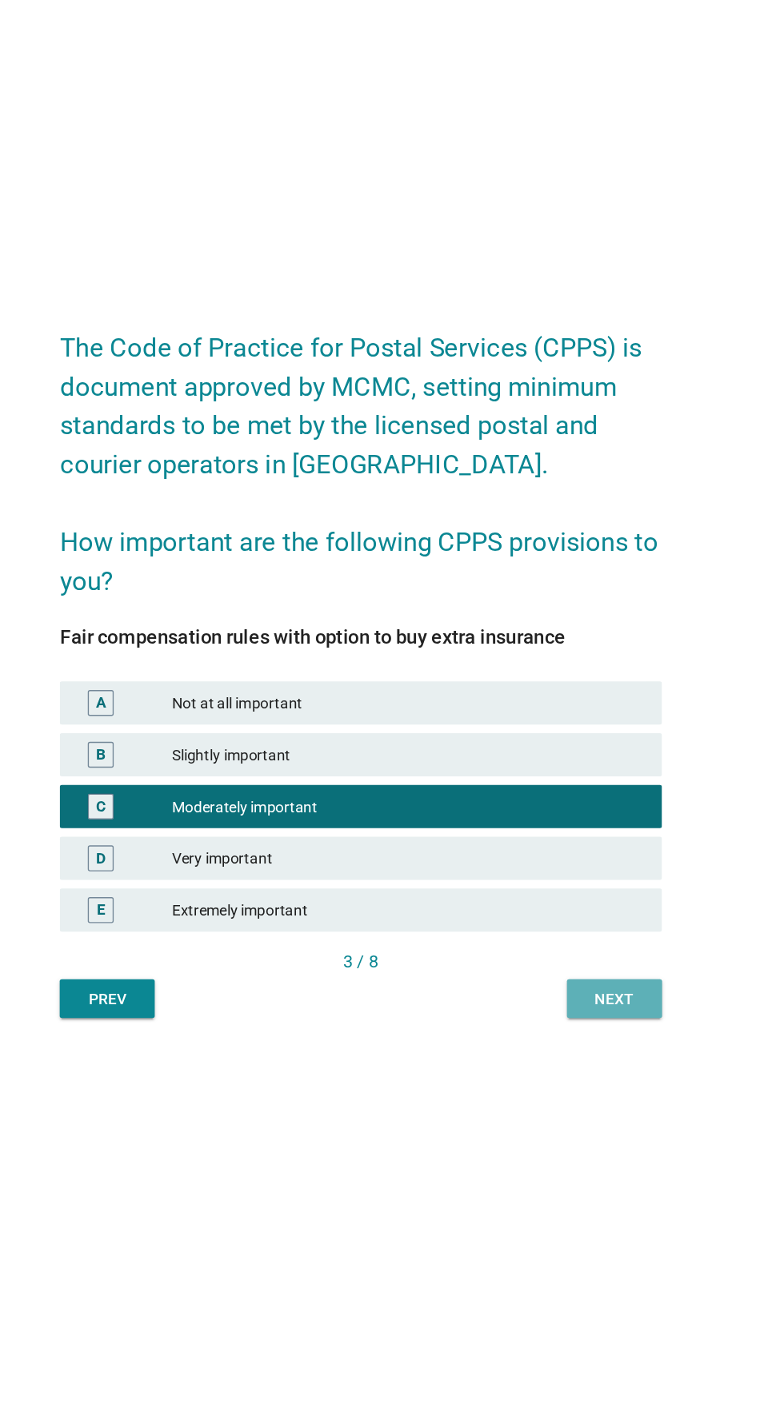
click at [572, 966] on div "Next" at bounding box center [579, 957] width 45 height 17
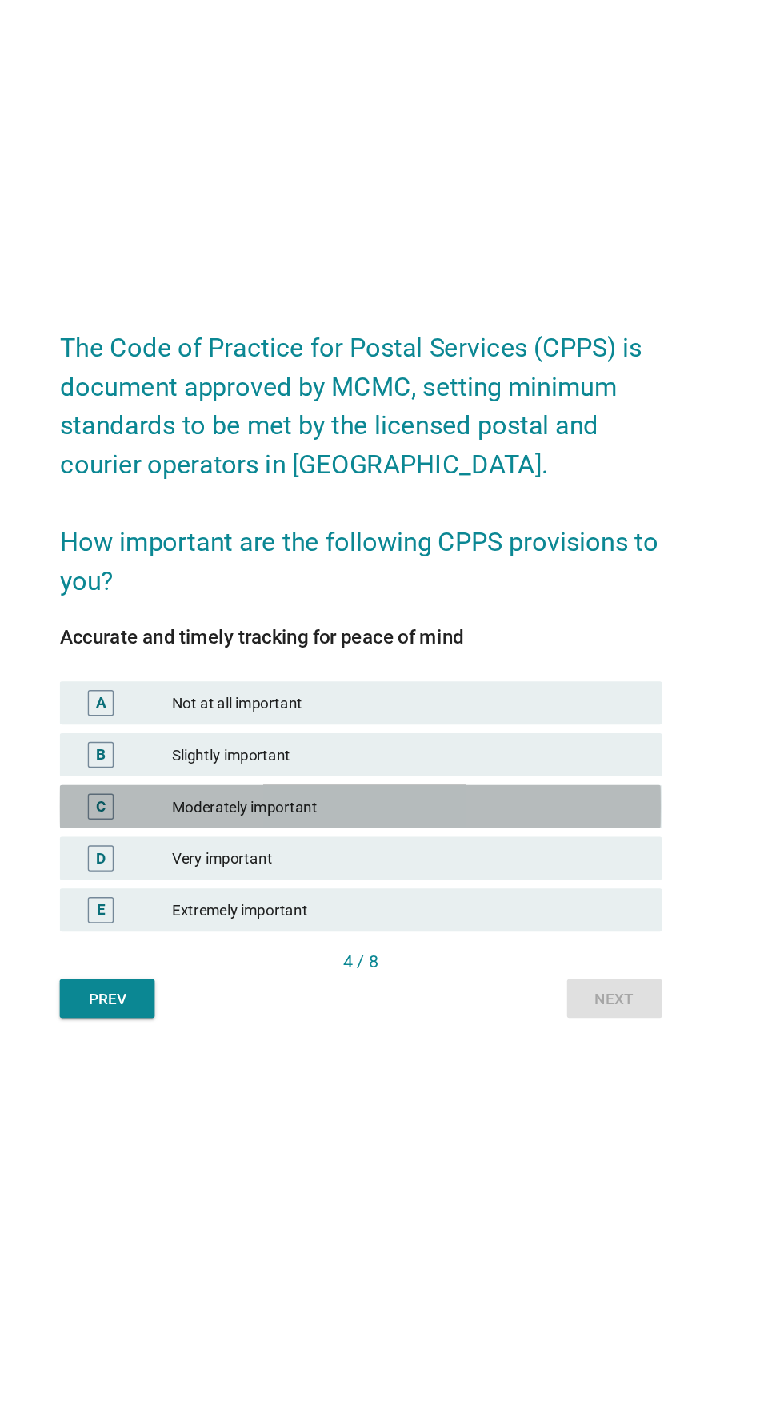
click at [488, 824] on div "Moderately important" at bounding box center [427, 814] width 350 height 19
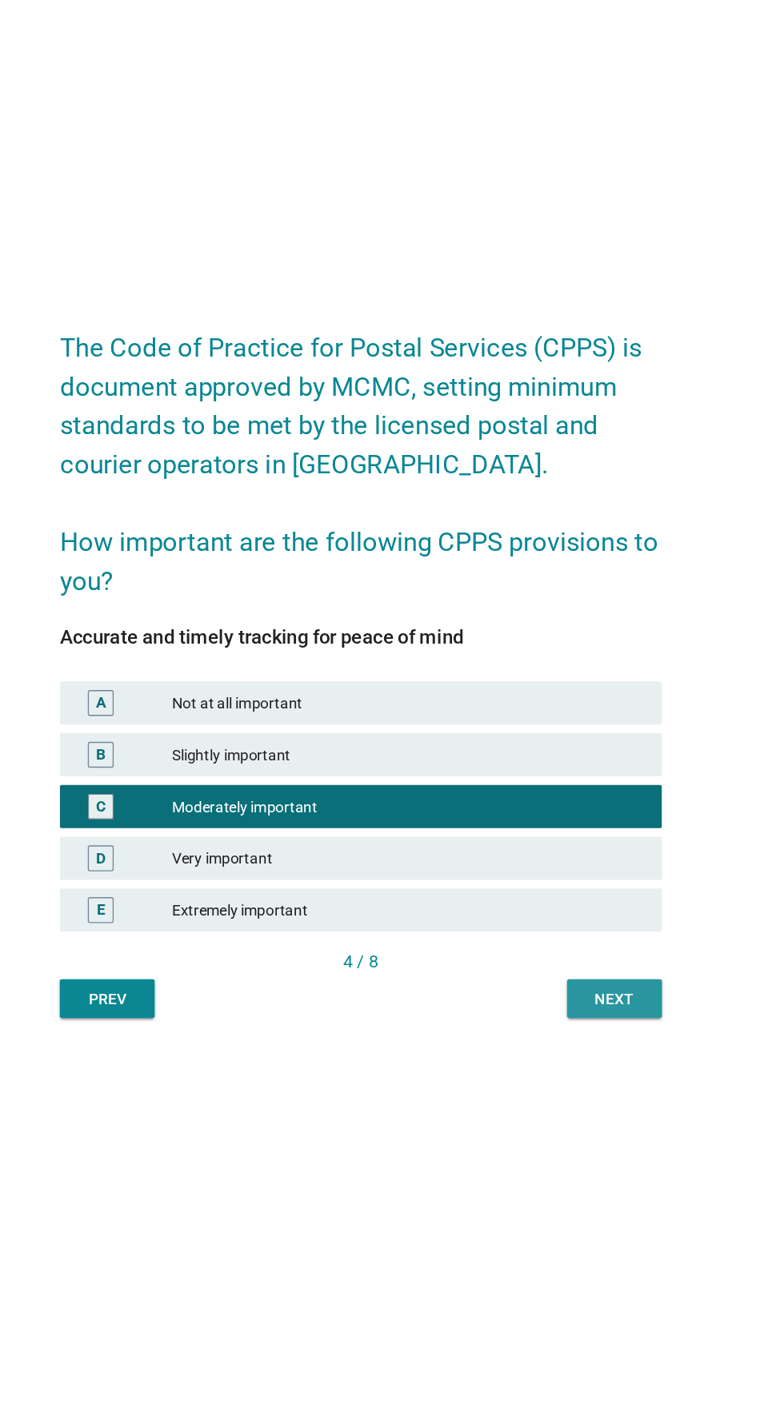
click at [593, 972] on button "Next" at bounding box center [580, 957] width 70 height 29
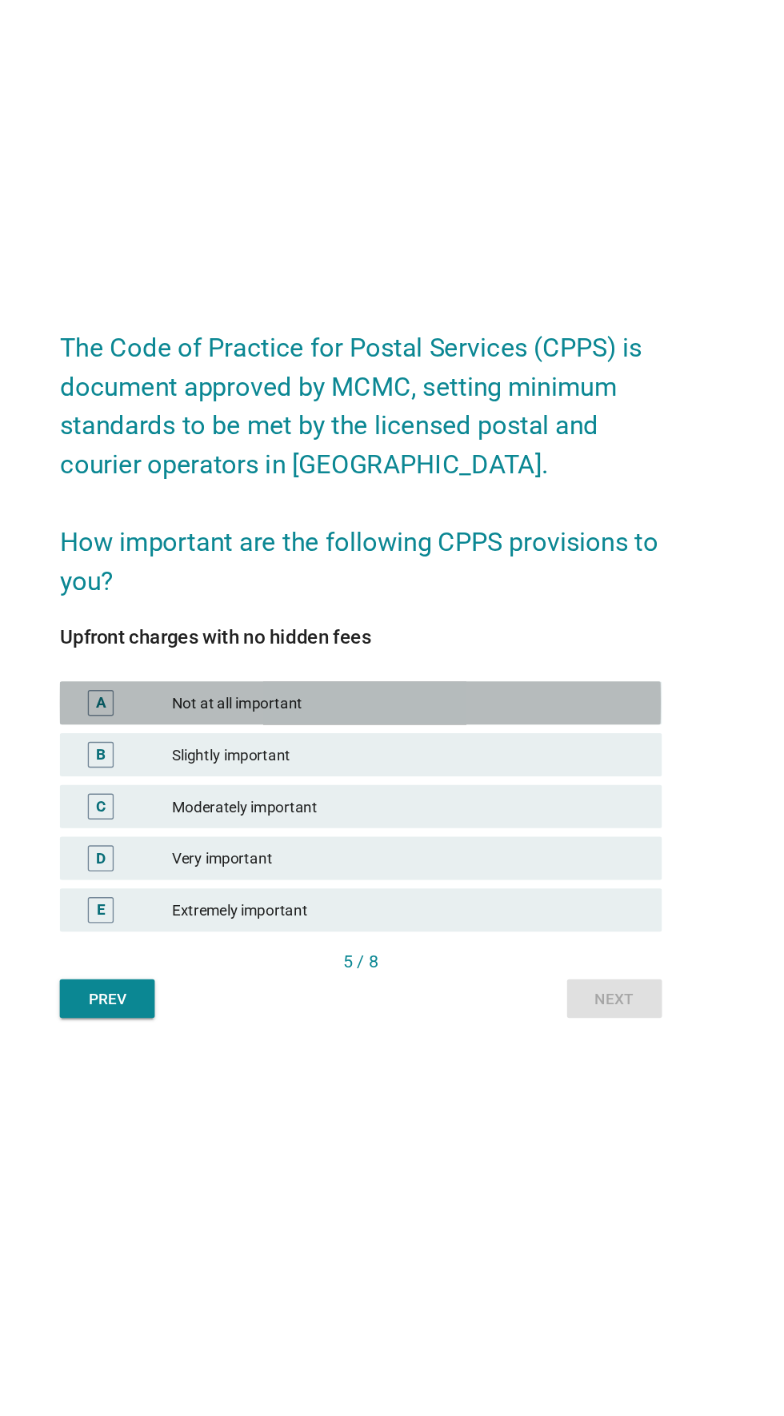
click at [477, 748] on div "Not at all important" at bounding box center [427, 738] width 350 height 19
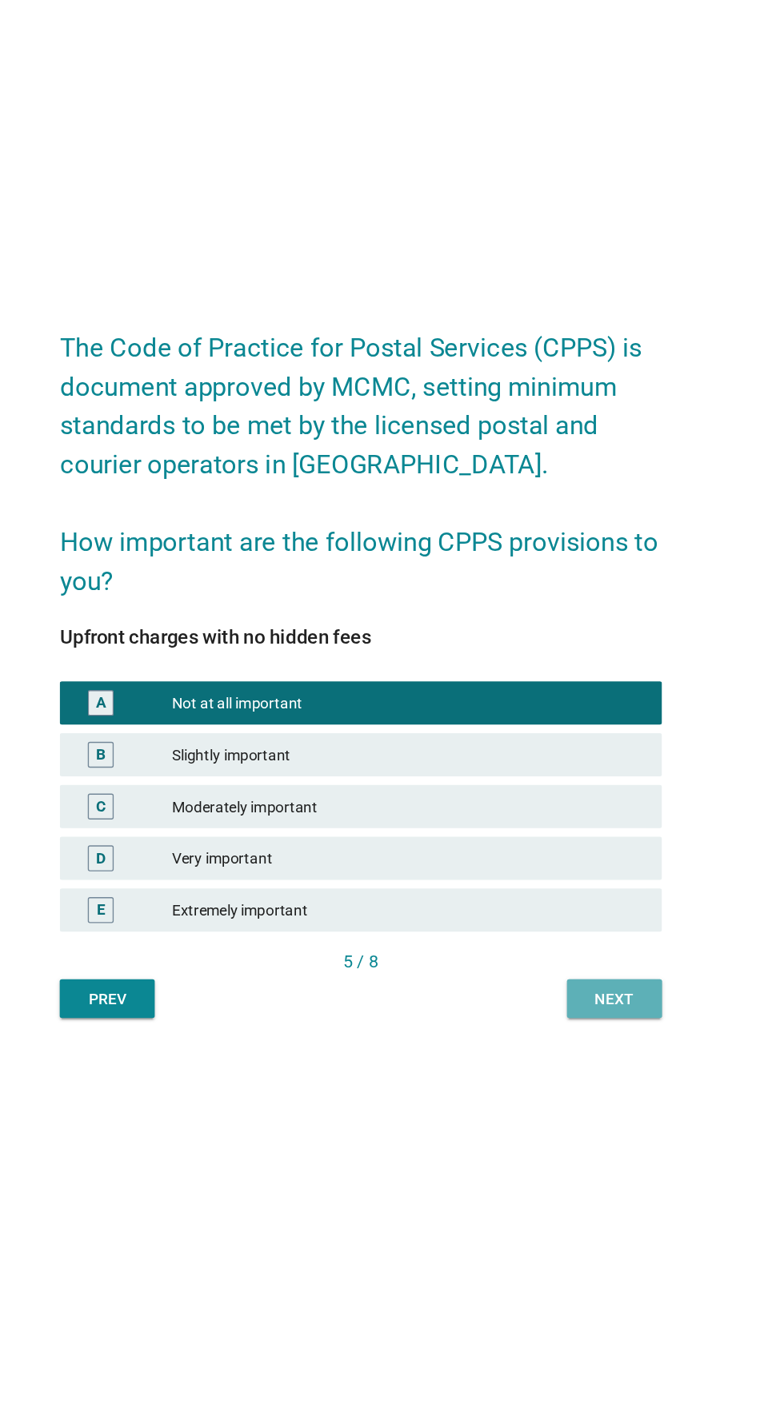
click at [581, 966] on div "Next" at bounding box center [579, 957] width 45 height 17
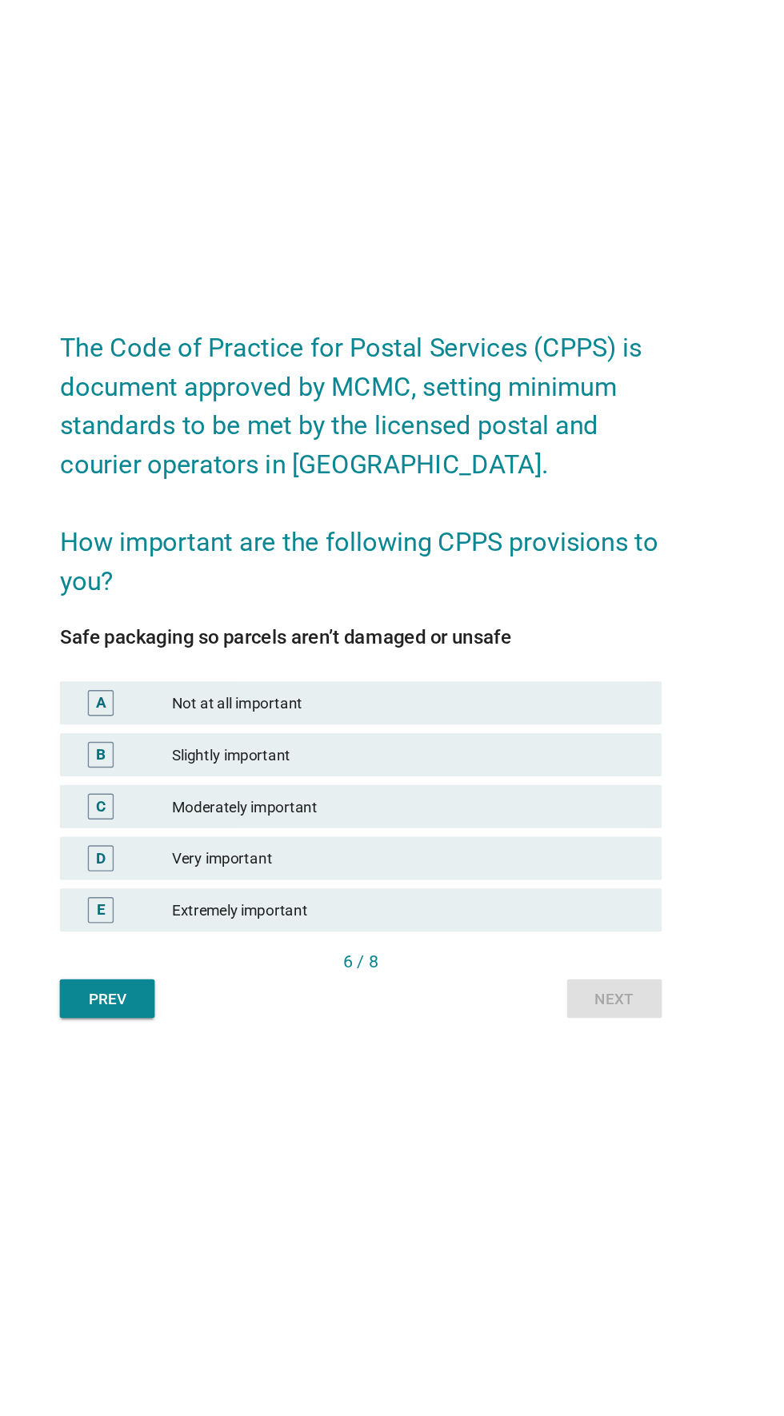
click at [476, 824] on div "Moderately important" at bounding box center [427, 814] width 350 height 19
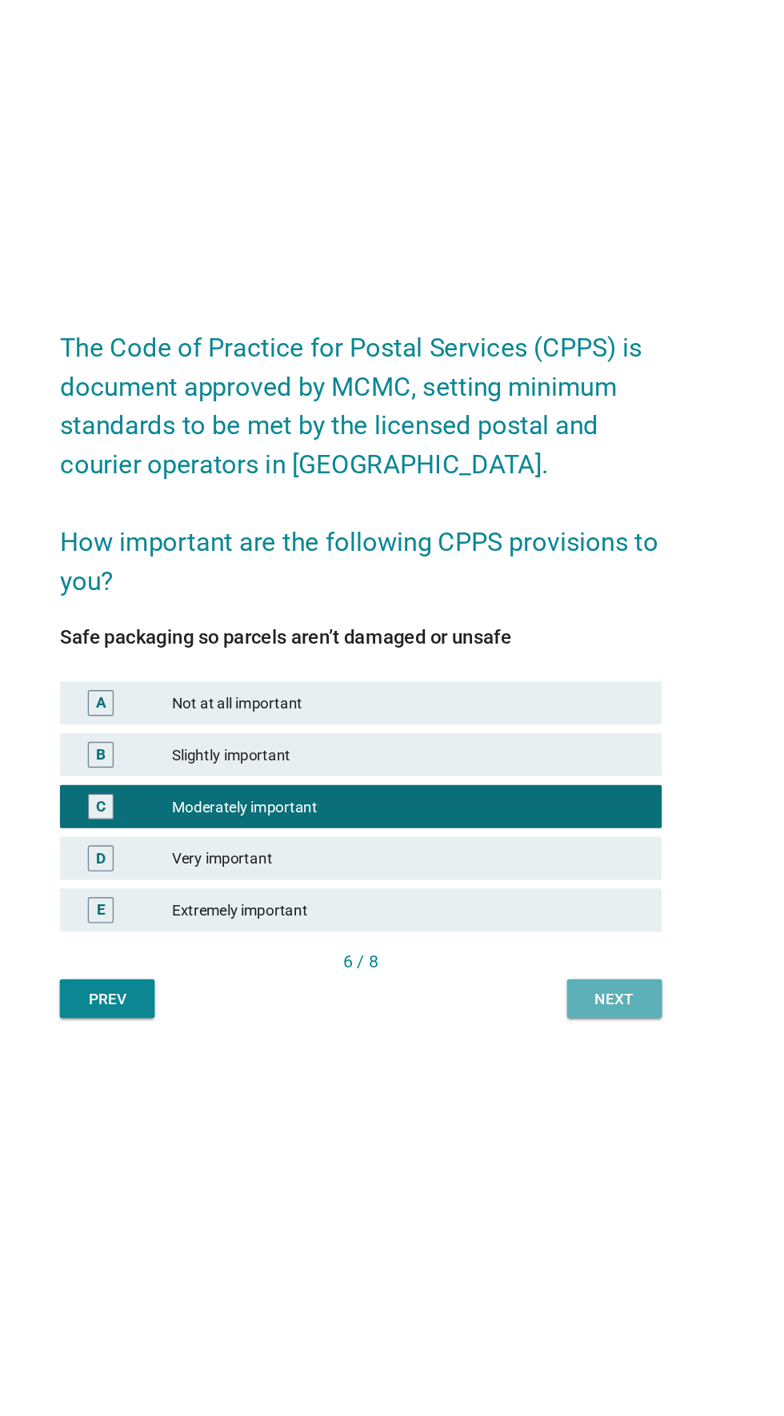
click at [579, 966] on div "Next" at bounding box center [579, 957] width 45 height 17
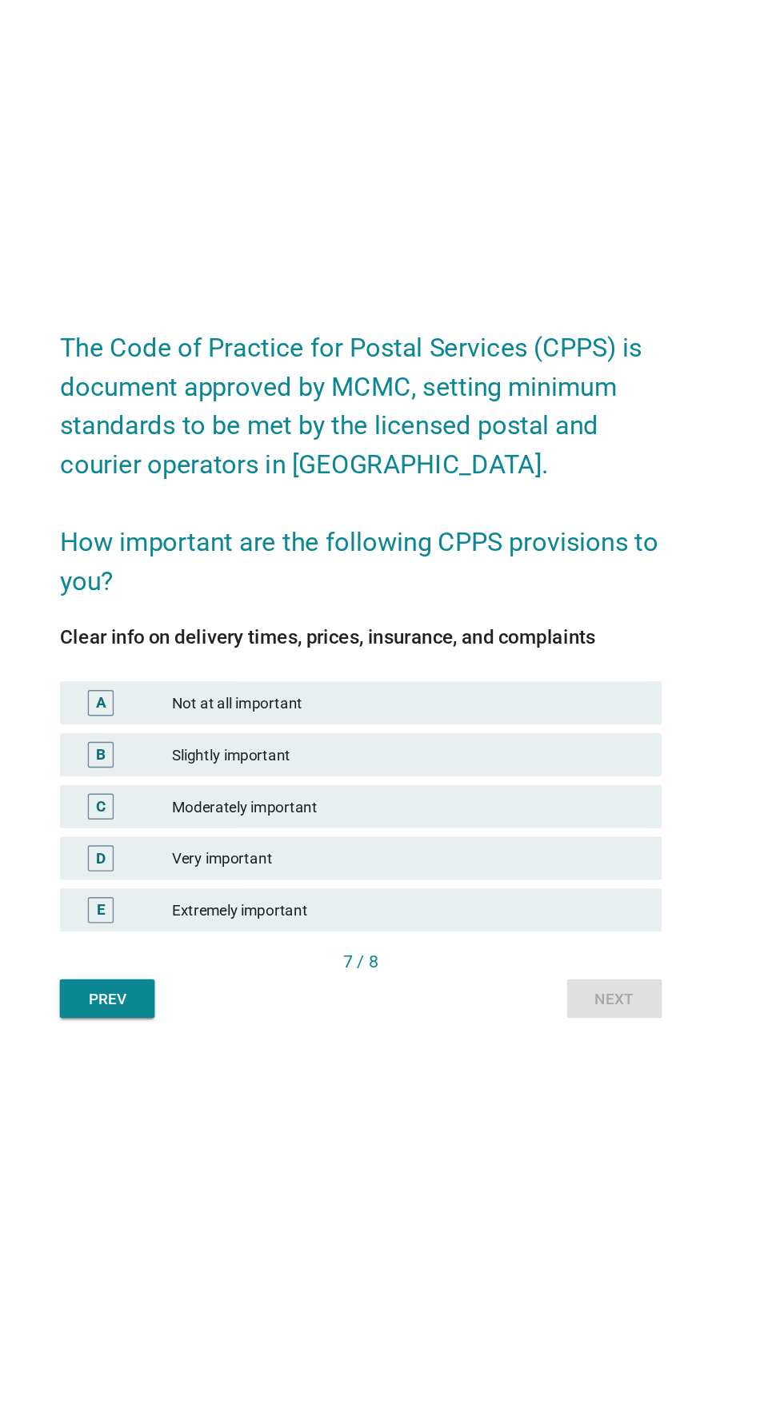
click at [469, 824] on div "Moderately important" at bounding box center [427, 814] width 350 height 19
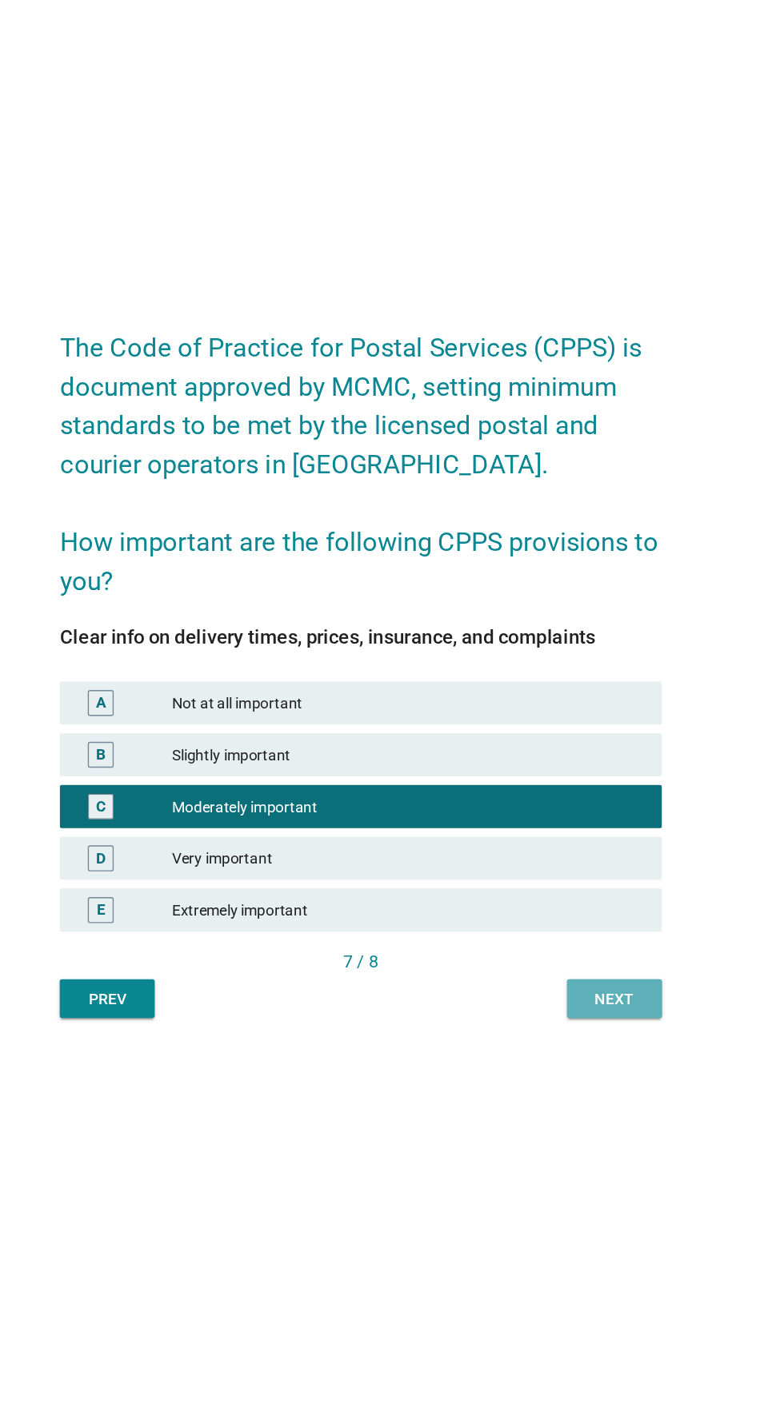
click at [594, 966] on div "Next" at bounding box center [579, 957] width 45 height 17
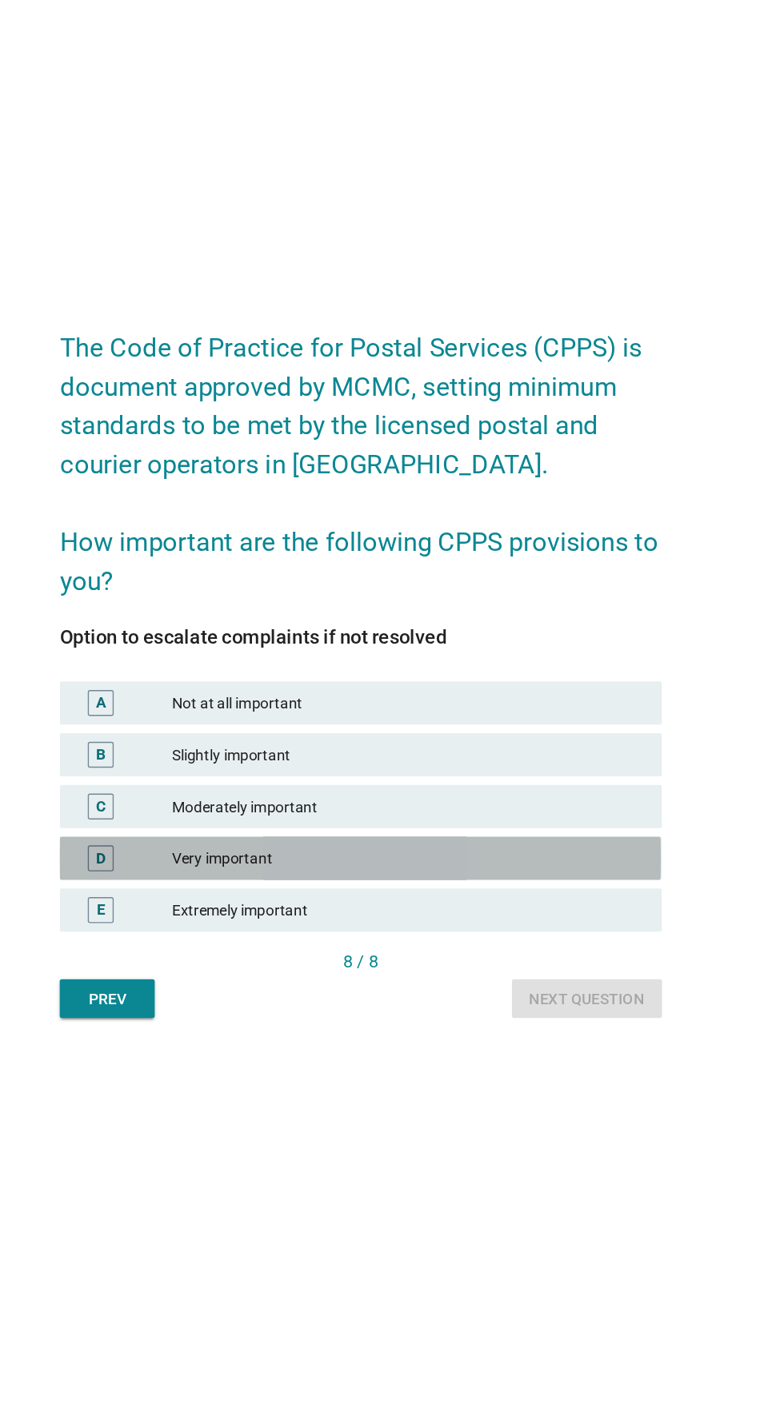
click at [491, 863] on div "Very important" at bounding box center [427, 853] width 350 height 19
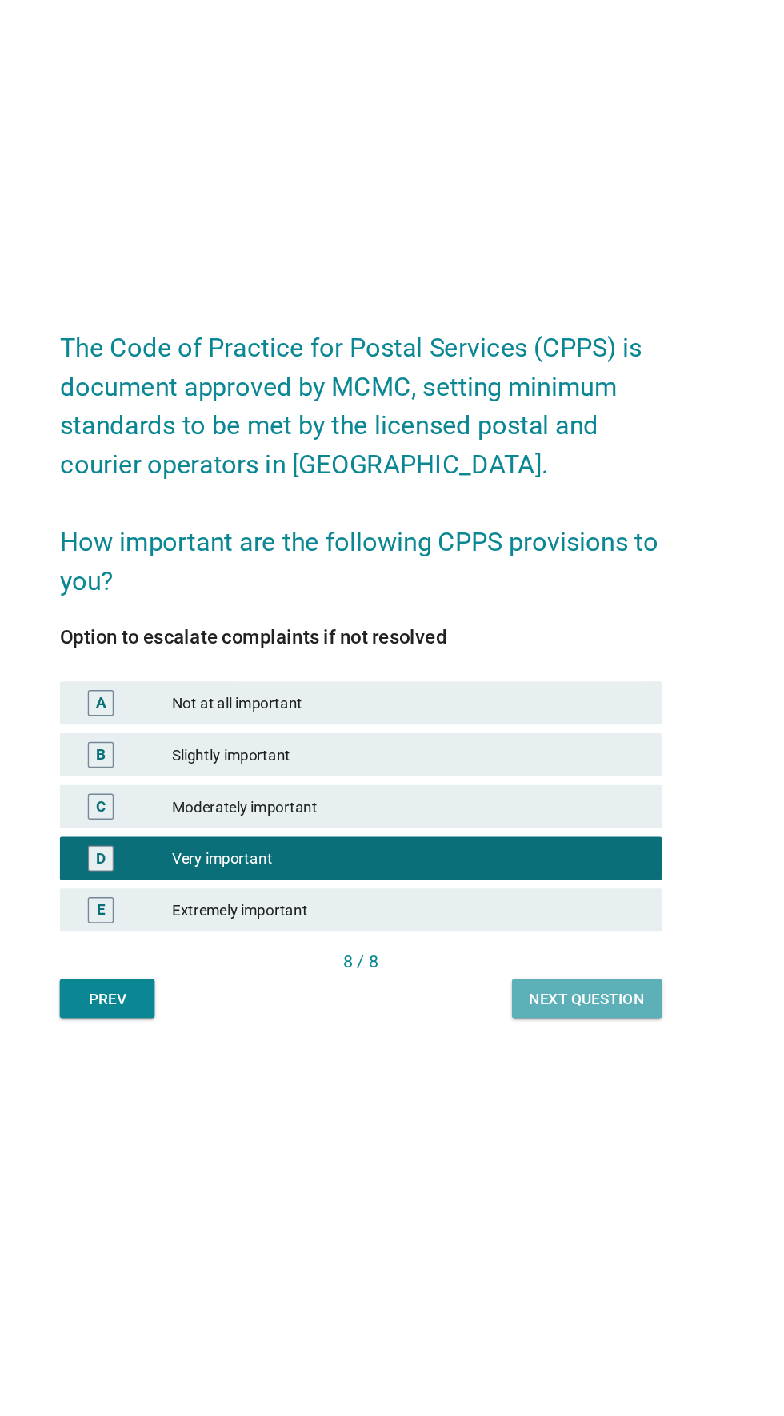
click at [570, 966] on div "Next question" at bounding box center [560, 957] width 86 height 17
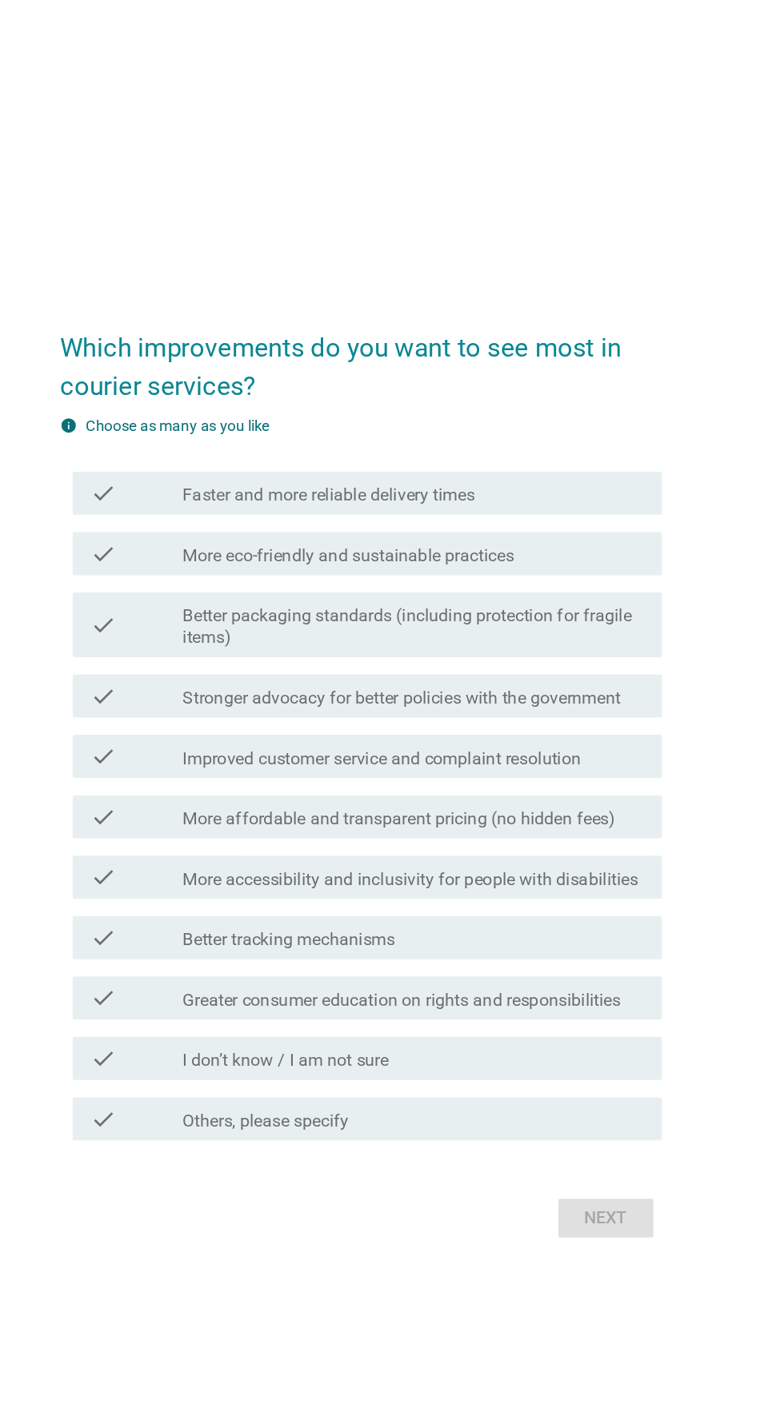
click at [506, 704] on label "Improved customer service and complaint resolution" at bounding box center [407, 696] width 295 height 16
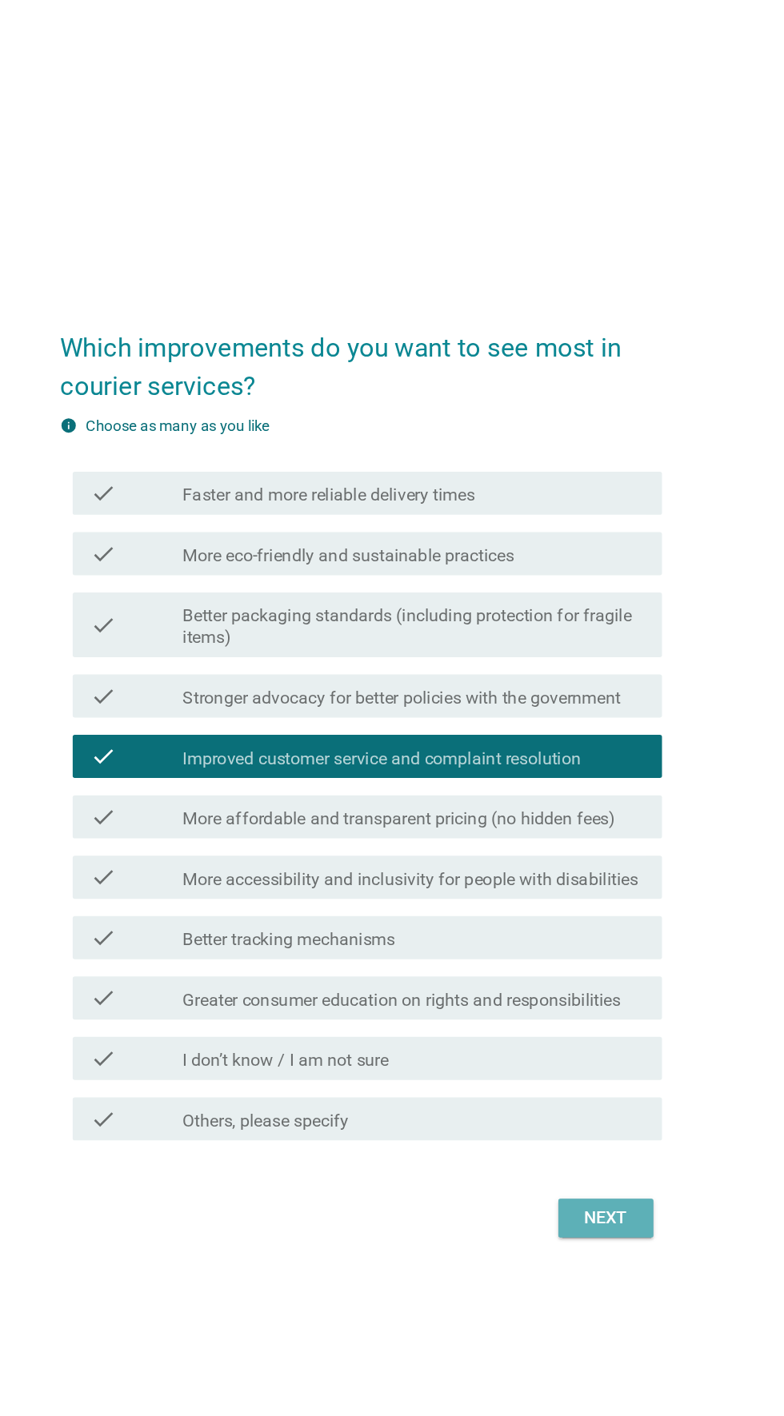
click at [567, 1051] on button "Next" at bounding box center [573, 1036] width 70 height 29
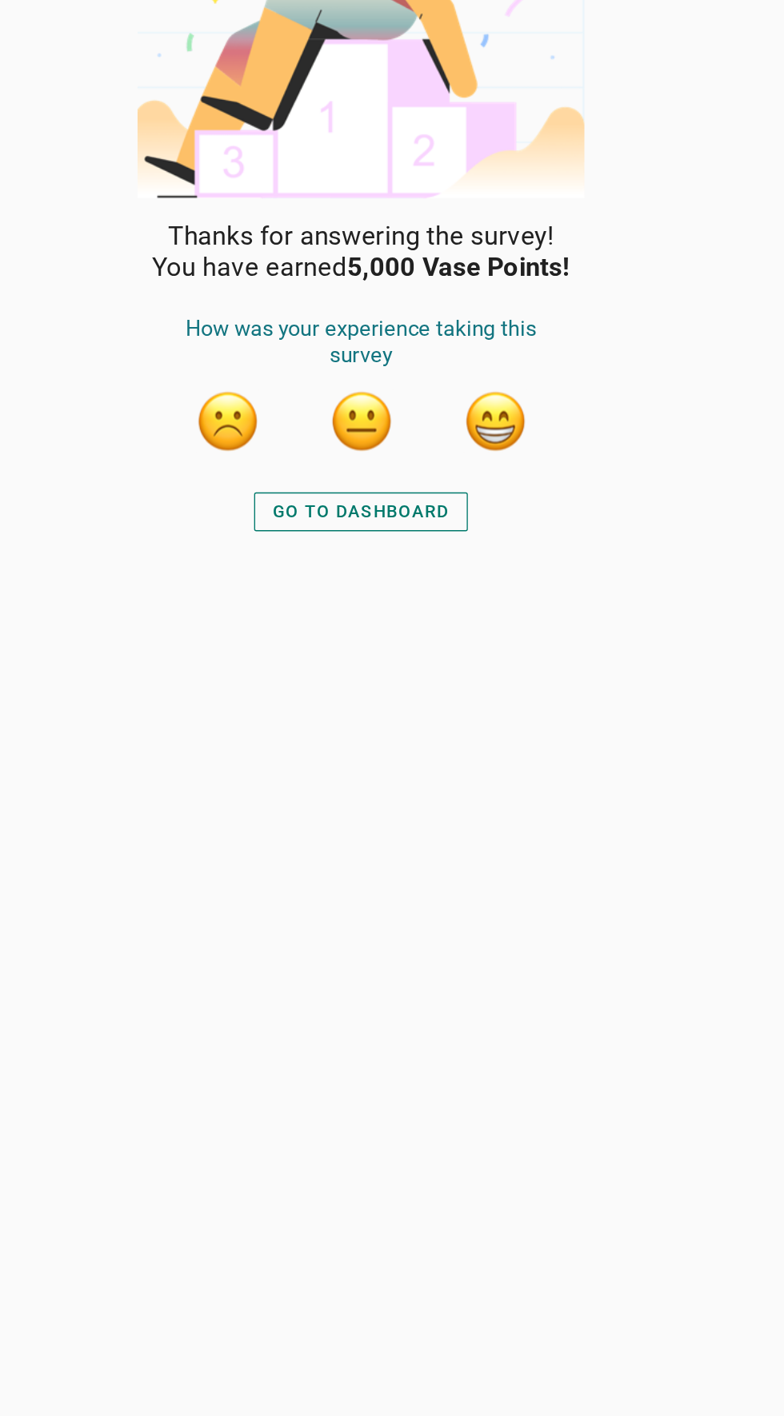
click at [506, 458] on button "button" at bounding box center [491, 445] width 48 height 48
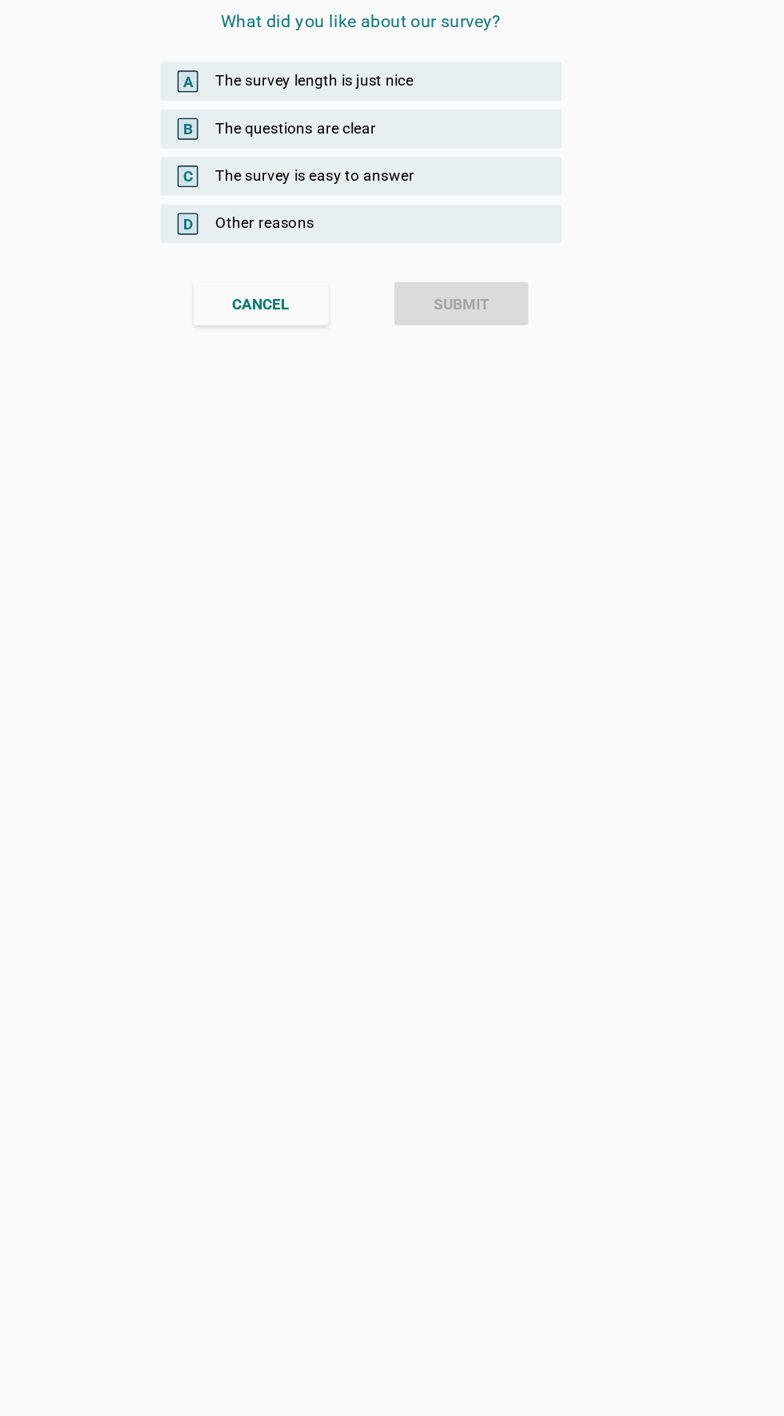
click at [481, 261] on div "C The survey is easy to answer" at bounding box center [391, 264] width 297 height 29
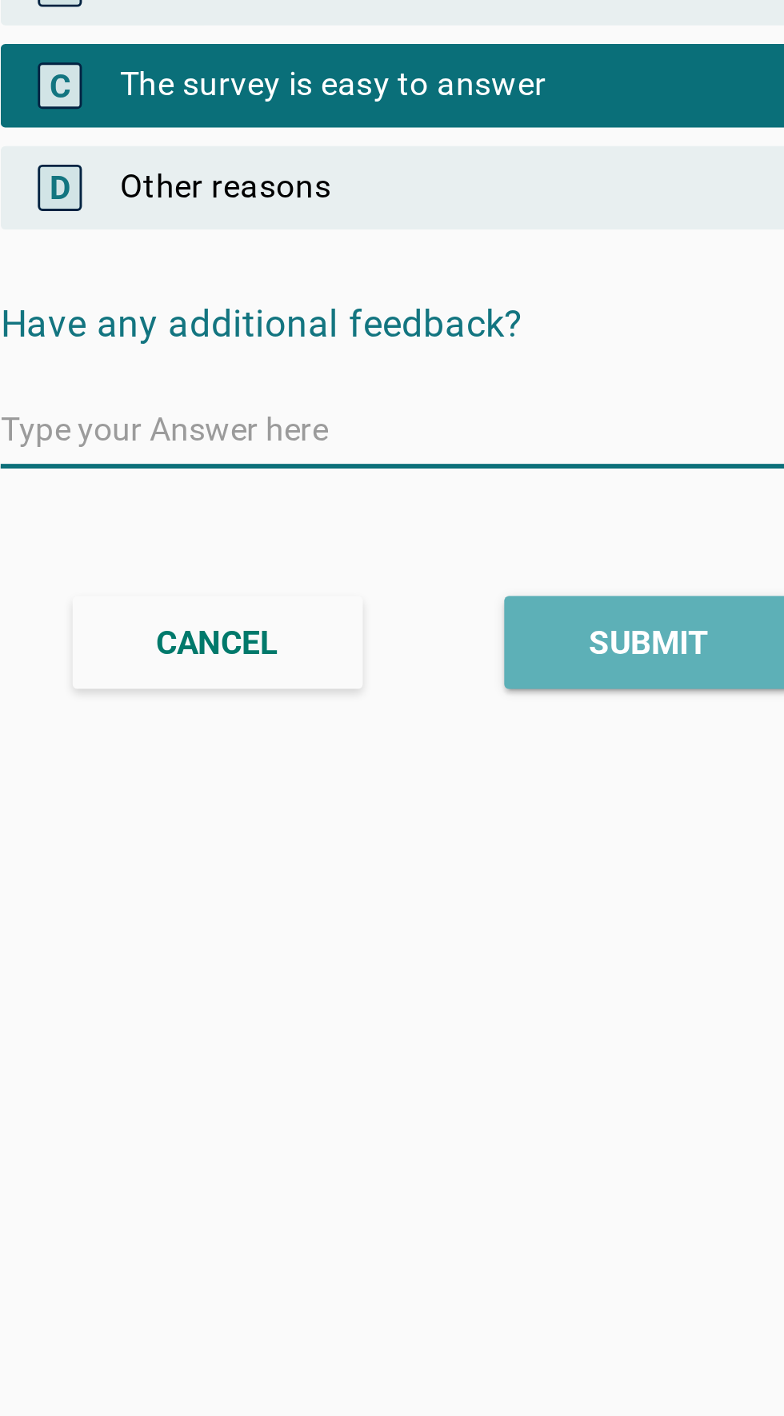
click at [475, 453] on div "SUBMIT" at bounding box center [466, 456] width 42 height 17
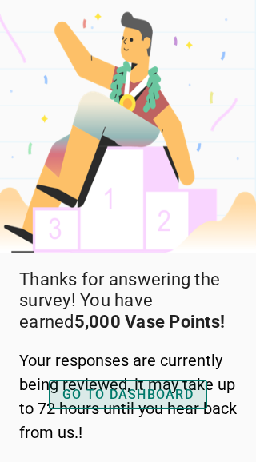
click at [170, 405] on div "GO TO DASHBOARD" at bounding box center [127, 394] width 131 height 19
